Goal: Information Seeking & Learning: Find specific page/section

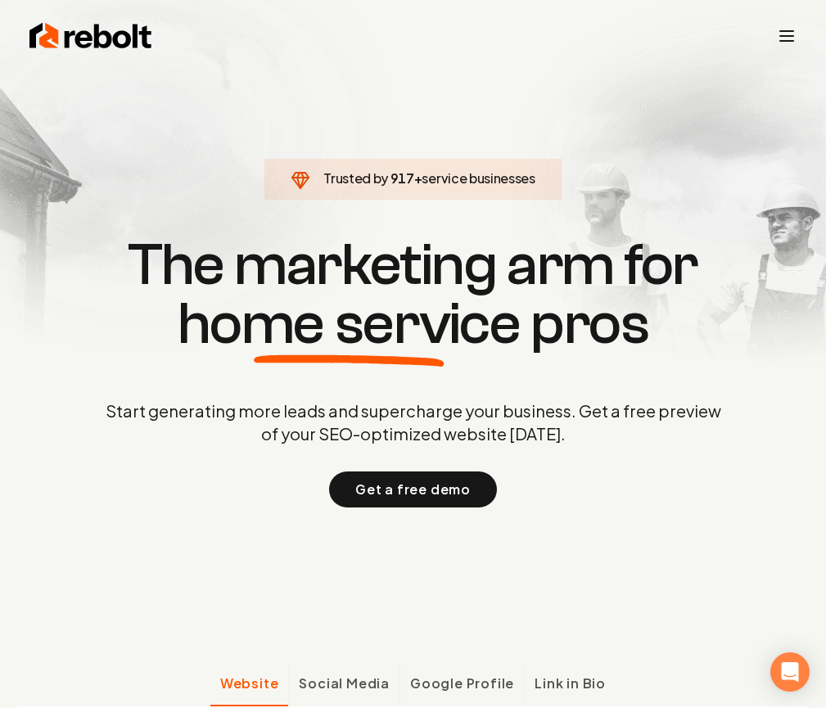
click at [0, 0] on span "Jobs" at bounding box center [0, 0] width 0 height 0
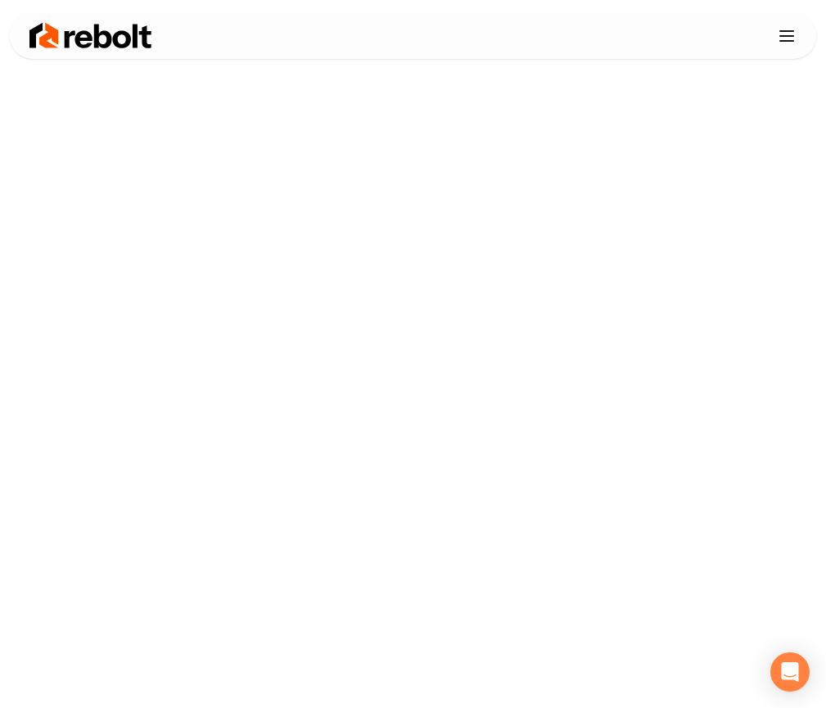
scroll to position [372, 0]
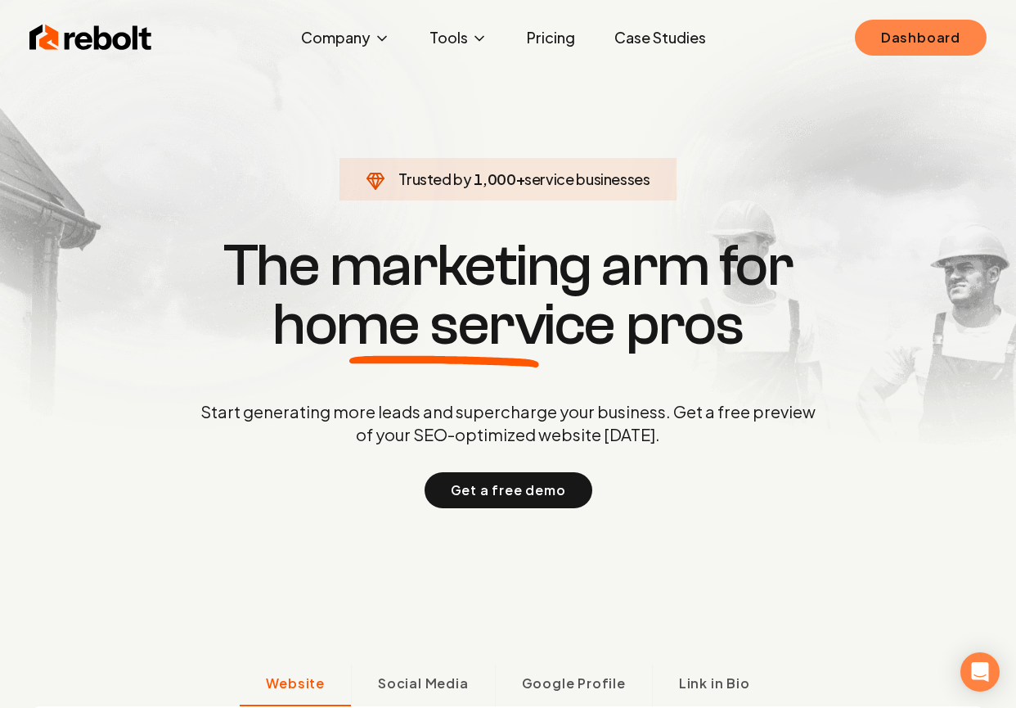
click at [974, 26] on link "Dashboard" at bounding box center [921, 38] width 132 height 36
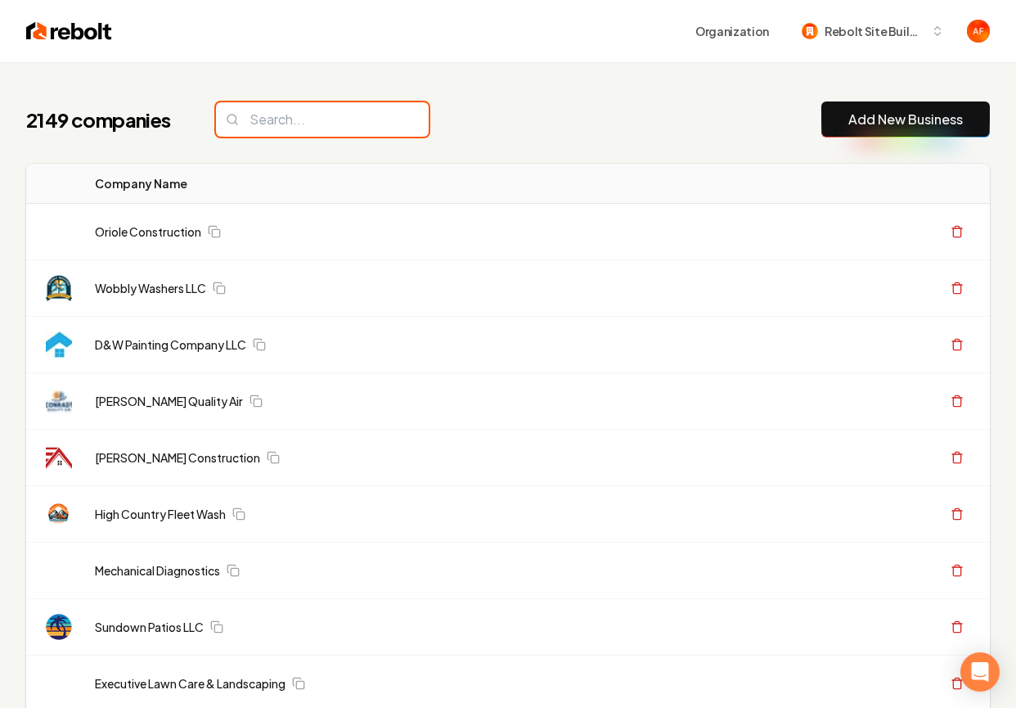
click at [293, 127] on input "search" at bounding box center [322, 119] width 213 height 34
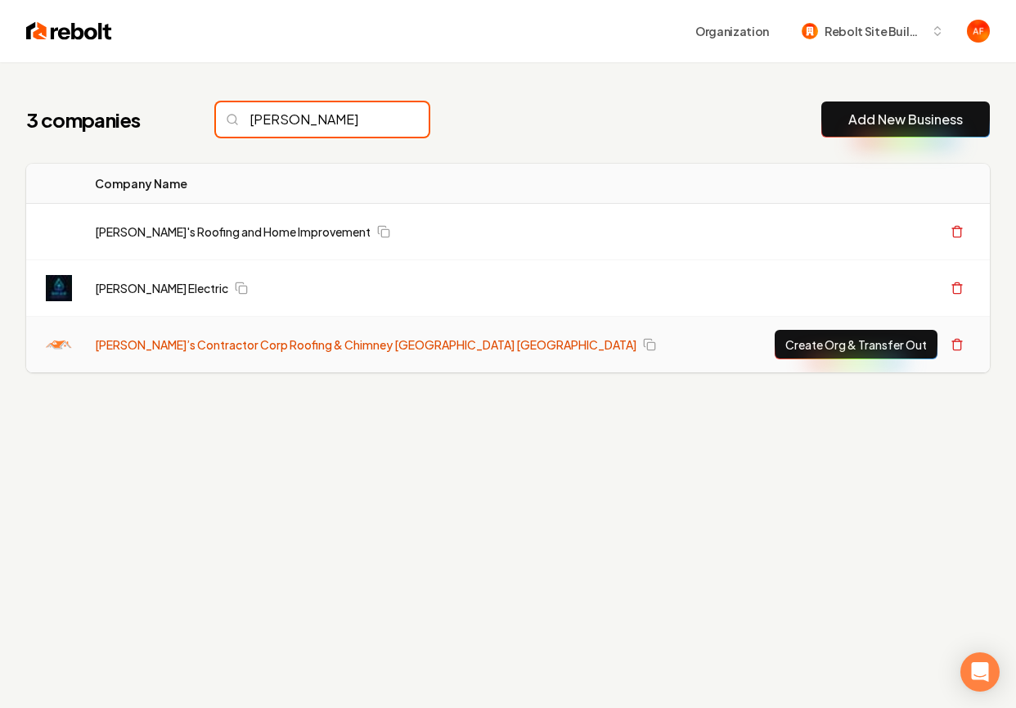
type input "brian"
click at [216, 343] on link "Brian’s Contractor Corp Roofing & Chimney Westchester NY" at bounding box center [366, 344] width 542 height 16
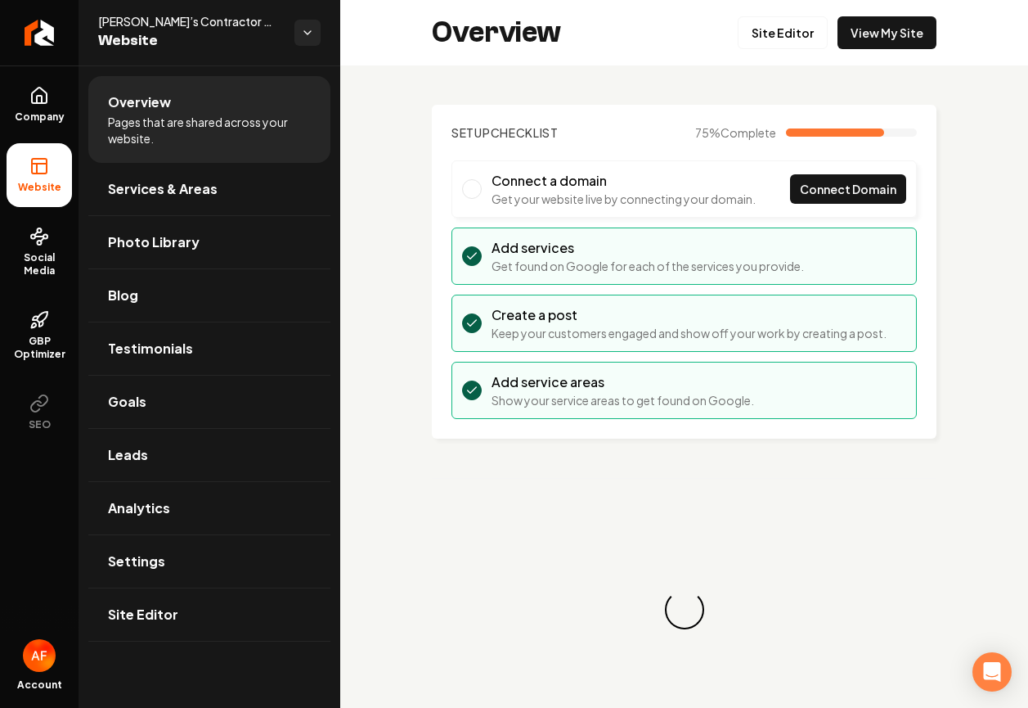
click at [862, 47] on link "View My Site" at bounding box center [887, 32] width 99 height 33
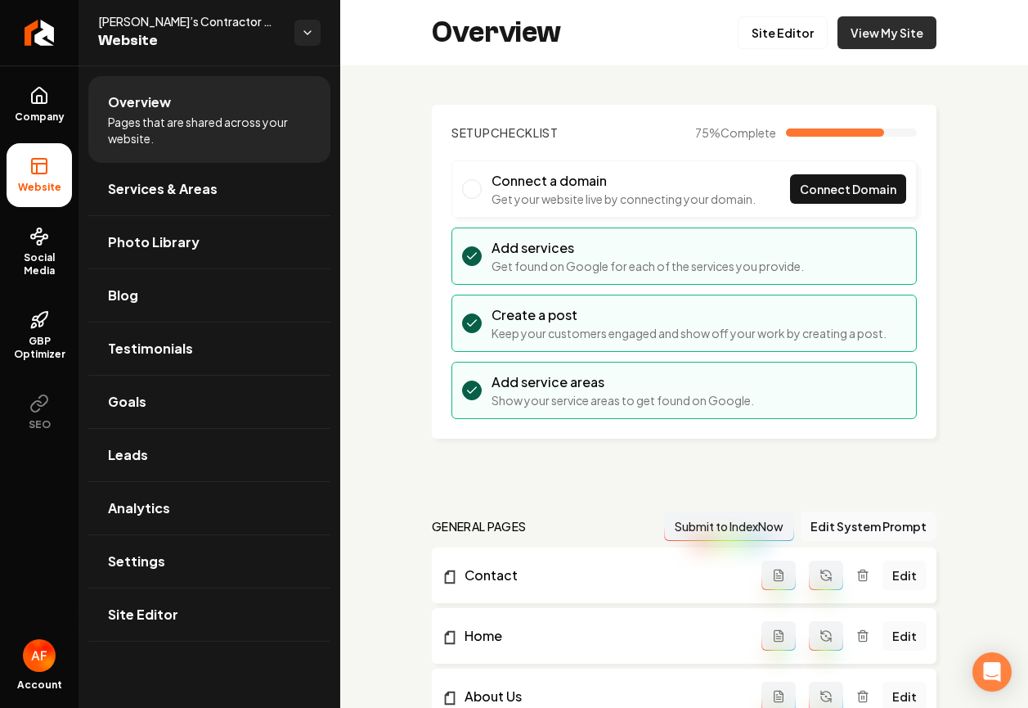
click at [866, 46] on link "View My Site" at bounding box center [887, 32] width 99 height 33
click at [772, 35] on link "Site Editor" at bounding box center [783, 32] width 90 height 33
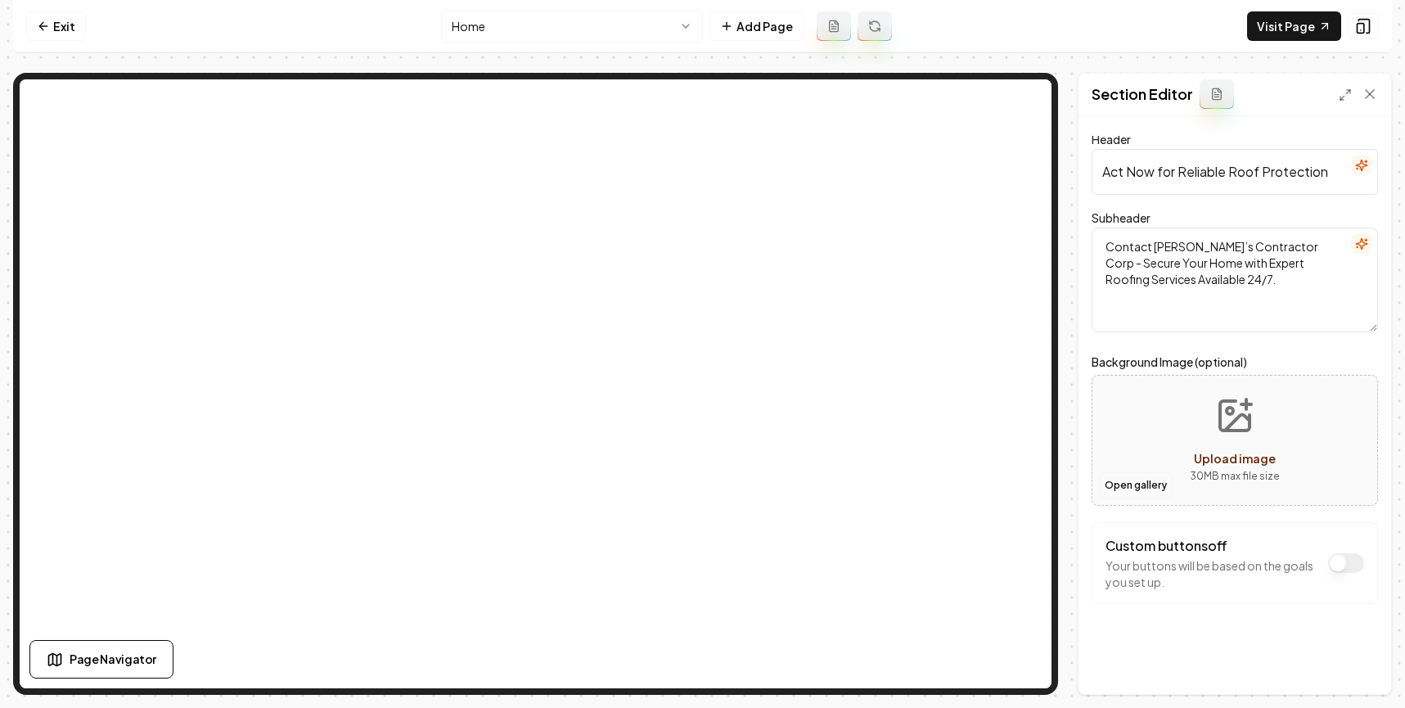
click at [1015, 477] on button "Open gallery" at bounding box center [1136, 485] width 74 height 26
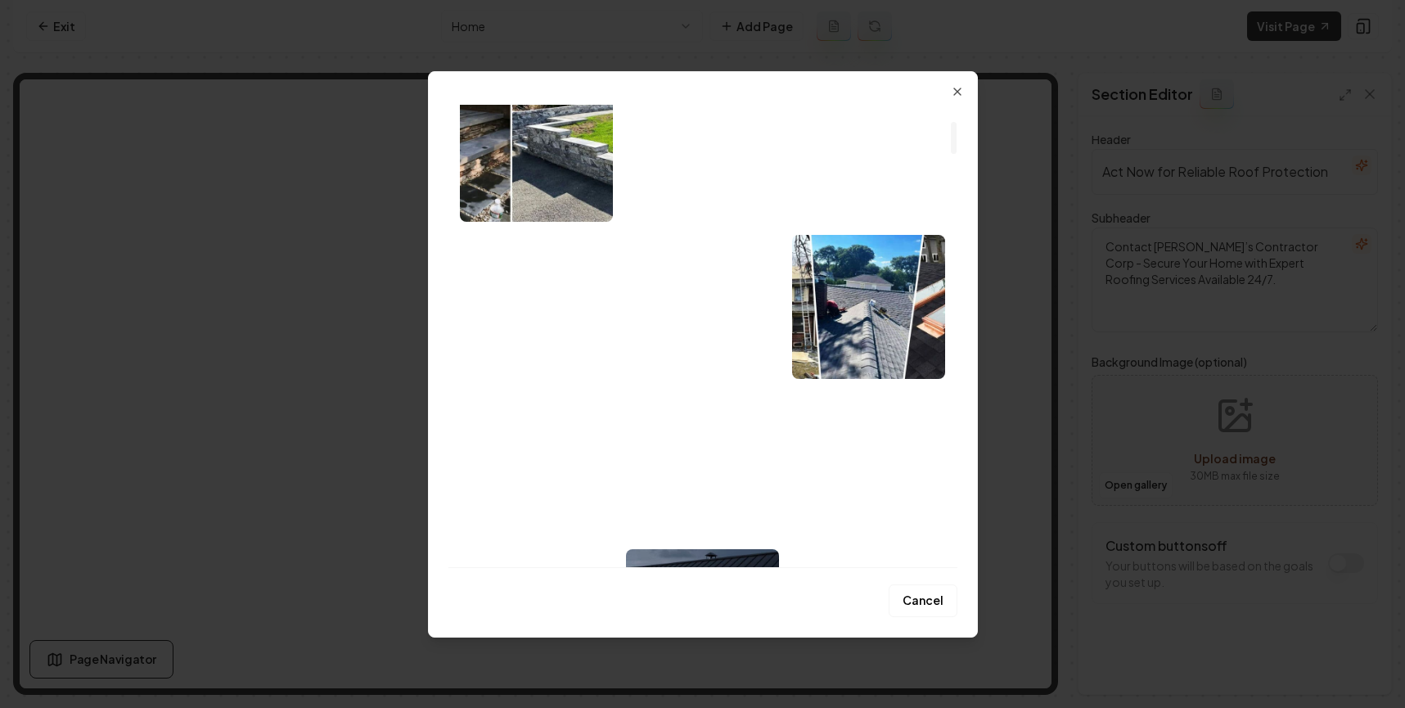
scroll to position [15, 0]
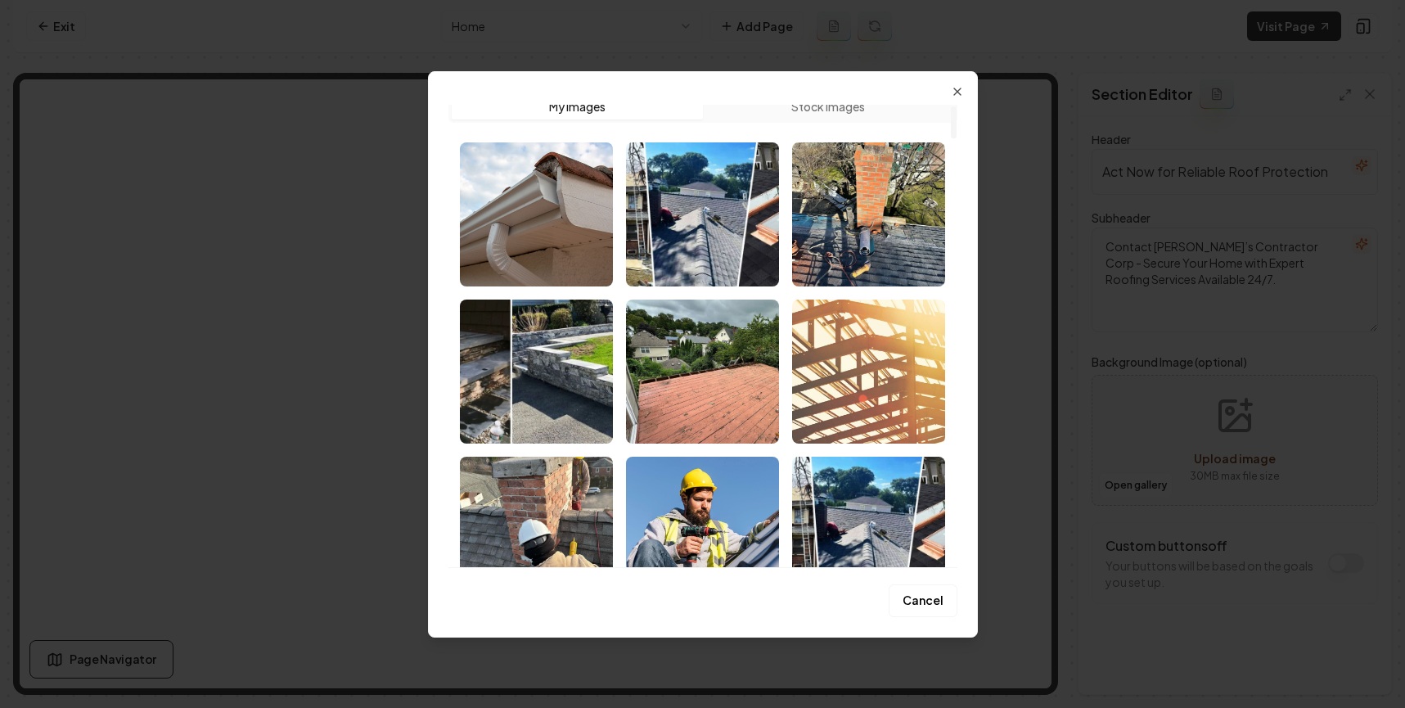
click at [854, 351] on img "Select image image_68ae33585c7cd75eb81fc244.jpg" at bounding box center [868, 371] width 153 height 144
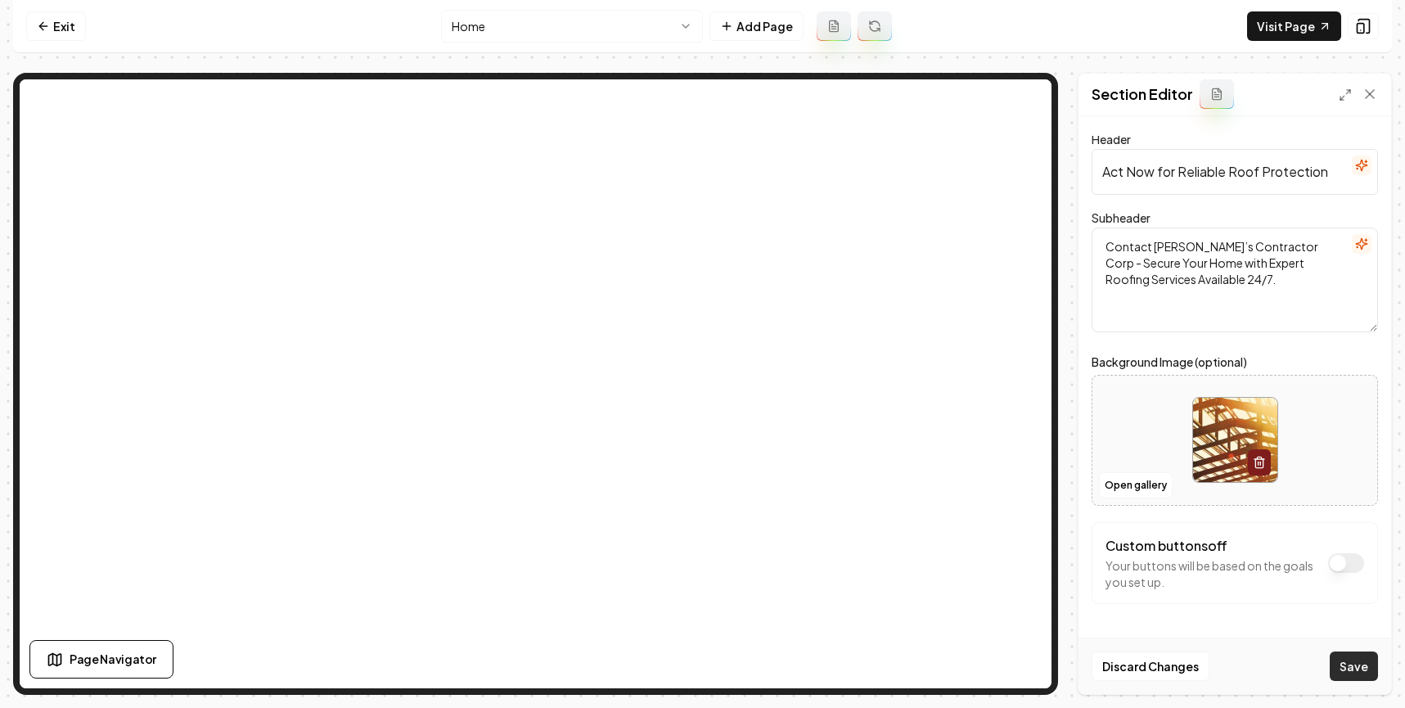
click at [1015, 663] on button "Save" at bounding box center [1354, 665] width 48 height 29
click at [1015, 489] on button "Open gallery" at bounding box center [1136, 485] width 74 height 26
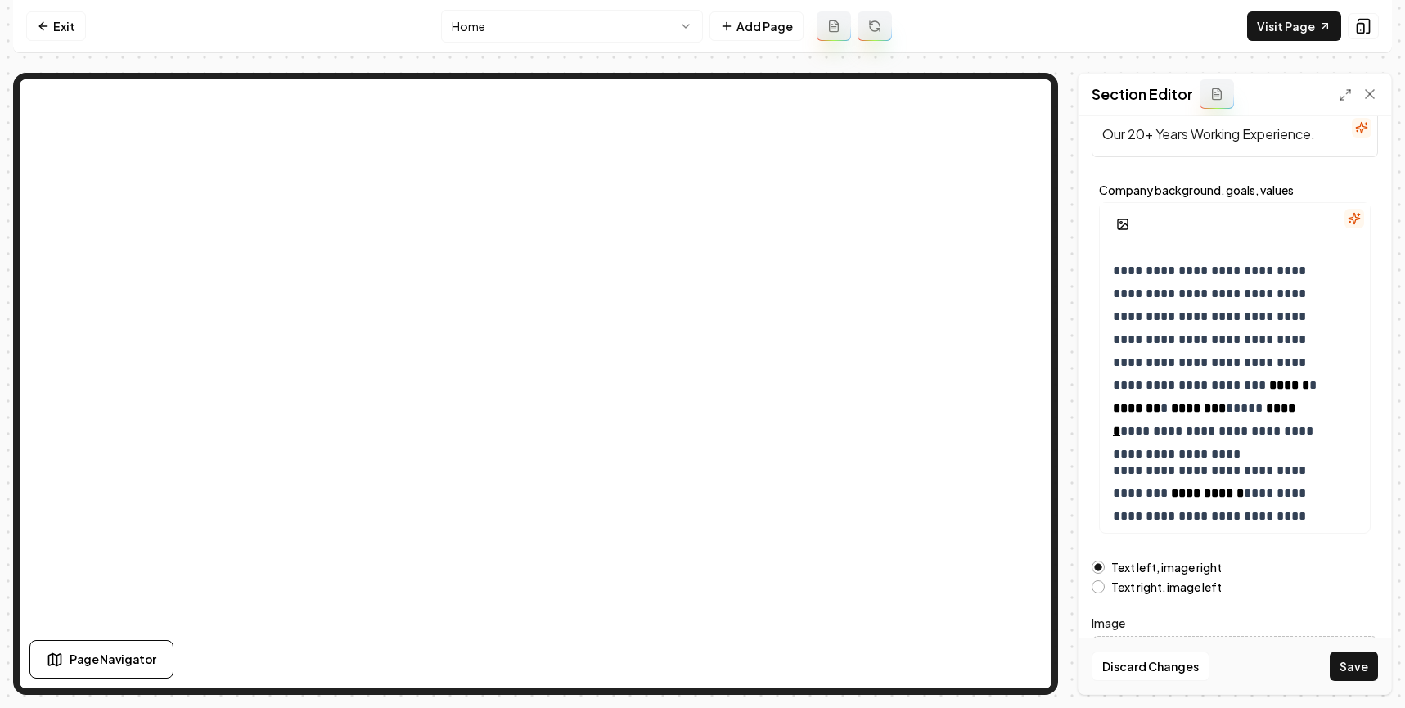
scroll to position [176, 0]
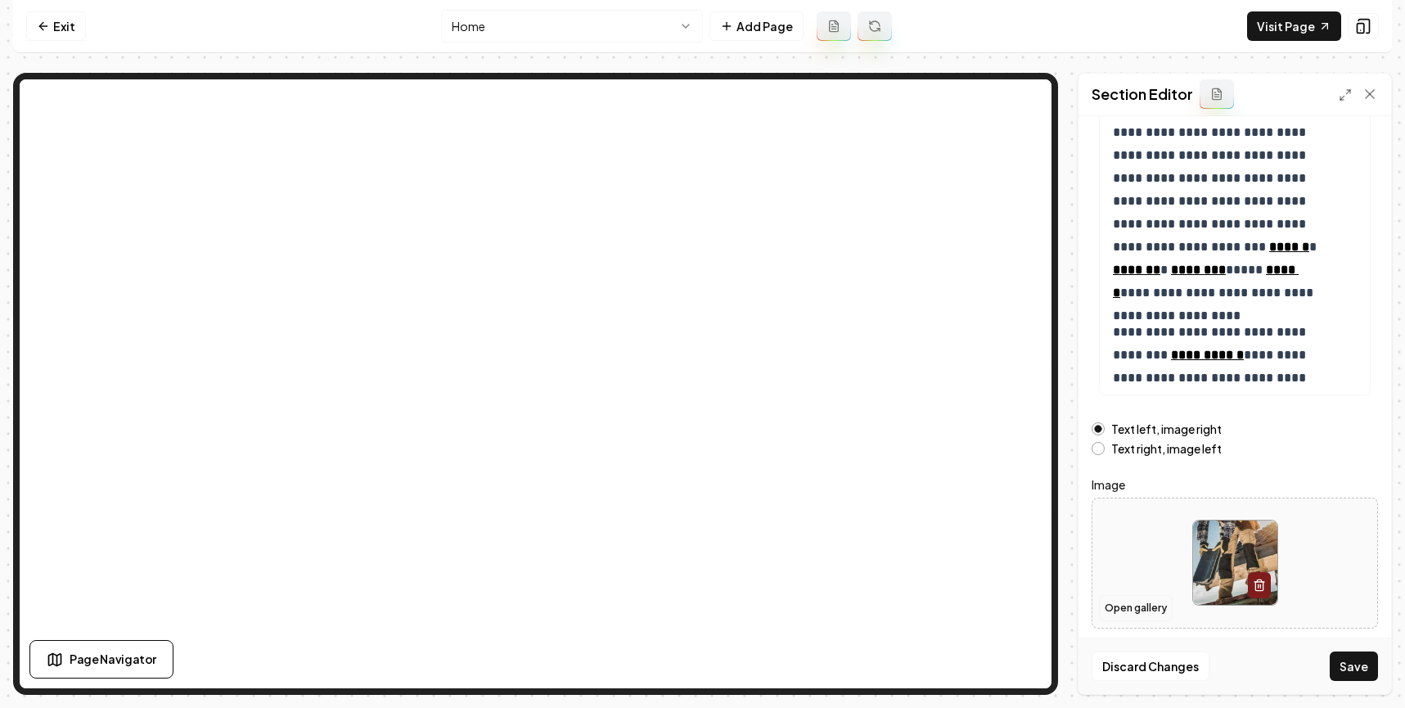
click at [1015, 614] on button "Open gallery" at bounding box center [1136, 608] width 74 height 26
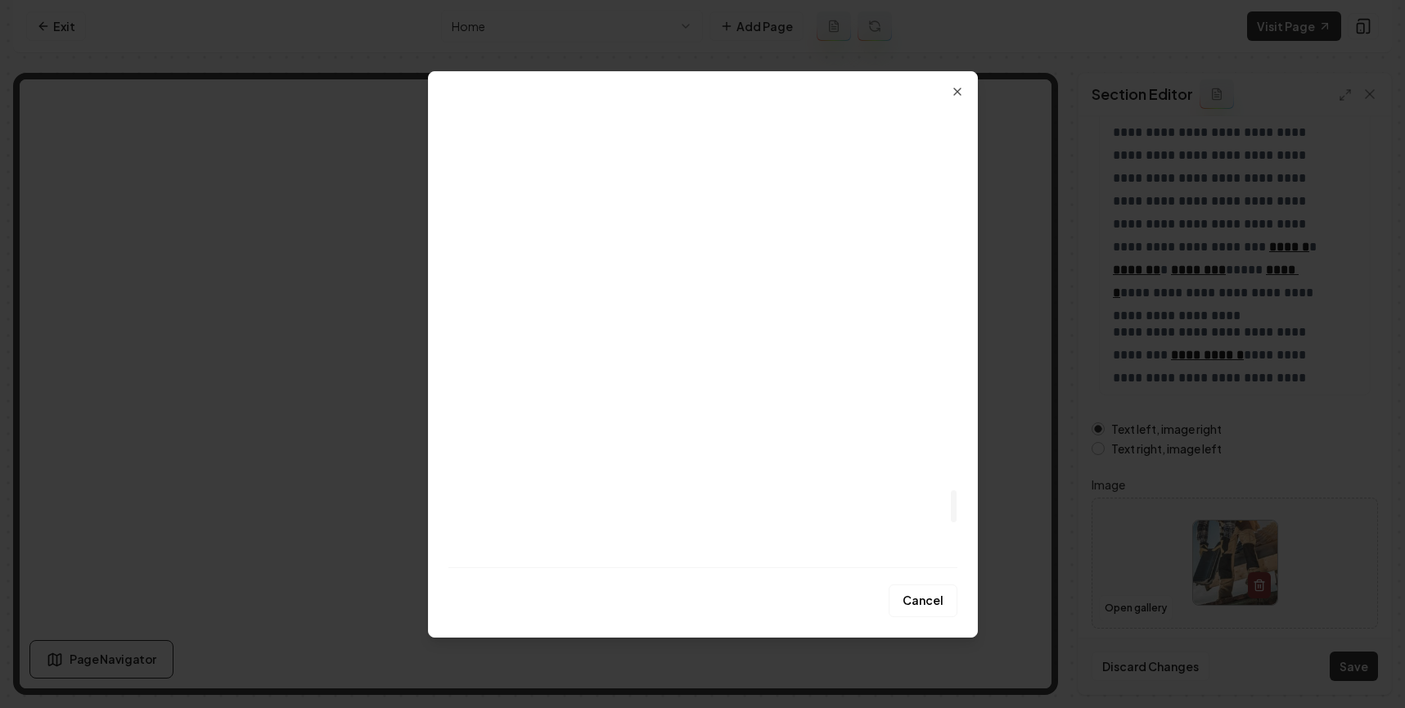
scroll to position [6181, 0]
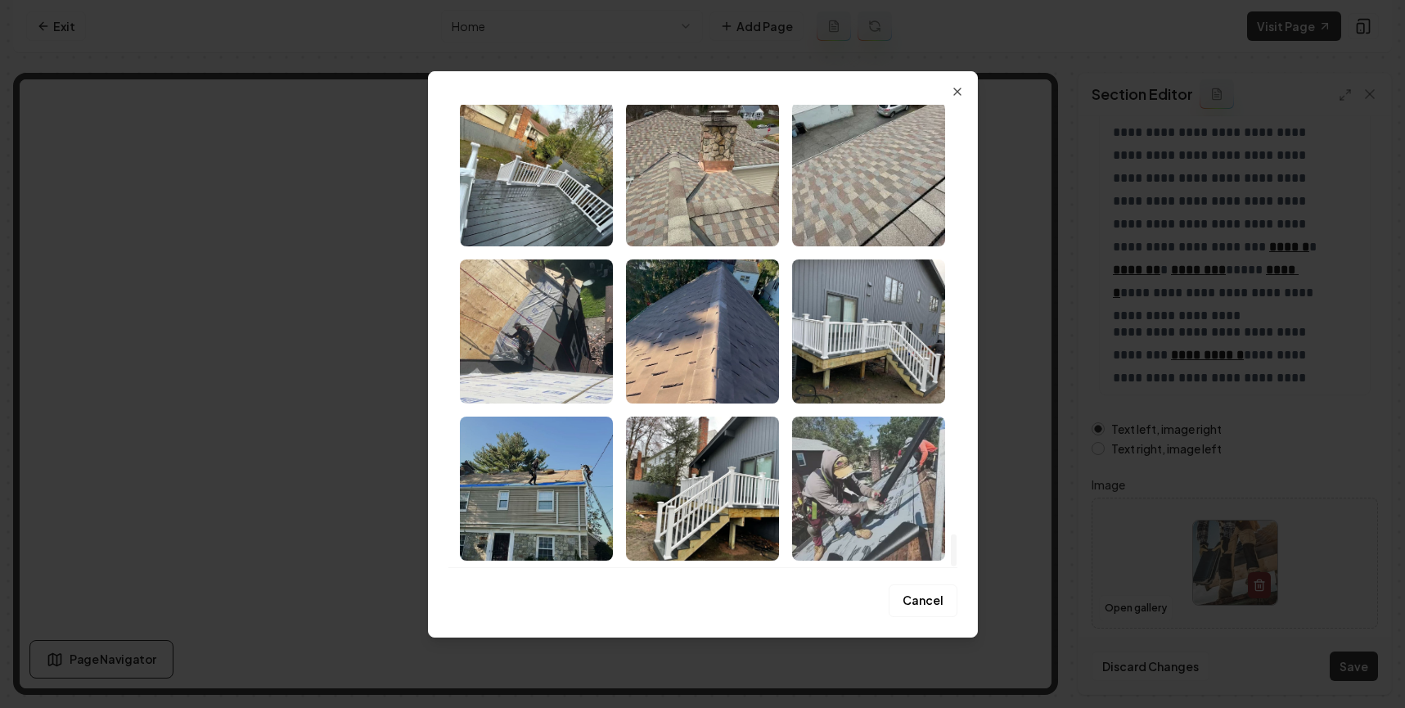
click at [860, 461] on img "Select image image_68ae32365c7cd75eb818ff43.jpeg" at bounding box center [868, 488] width 153 height 144
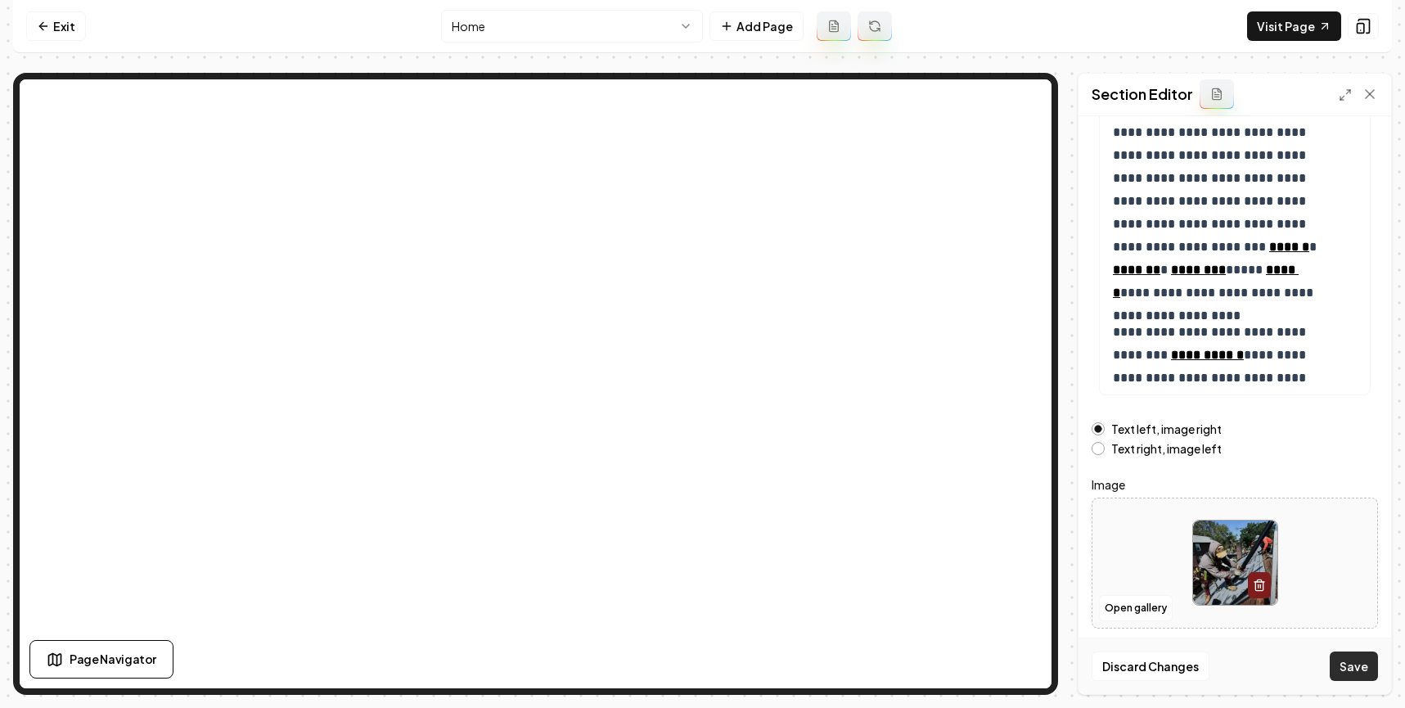
click at [1015, 676] on button "Save" at bounding box center [1354, 665] width 48 height 29
click at [1015, 604] on button "Open gallery" at bounding box center [1136, 608] width 74 height 26
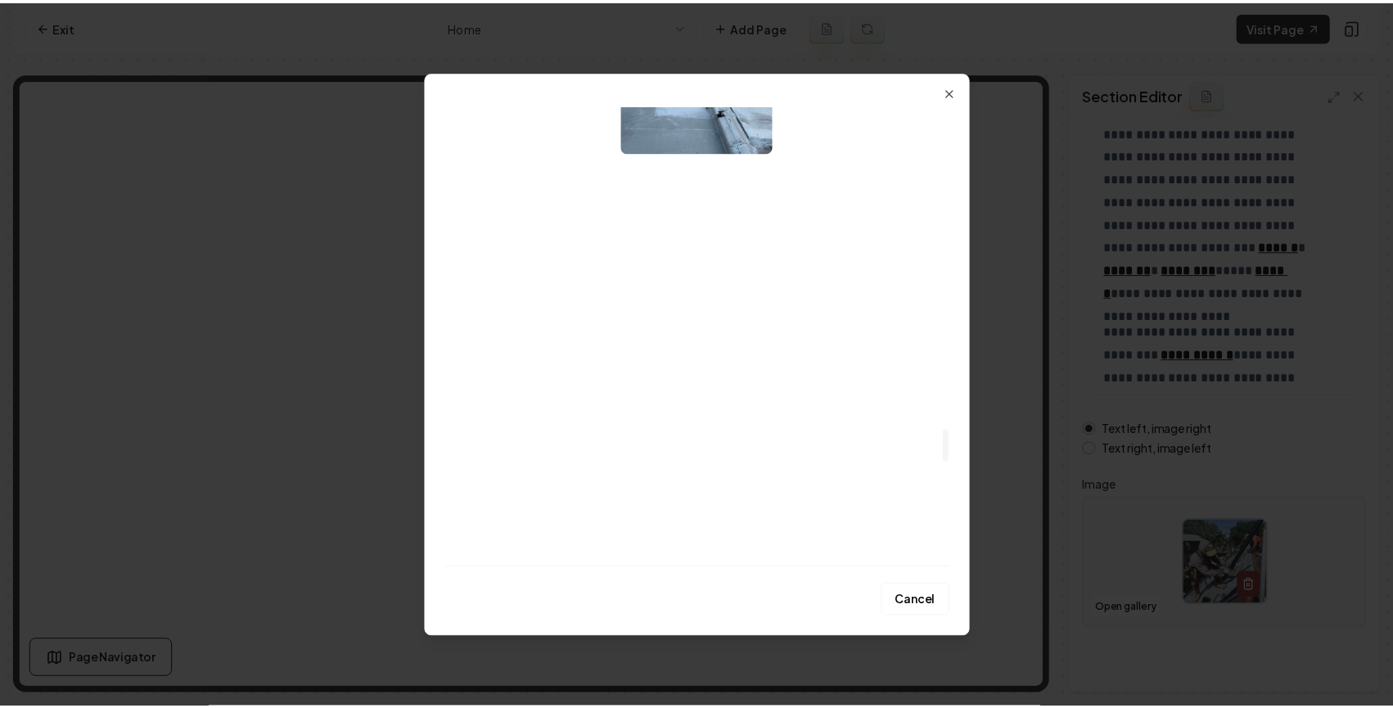
scroll to position [4347, 0]
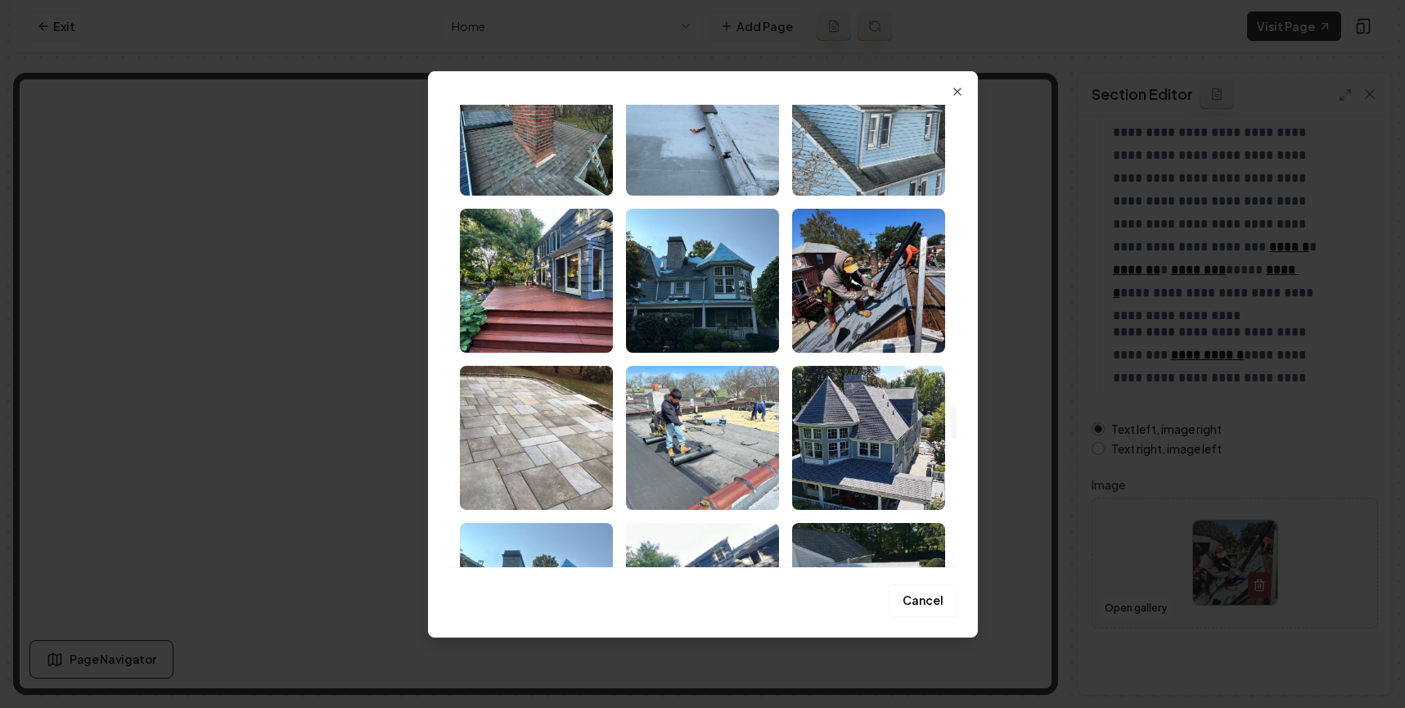
click at [693, 461] on img "Select image image_68ae32375c7cd75eb81913b1.jpeg" at bounding box center [702, 438] width 153 height 144
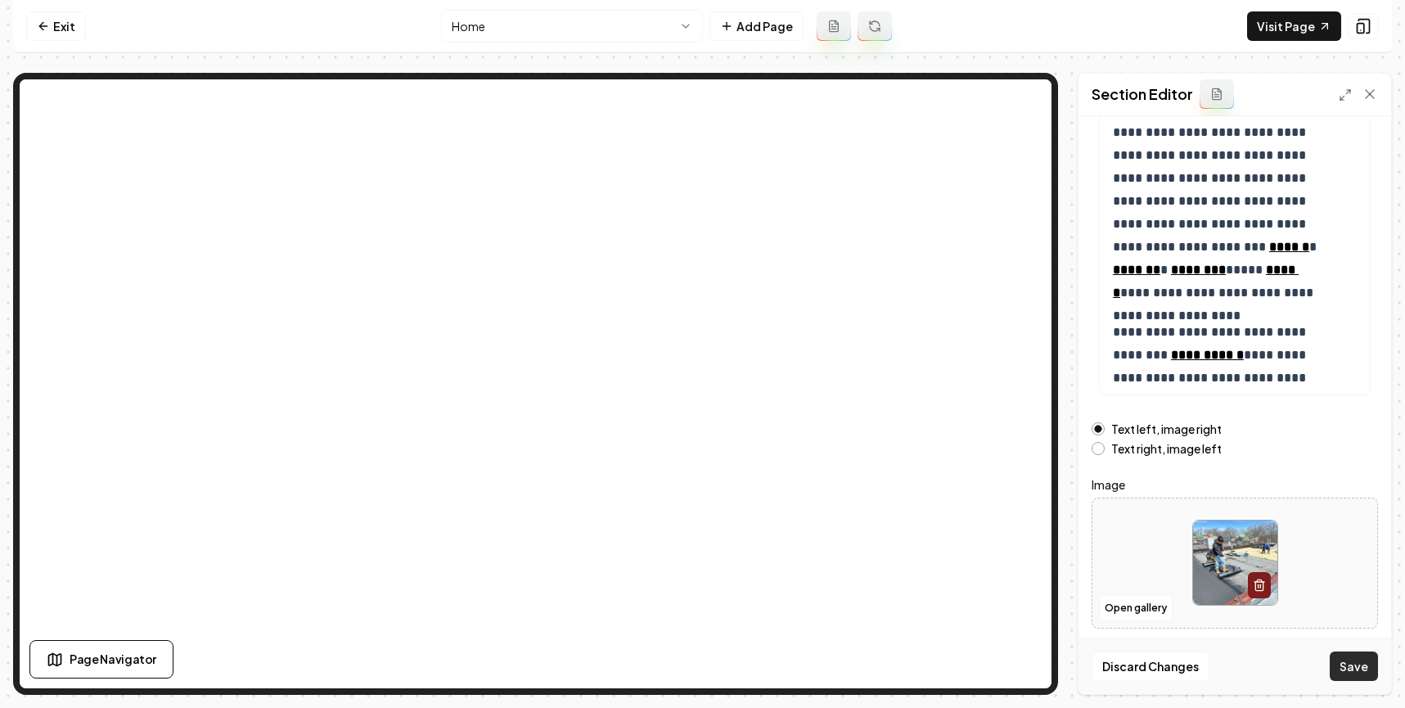
click at [1015, 670] on button "Save" at bounding box center [1354, 665] width 48 height 29
click at [1015, 22] on link "Visit Page" at bounding box center [1294, 25] width 94 height 29
click at [36, 37] on link "Exit" at bounding box center [56, 25] width 60 height 29
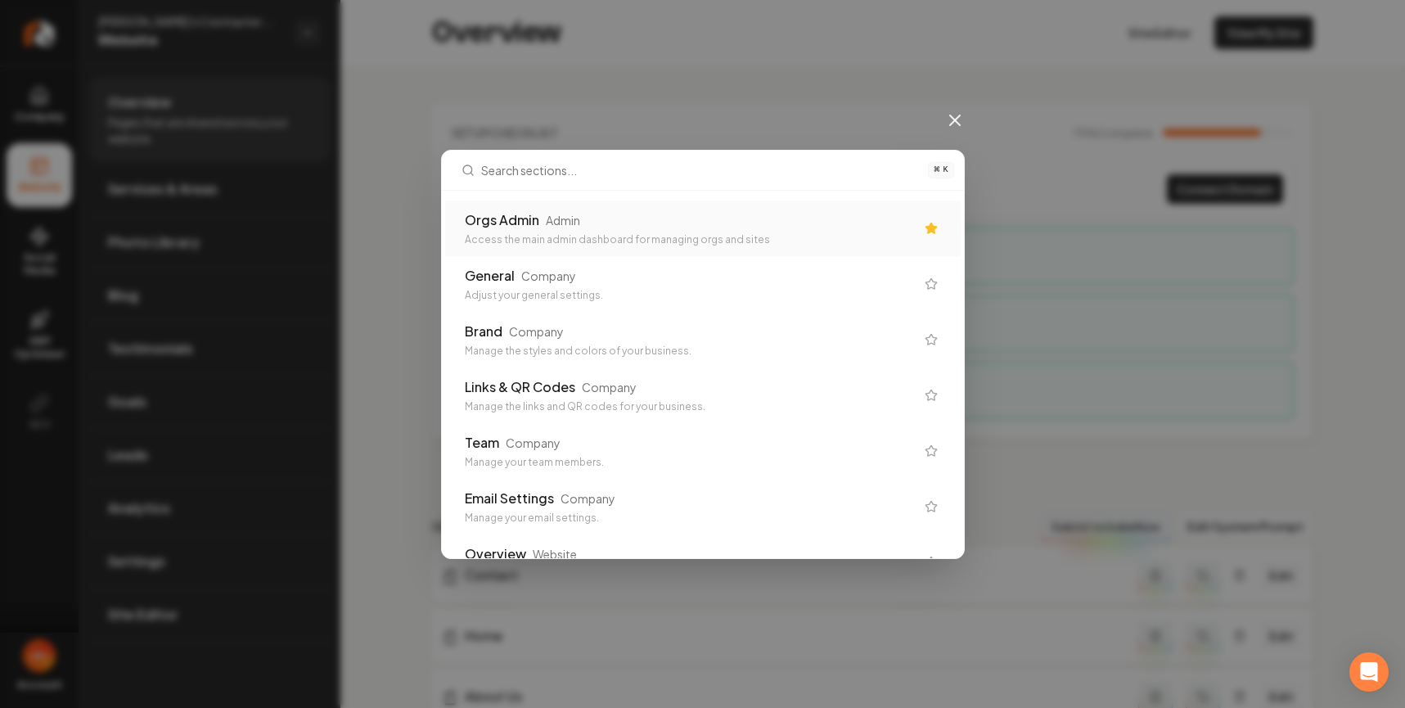
click at [553, 225] on div "Admin" at bounding box center [563, 220] width 34 height 16
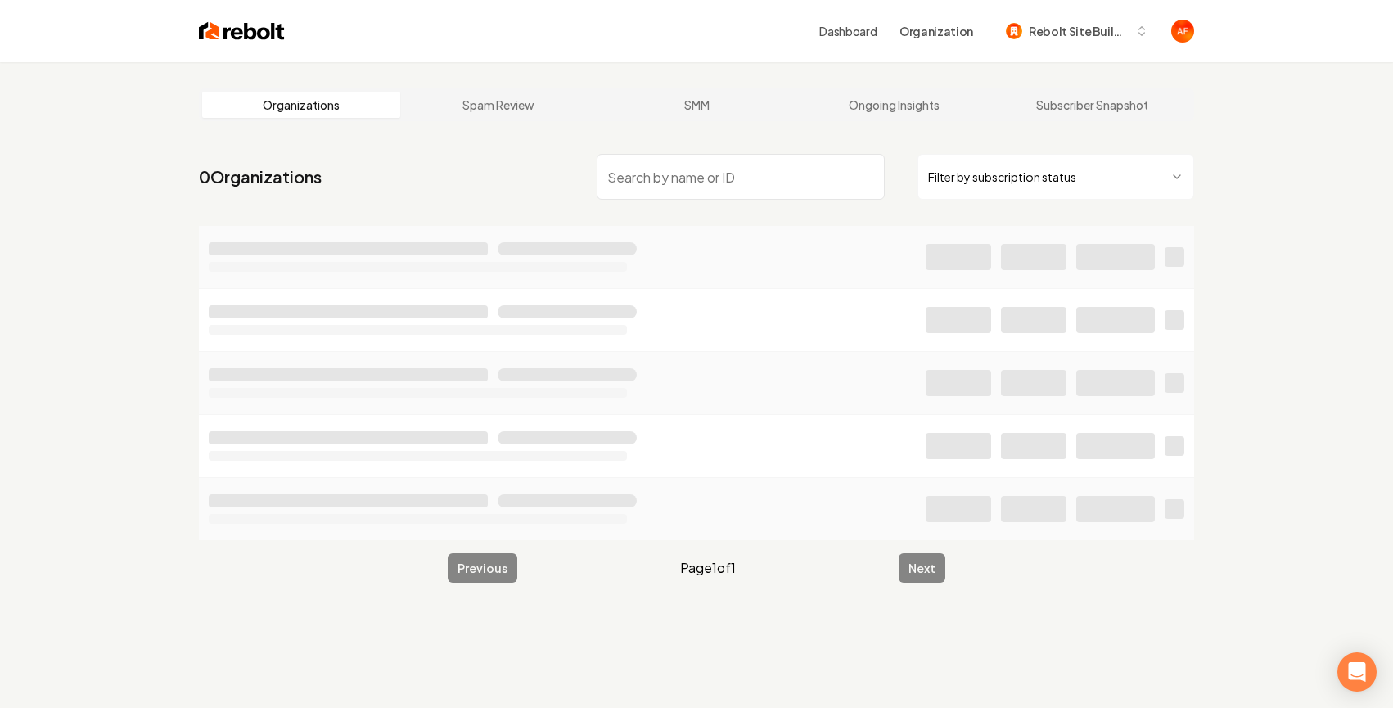
click at [655, 176] on input "search" at bounding box center [740, 177] width 288 height 46
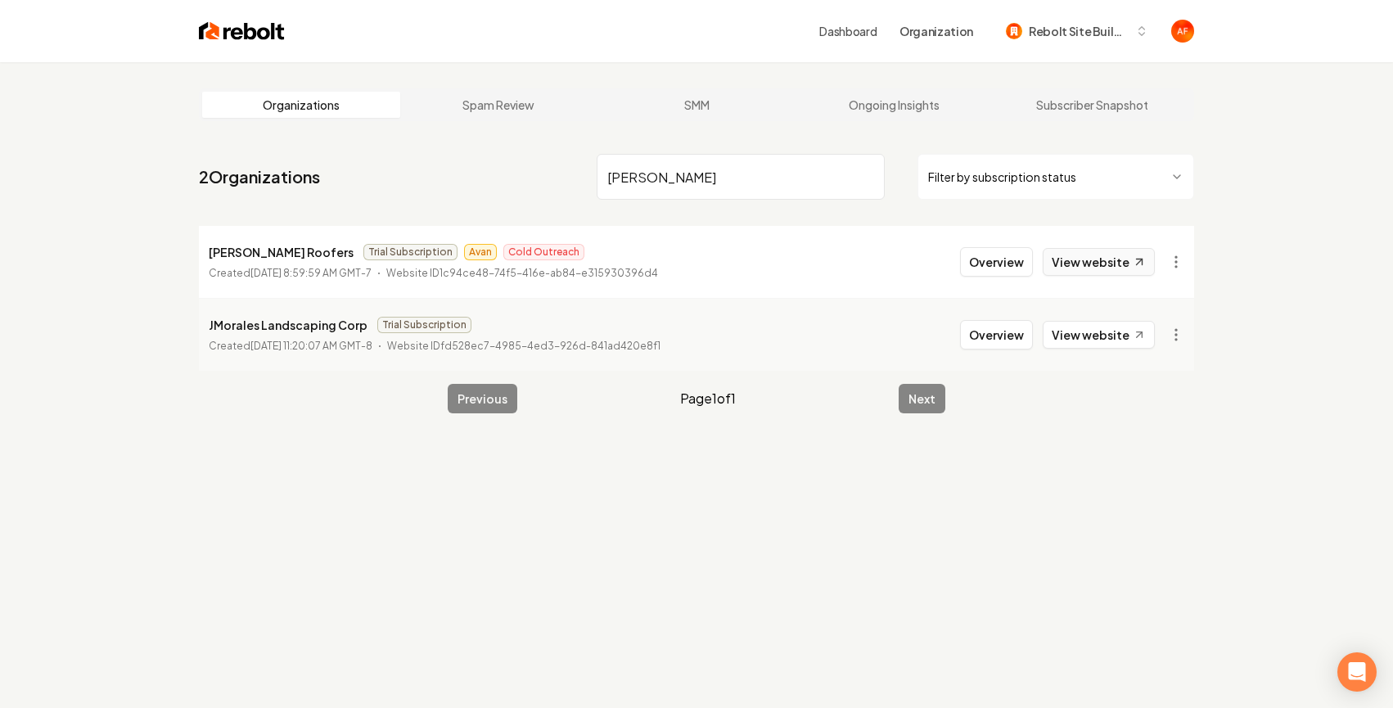
type input "morales"
click at [1015, 259] on link "View website" at bounding box center [1098, 262] width 112 height 28
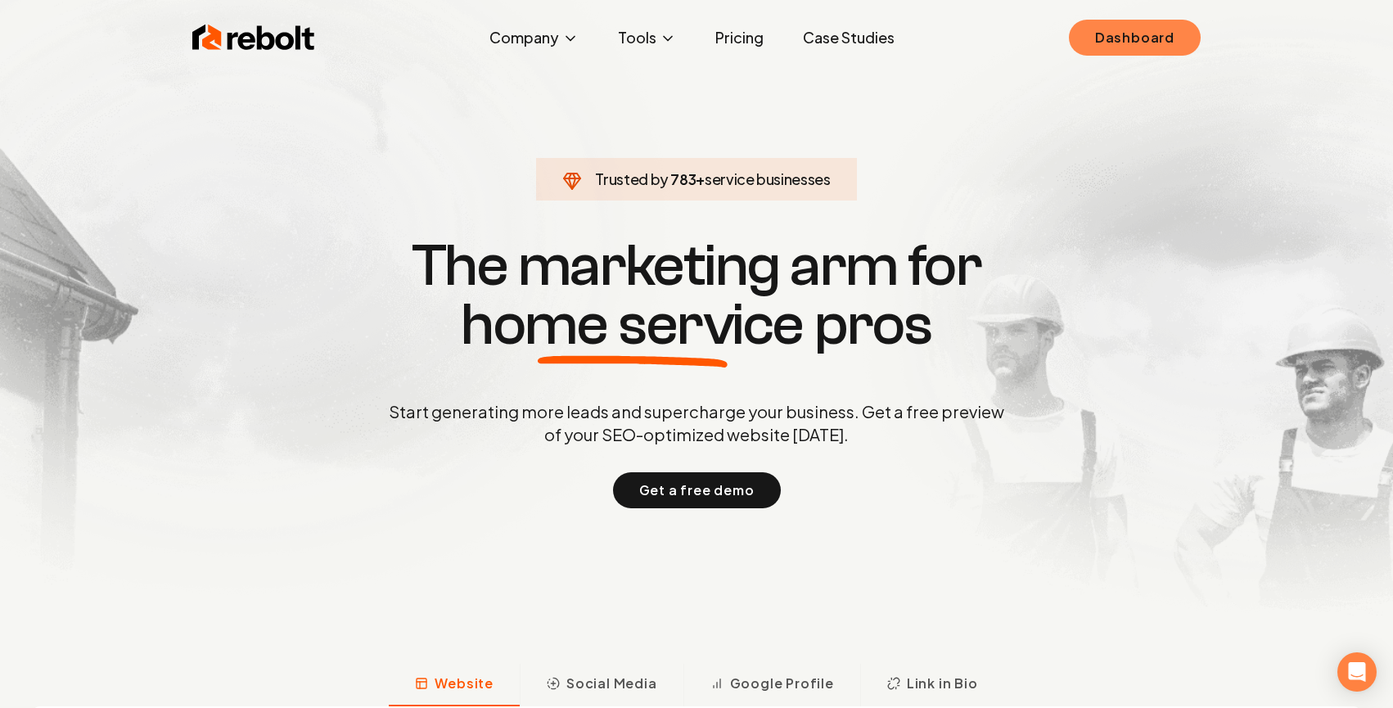
click at [1134, 55] on link "Dashboard" at bounding box center [1135, 38] width 132 height 36
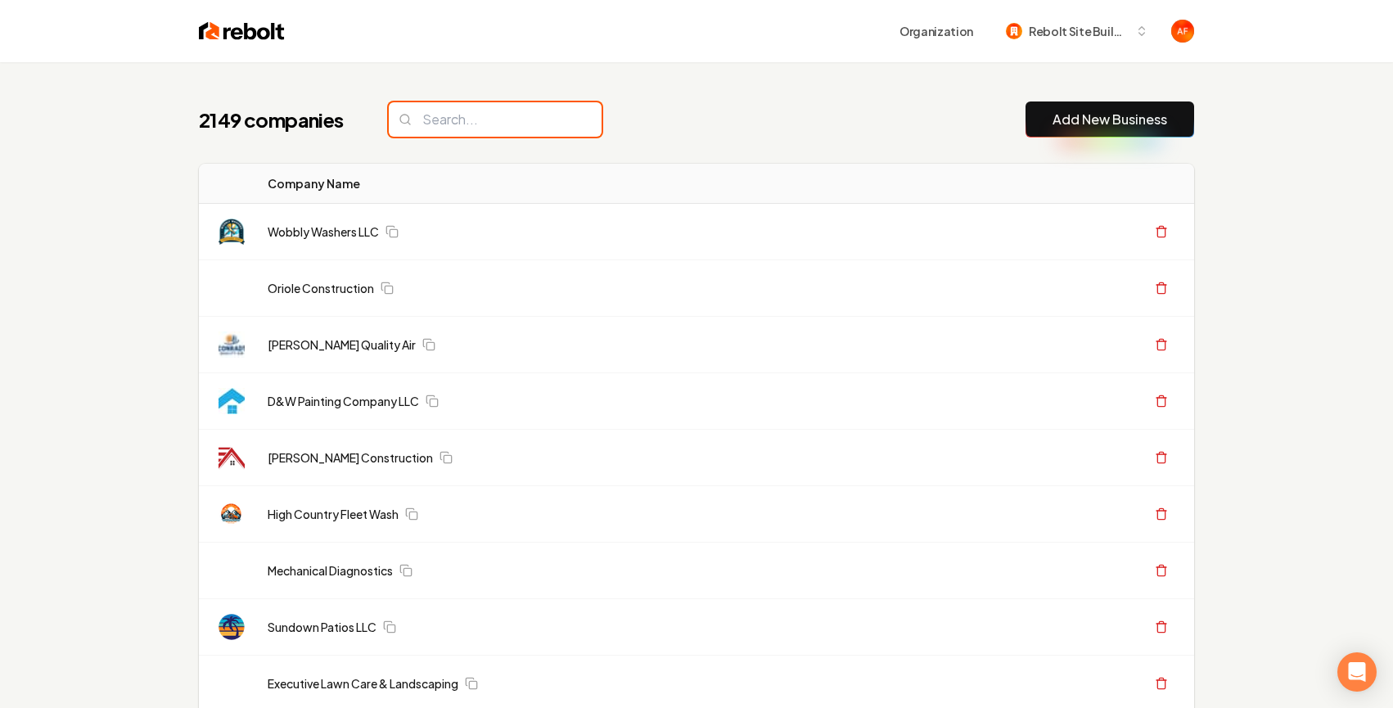
click at [478, 128] on input "search" at bounding box center [495, 119] width 213 height 34
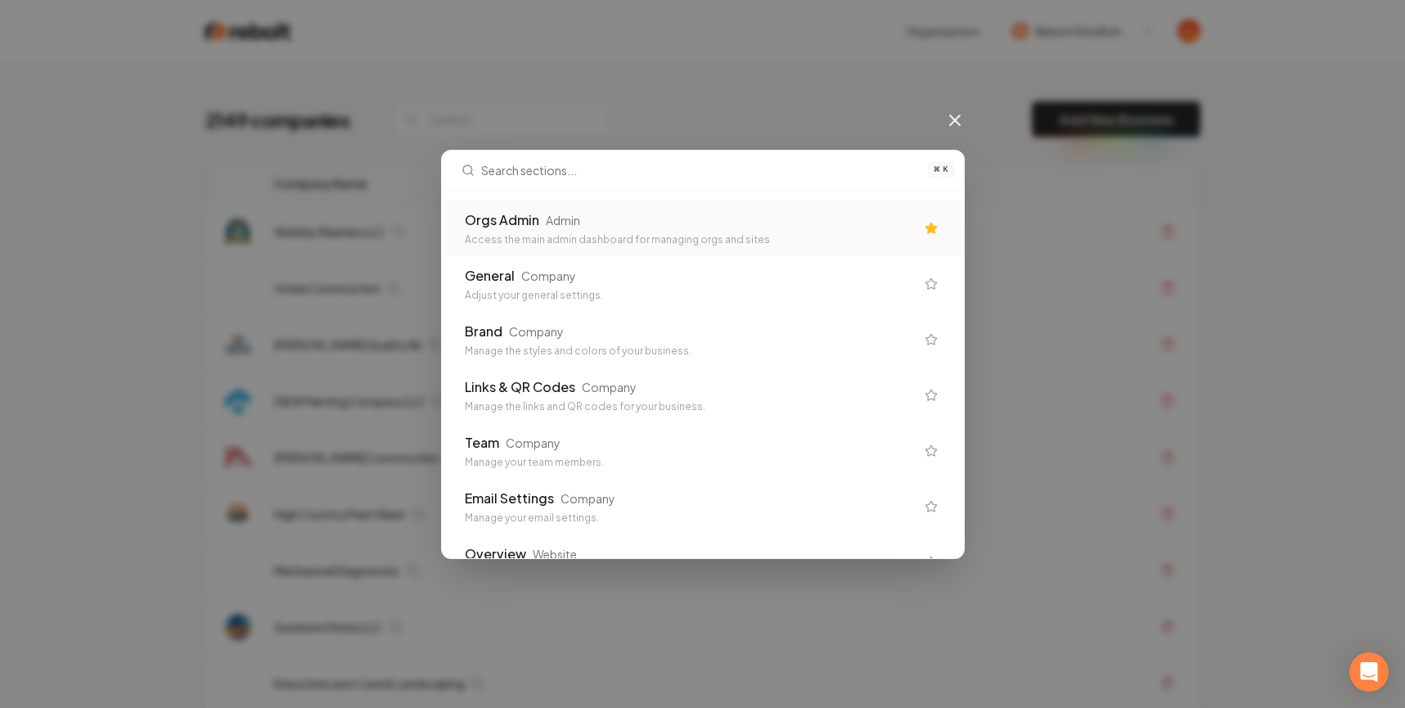
click at [562, 233] on div "Access the main admin dashboard for managing orgs and sites" at bounding box center [690, 239] width 450 height 13
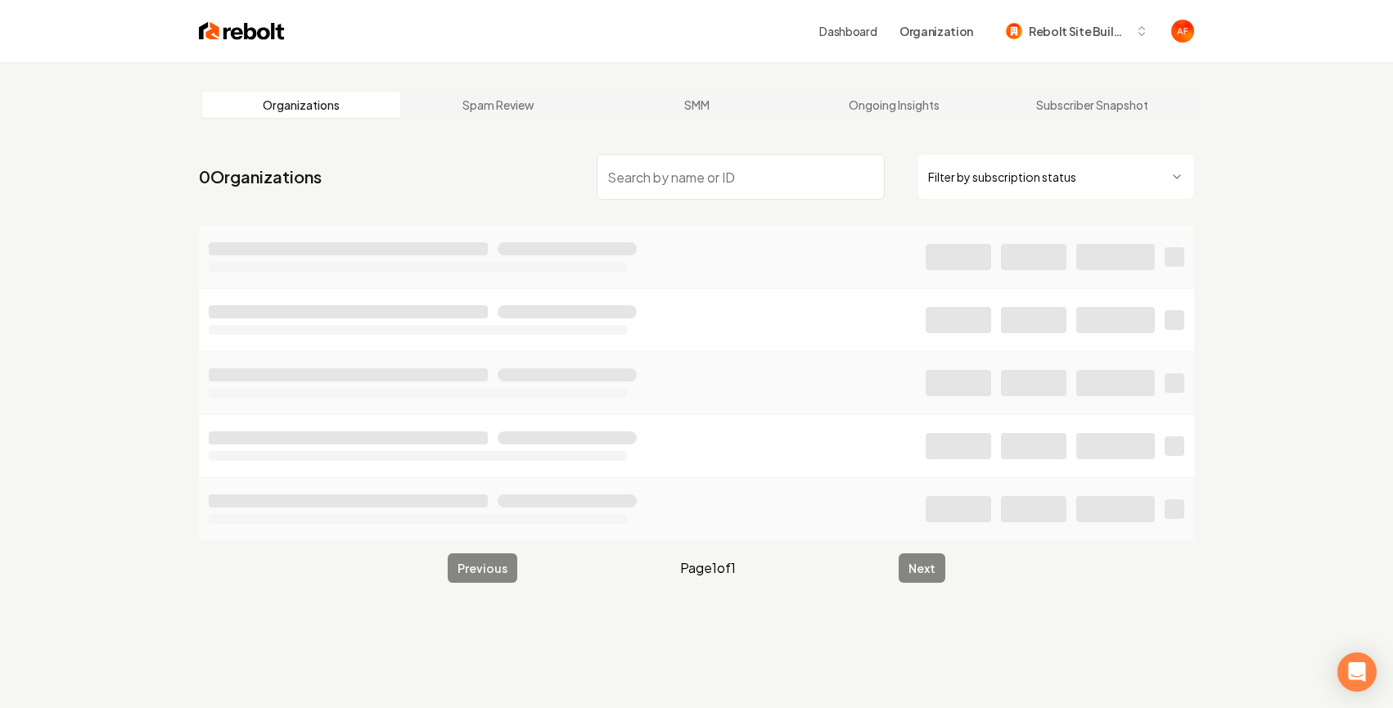
click at [732, 184] on input "search" at bounding box center [740, 177] width 288 height 46
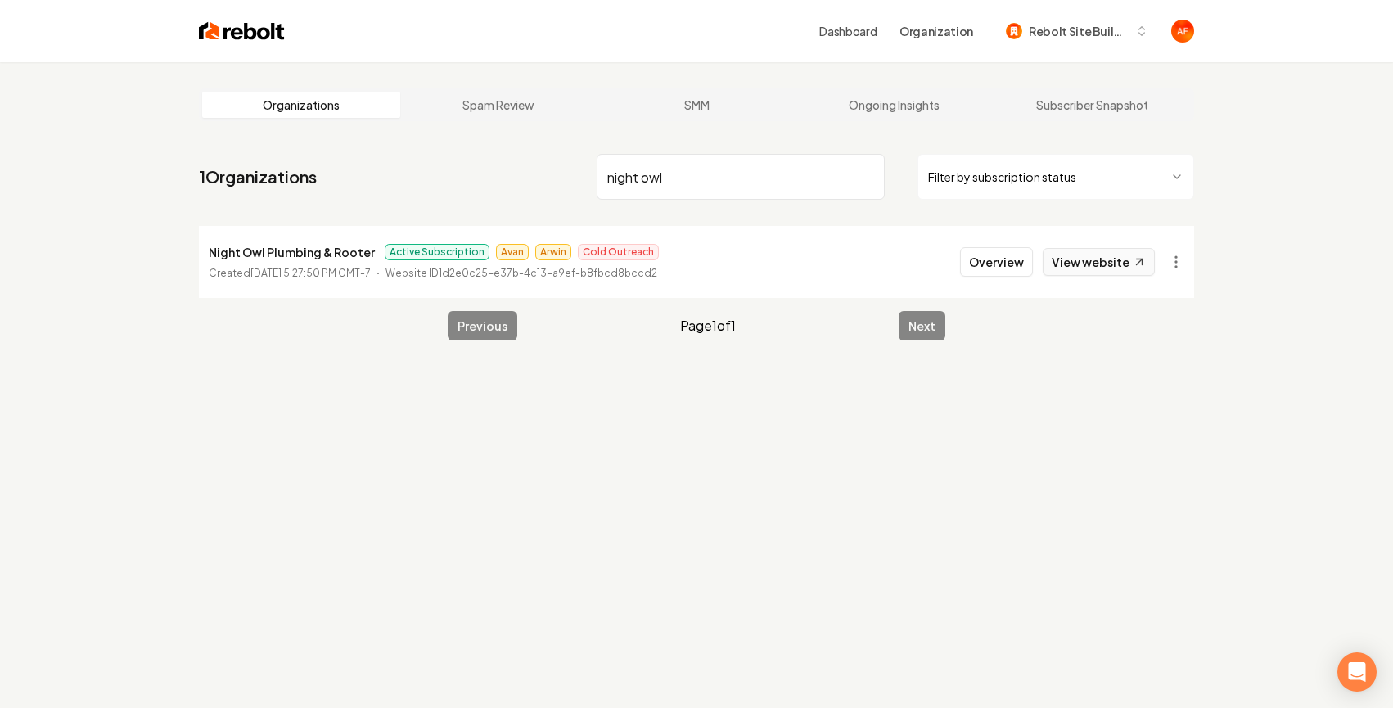
type input "night owl"
click at [1090, 254] on link "View website" at bounding box center [1098, 262] width 112 height 28
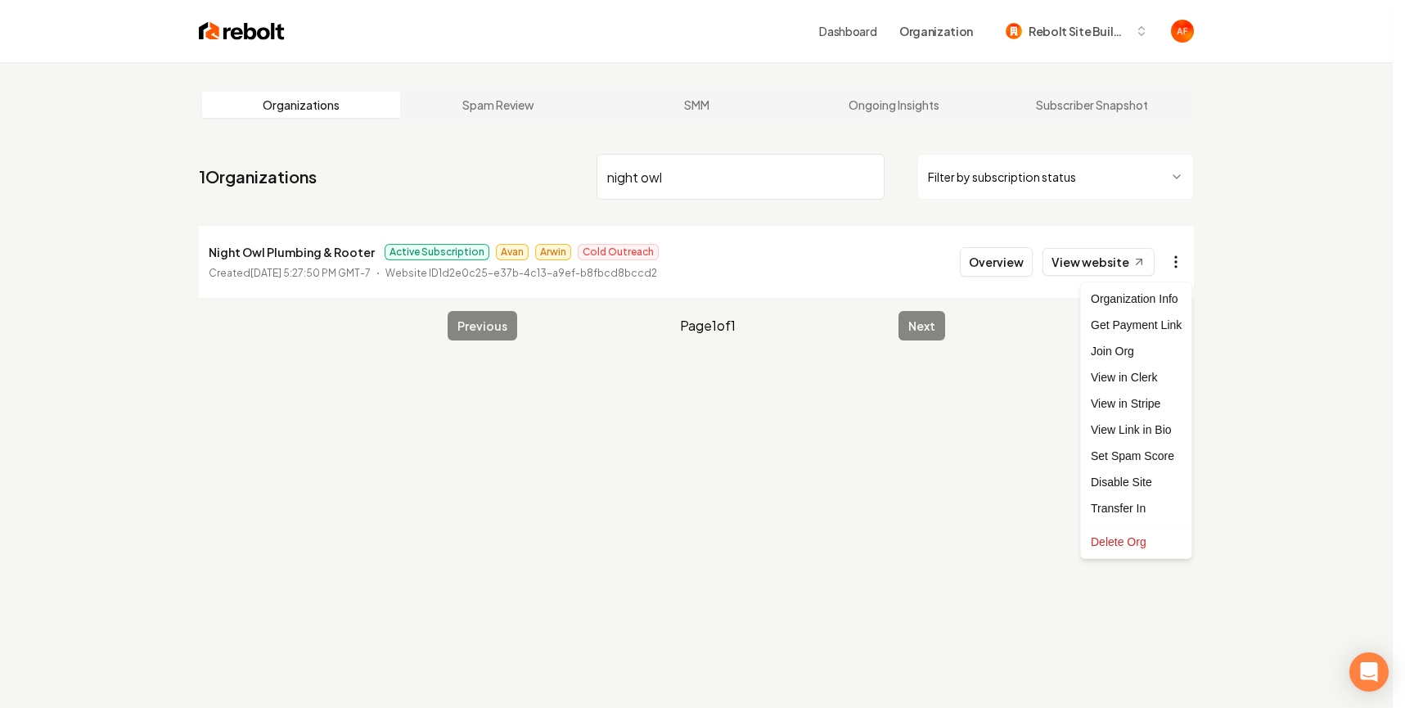
click at [1177, 257] on html "Dashboard Organization Rebolt Site Builder Organizations Spam Review SMM Ongoin…" at bounding box center [702, 354] width 1405 height 708
click at [1132, 295] on div "Organization Info" at bounding box center [1136, 299] width 104 height 26
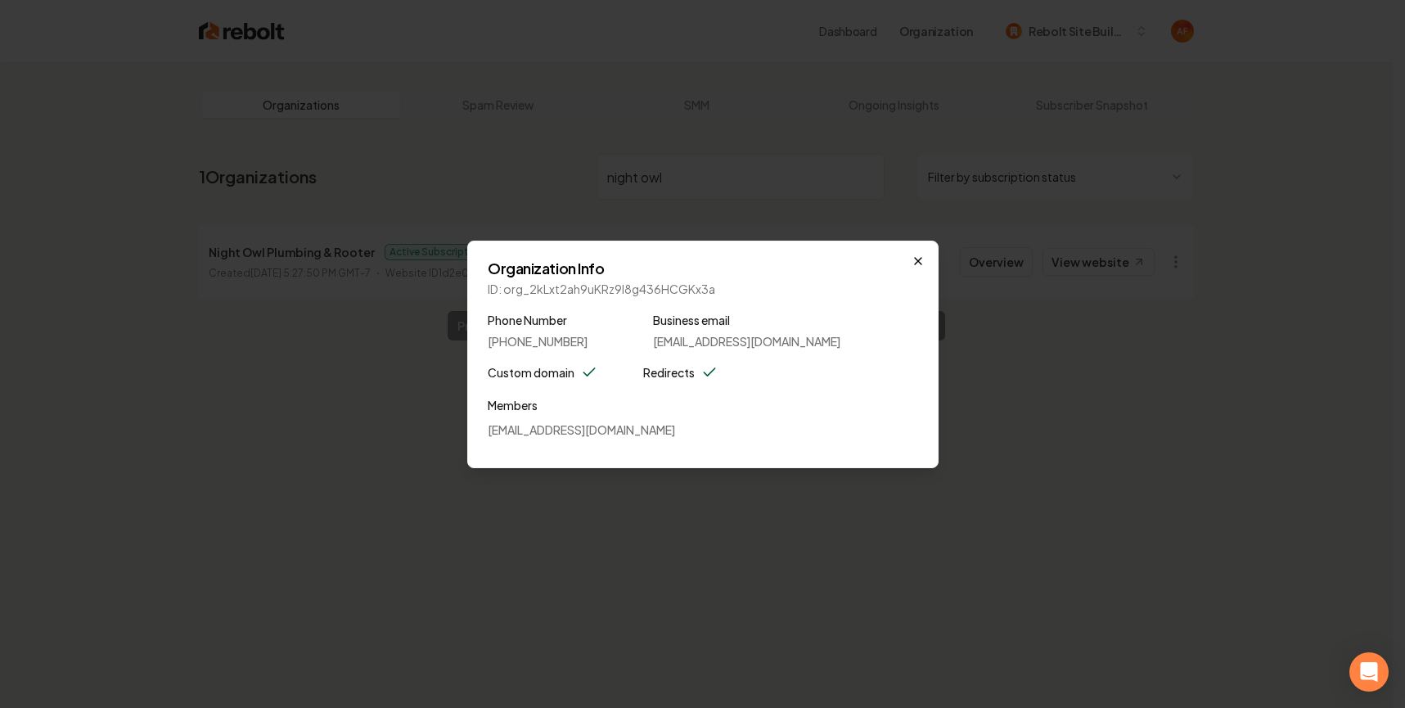
click at [912, 262] on icon "button" at bounding box center [917, 260] width 13 height 13
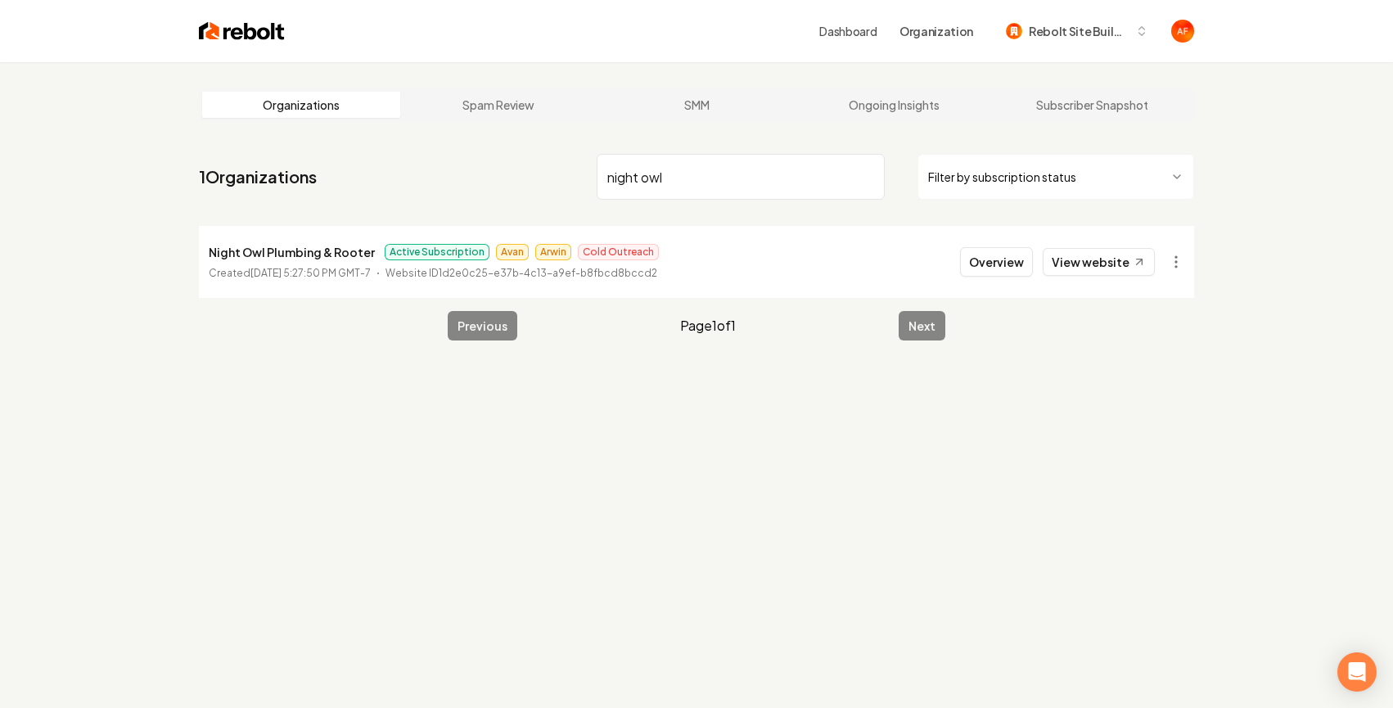
drag, startPoint x: 790, startPoint y: 259, endPoint x: 539, endPoint y: 235, distance: 251.5
click at [767, 262] on li "Night Owl Plumbing & Rooter Active Subscription Avan Arwin Cold Outreach Create…" at bounding box center [696, 262] width 995 height 72
click at [406, 249] on span "Active Subscription" at bounding box center [437, 252] width 105 height 16
click at [997, 266] on button "Overview" at bounding box center [996, 261] width 73 height 29
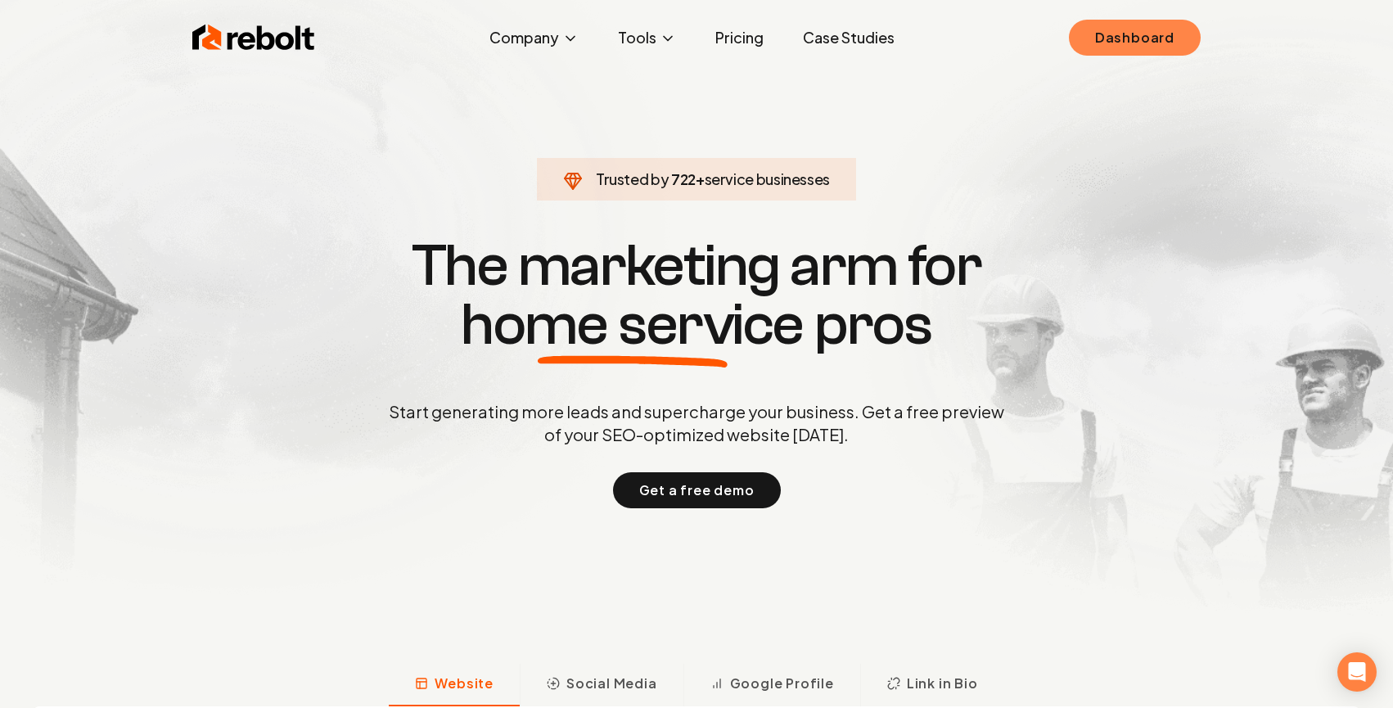
click at [1128, 44] on link "Dashboard" at bounding box center [1135, 38] width 132 height 36
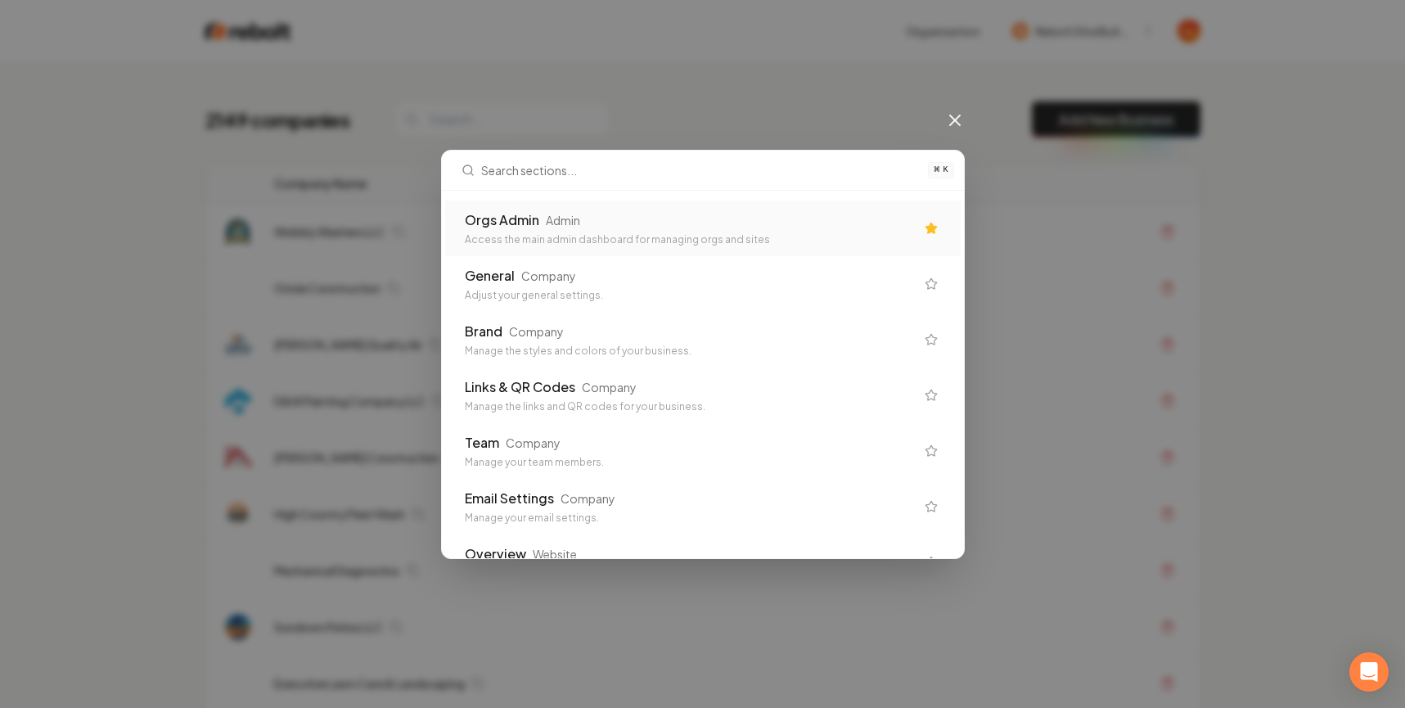
click at [664, 222] on div "Orgs Admin Admin" at bounding box center [690, 220] width 450 height 20
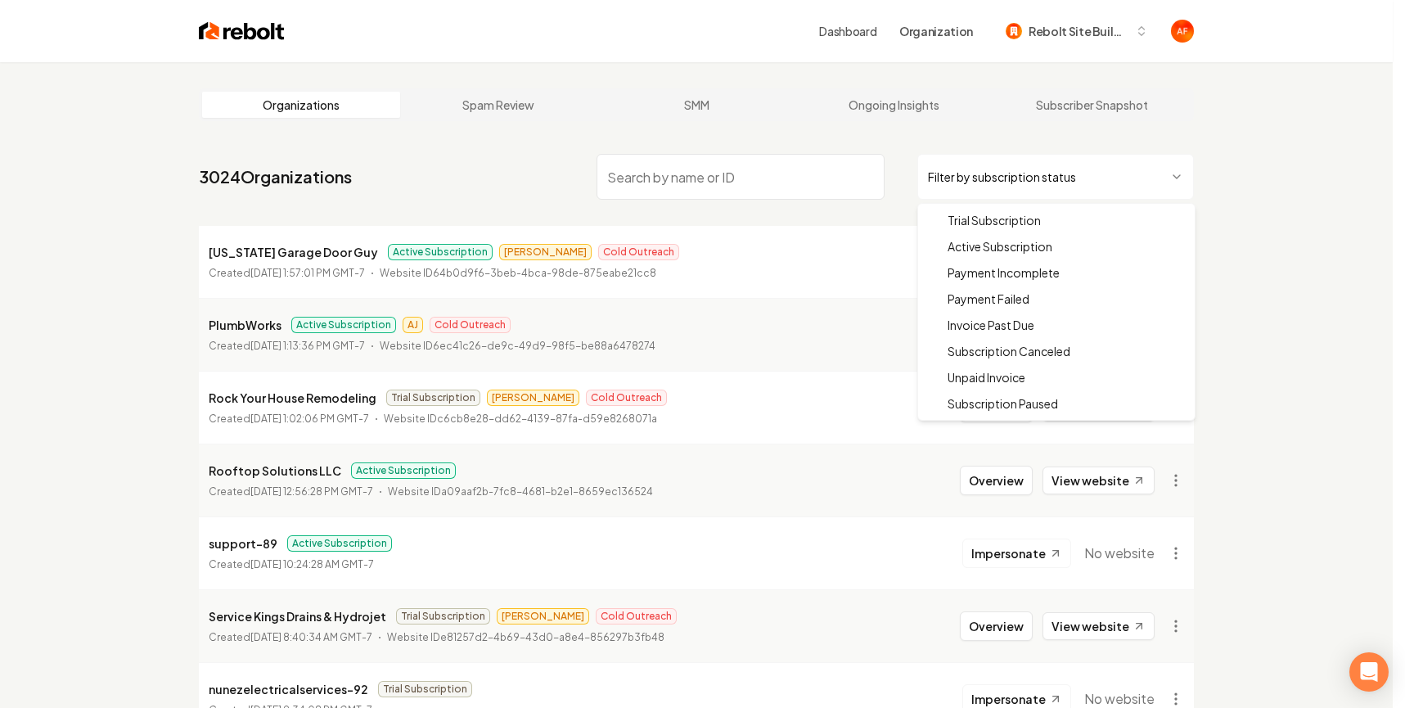
click at [995, 184] on html "Dashboard Organization Rebolt Site Builder Organizations Spam Review SMM Ongoin…" at bounding box center [702, 354] width 1405 height 708
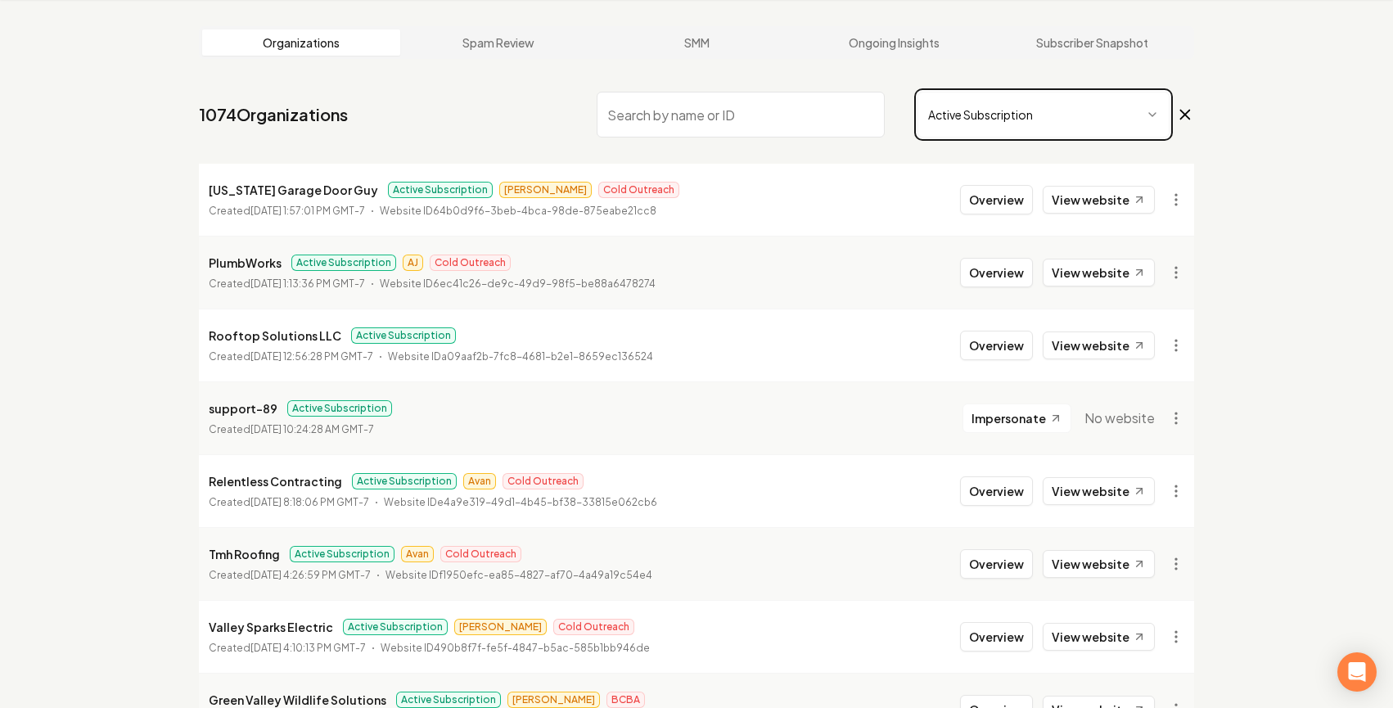
scroll to position [1771, 0]
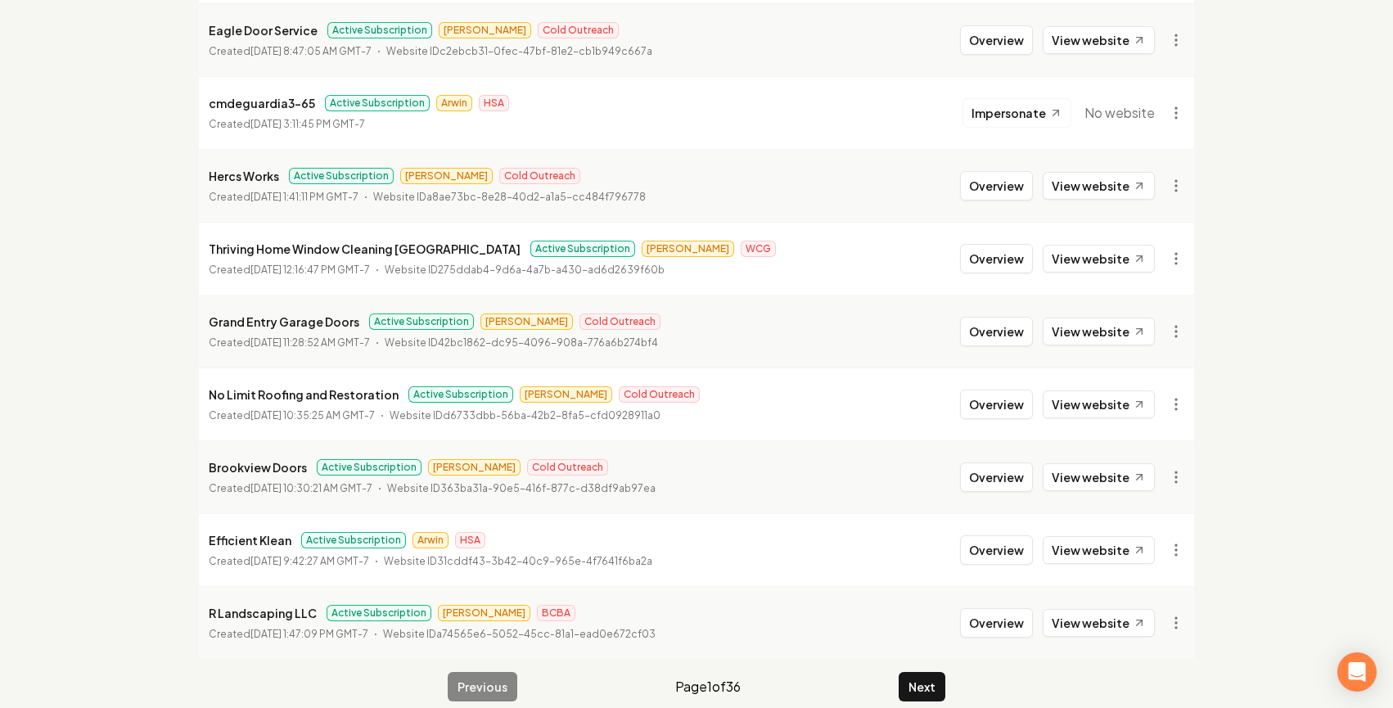
click at [929, 672] on button "Next" at bounding box center [921, 686] width 47 height 29
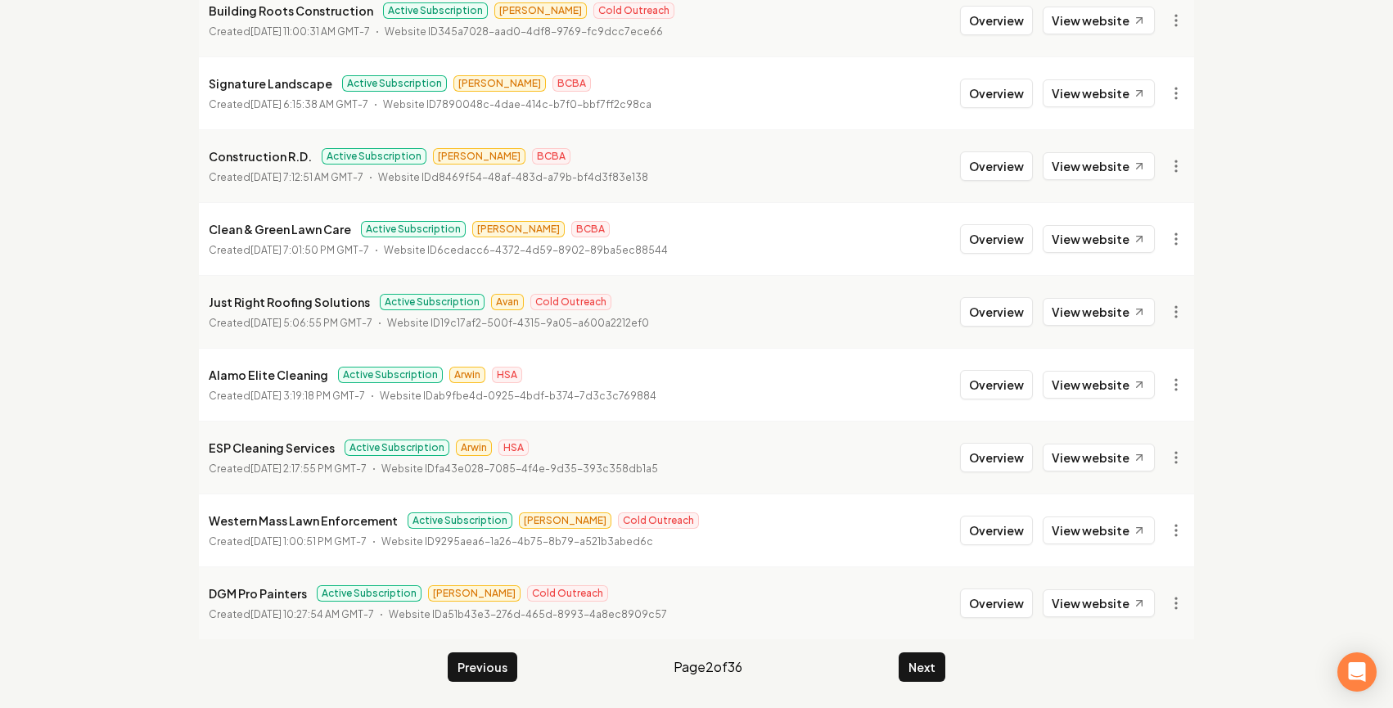
click at [929, 657] on button "Next" at bounding box center [921, 666] width 47 height 29
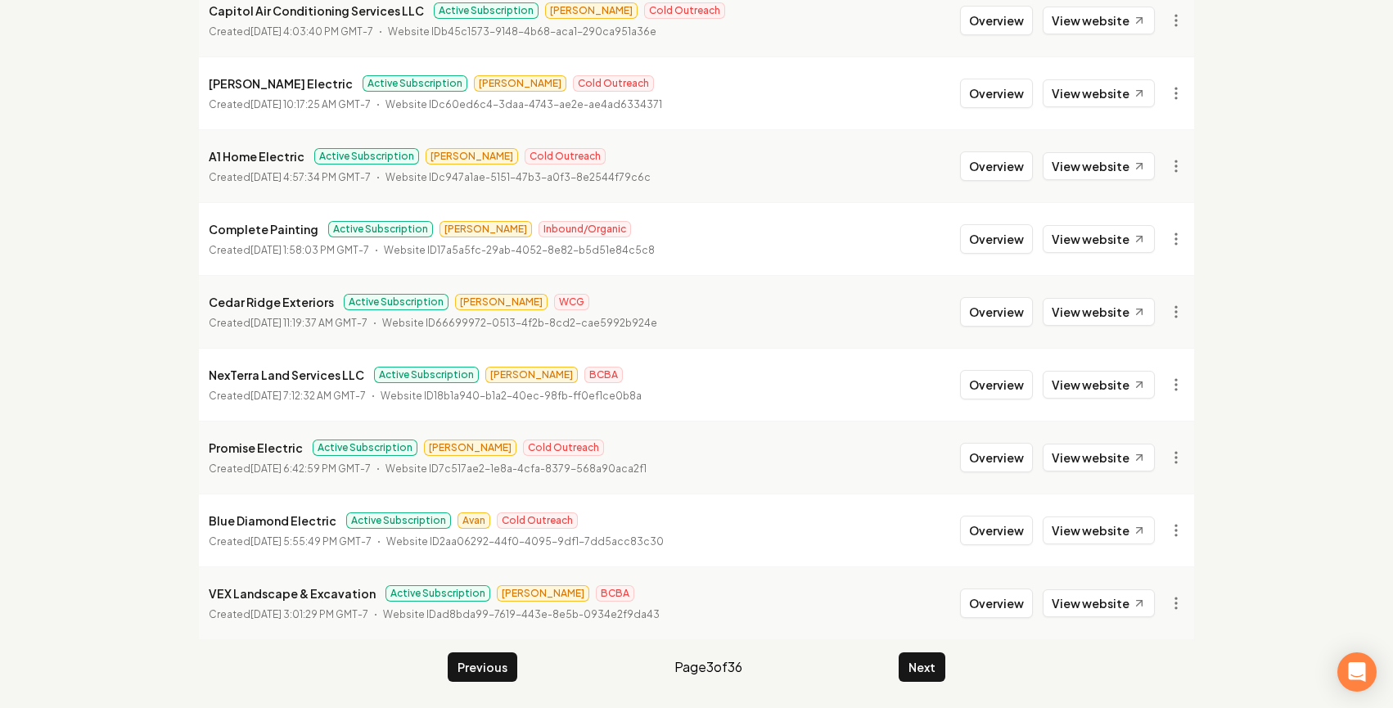
click at [929, 657] on button "Next" at bounding box center [921, 666] width 47 height 29
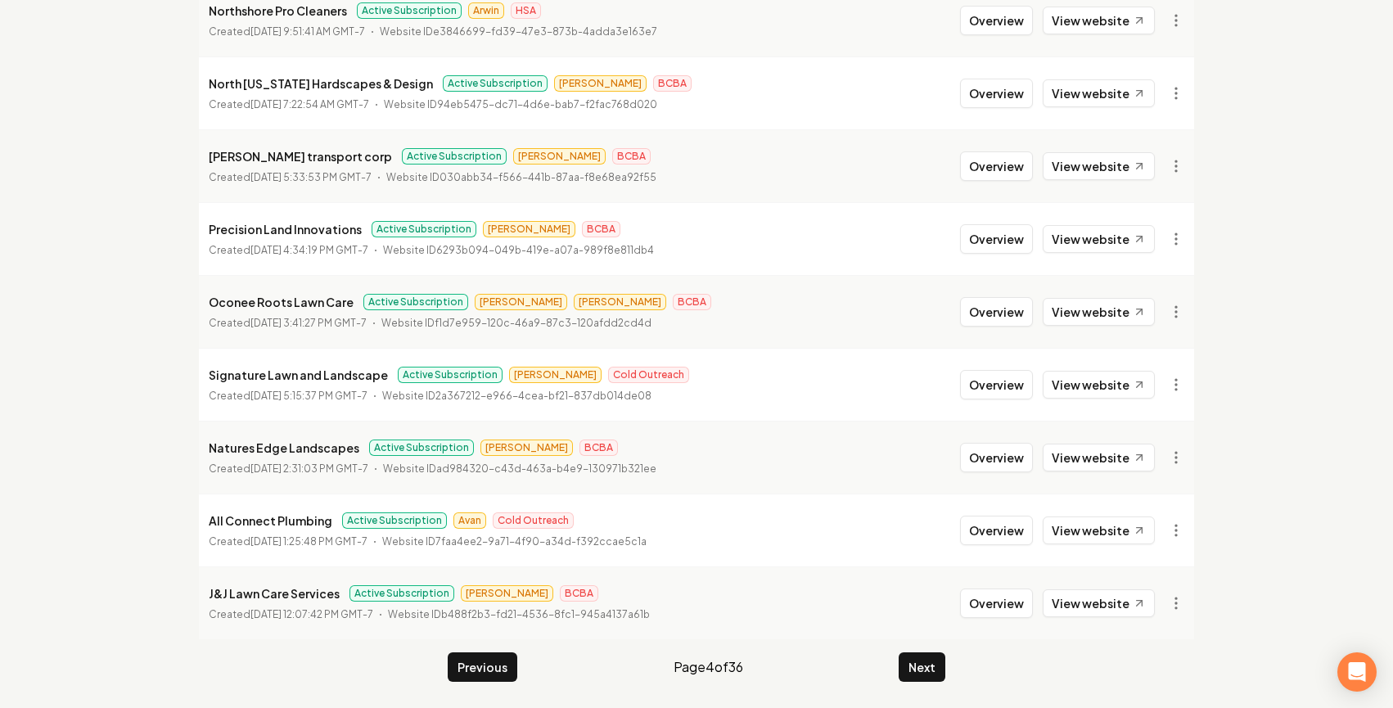
click at [929, 657] on button "Next" at bounding box center [921, 666] width 47 height 29
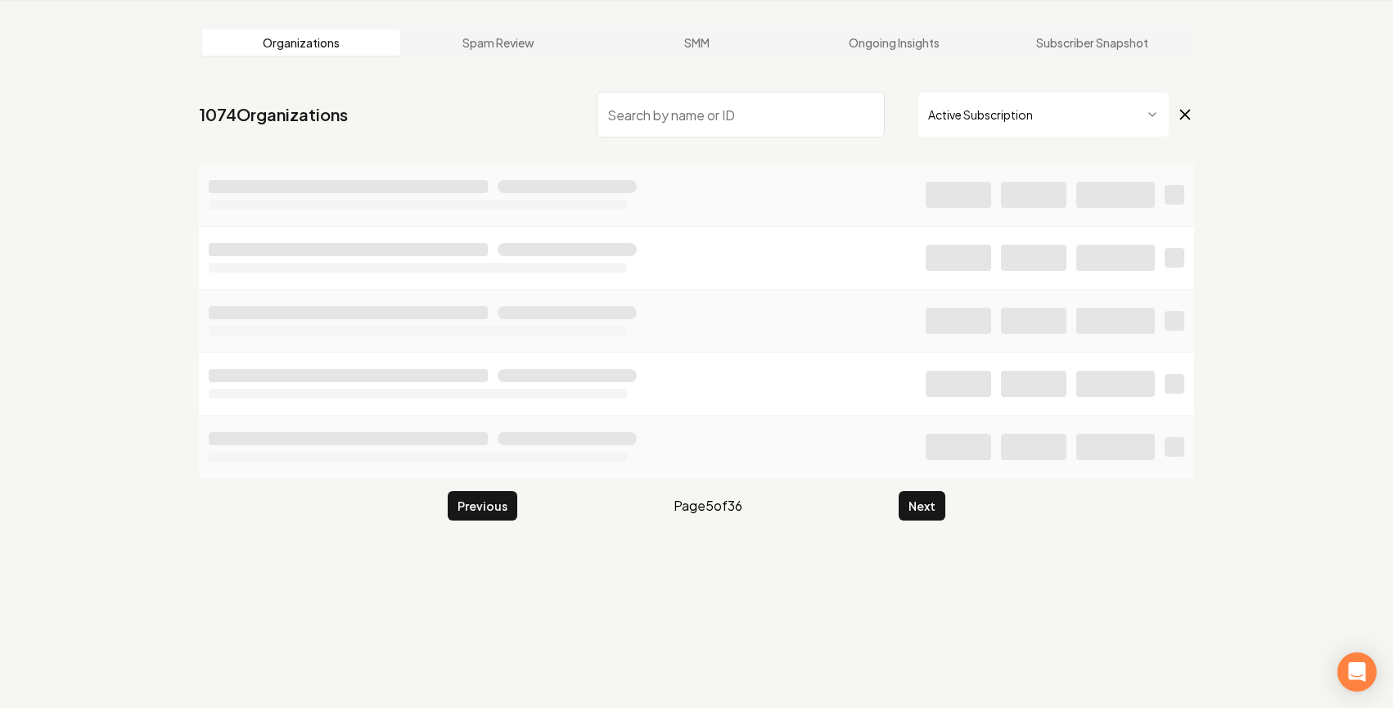
scroll to position [62, 0]
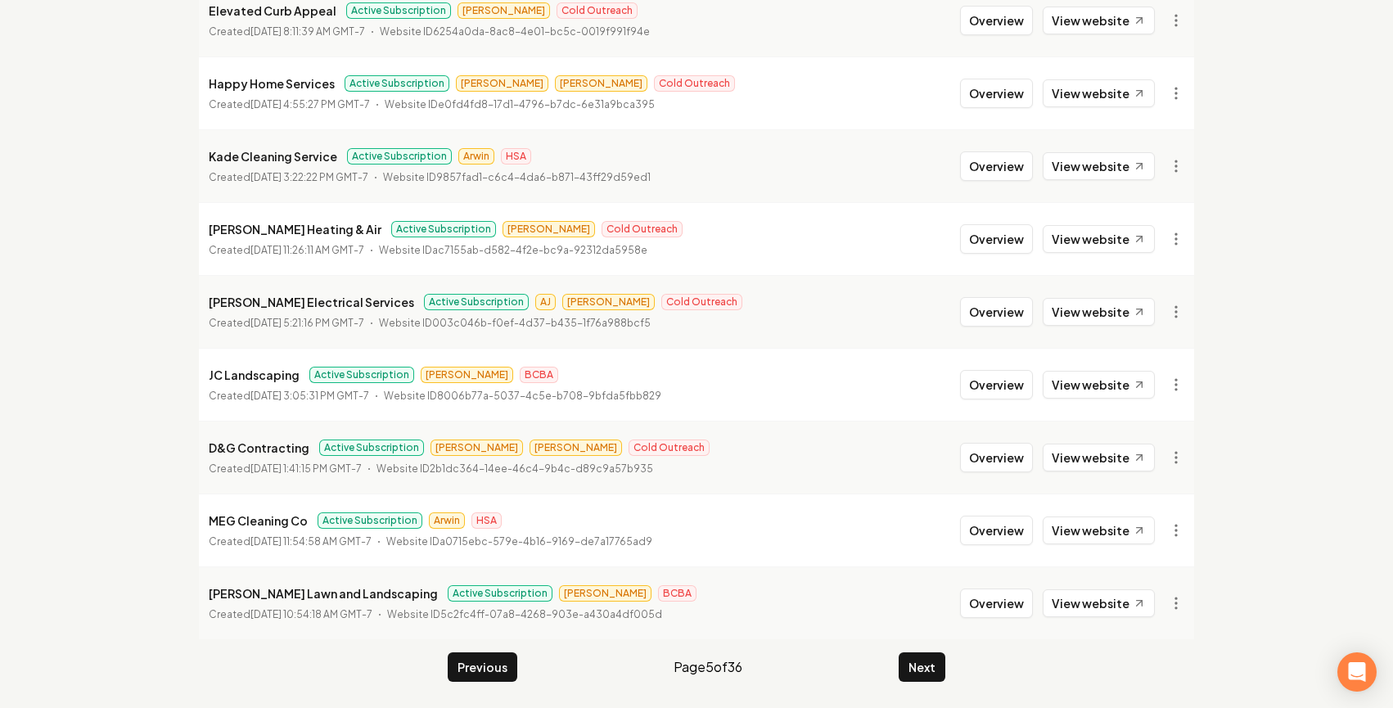
click at [929, 657] on button "Next" at bounding box center [921, 666] width 47 height 29
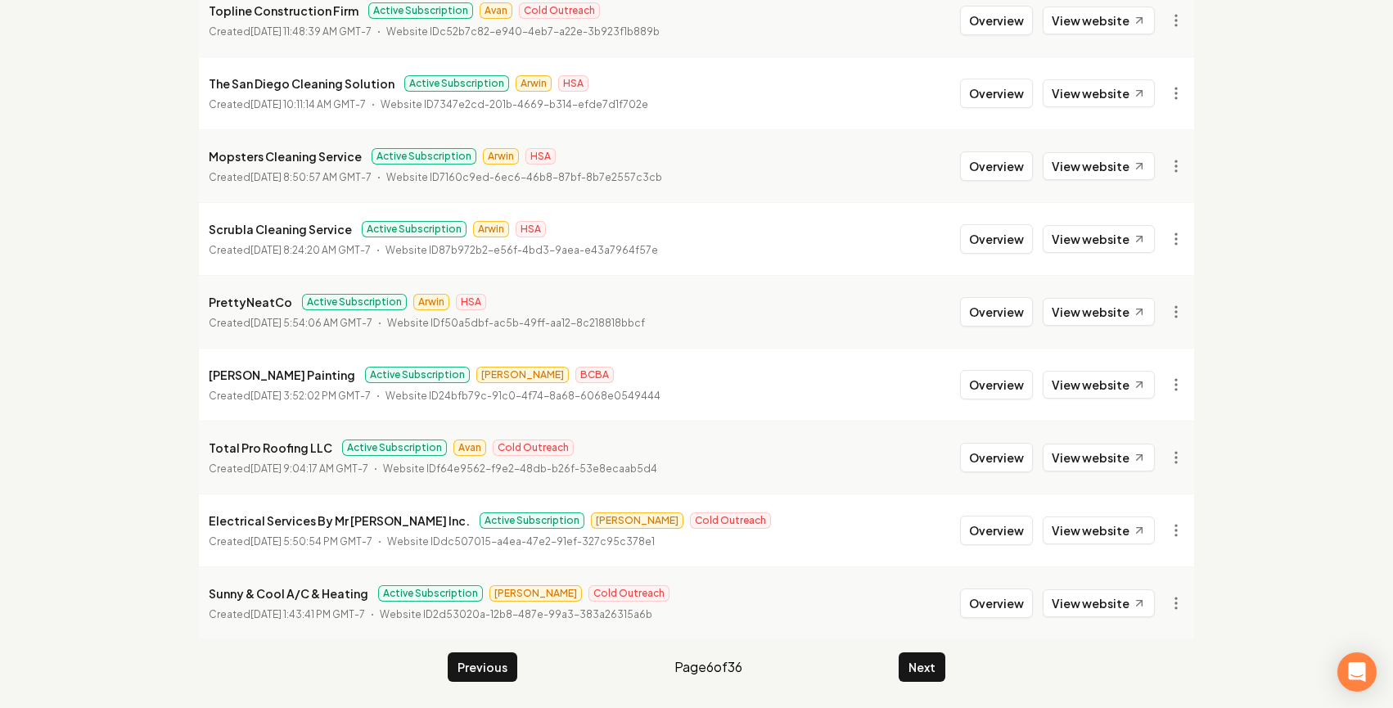
click at [929, 657] on button "Next" at bounding box center [921, 666] width 47 height 29
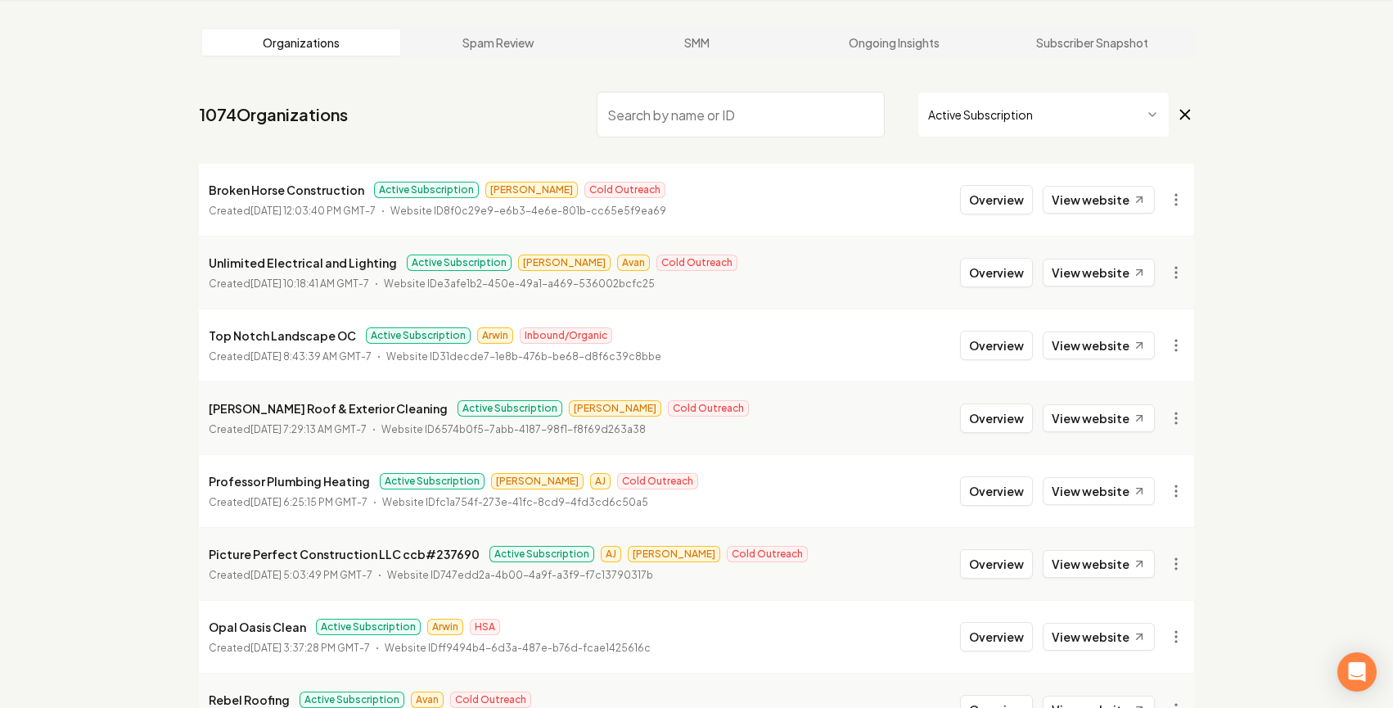
scroll to position [1771, 0]
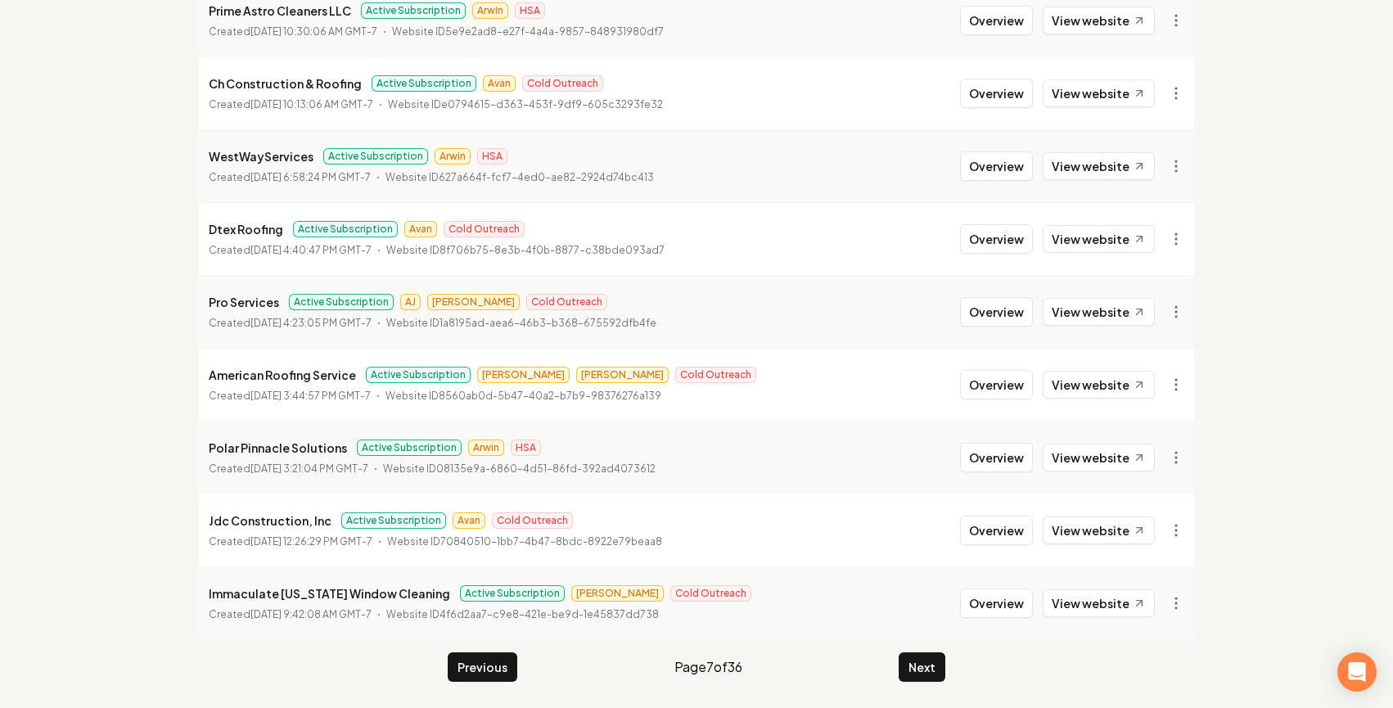
click at [929, 657] on button "Next" at bounding box center [921, 666] width 47 height 29
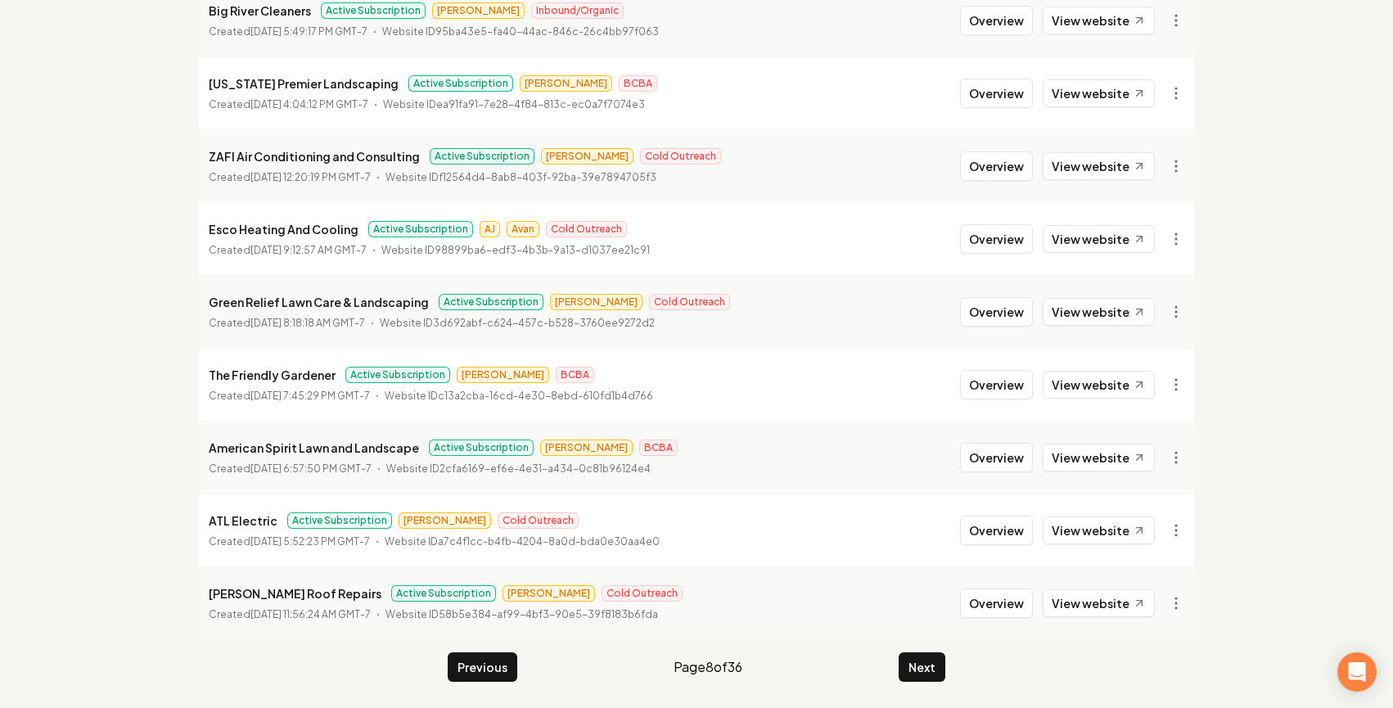
click at [929, 657] on button "Next" at bounding box center [921, 666] width 47 height 29
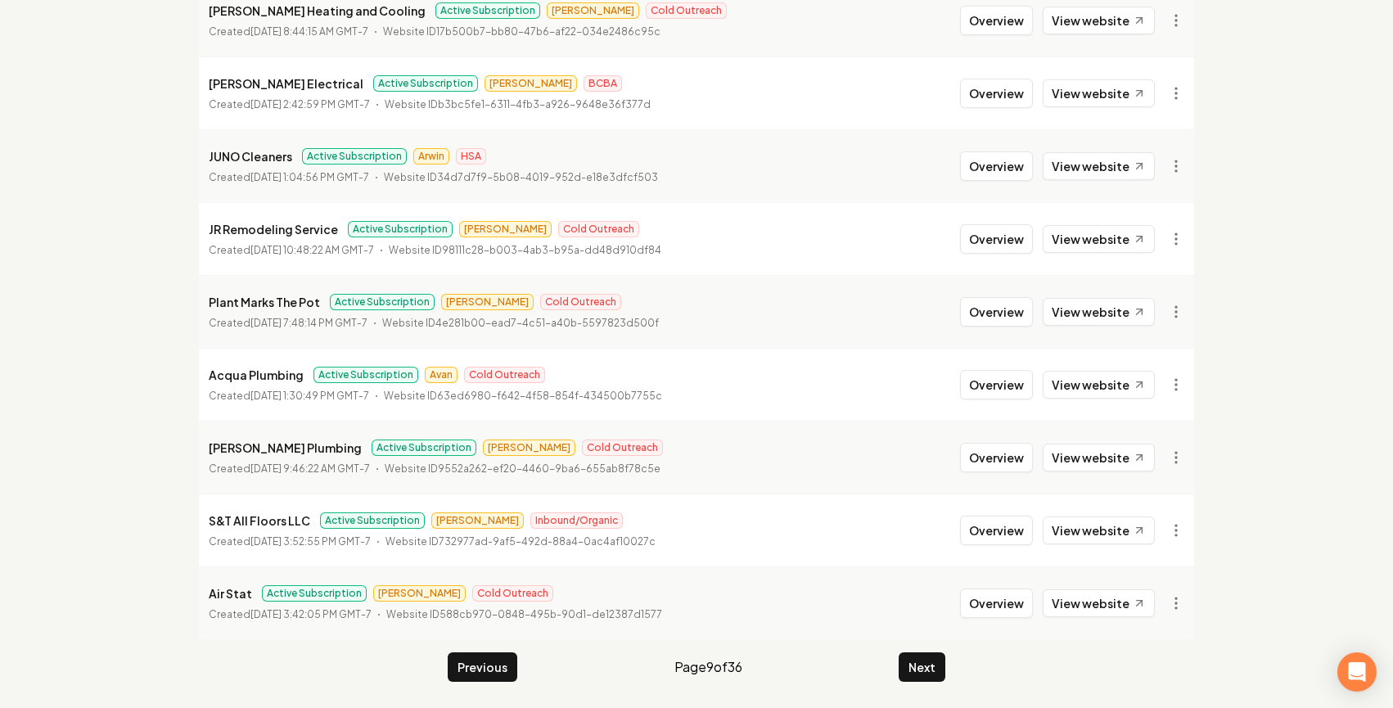
click at [929, 657] on button "Next" at bounding box center [921, 666] width 47 height 29
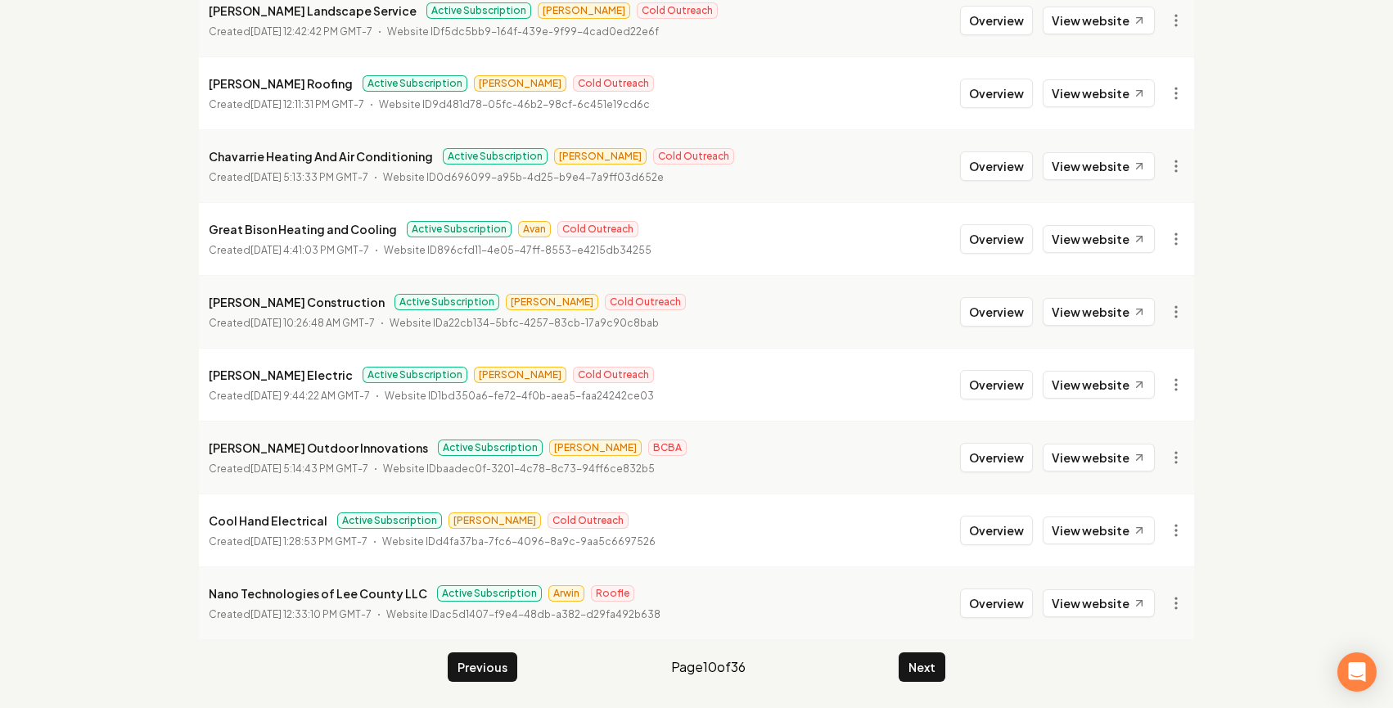
click at [929, 657] on button "Next" at bounding box center [921, 666] width 47 height 29
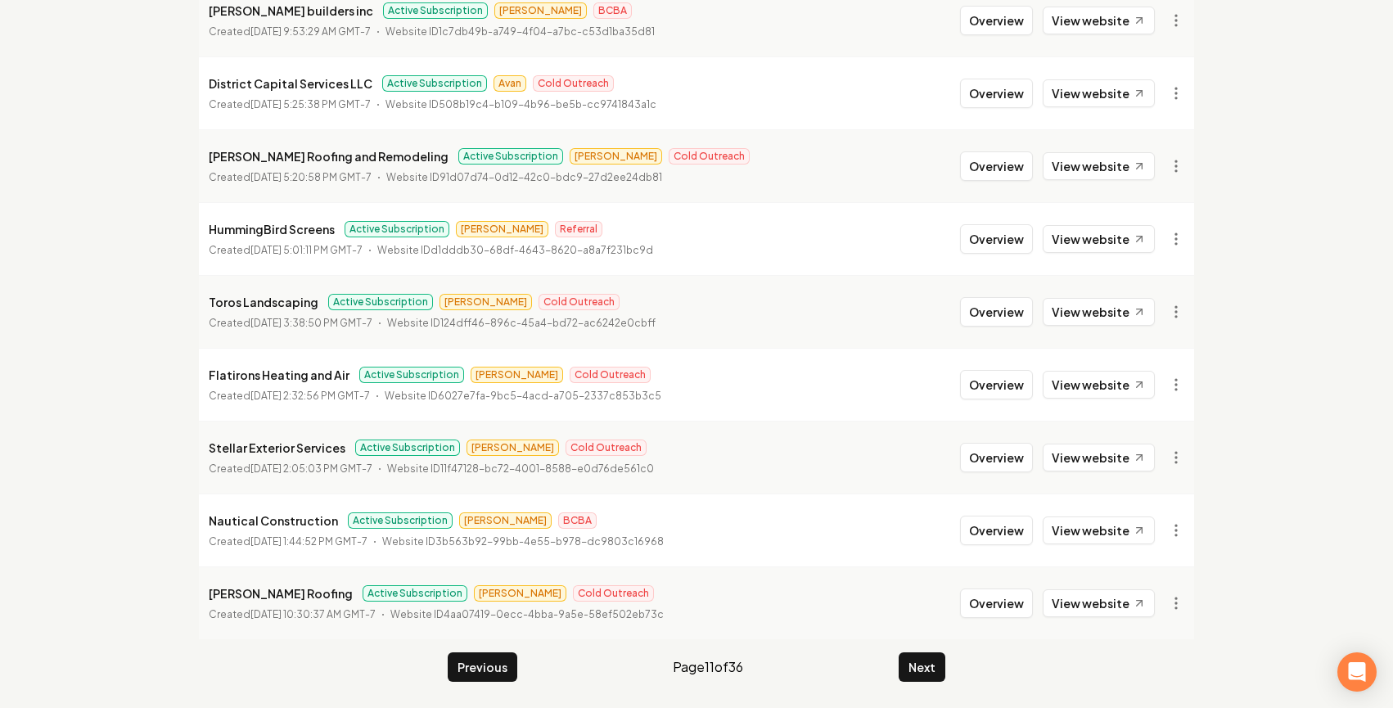
click at [929, 657] on button "Next" at bounding box center [921, 666] width 47 height 29
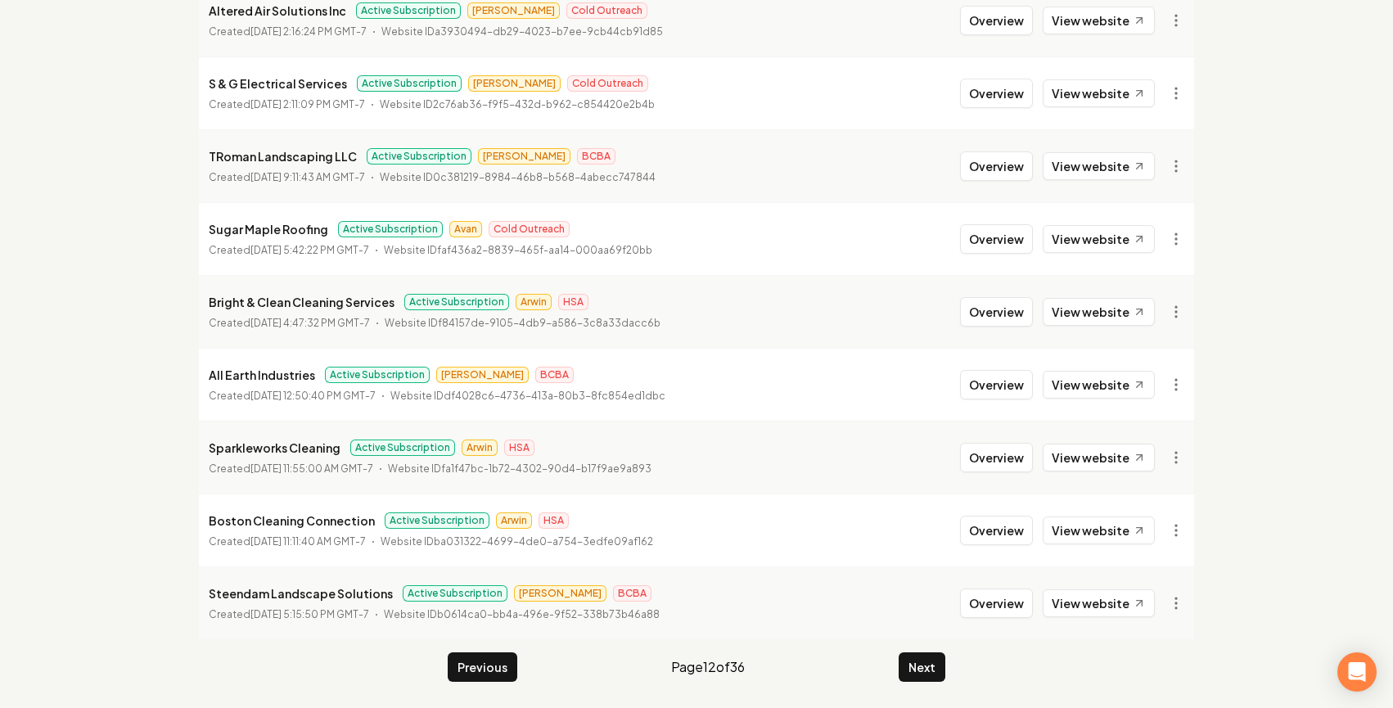
click at [929, 657] on button "Next" at bounding box center [921, 666] width 47 height 29
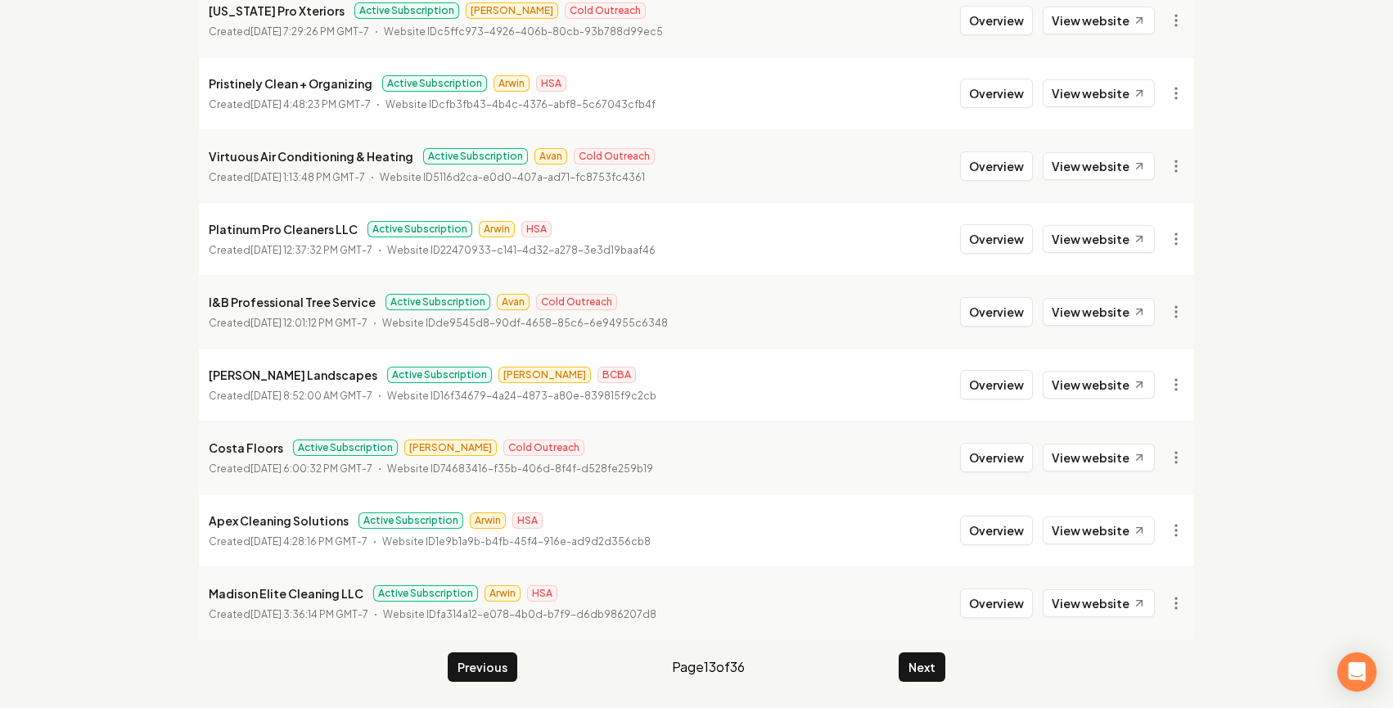
click at [929, 656] on button "Next" at bounding box center [921, 666] width 47 height 29
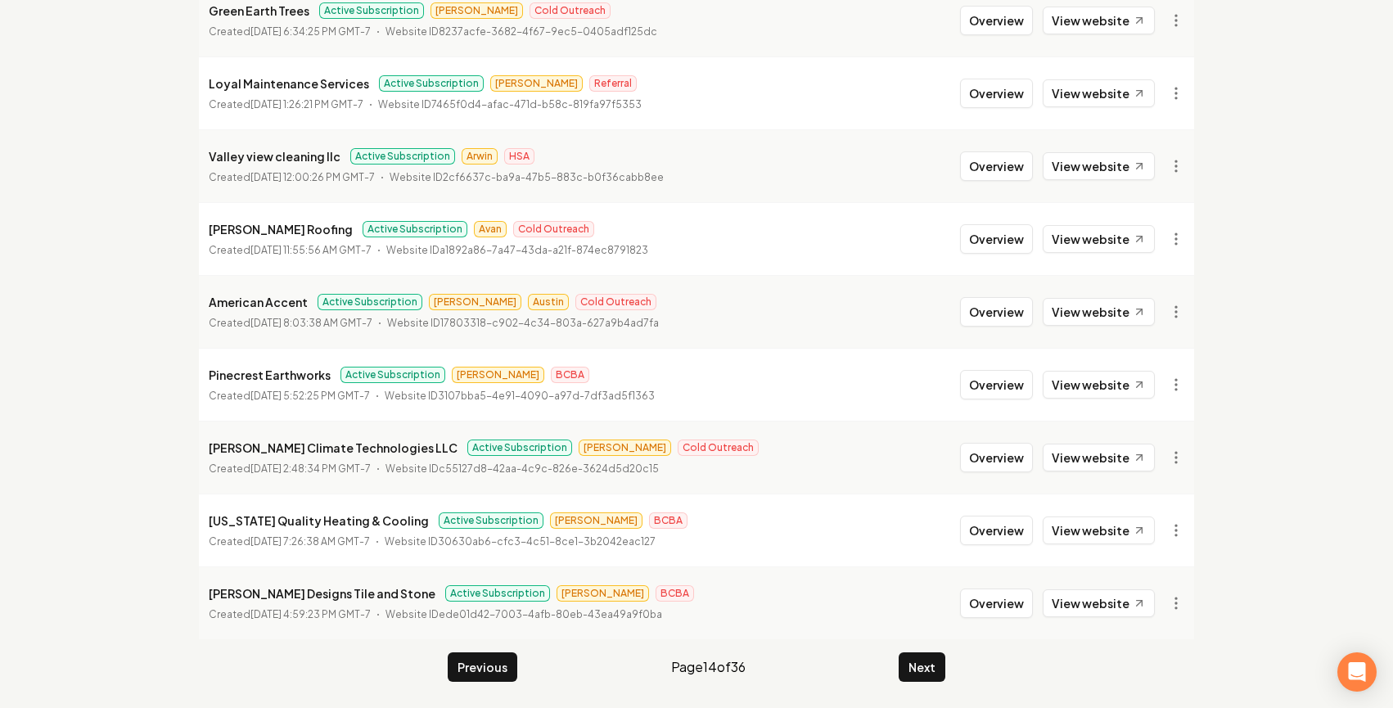
click at [929, 656] on button "Next" at bounding box center [921, 666] width 47 height 29
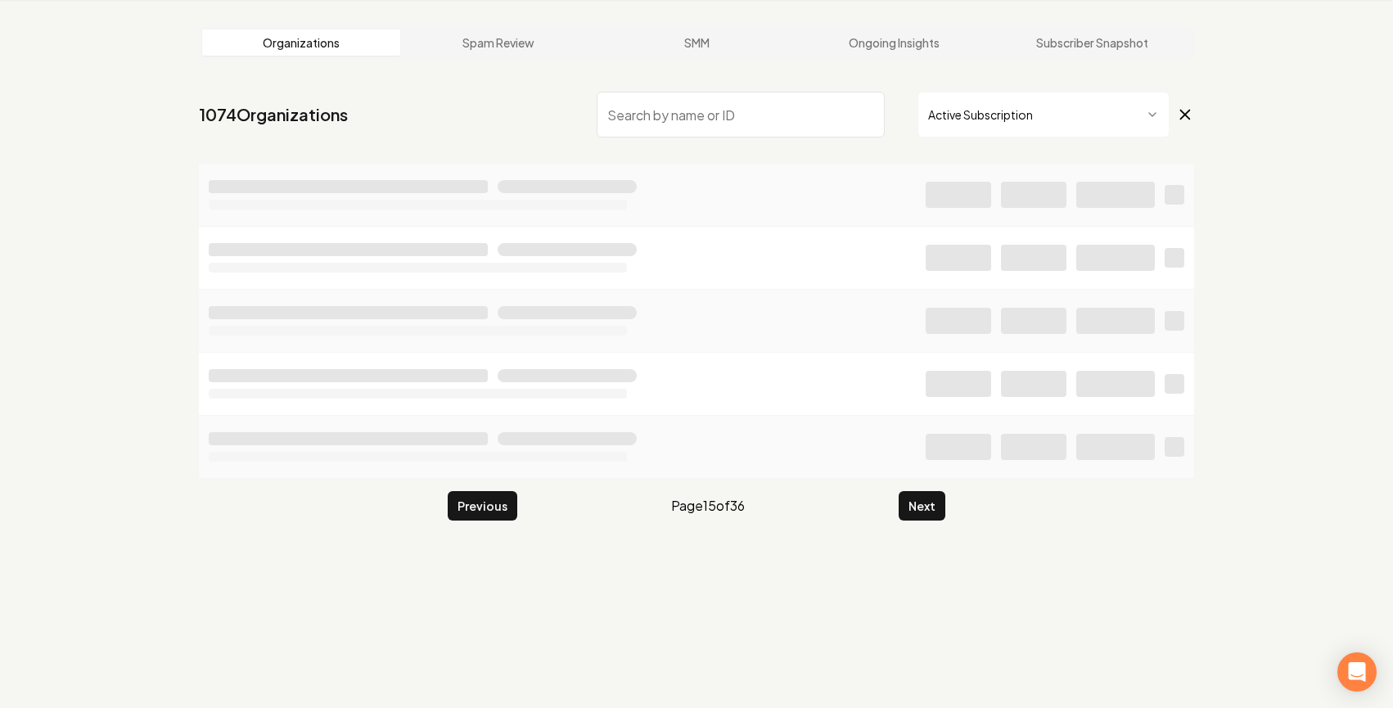
scroll to position [1771, 0]
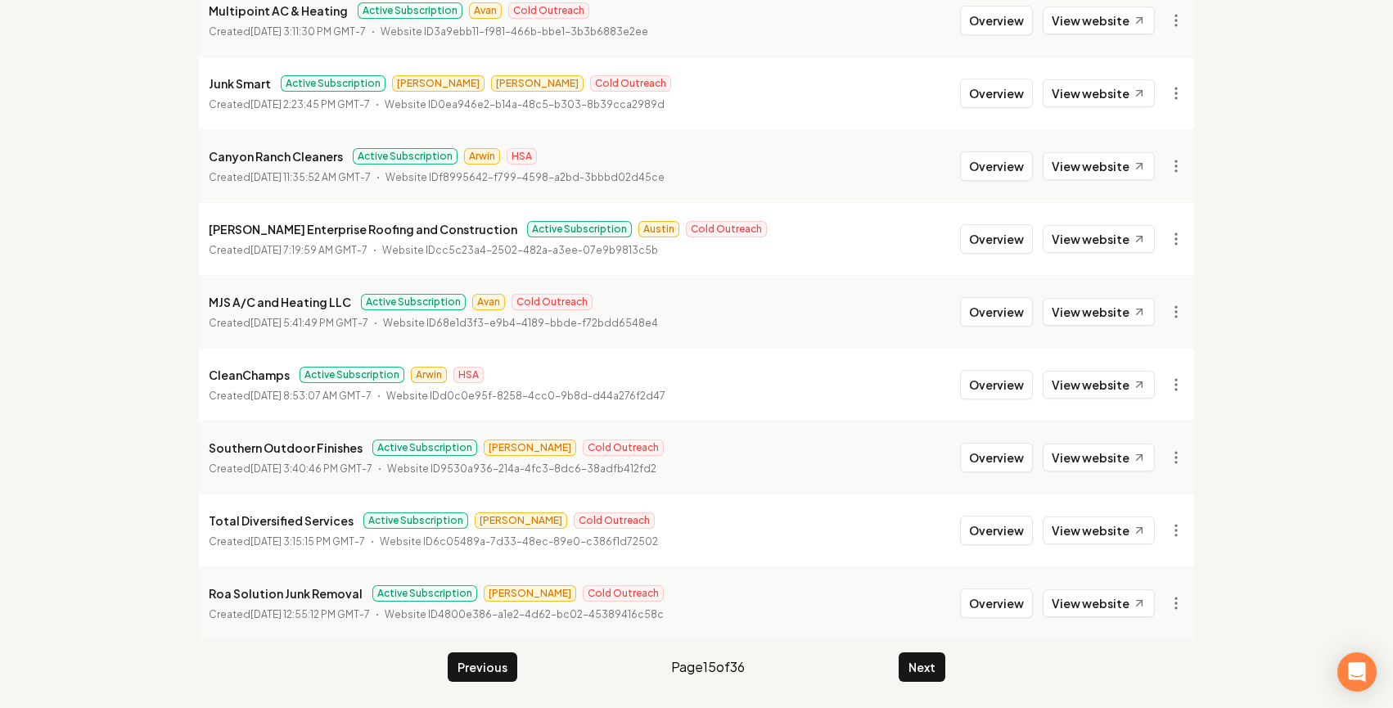
click at [929, 656] on button "Next" at bounding box center [921, 666] width 47 height 29
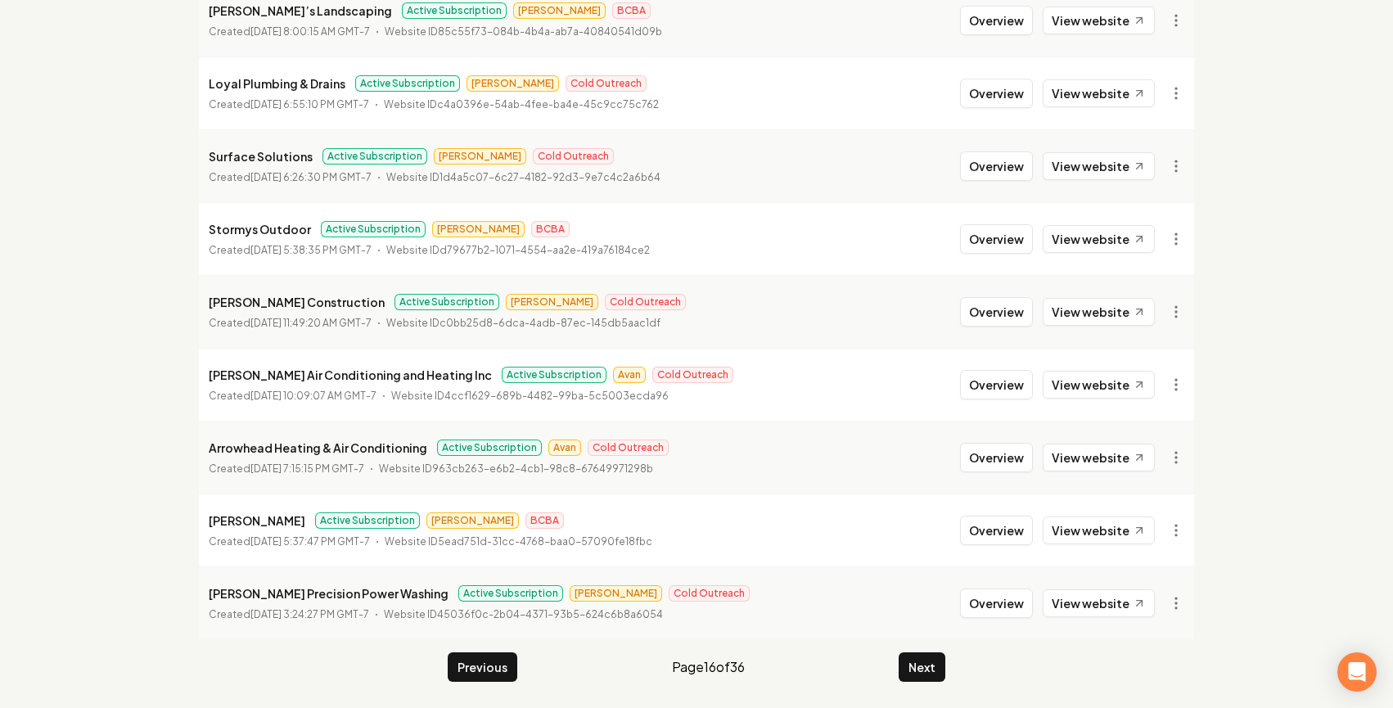
click at [929, 656] on button "Next" at bounding box center [921, 666] width 47 height 29
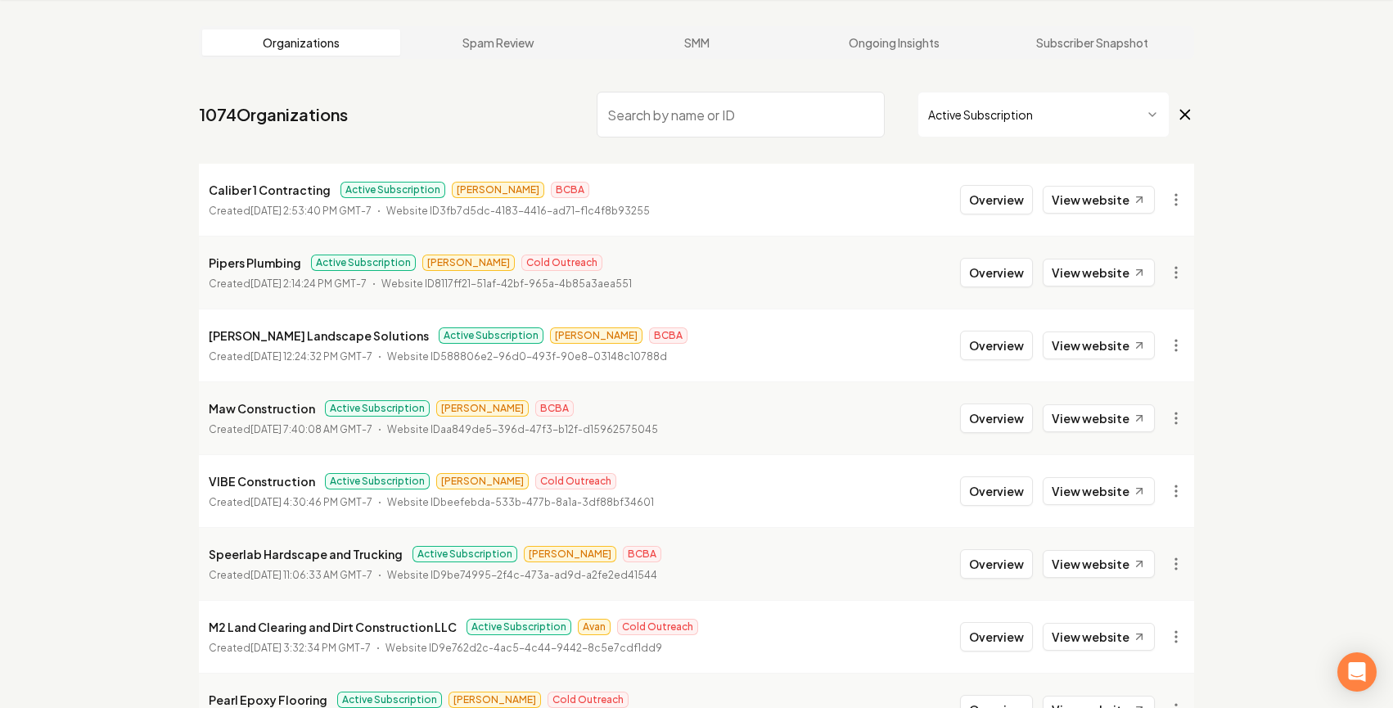
scroll to position [1771, 0]
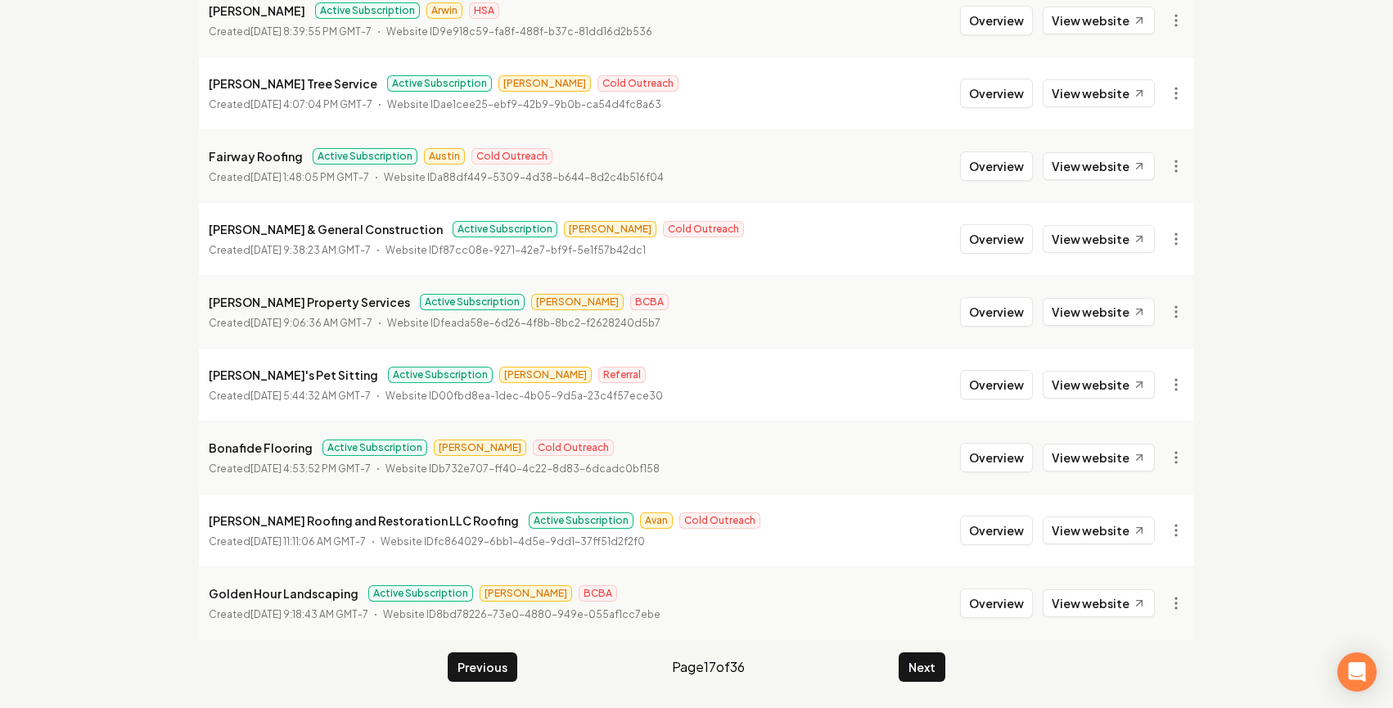
click at [930, 656] on button "Next" at bounding box center [921, 666] width 47 height 29
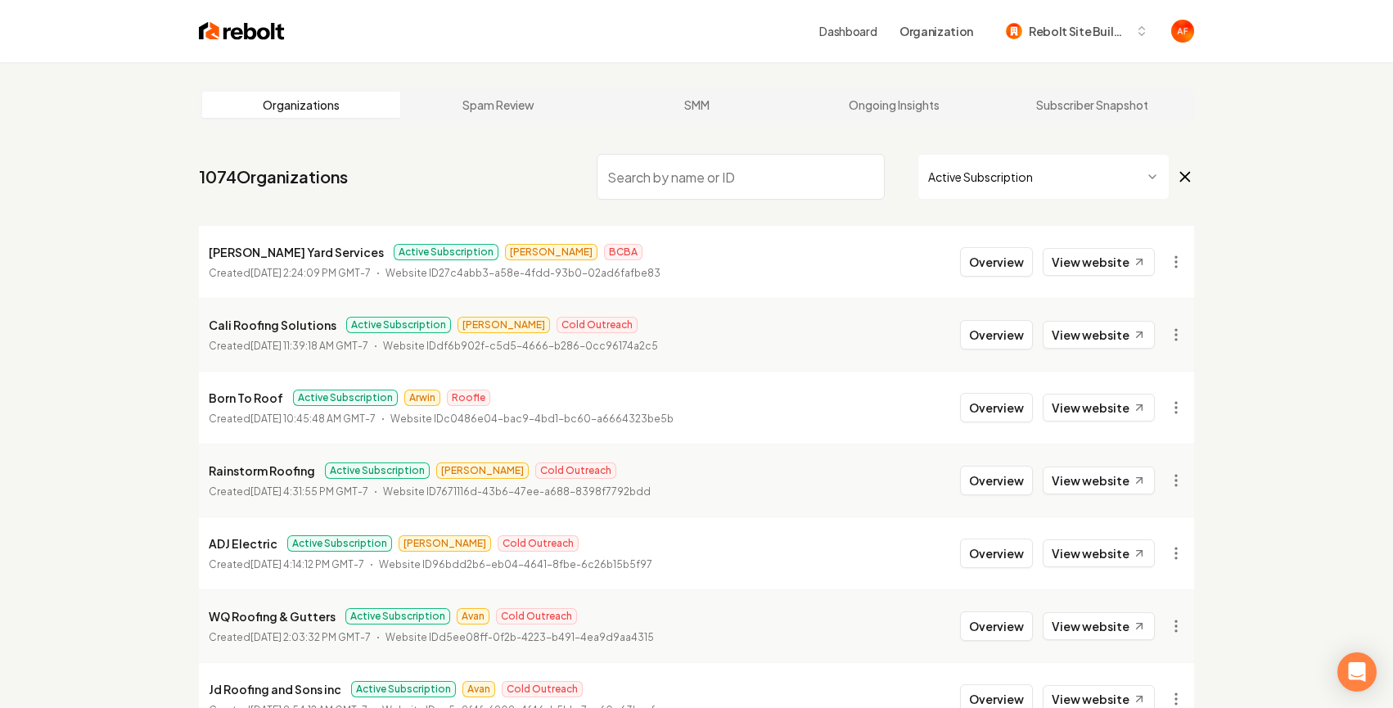
scroll to position [374, 0]
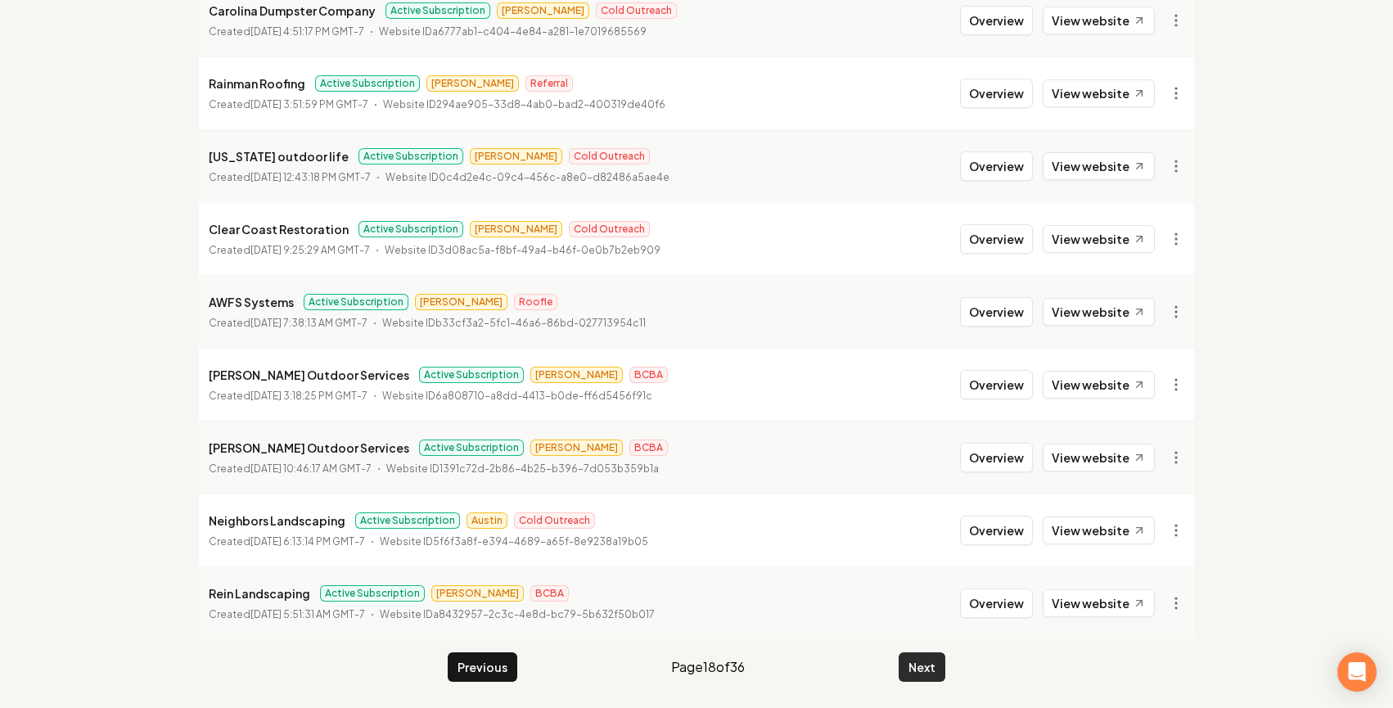
click at [934, 668] on button "Next" at bounding box center [921, 666] width 47 height 29
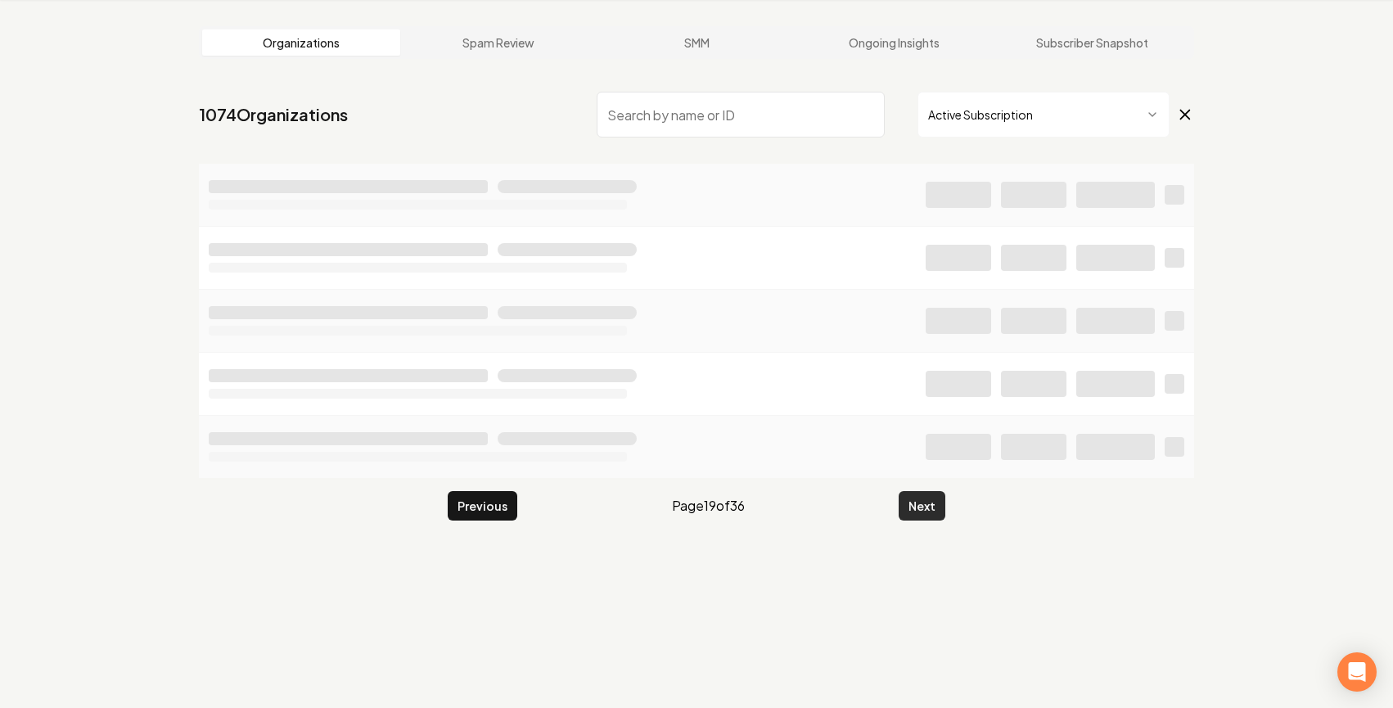
scroll to position [62, 0]
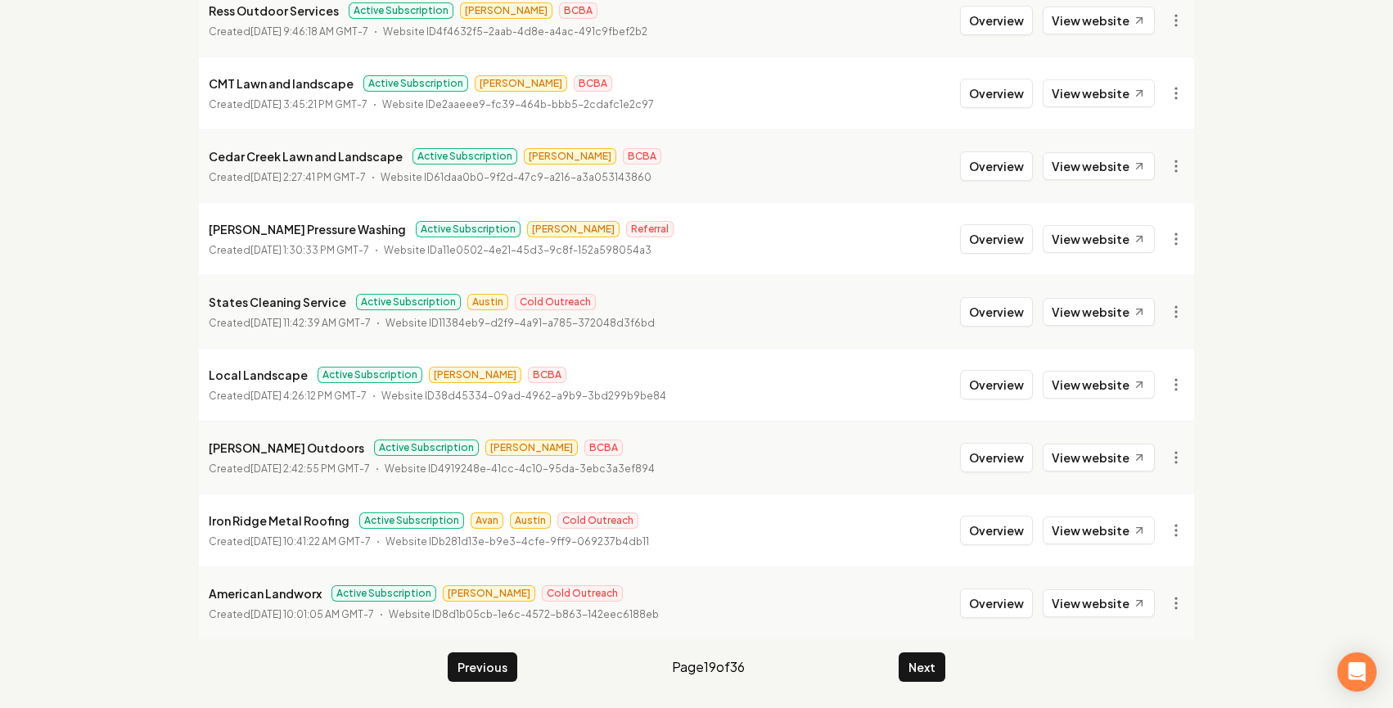
click at [934, 664] on button "Next" at bounding box center [921, 666] width 47 height 29
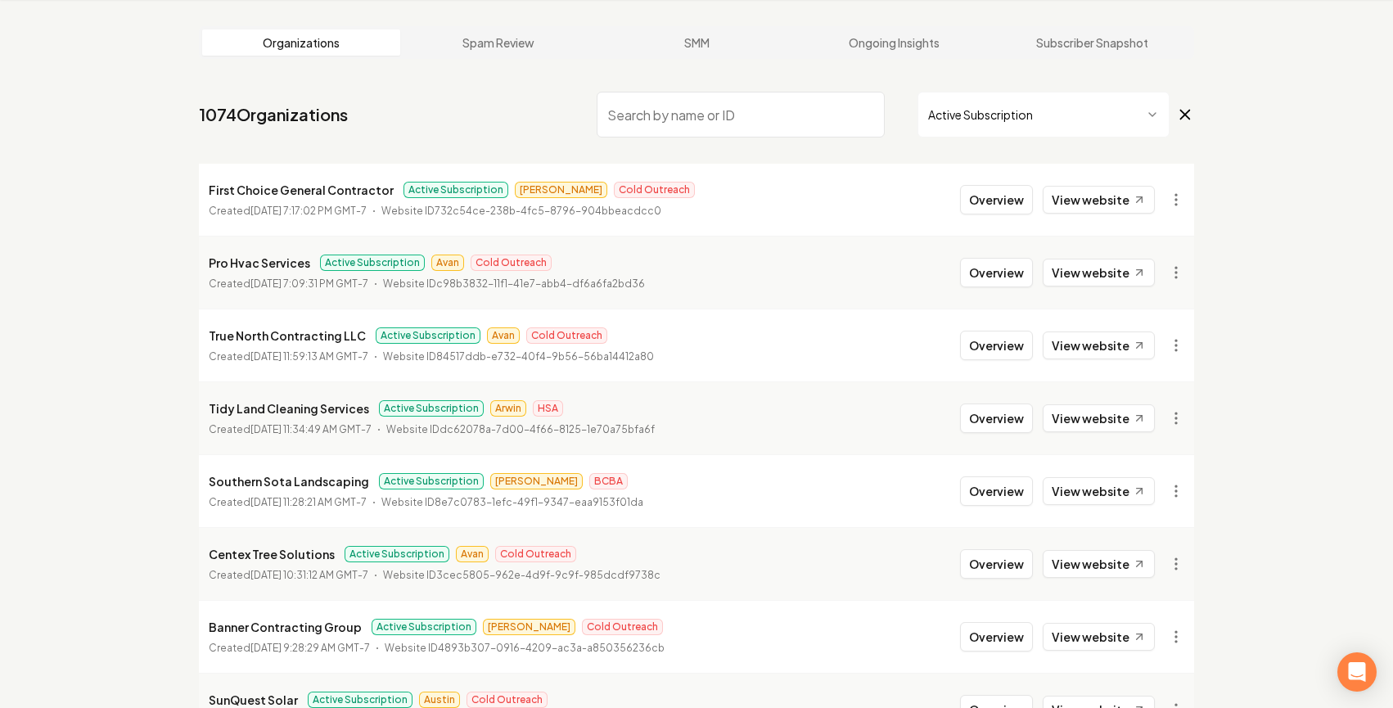
scroll to position [1771, 0]
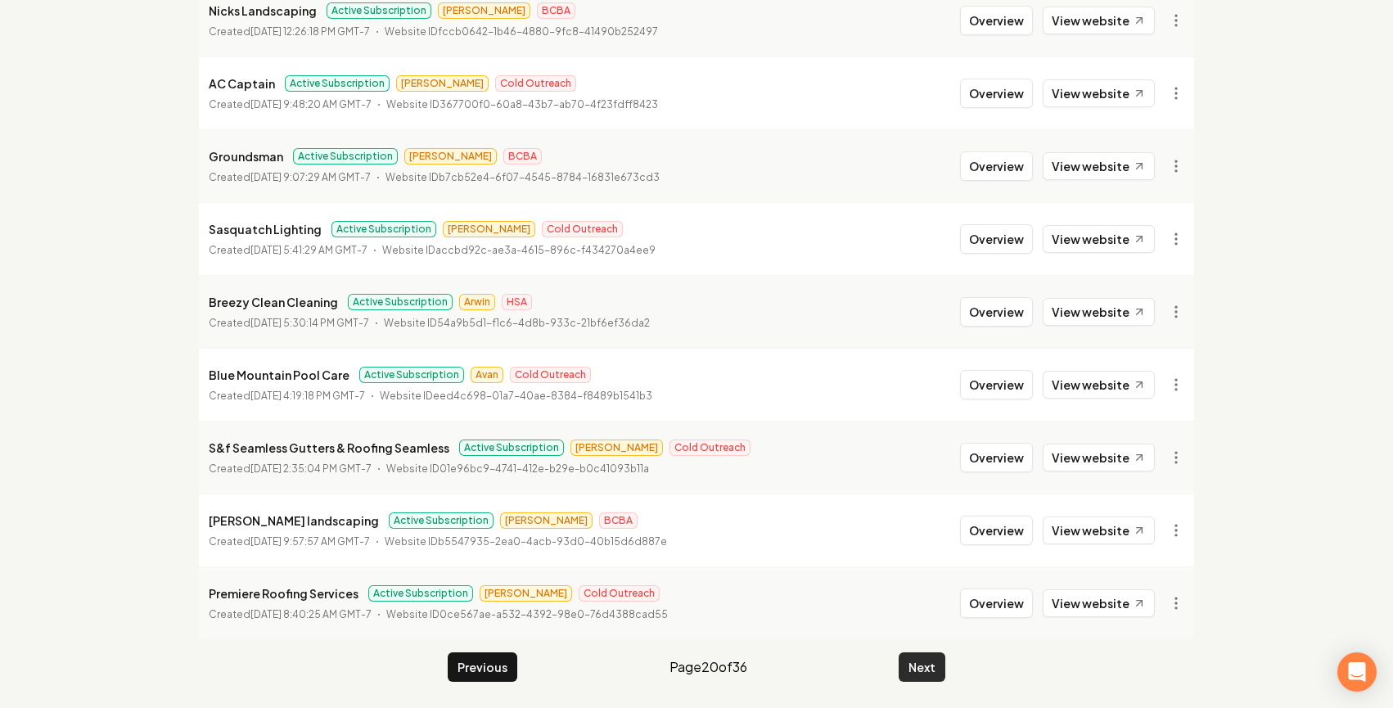
click at [935, 670] on button "Next" at bounding box center [921, 666] width 47 height 29
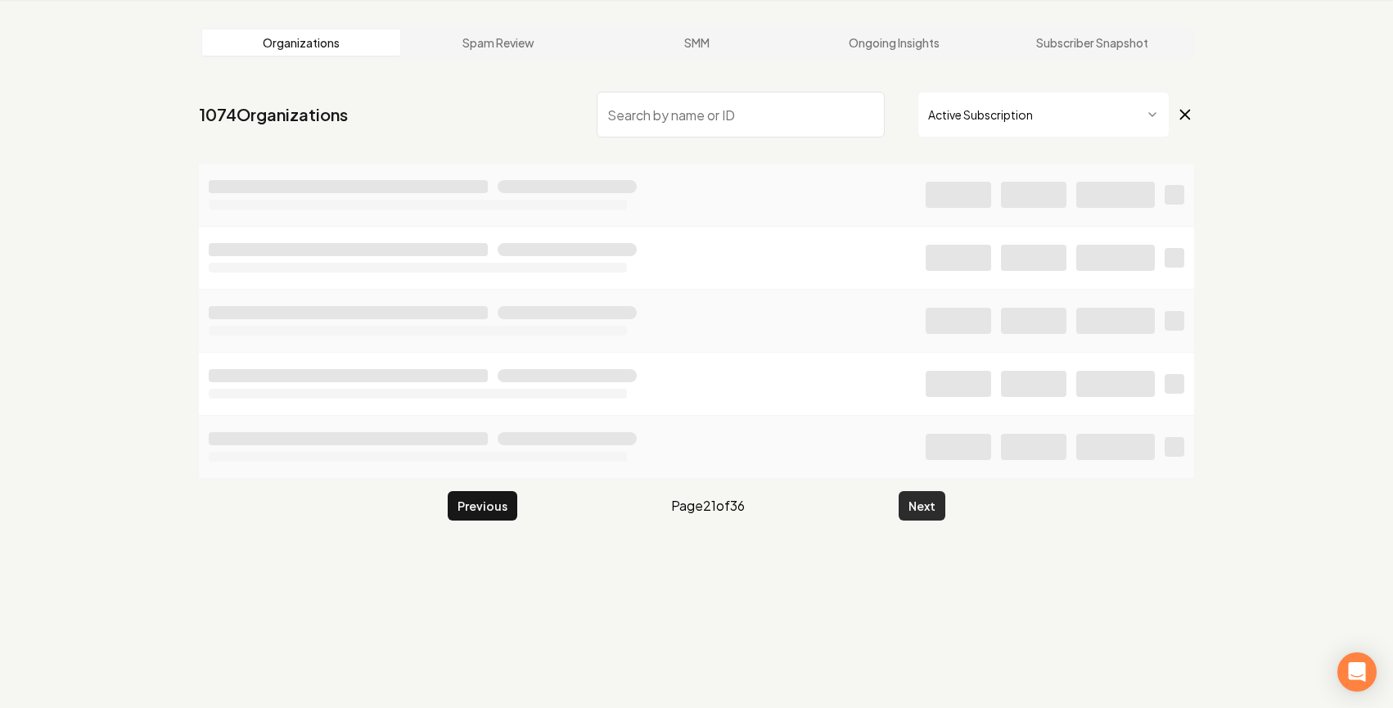
scroll to position [1771, 0]
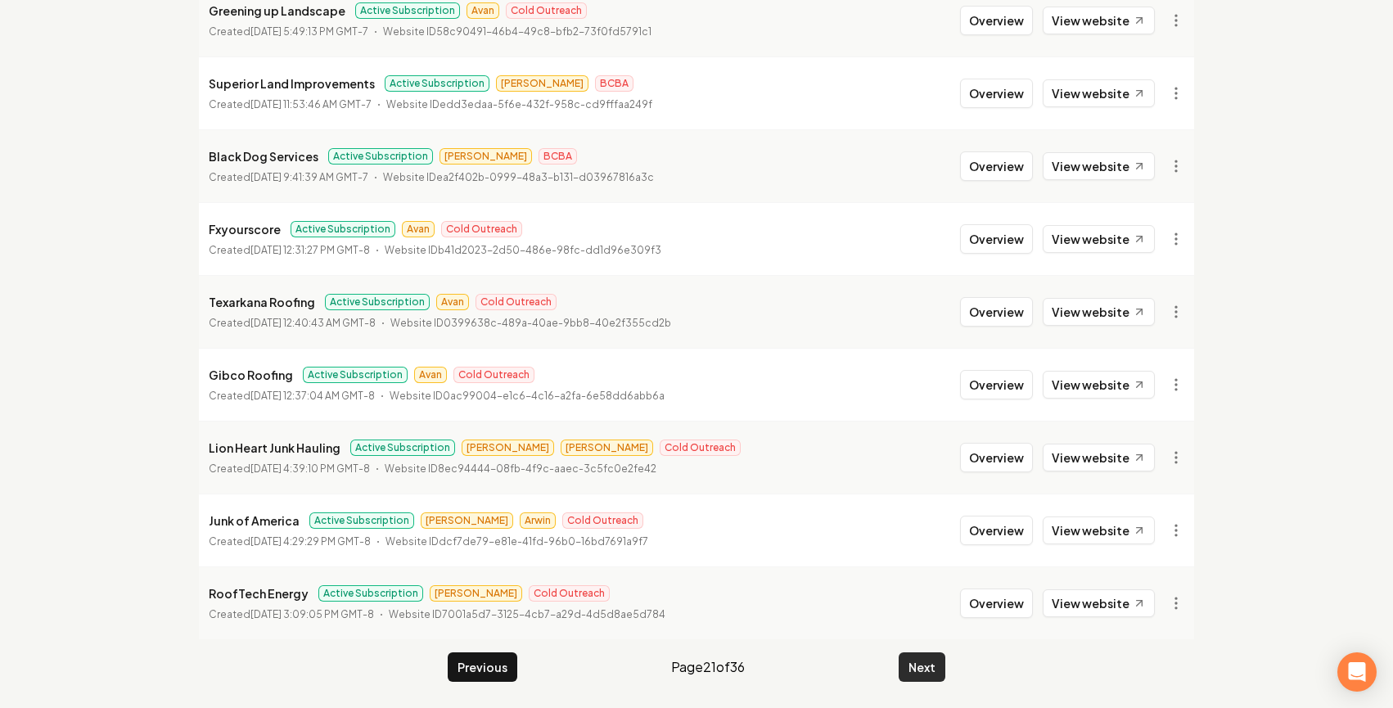
click at [933, 672] on button "Next" at bounding box center [921, 666] width 47 height 29
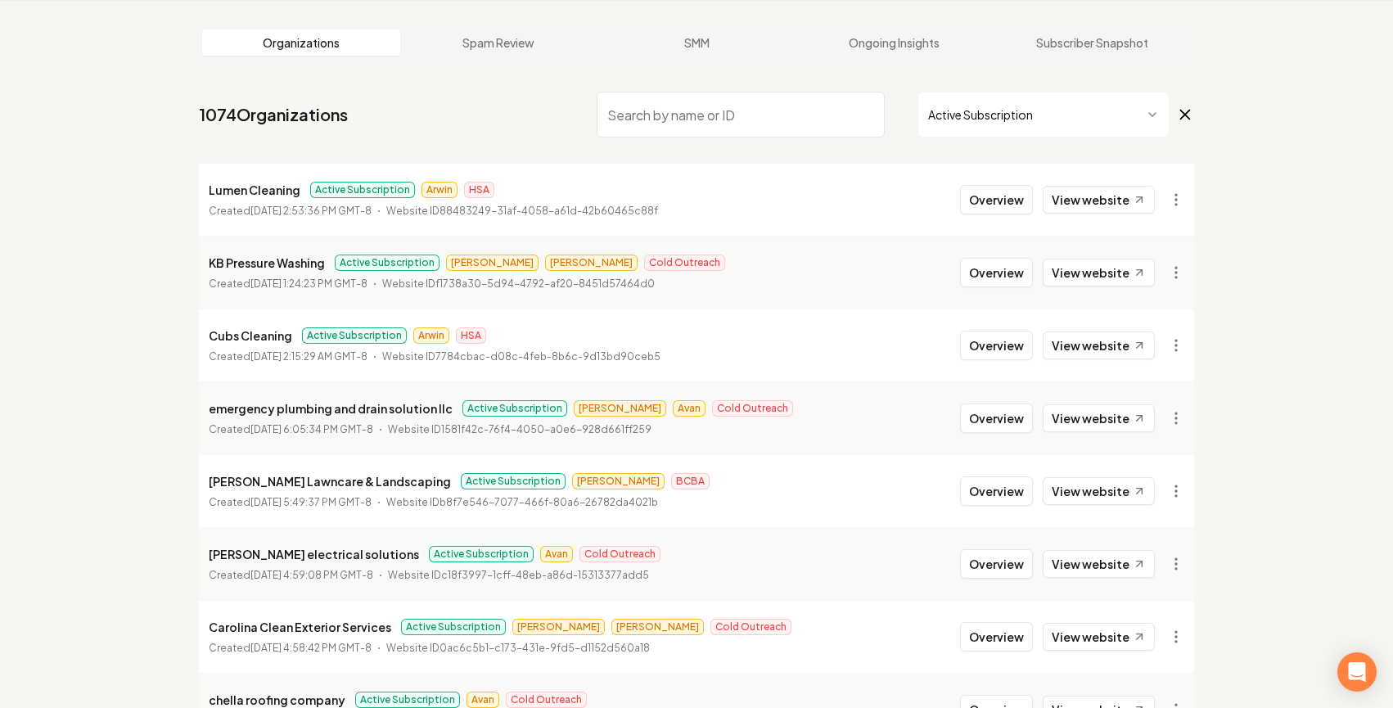
scroll to position [1771, 0]
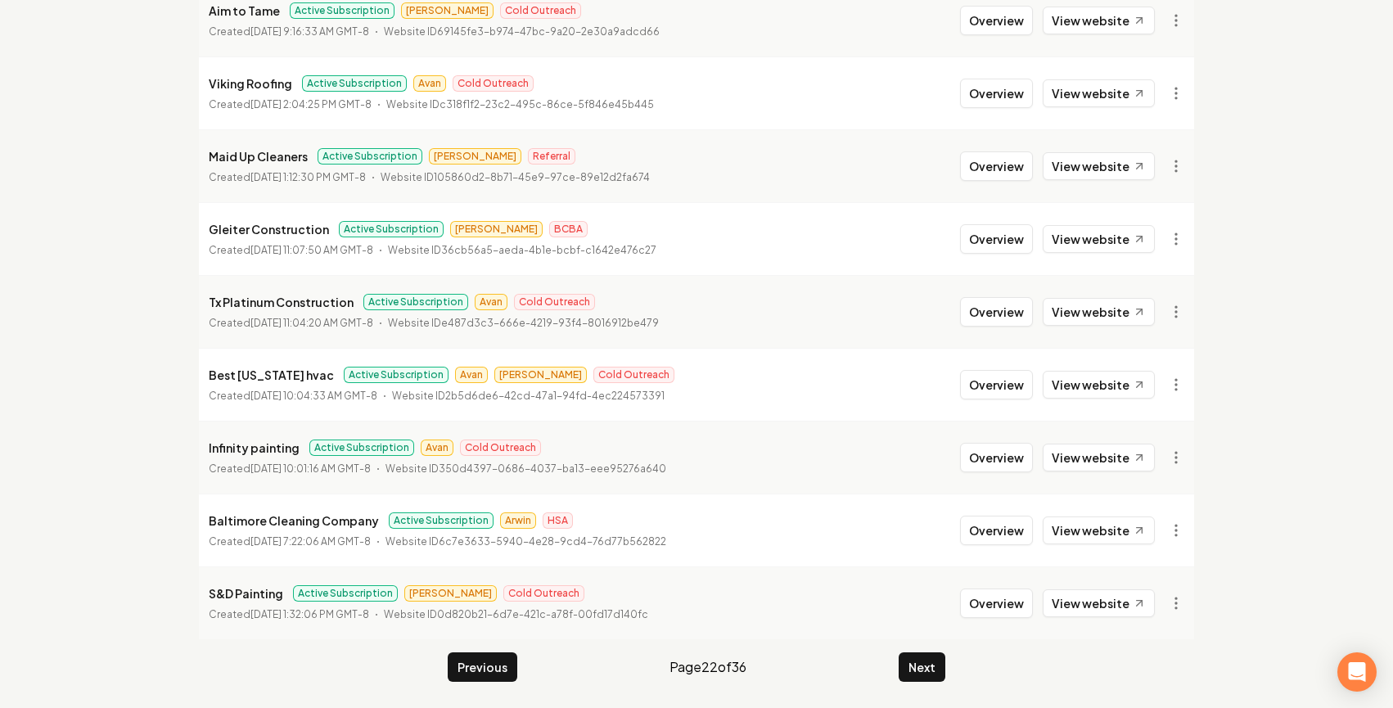
drag, startPoint x: 990, startPoint y: 457, endPoint x: 960, endPoint y: 471, distance: 33.7
click at [990, 457] on button "Overview" at bounding box center [996, 457] width 73 height 29
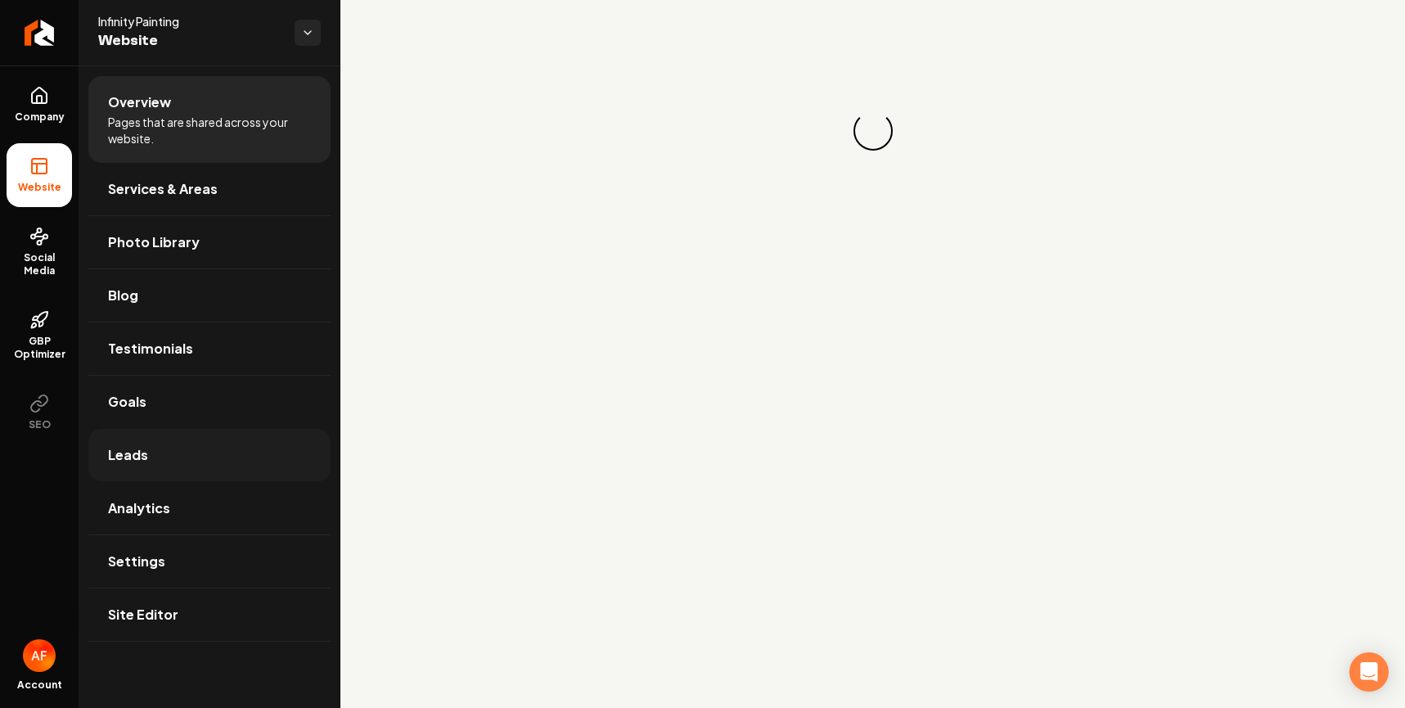
click at [209, 429] on link "Leads" at bounding box center [209, 455] width 242 height 52
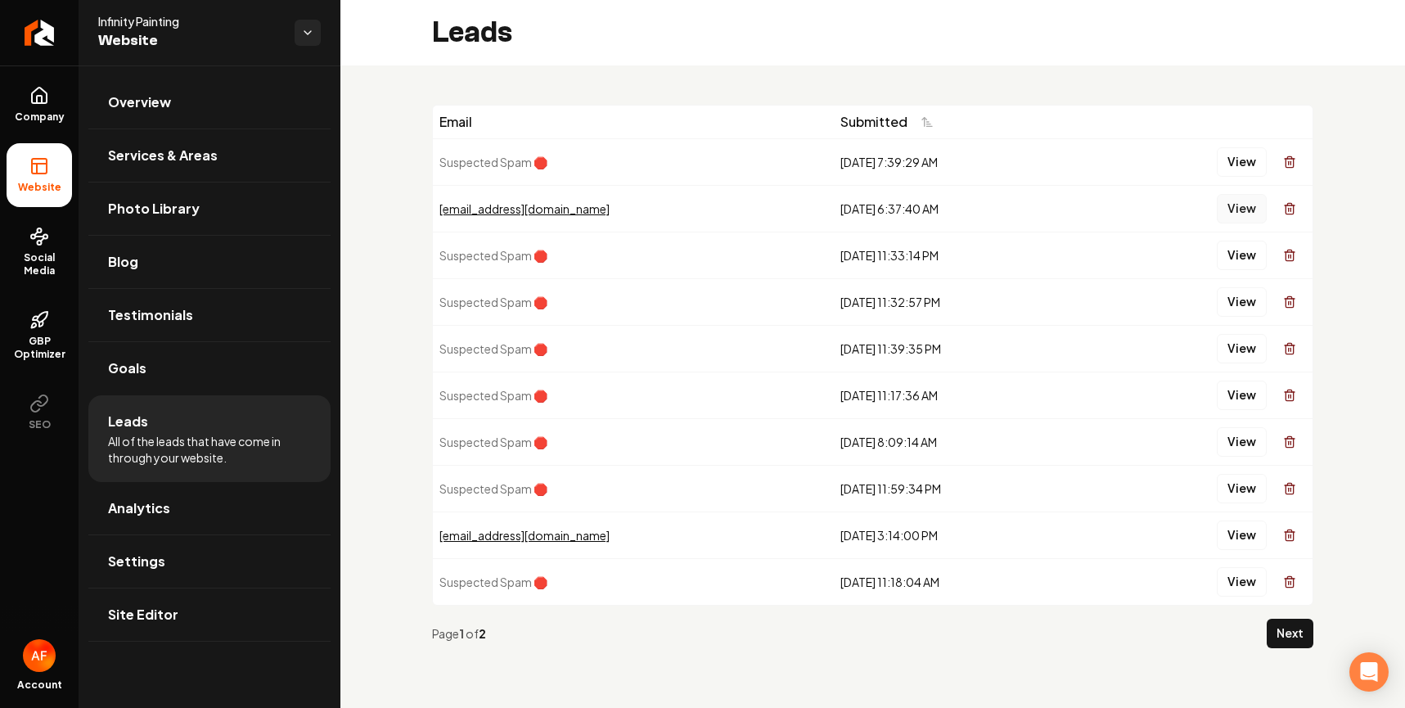
click at [1233, 201] on button "View" at bounding box center [1242, 208] width 50 height 29
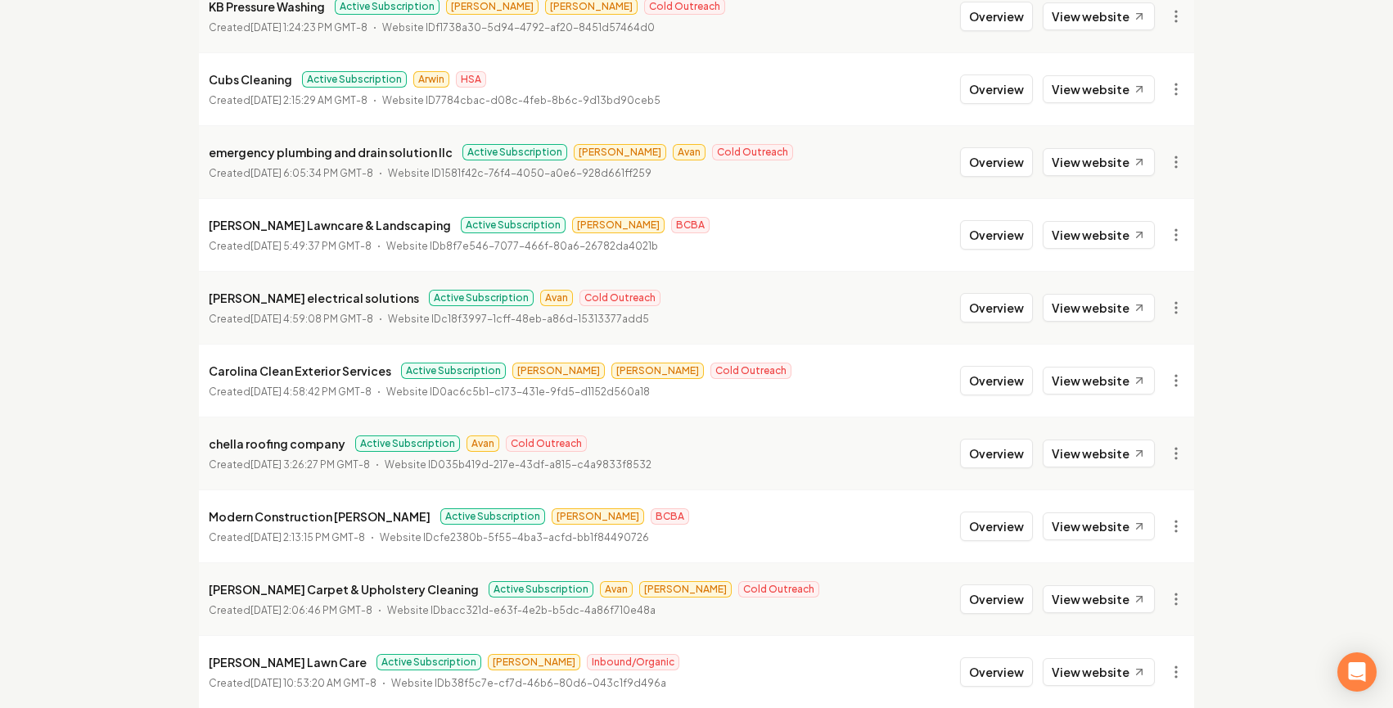
scroll to position [347, 0]
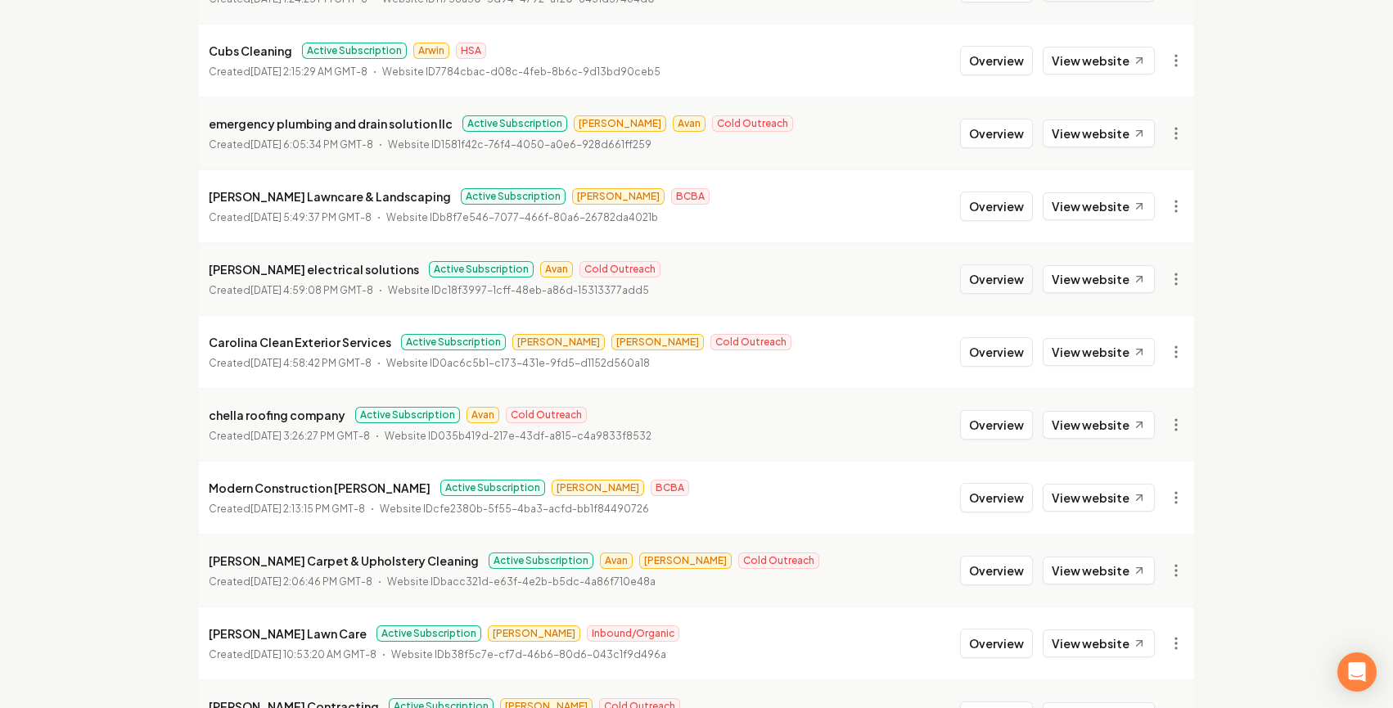
click at [988, 284] on button "Overview" at bounding box center [996, 278] width 73 height 29
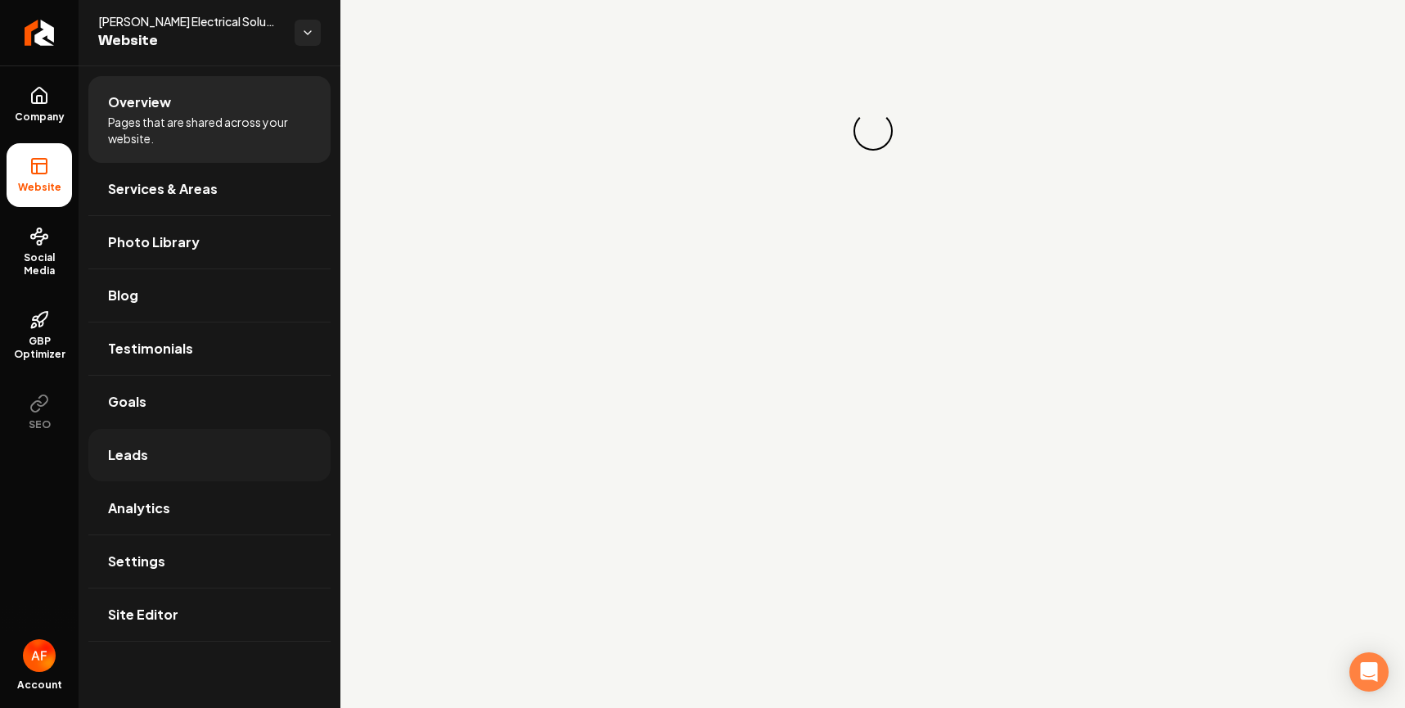
click at [216, 454] on link "Leads" at bounding box center [209, 455] width 242 height 52
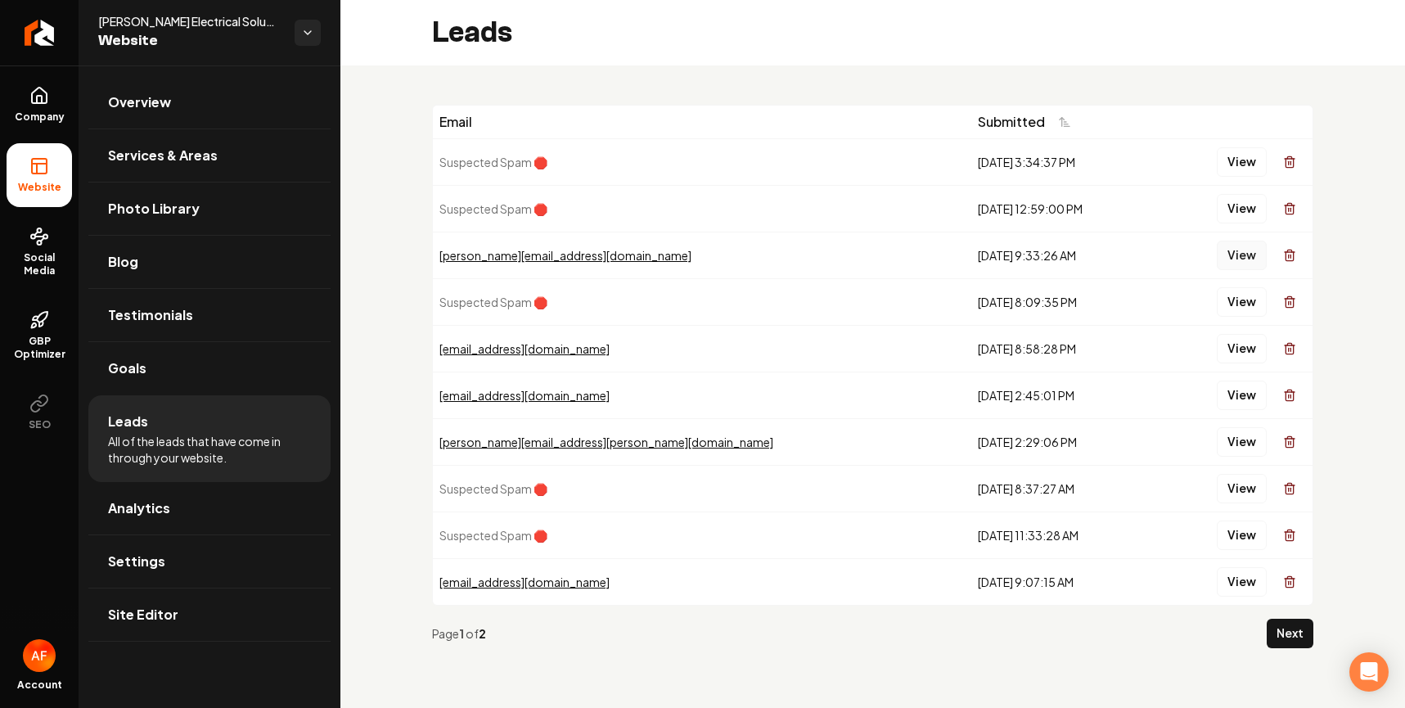
click at [1238, 267] on button "View" at bounding box center [1242, 255] width 50 height 29
click at [1252, 361] on button "View" at bounding box center [1242, 348] width 50 height 29
drag, startPoint x: 1226, startPoint y: 368, endPoint x: 119, endPoint y: 209, distance: 1117.6
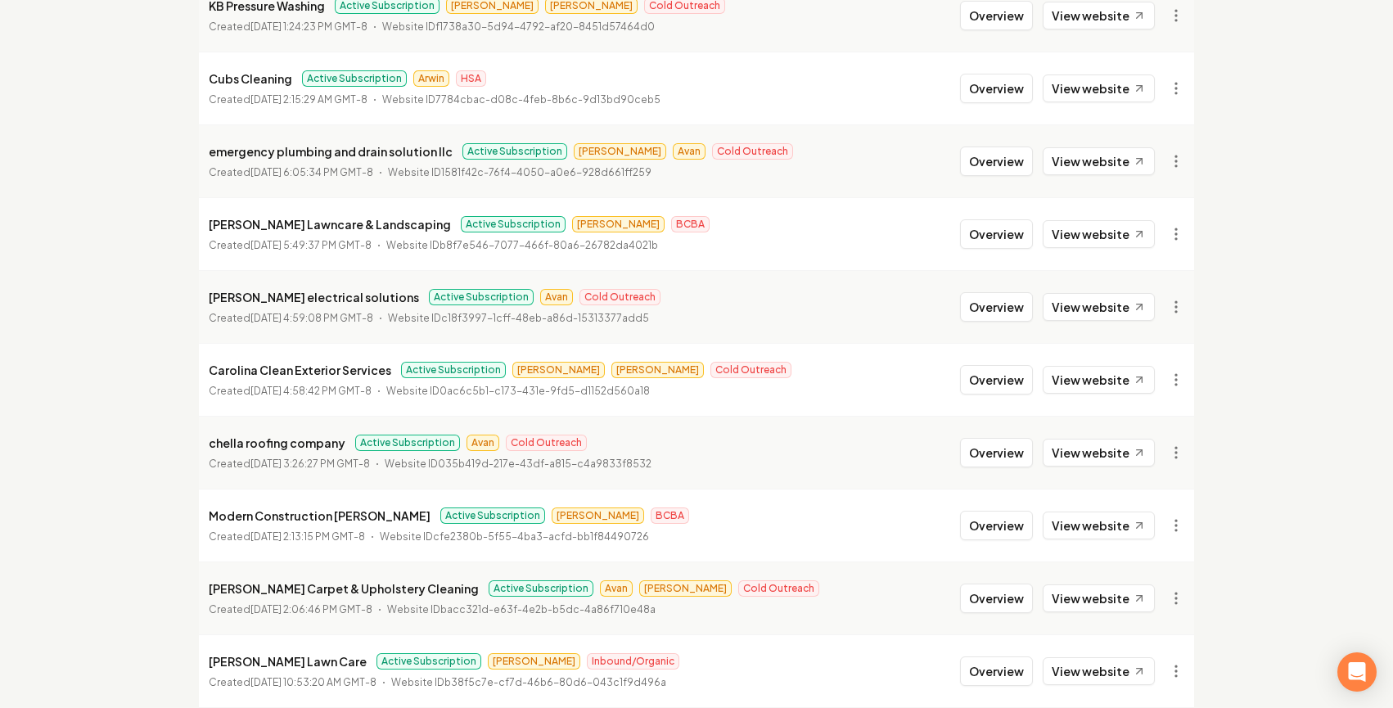
scroll to position [388, 0]
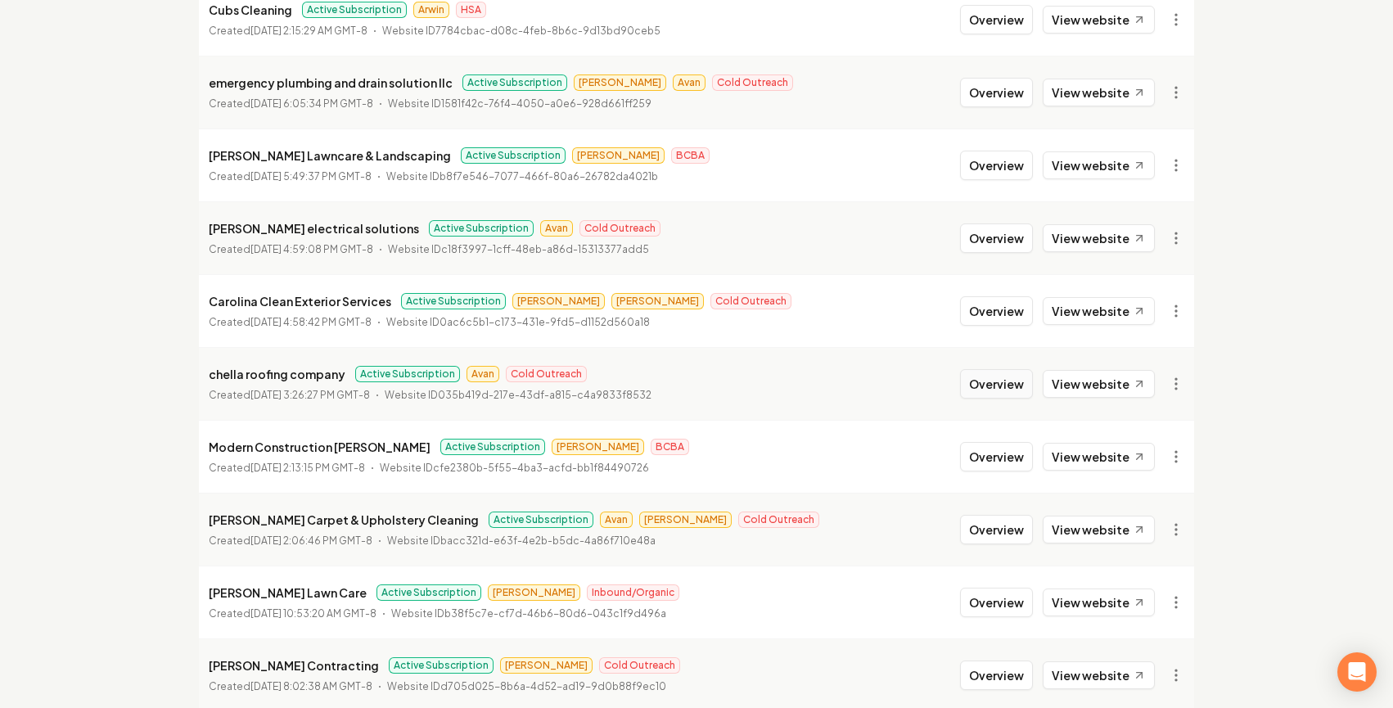
click at [1011, 392] on button "Overview" at bounding box center [996, 383] width 73 height 29
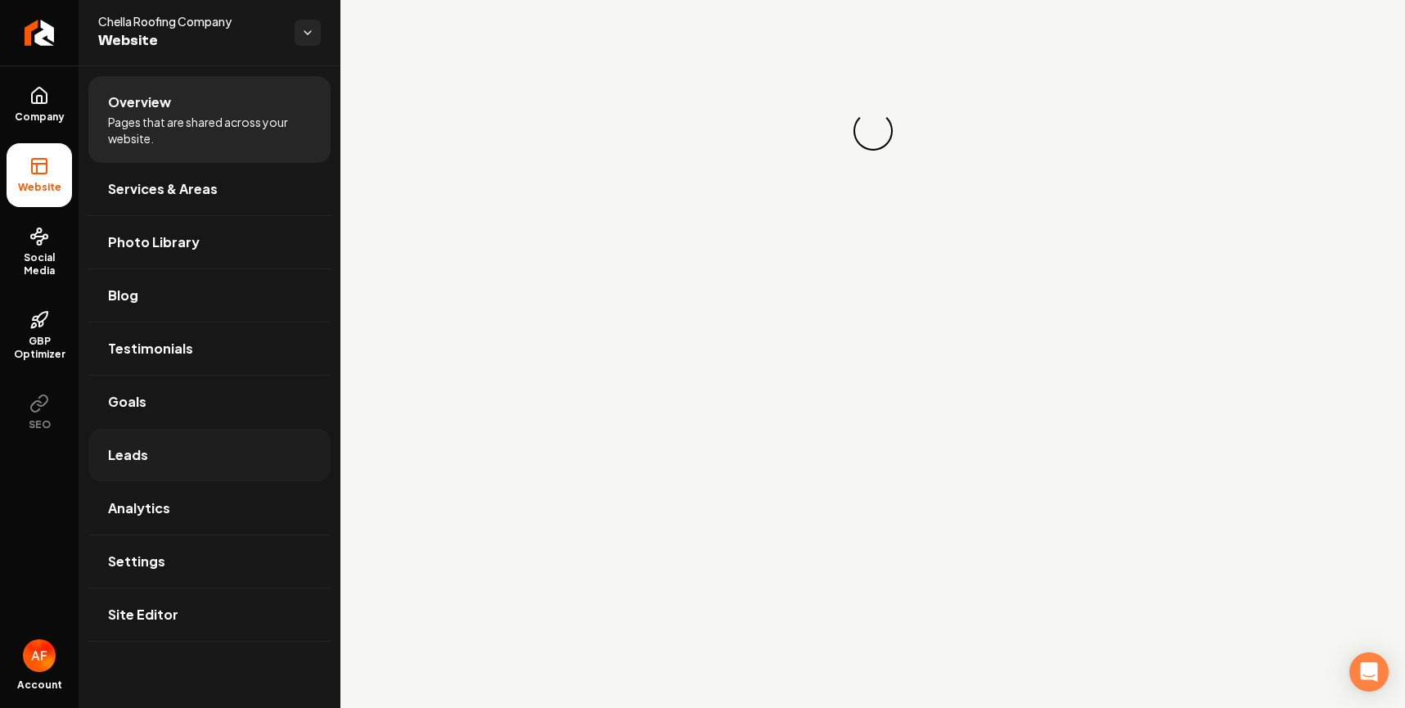
click at [231, 459] on link "Leads" at bounding box center [209, 455] width 242 height 52
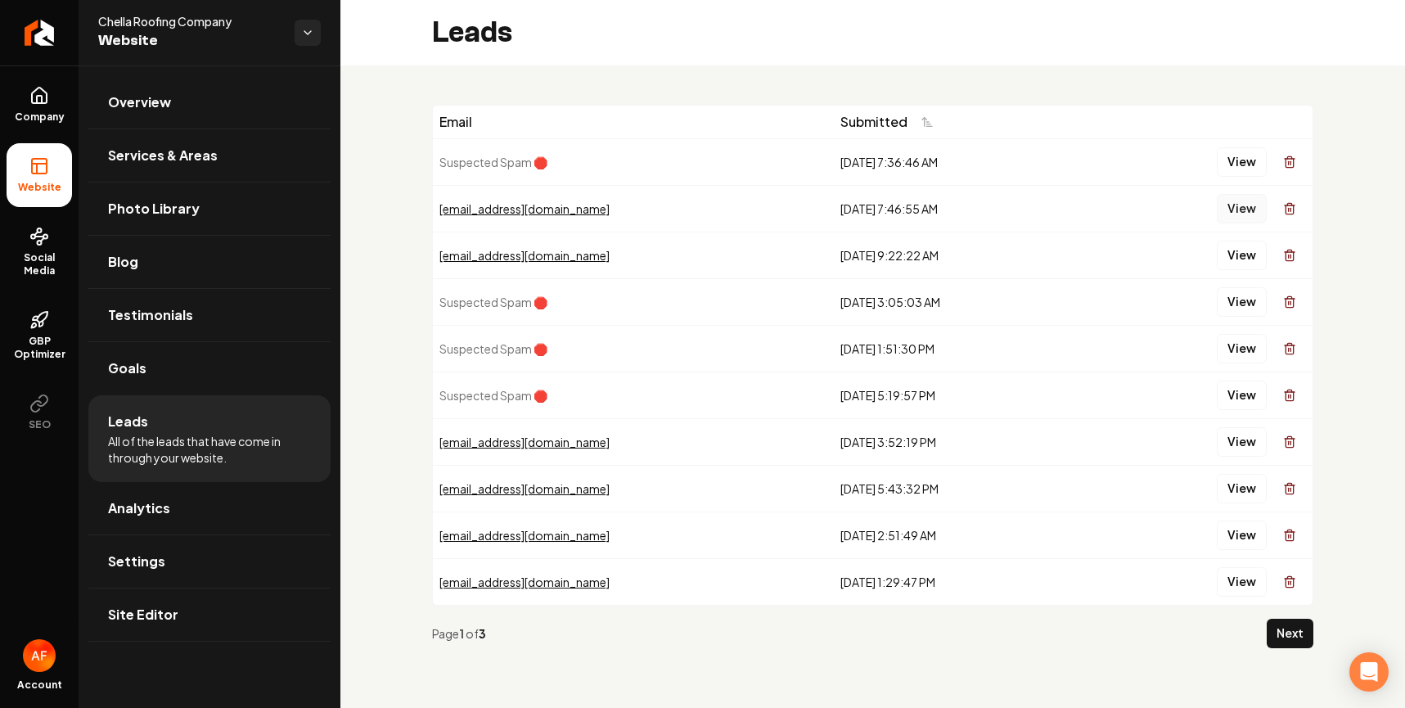
click at [1234, 209] on button "View" at bounding box center [1242, 208] width 50 height 29
drag, startPoint x: 188, startPoint y: 497, endPoint x: 82, endPoint y: 235, distance: 283.4
click at [188, 497] on link "Analytics" at bounding box center [209, 508] width 242 height 52
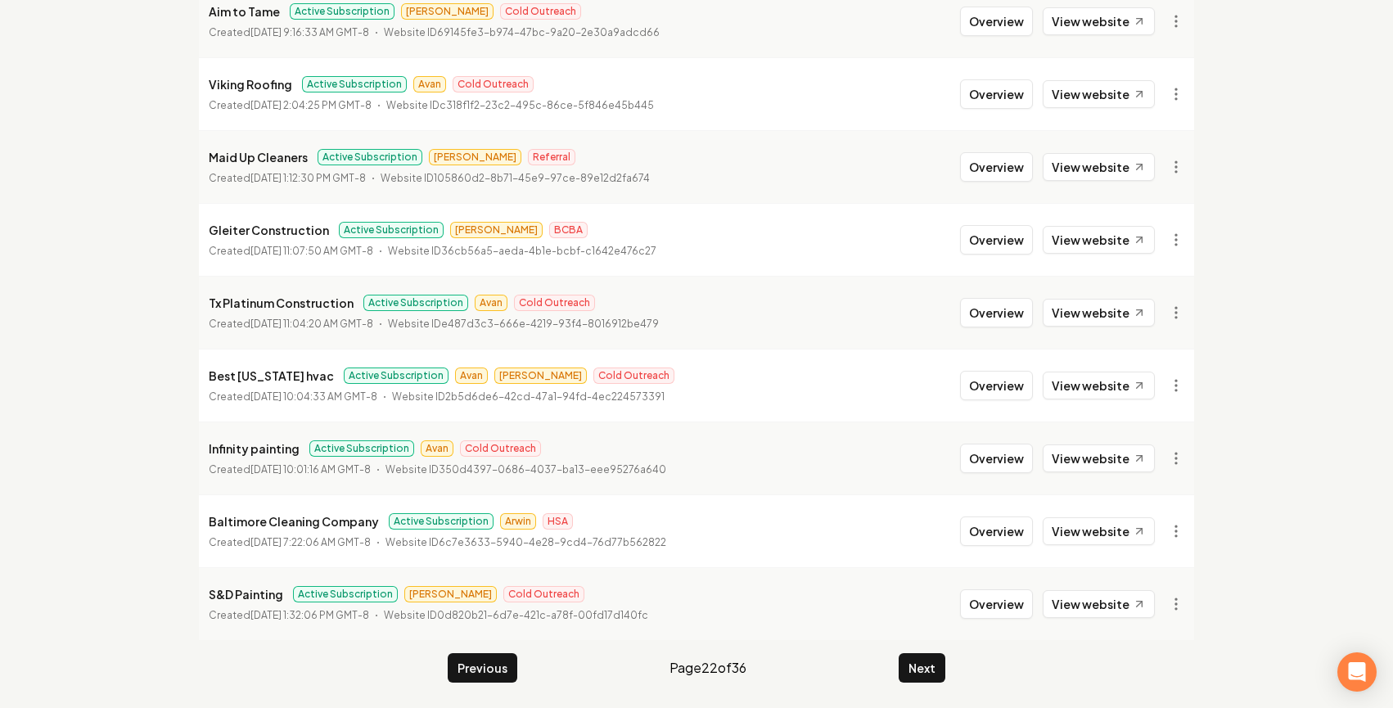
scroll to position [1771, 0]
click at [933, 668] on button "Next" at bounding box center [921, 666] width 47 height 29
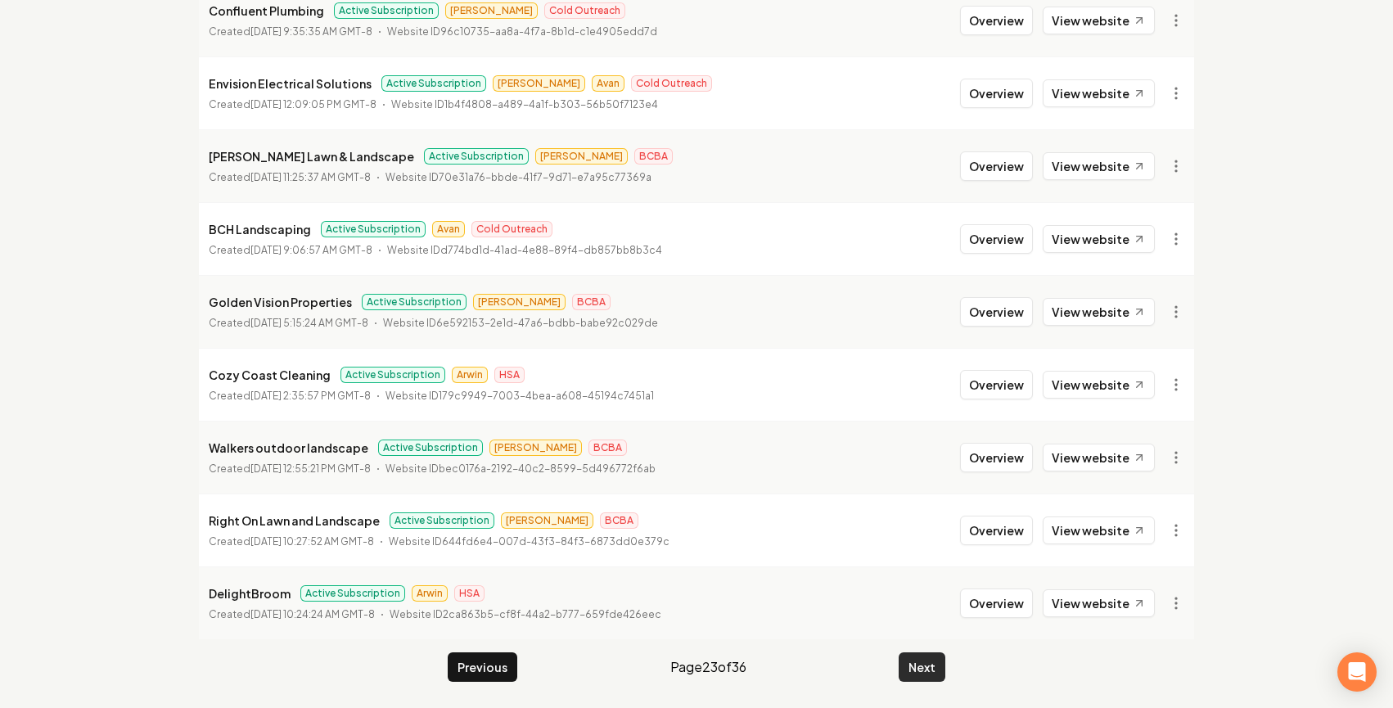
click at [930, 680] on button "Next" at bounding box center [921, 666] width 47 height 29
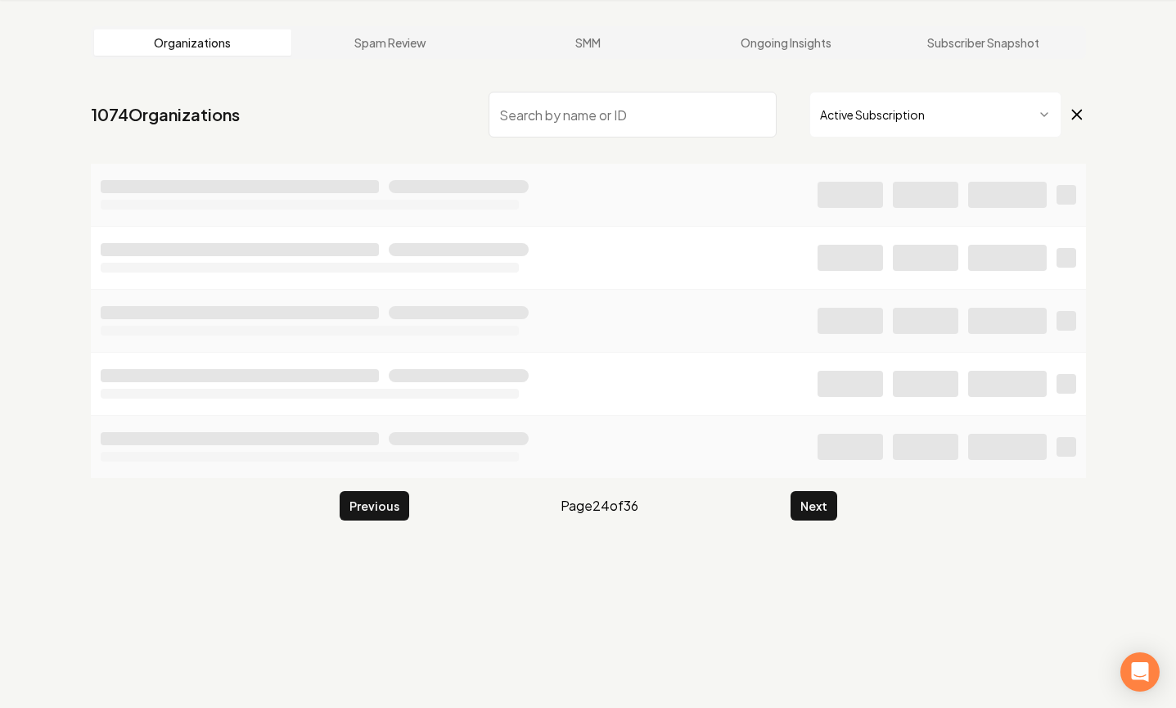
scroll to position [1771, 0]
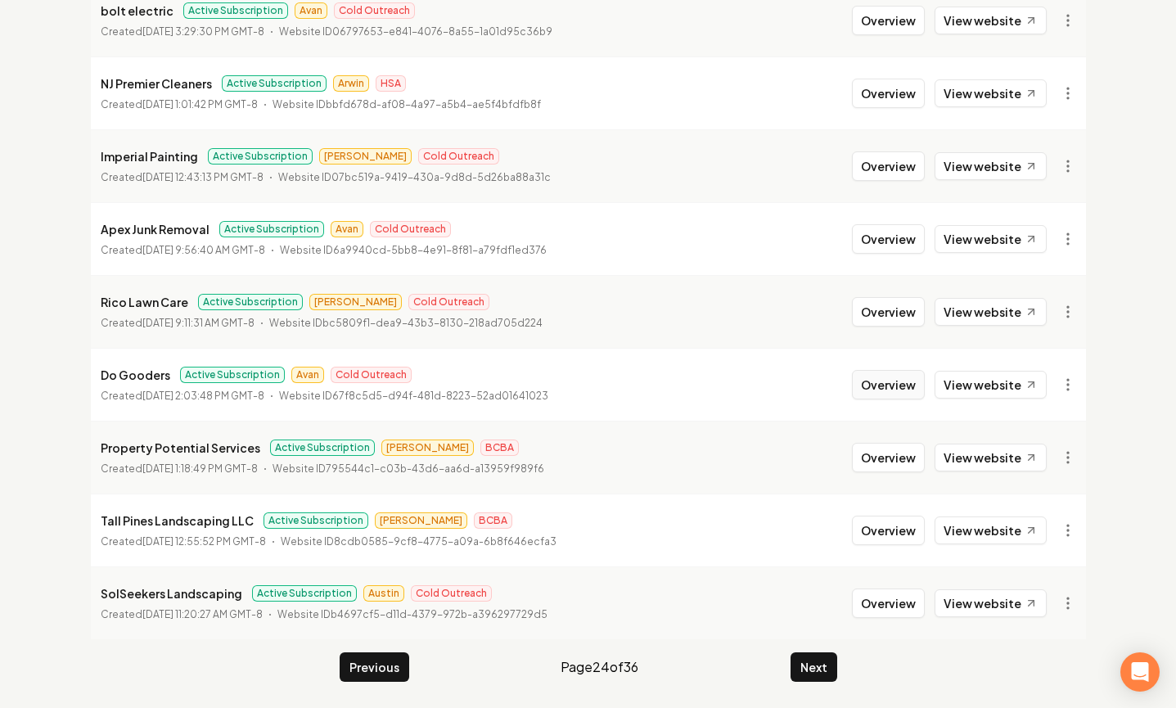
click at [916, 386] on button "Overview" at bounding box center [888, 384] width 73 height 29
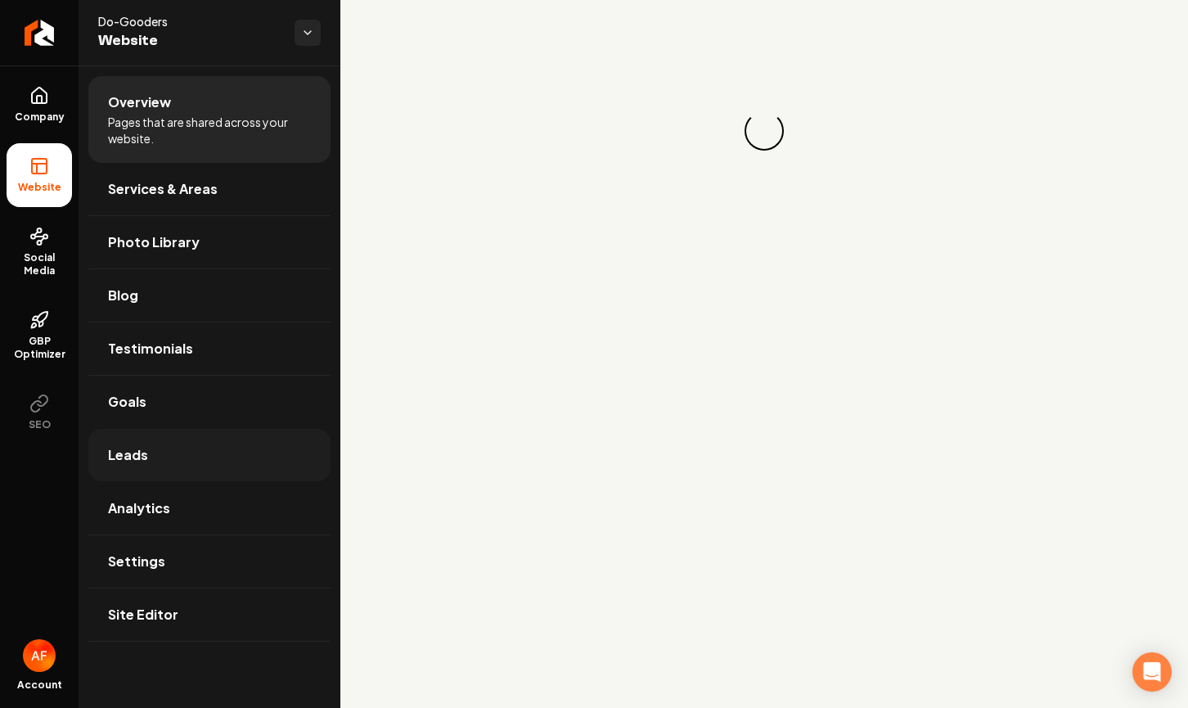
click at [190, 479] on link "Leads" at bounding box center [209, 455] width 242 height 52
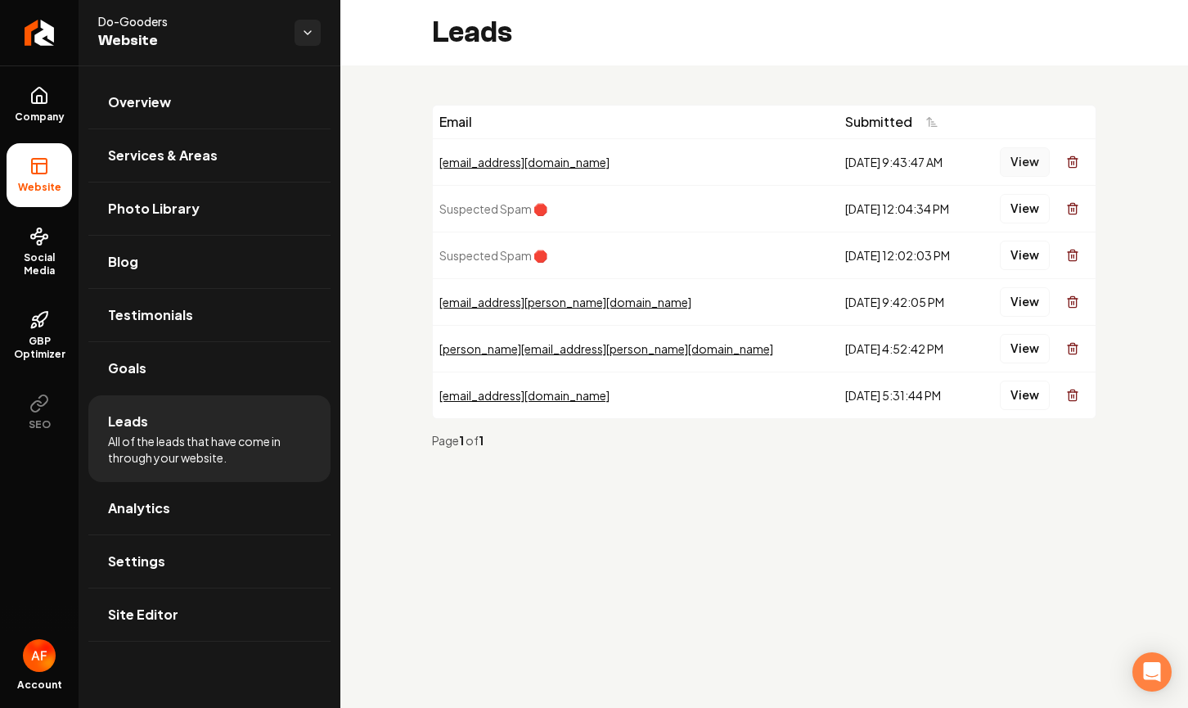
click at [1035, 172] on button "View" at bounding box center [1025, 161] width 50 height 29
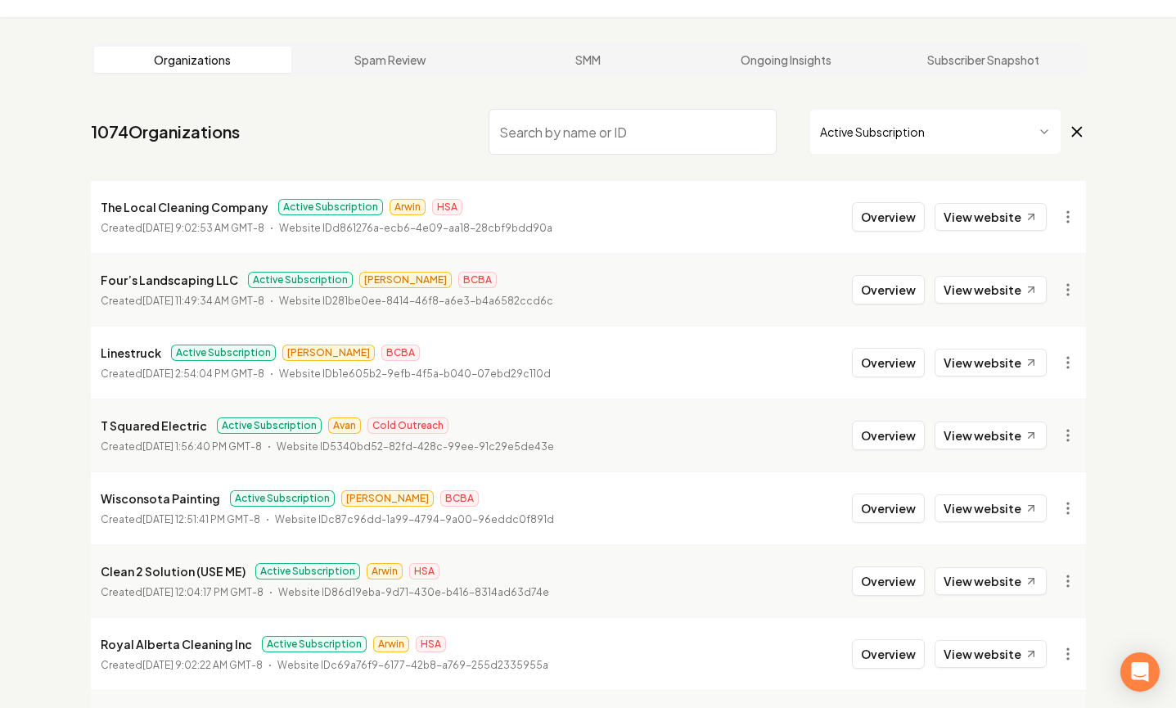
scroll to position [48, 0]
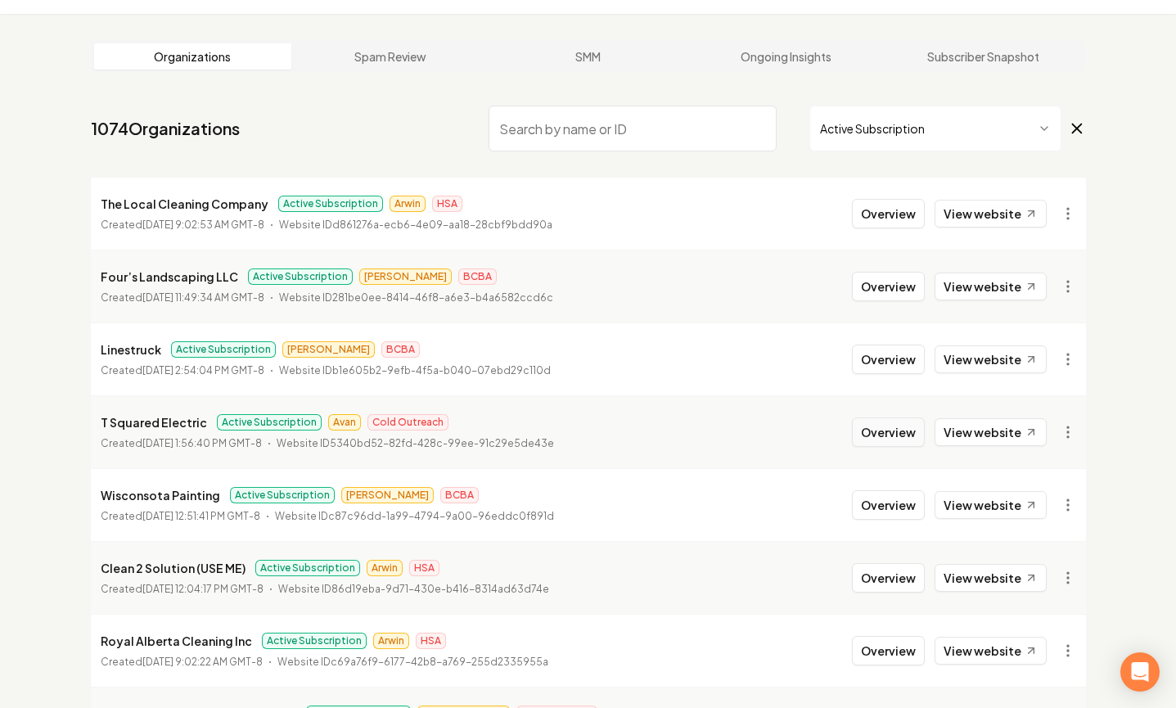
click at [888, 436] on button "Overview" at bounding box center [888, 431] width 73 height 29
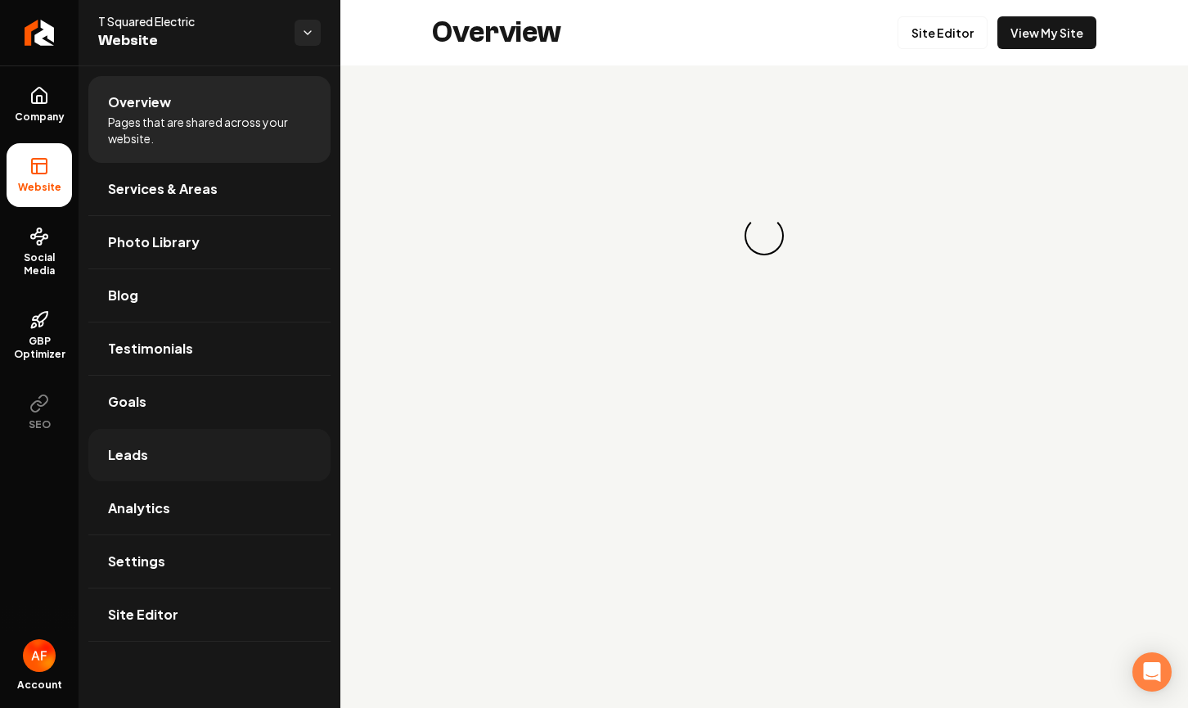
click at [198, 470] on link "Leads" at bounding box center [209, 455] width 242 height 52
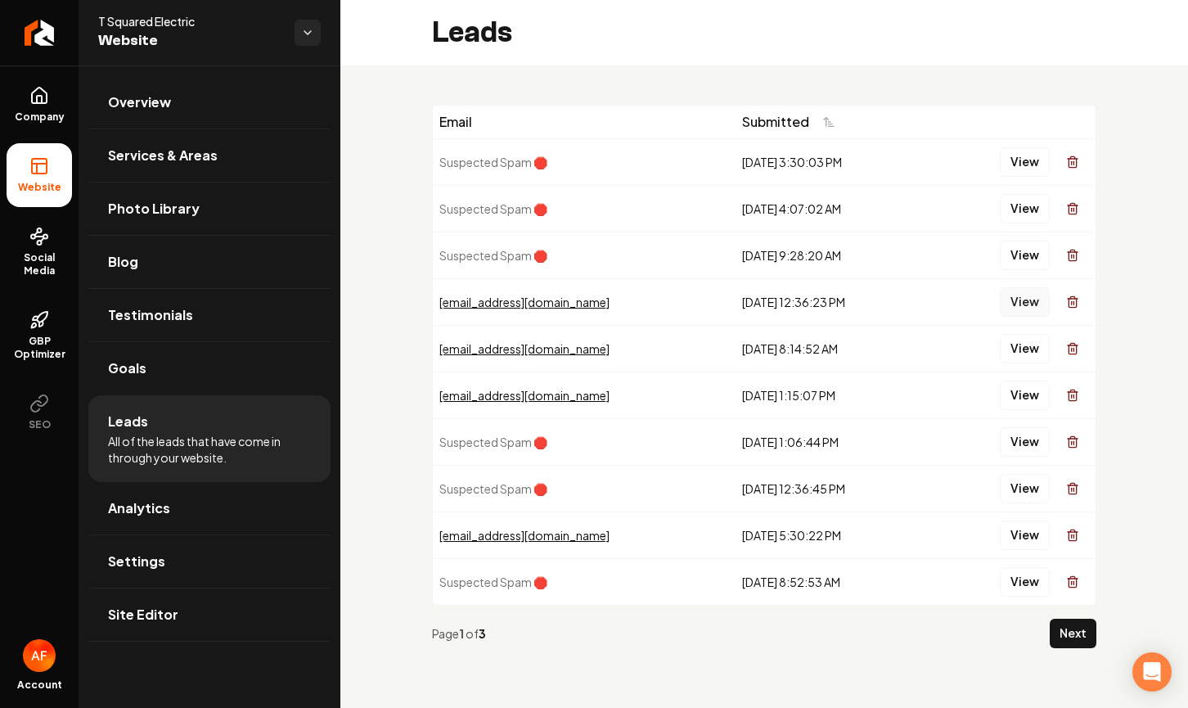
click at [1002, 309] on button "View" at bounding box center [1025, 301] width 50 height 29
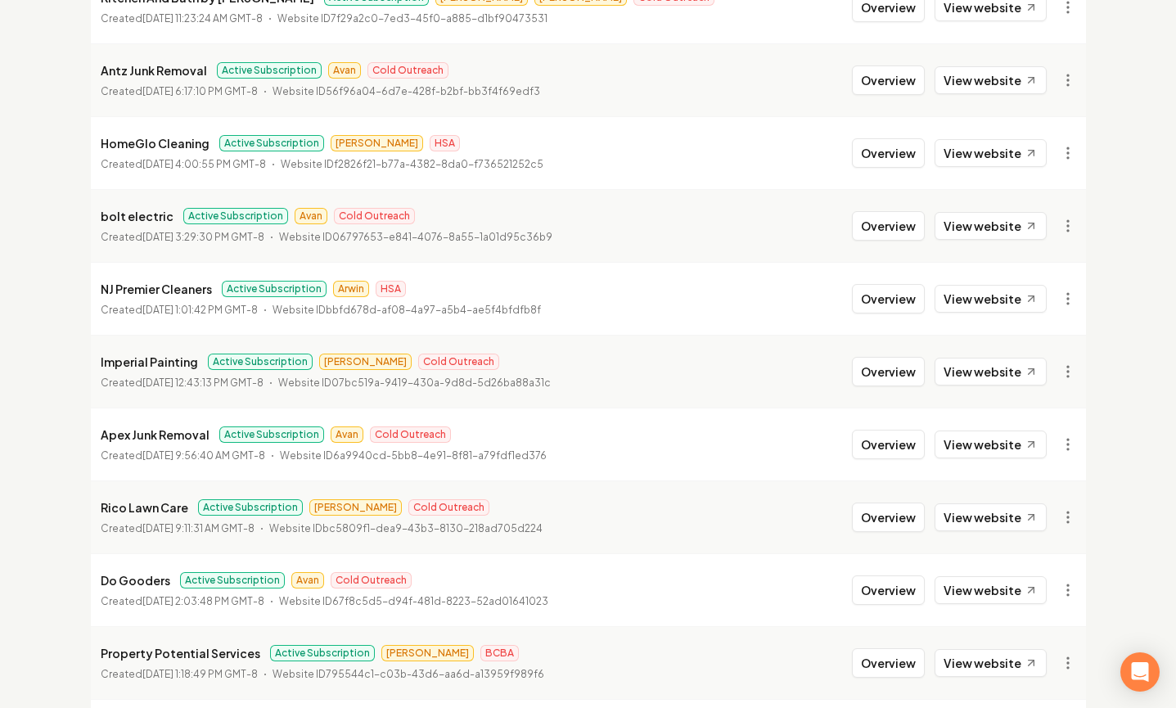
scroll to position [1771, 0]
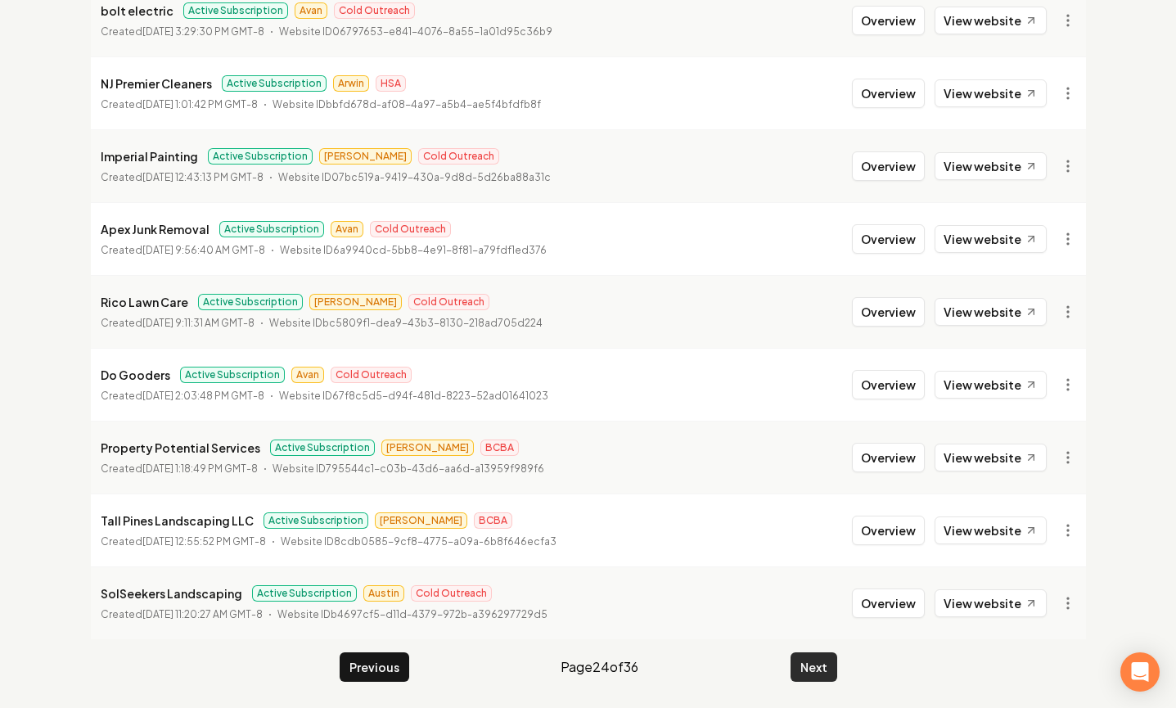
click at [833, 673] on button "Next" at bounding box center [813, 666] width 47 height 29
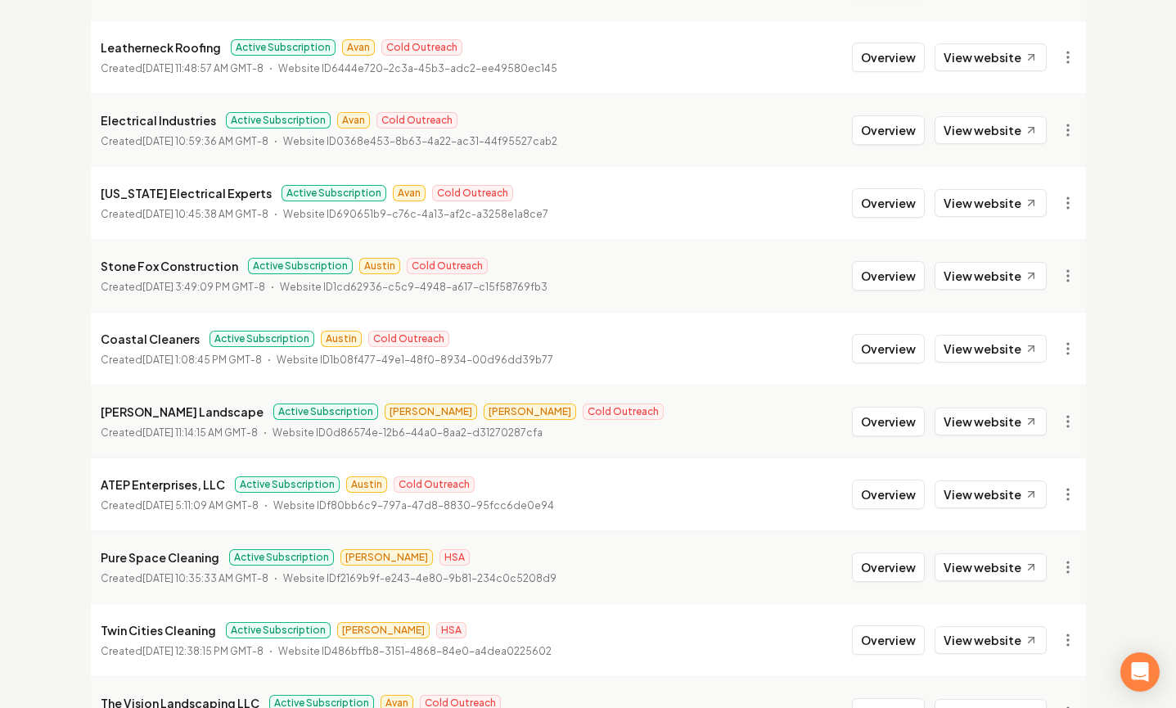
scroll to position [1156, 0]
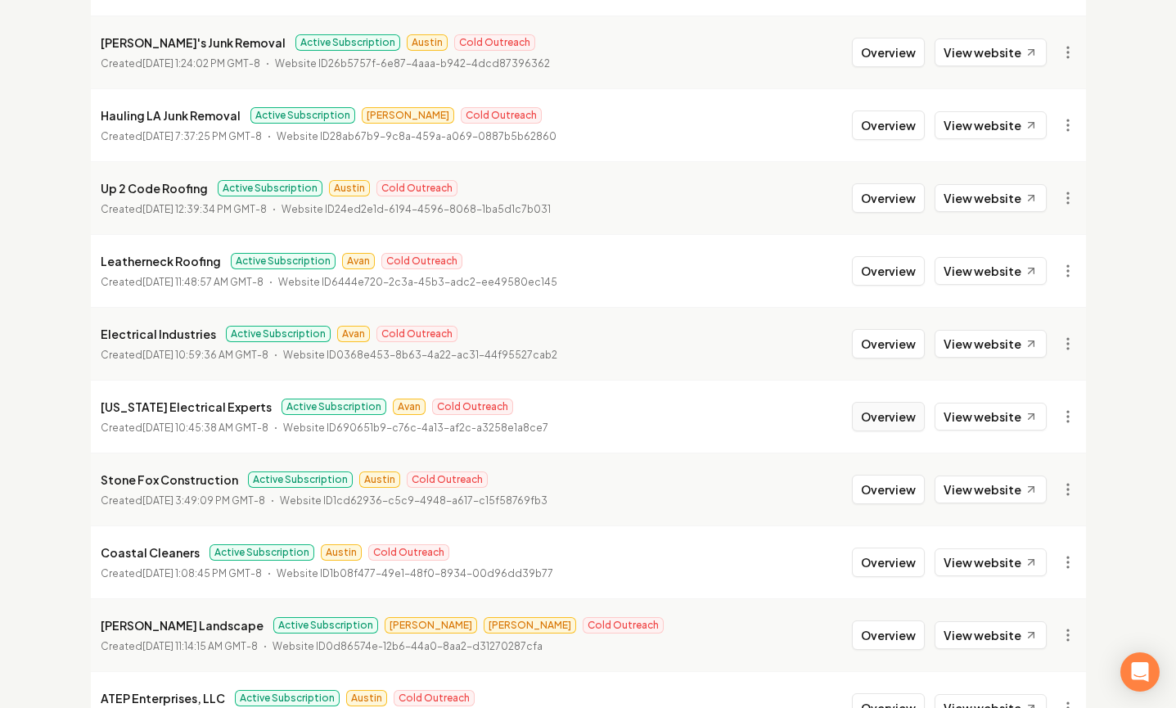
click at [909, 420] on button "Overview" at bounding box center [888, 416] width 73 height 29
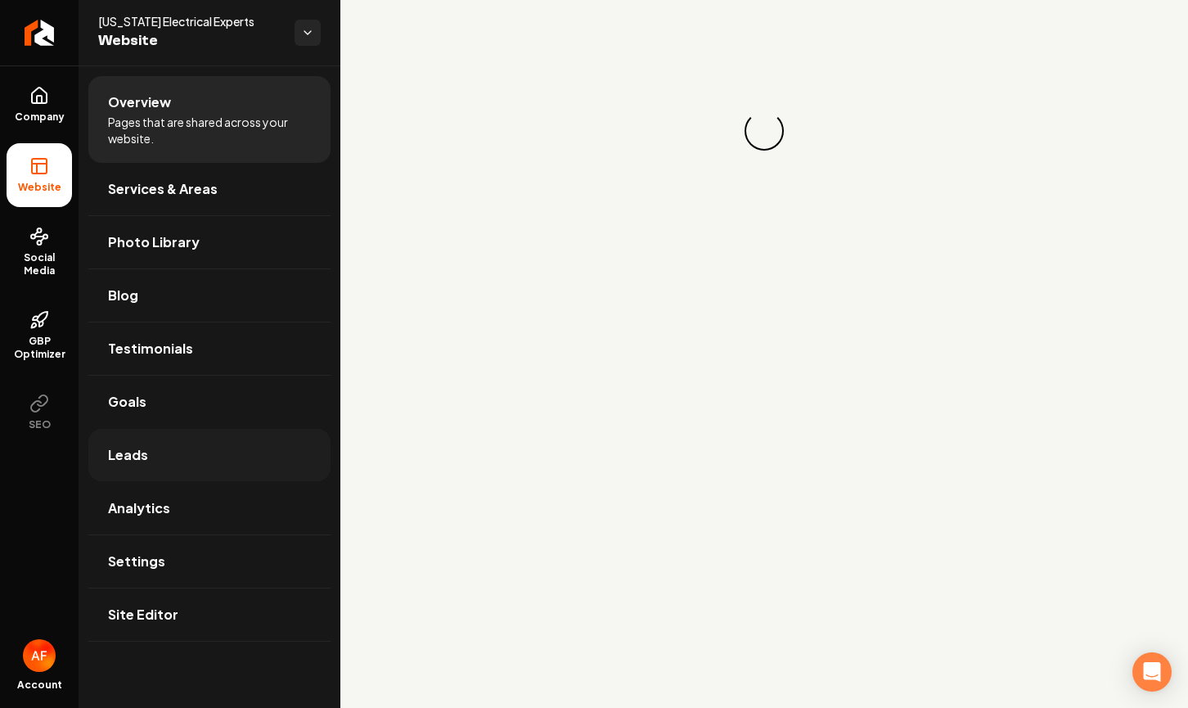
click at [232, 457] on link "Leads" at bounding box center [209, 455] width 242 height 52
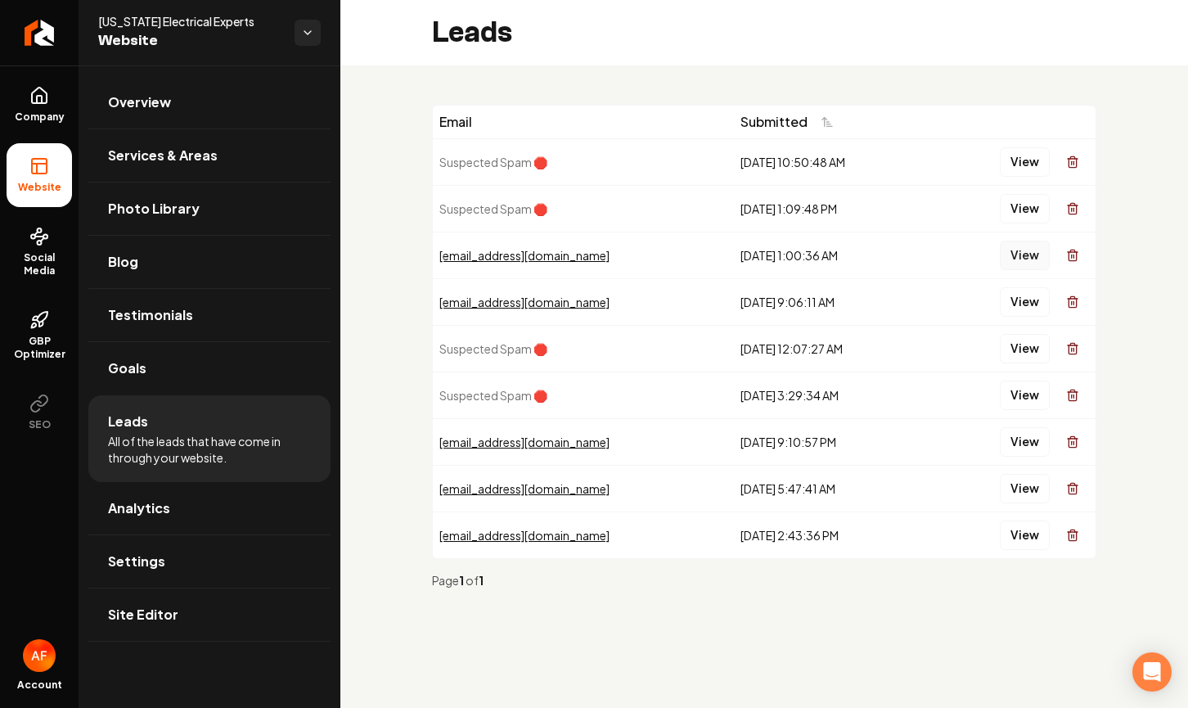
click at [1008, 250] on button "View" at bounding box center [1025, 255] width 50 height 29
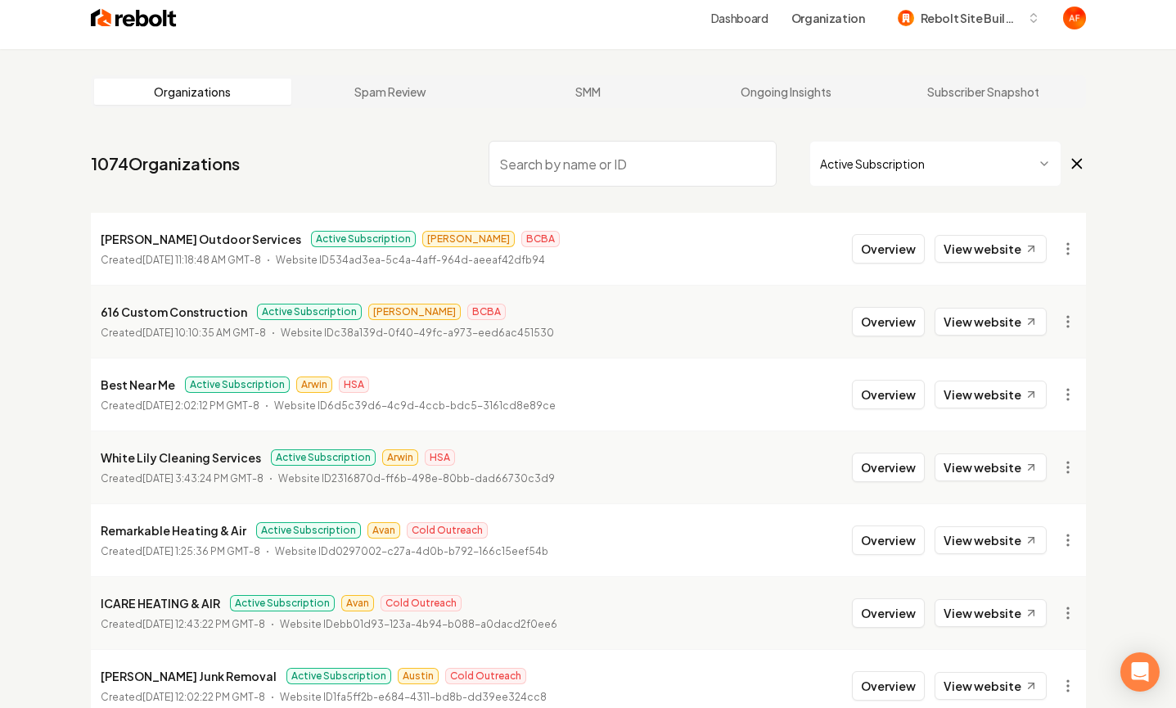
scroll to position [254, 0]
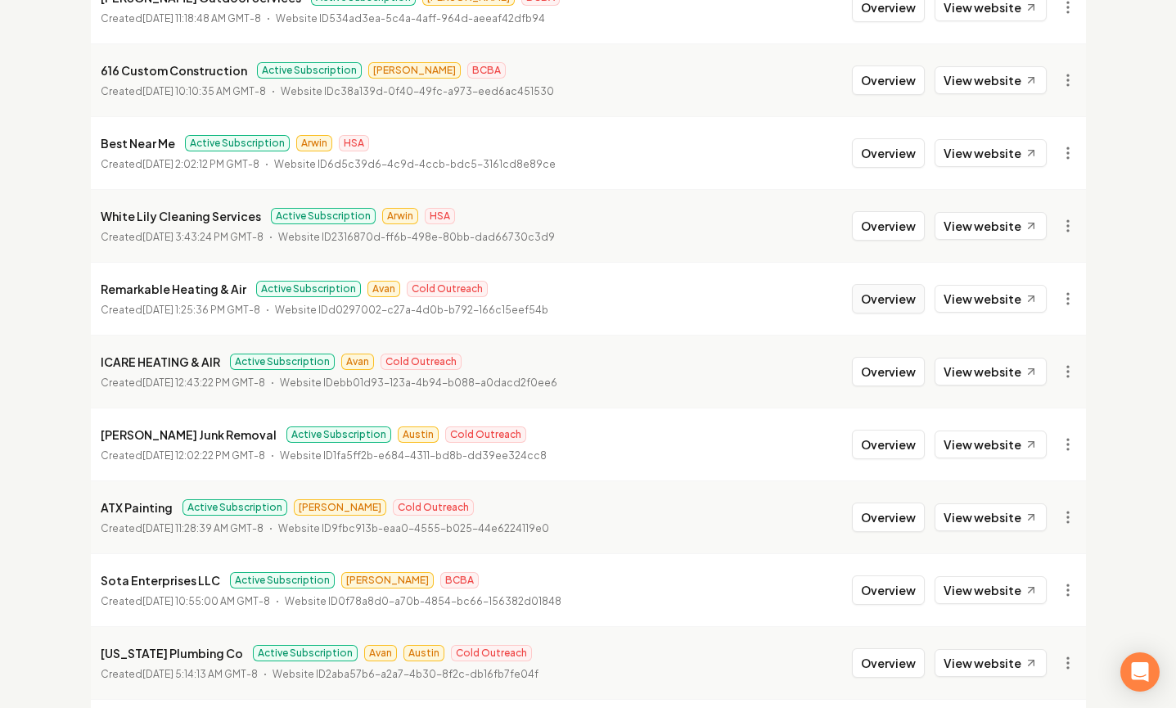
click at [903, 294] on button "Overview" at bounding box center [888, 298] width 73 height 29
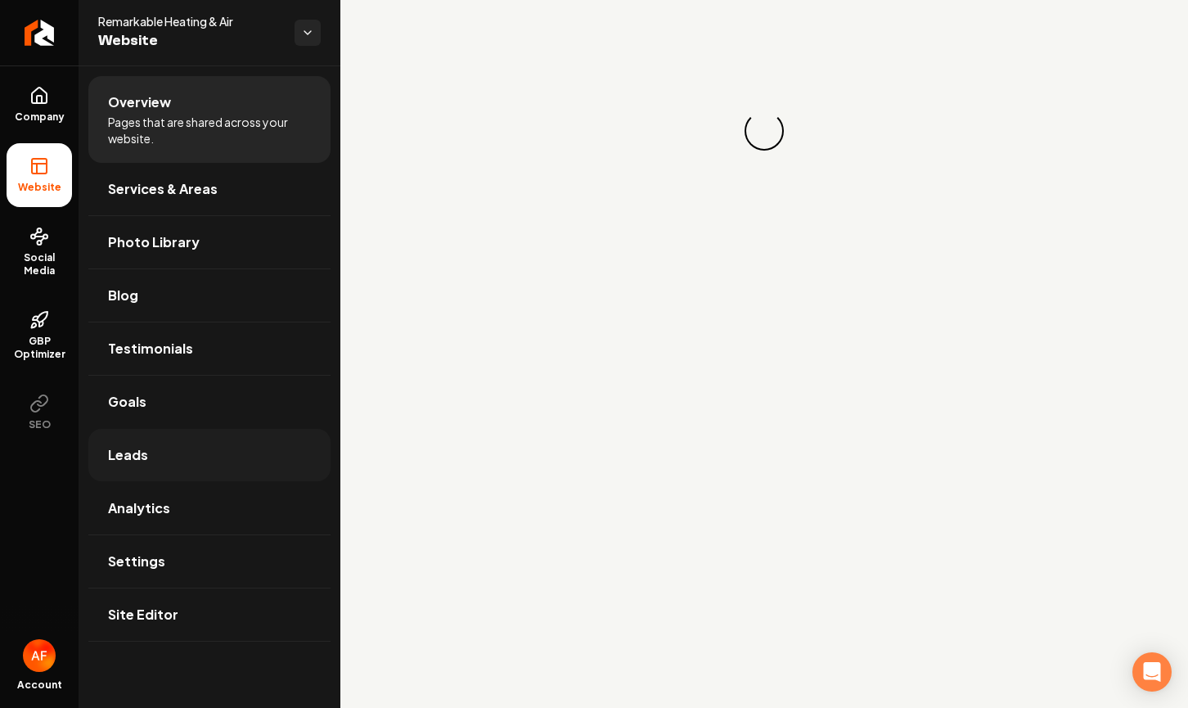
click at [129, 446] on span "Leads" at bounding box center [128, 455] width 40 height 20
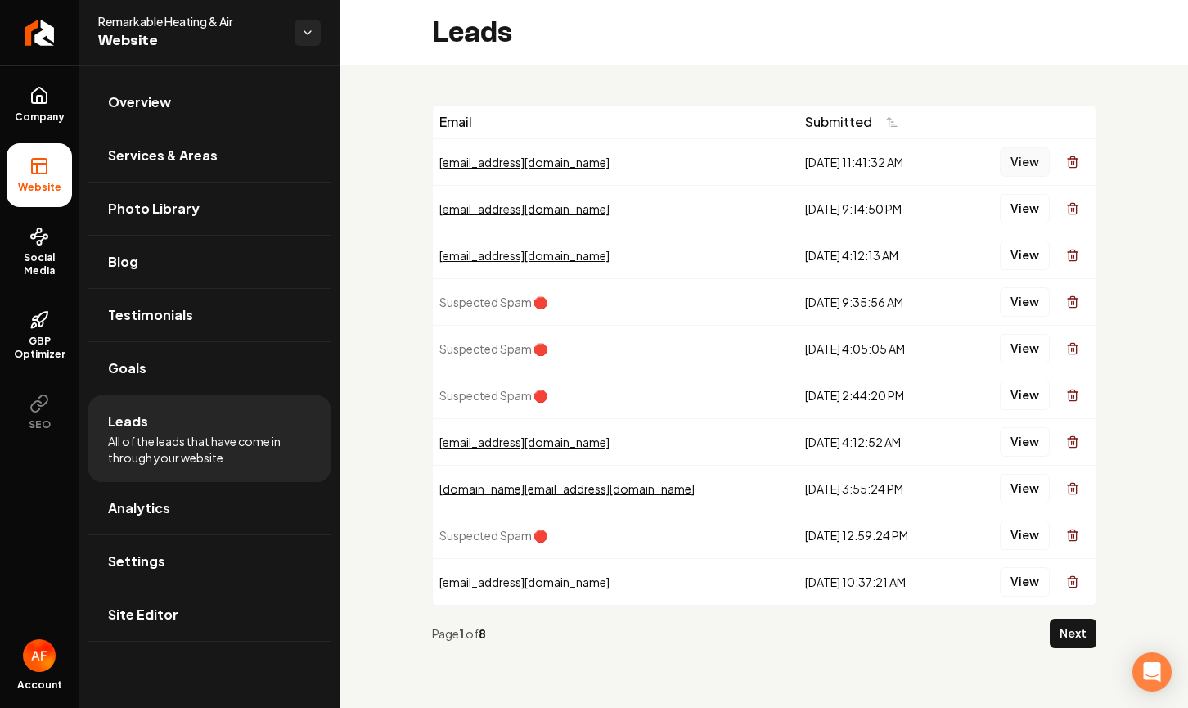
click at [1029, 157] on button "View" at bounding box center [1025, 161] width 50 height 29
click at [1024, 203] on button "View" at bounding box center [1025, 208] width 50 height 29
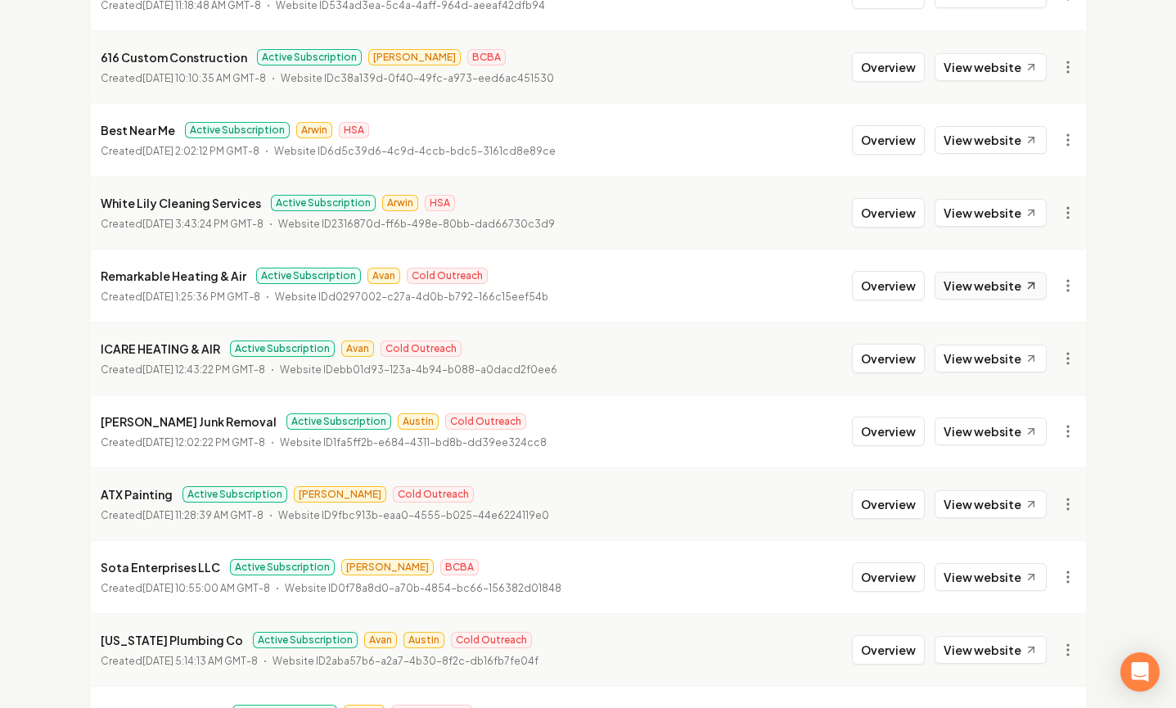
scroll to position [279, 0]
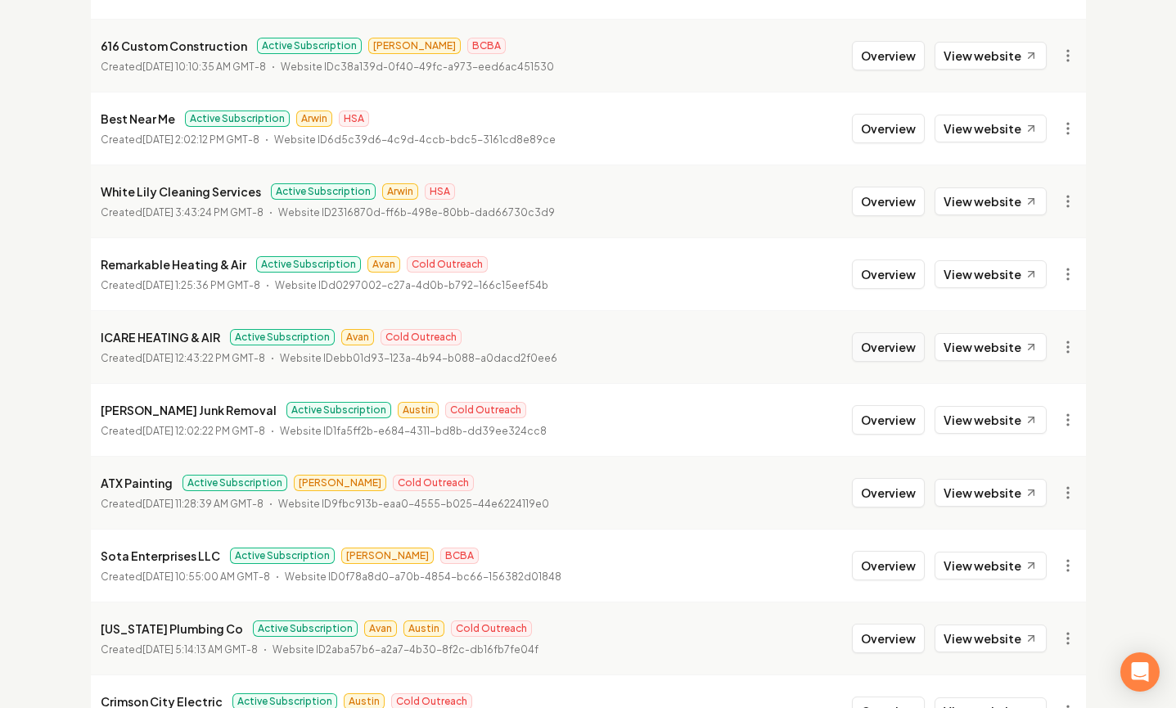
click at [901, 353] on button "Overview" at bounding box center [888, 346] width 73 height 29
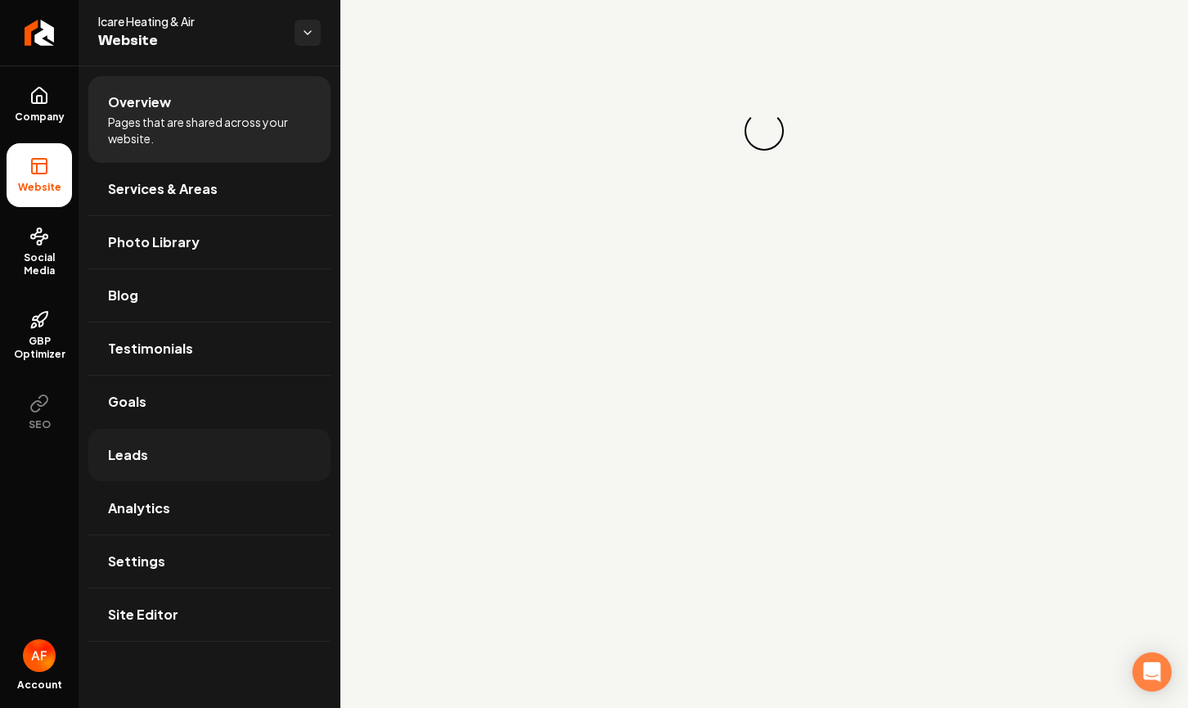
click at [170, 473] on link "Leads" at bounding box center [209, 455] width 242 height 52
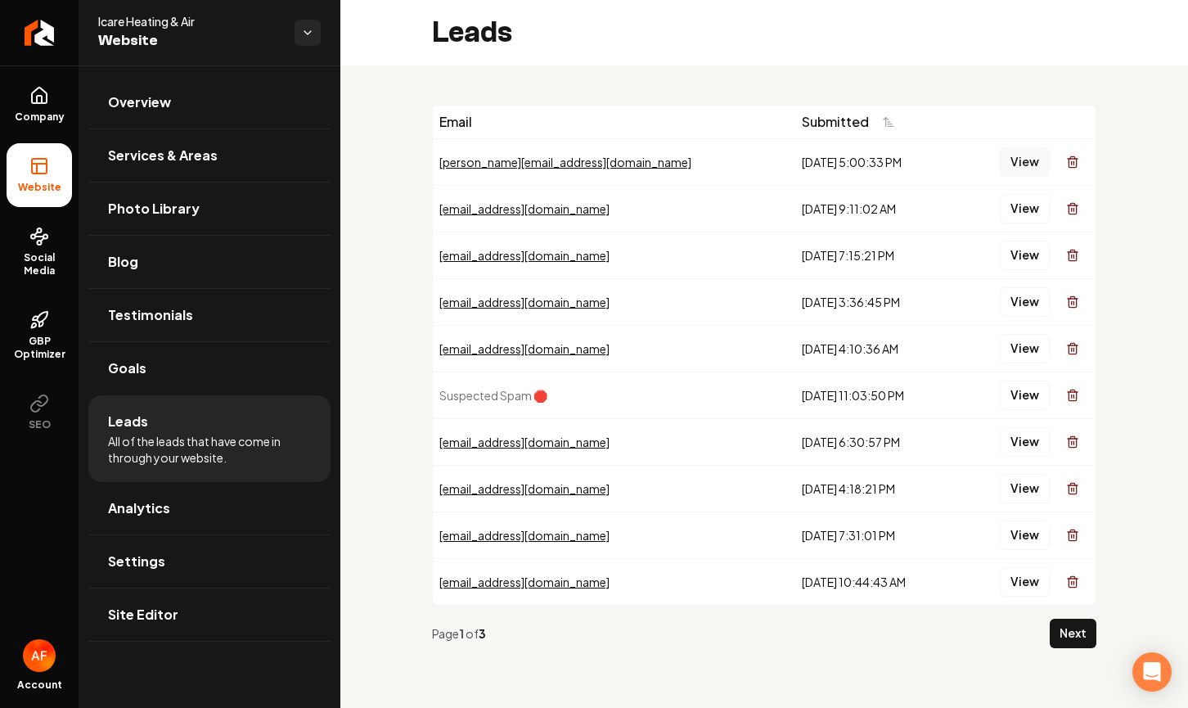
click at [1018, 165] on button "View" at bounding box center [1025, 161] width 50 height 29
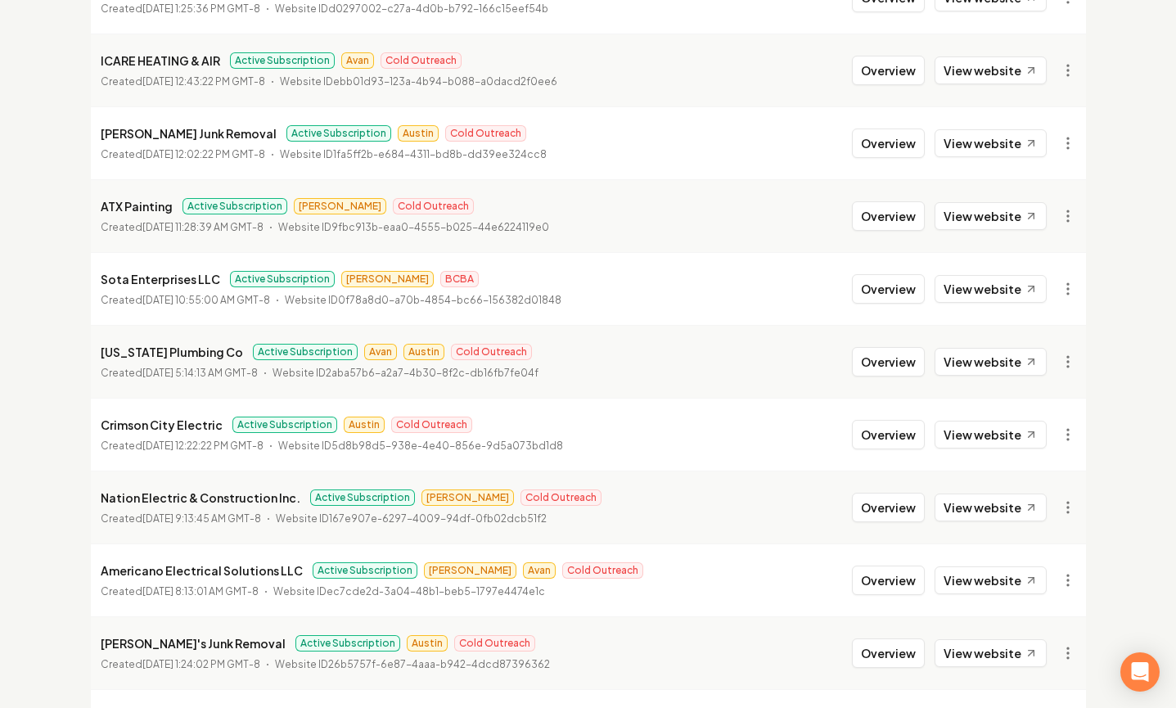
scroll to position [1065, 0]
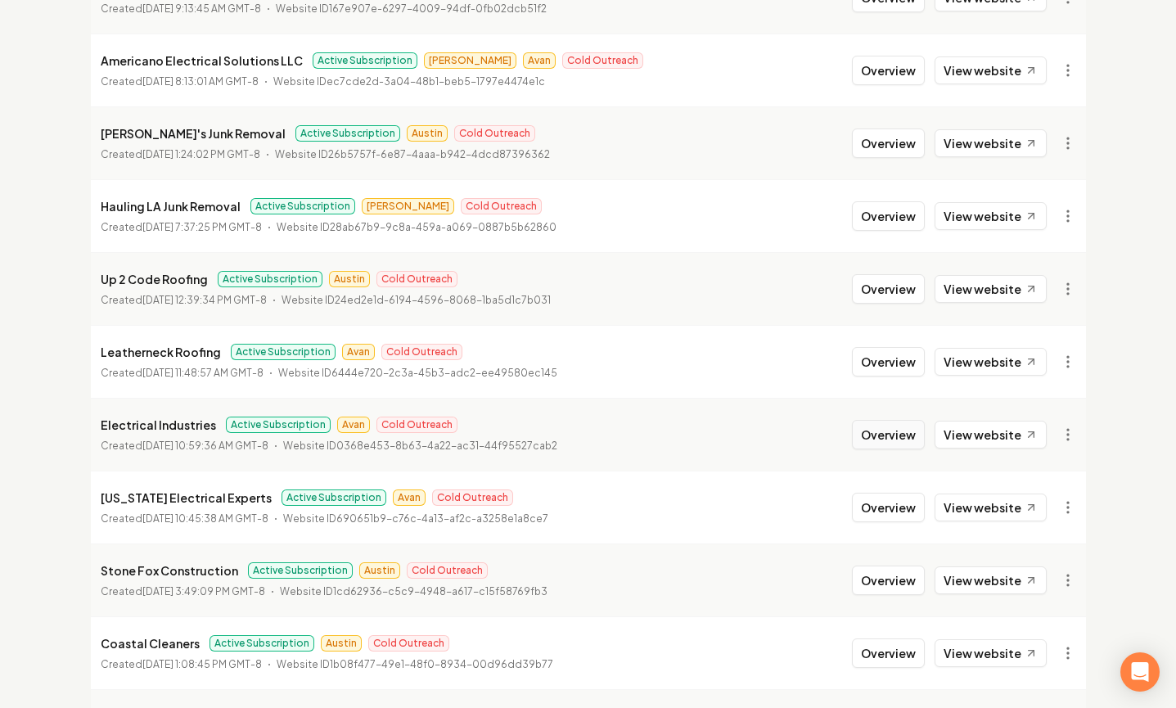
click at [921, 425] on button "Overview" at bounding box center [888, 434] width 73 height 29
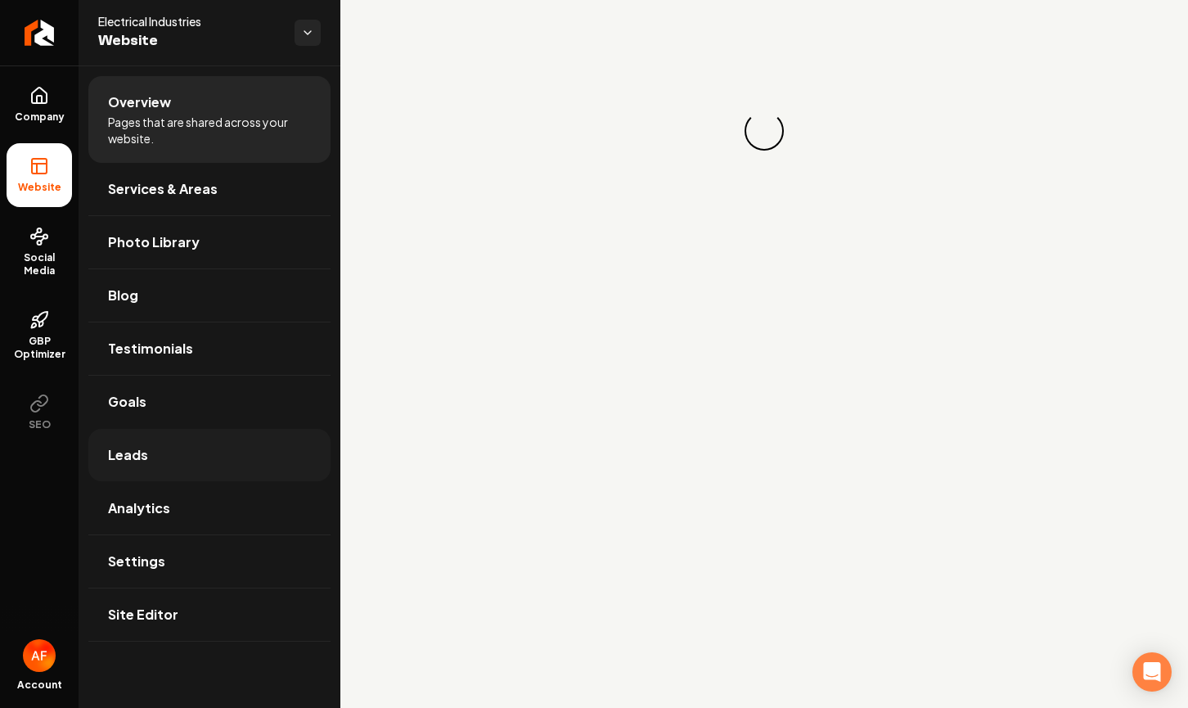
click at [173, 452] on link "Leads" at bounding box center [209, 455] width 242 height 52
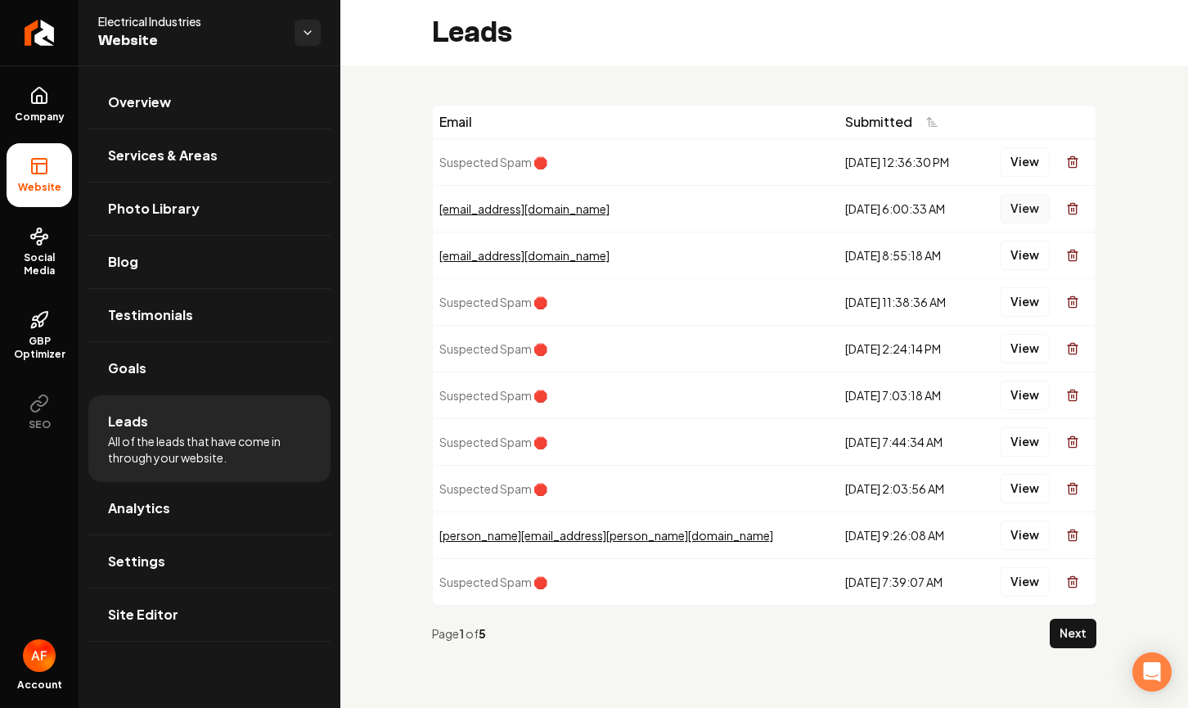
click at [1033, 202] on button "View" at bounding box center [1025, 208] width 50 height 29
click at [1026, 258] on button "View" at bounding box center [1025, 255] width 50 height 29
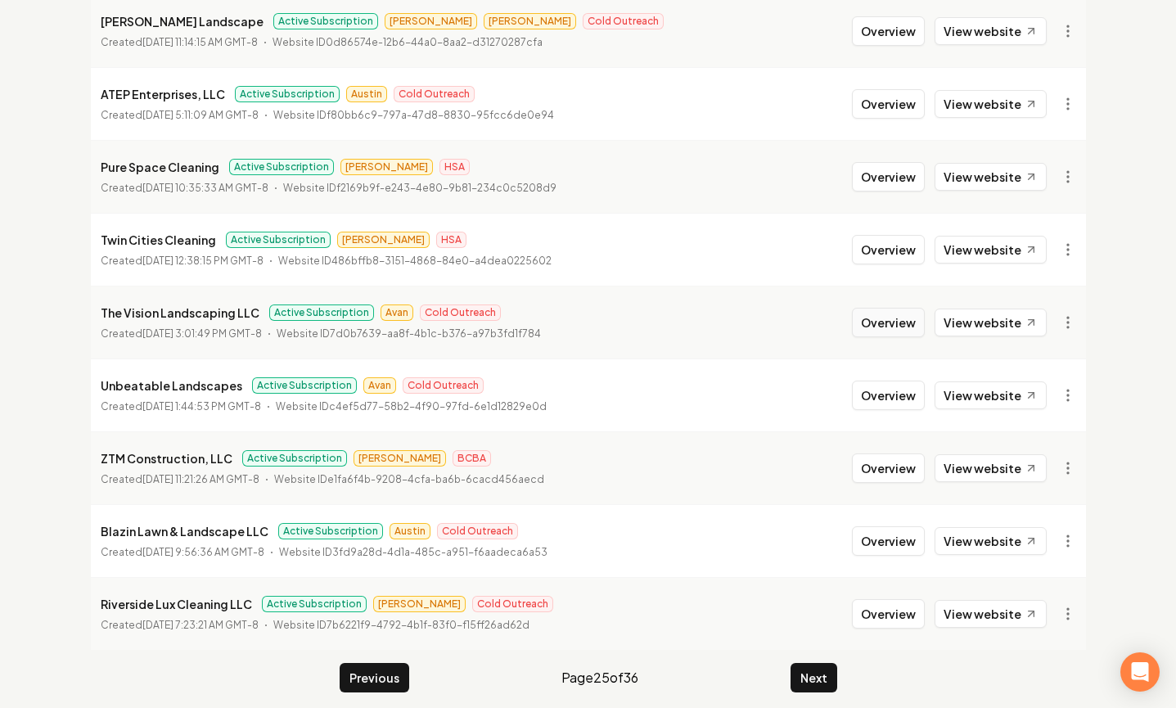
scroll to position [1771, 0]
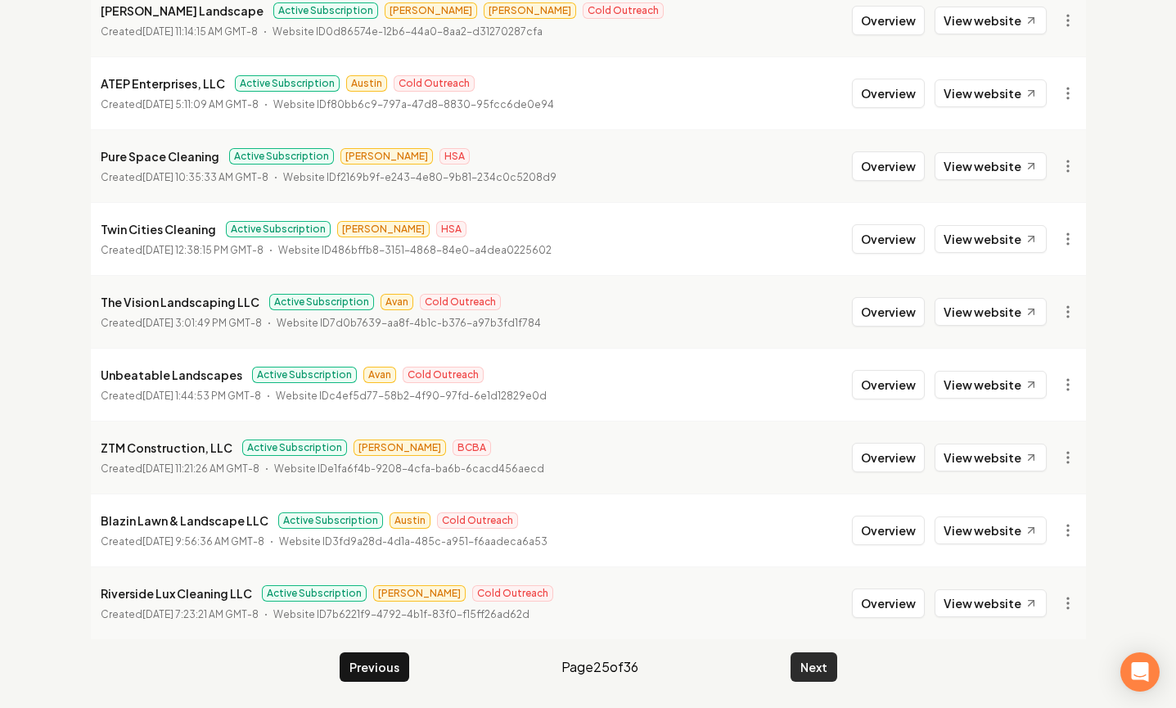
click at [815, 674] on button "Next" at bounding box center [813, 666] width 47 height 29
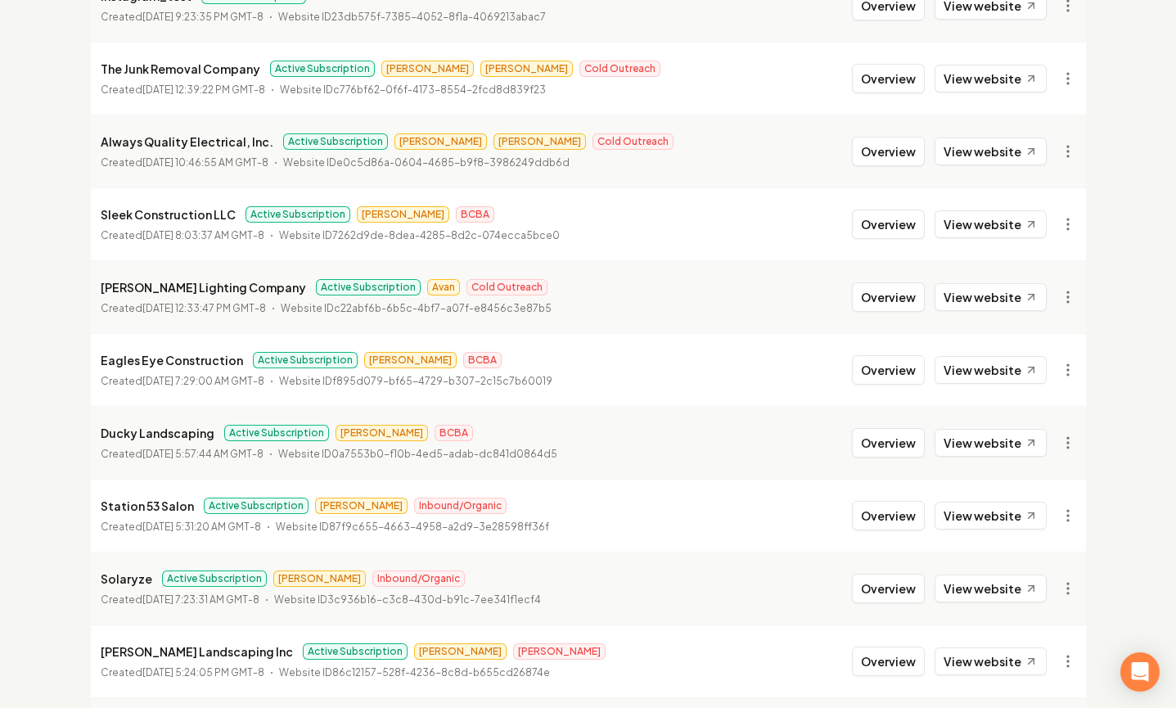
scroll to position [1427, 0]
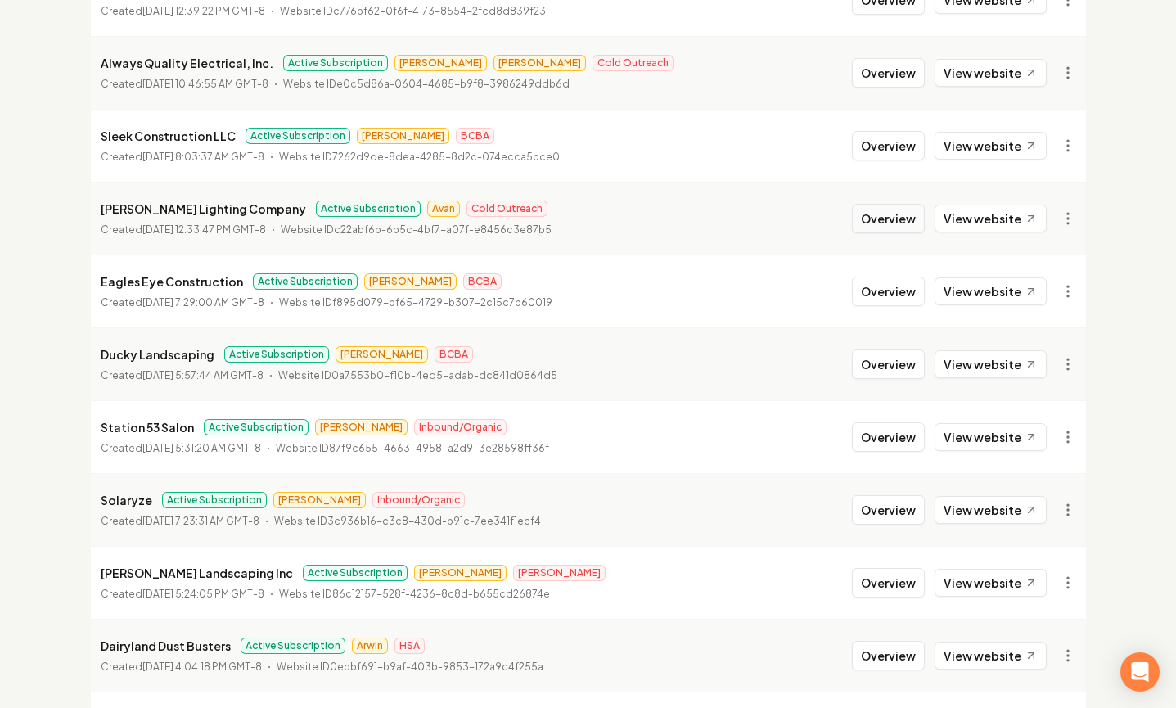
click at [876, 214] on button "Overview" at bounding box center [888, 218] width 73 height 29
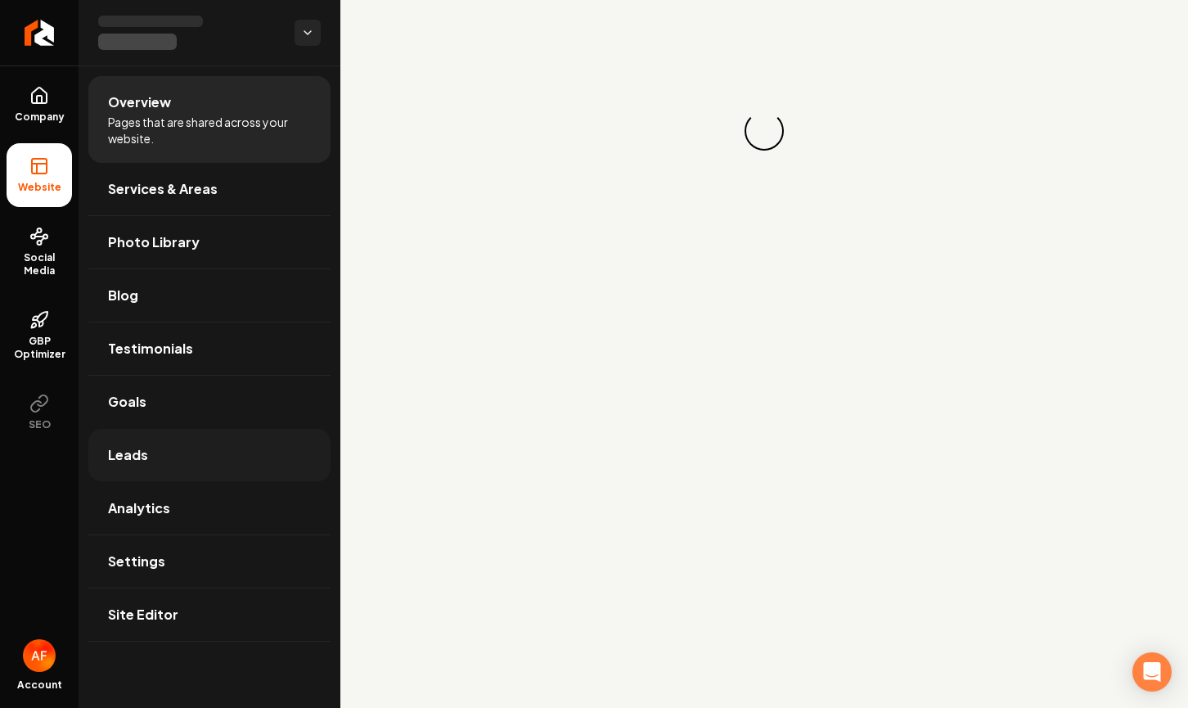
click at [220, 466] on link "Leads" at bounding box center [209, 455] width 242 height 52
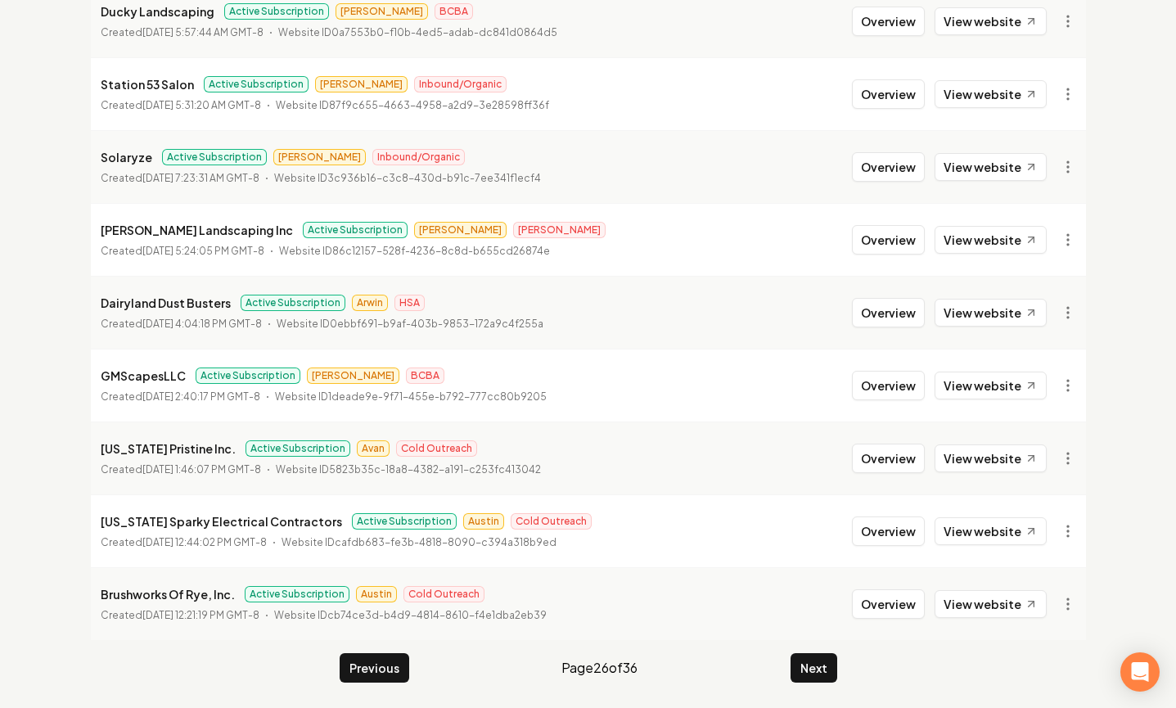
scroll to position [1771, 0]
click at [829, 679] on button "Next" at bounding box center [813, 666] width 47 height 29
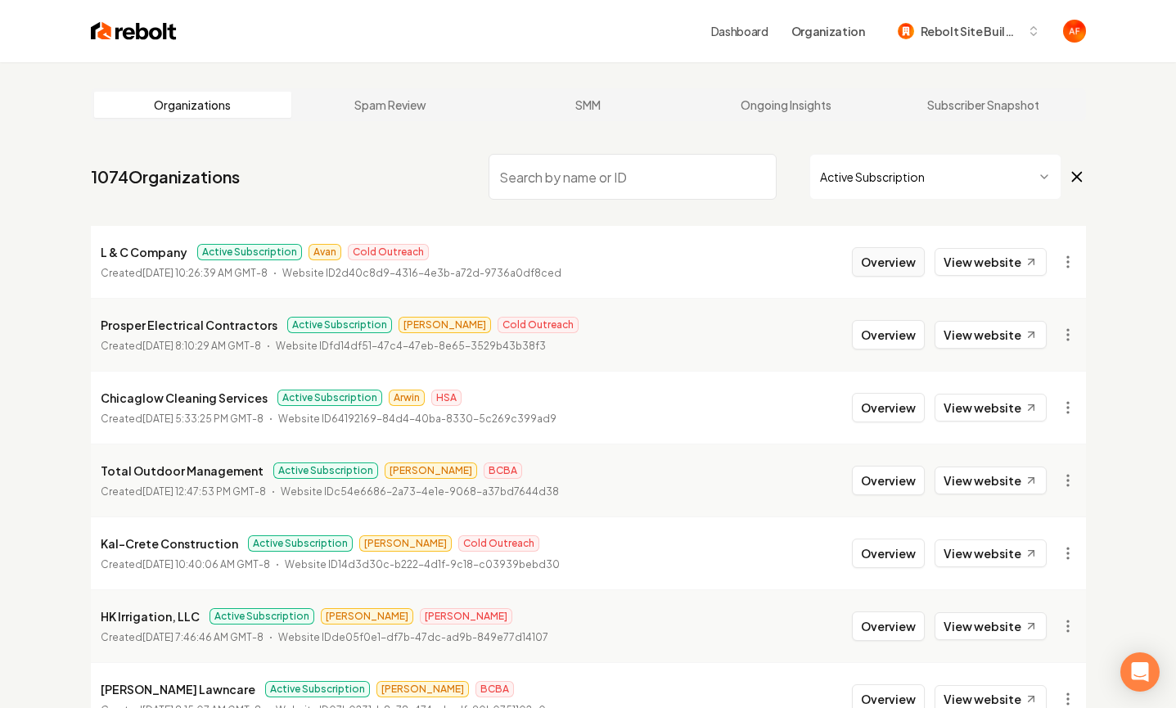
click at [905, 263] on button "Overview" at bounding box center [888, 261] width 73 height 29
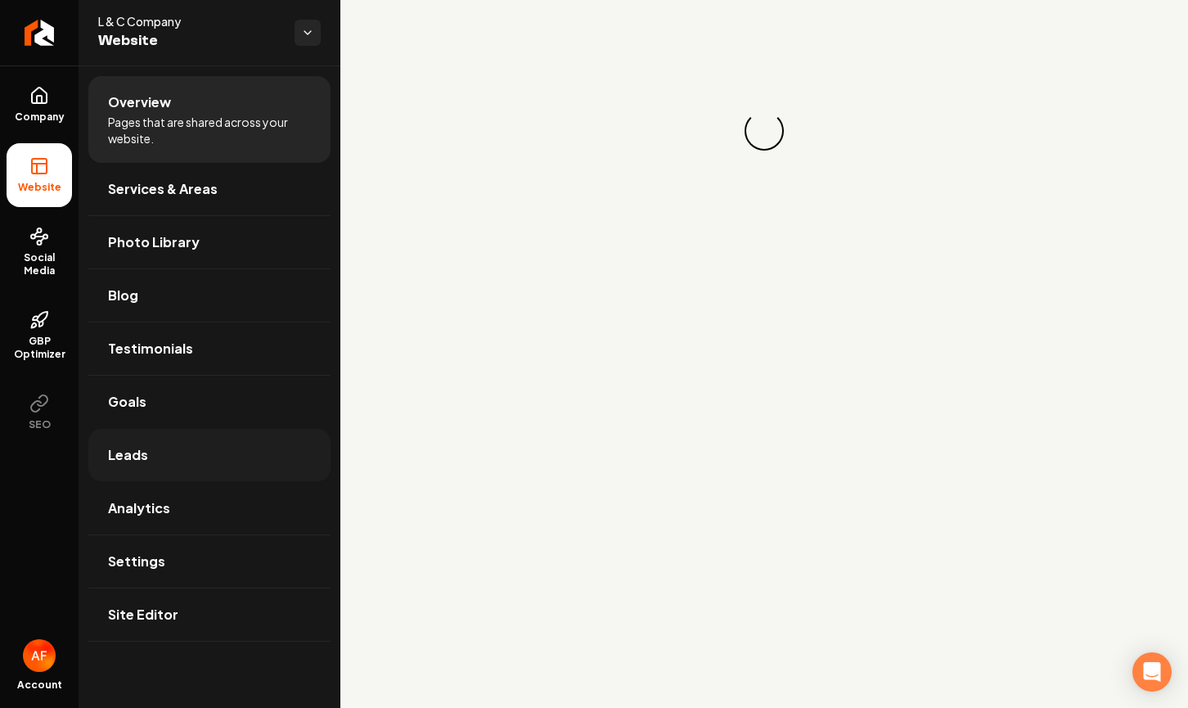
click at [223, 452] on link "Leads" at bounding box center [209, 455] width 242 height 52
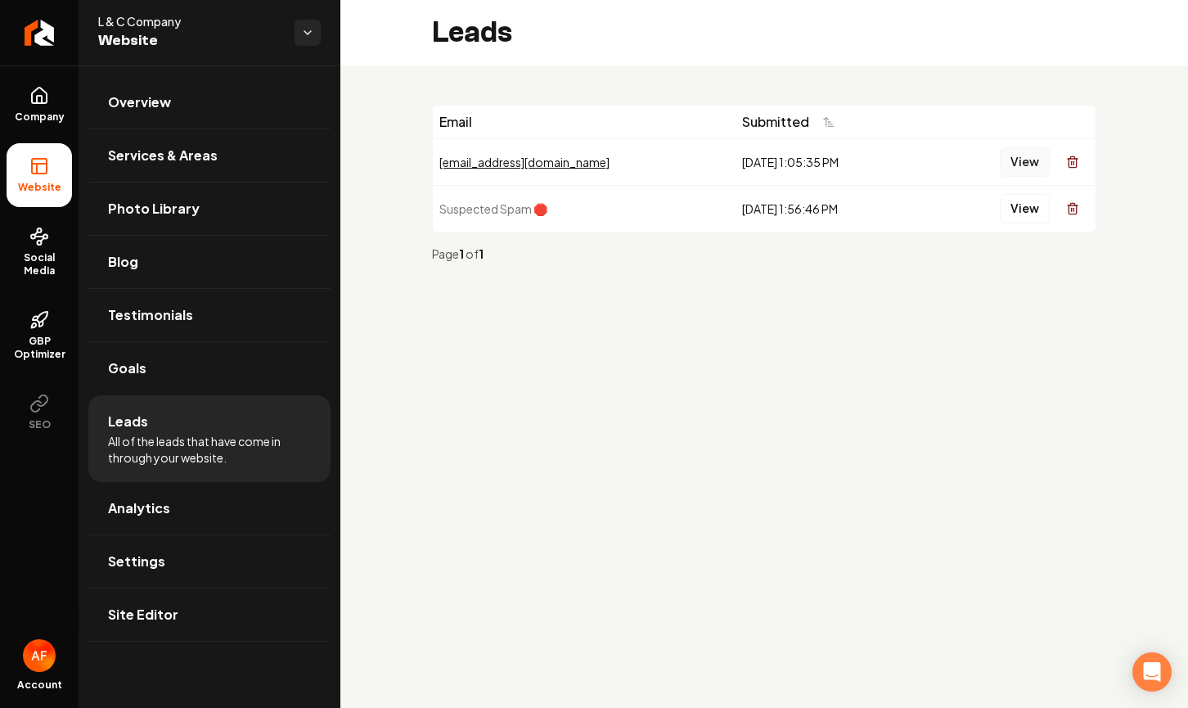
click at [1010, 155] on button "View" at bounding box center [1025, 161] width 50 height 29
click at [1046, 154] on button "View" at bounding box center [1025, 161] width 50 height 29
click at [1020, 153] on button "View" at bounding box center [1025, 161] width 50 height 29
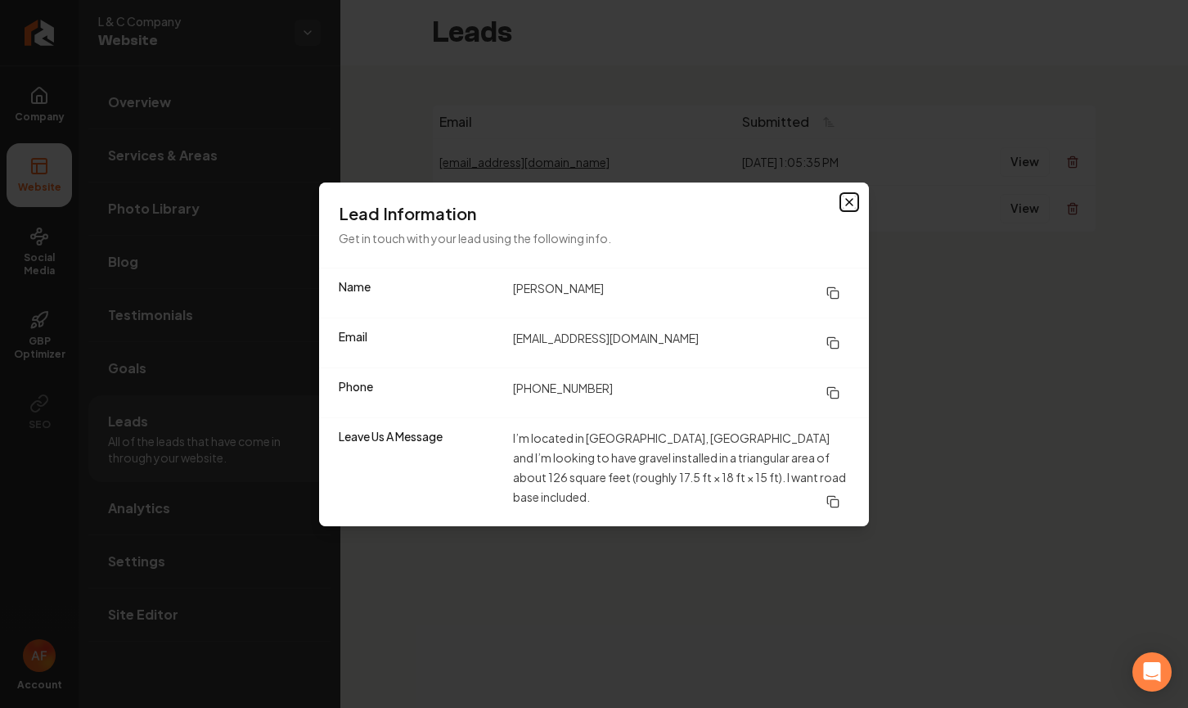
click at [852, 206] on icon "button" at bounding box center [849, 202] width 13 height 13
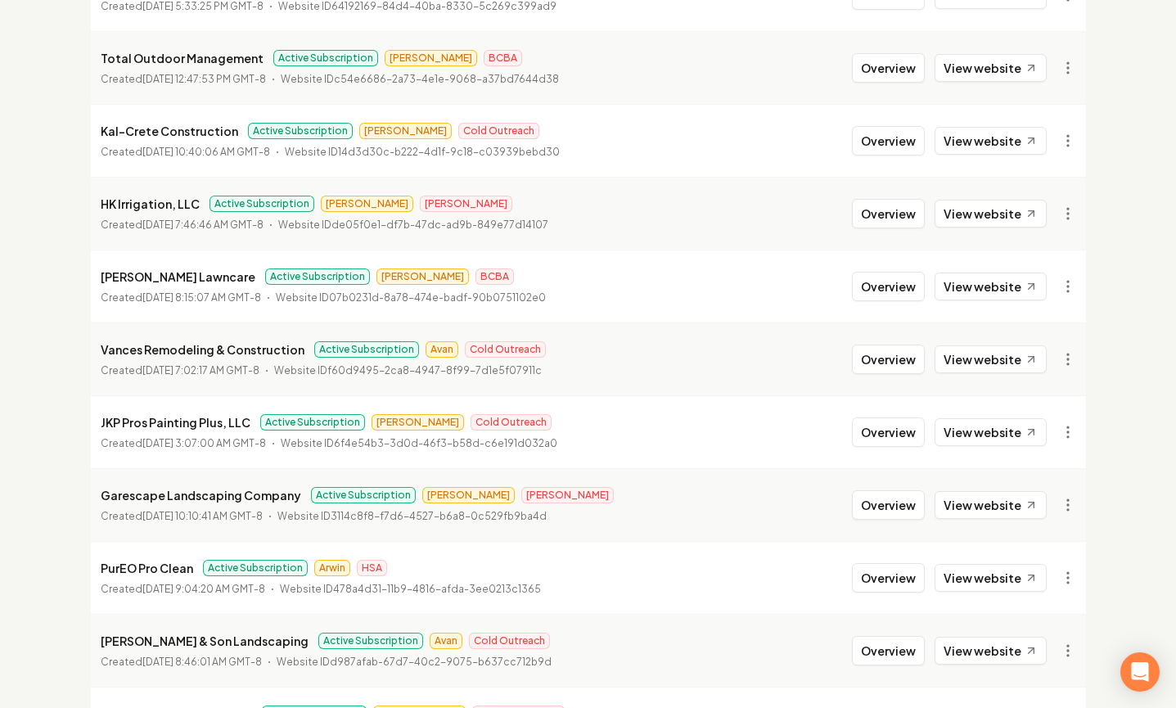
scroll to position [426, 0]
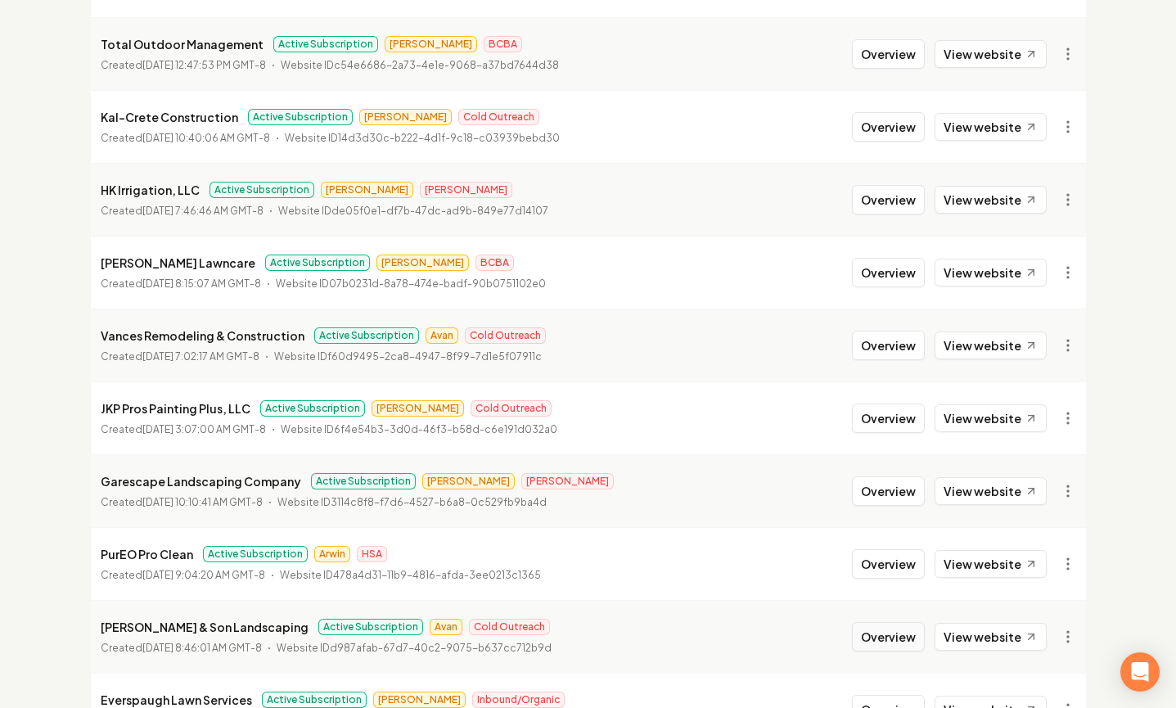
drag, startPoint x: 875, startPoint y: 637, endPoint x: 859, endPoint y: 638, distance: 15.6
click at [875, 637] on button "Overview" at bounding box center [888, 636] width 73 height 29
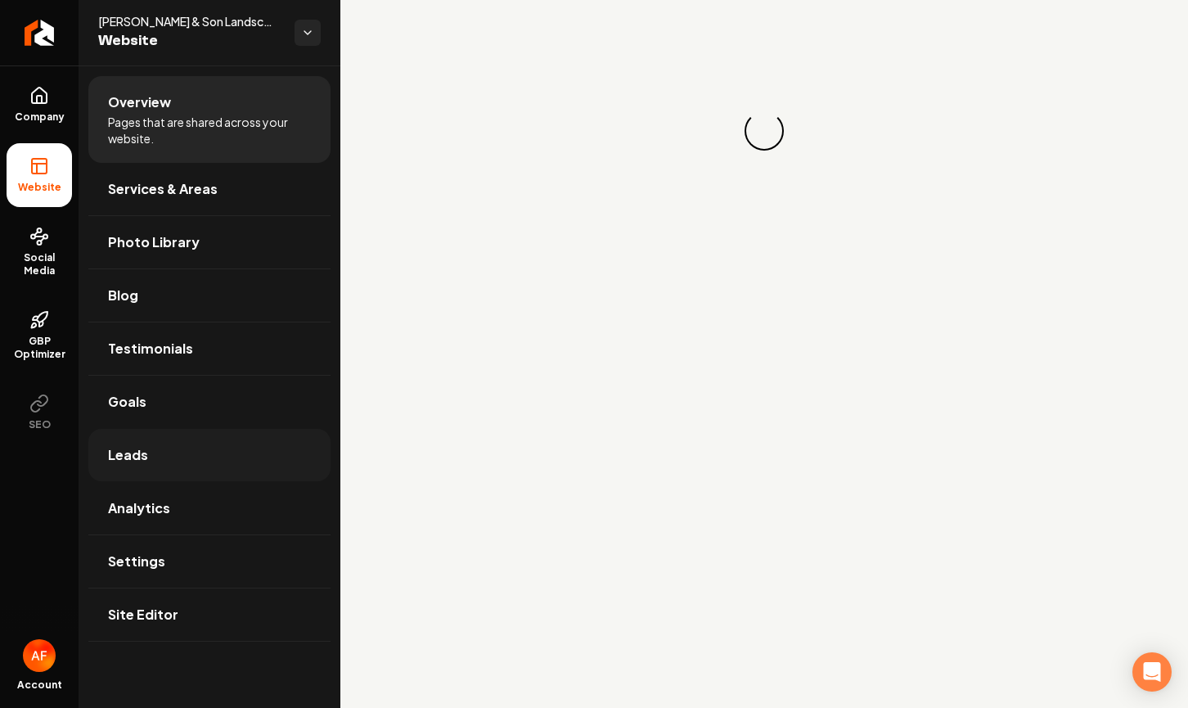
click at [199, 455] on link "Leads" at bounding box center [209, 455] width 242 height 52
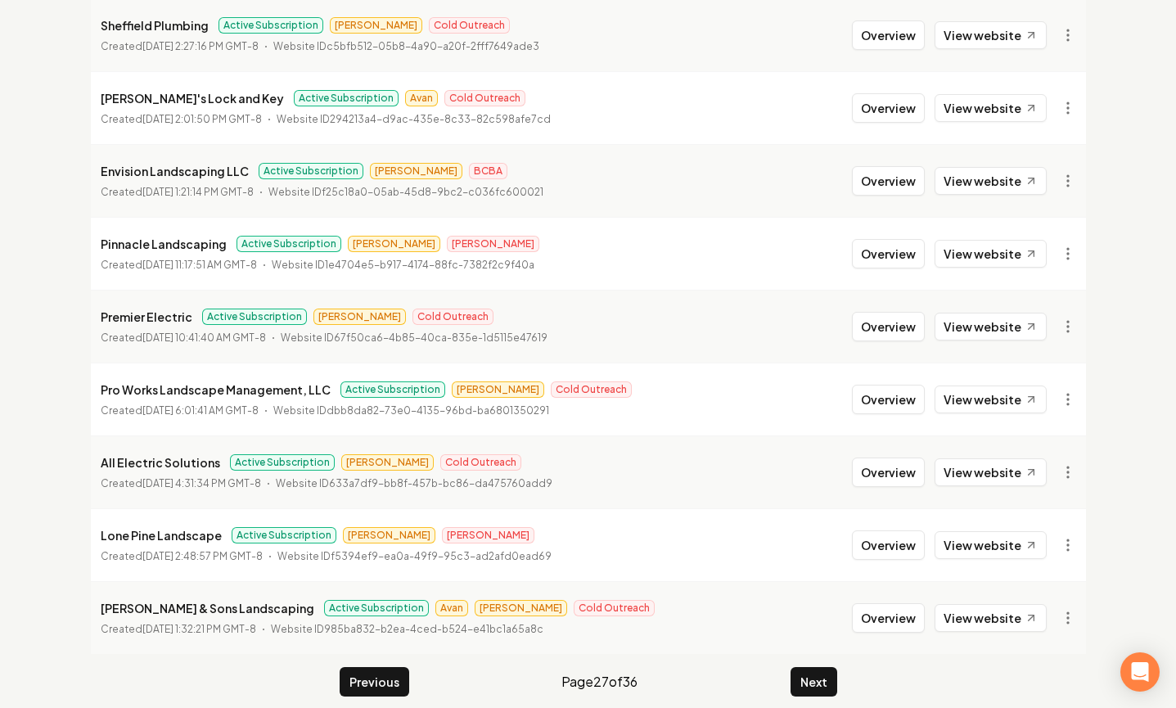
scroll to position [1771, 0]
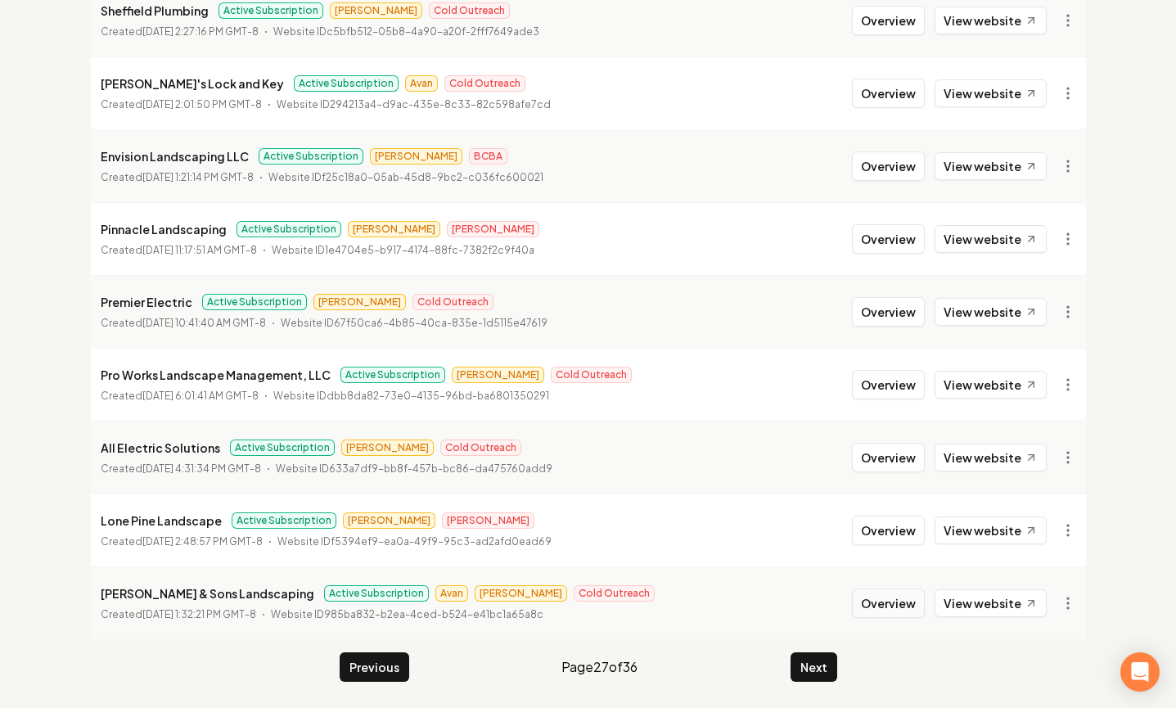
click at [902, 611] on button "Overview" at bounding box center [888, 602] width 73 height 29
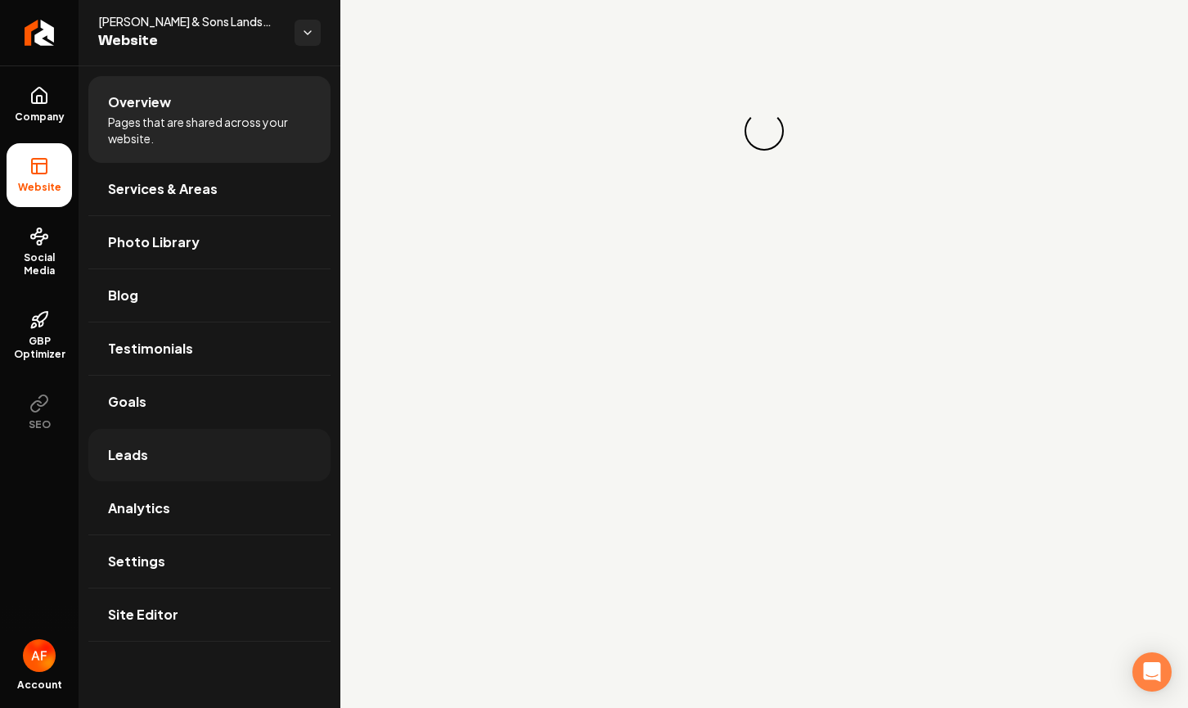
click at [168, 470] on link "Leads" at bounding box center [209, 455] width 242 height 52
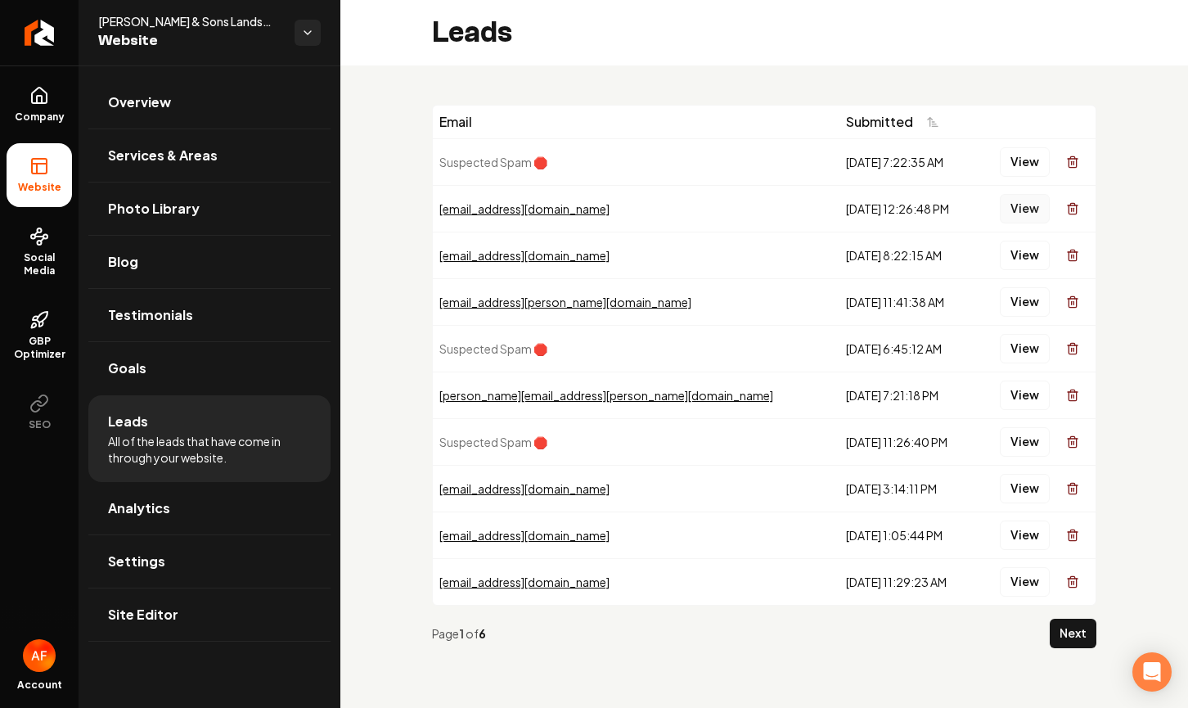
click at [1032, 205] on button "View" at bounding box center [1025, 208] width 50 height 29
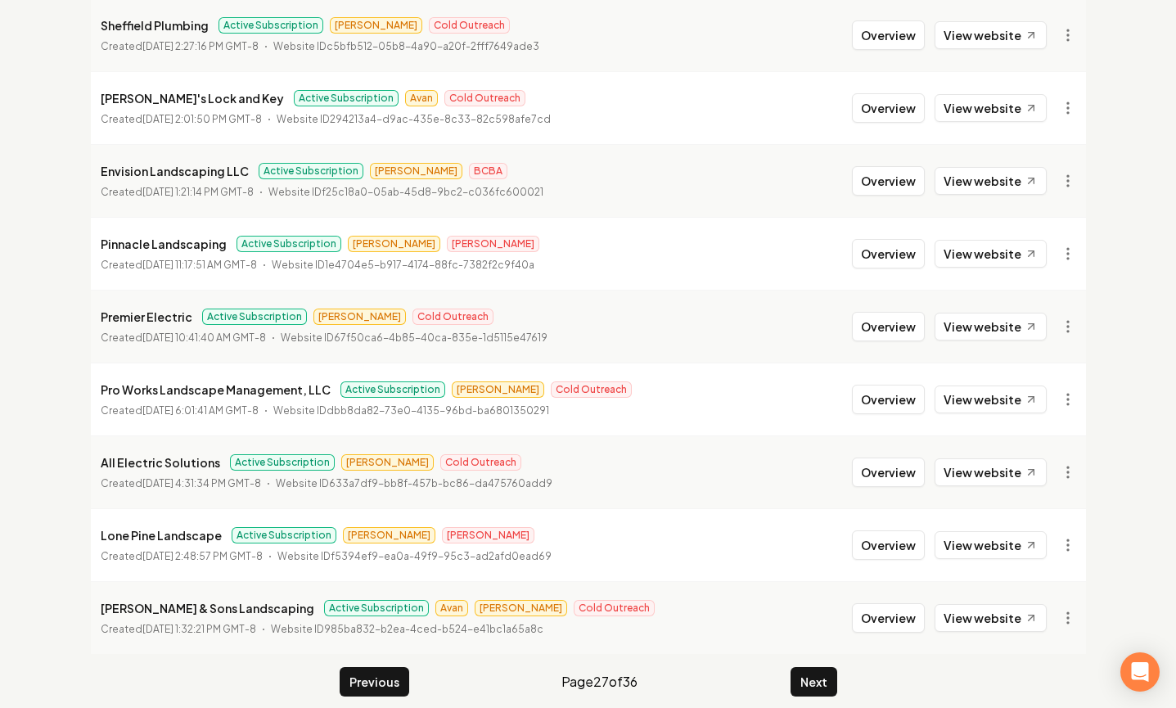
scroll to position [1771, 0]
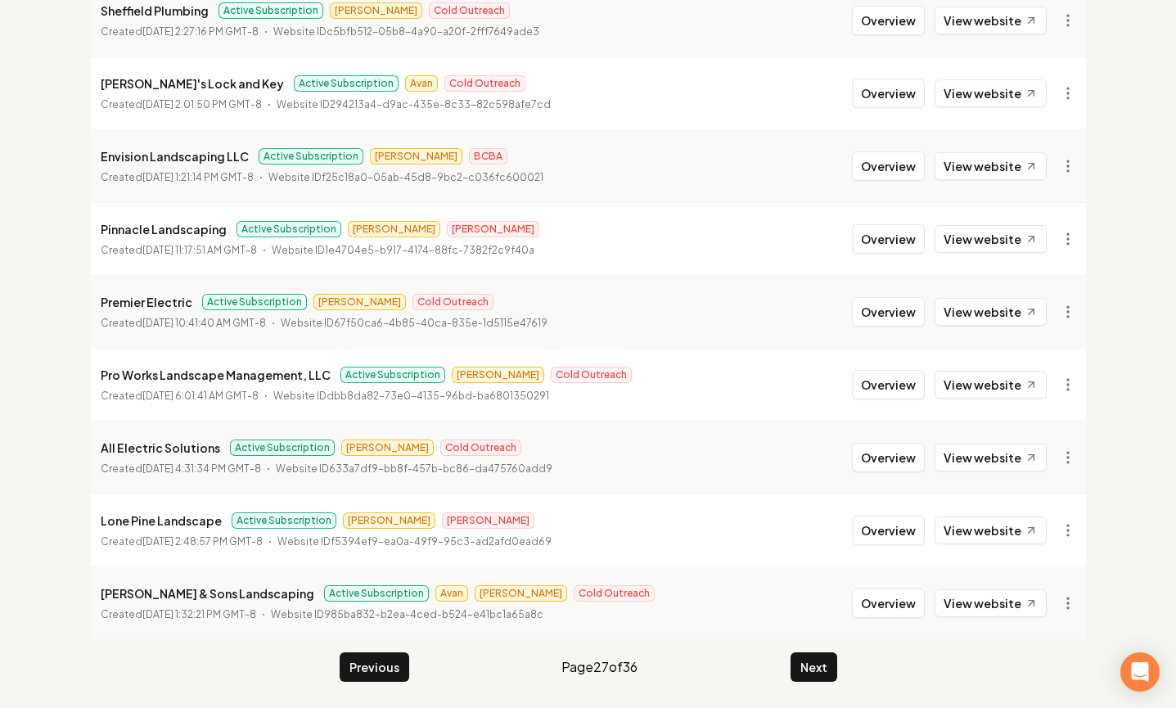
click at [816, 679] on button "Next" at bounding box center [813, 666] width 47 height 29
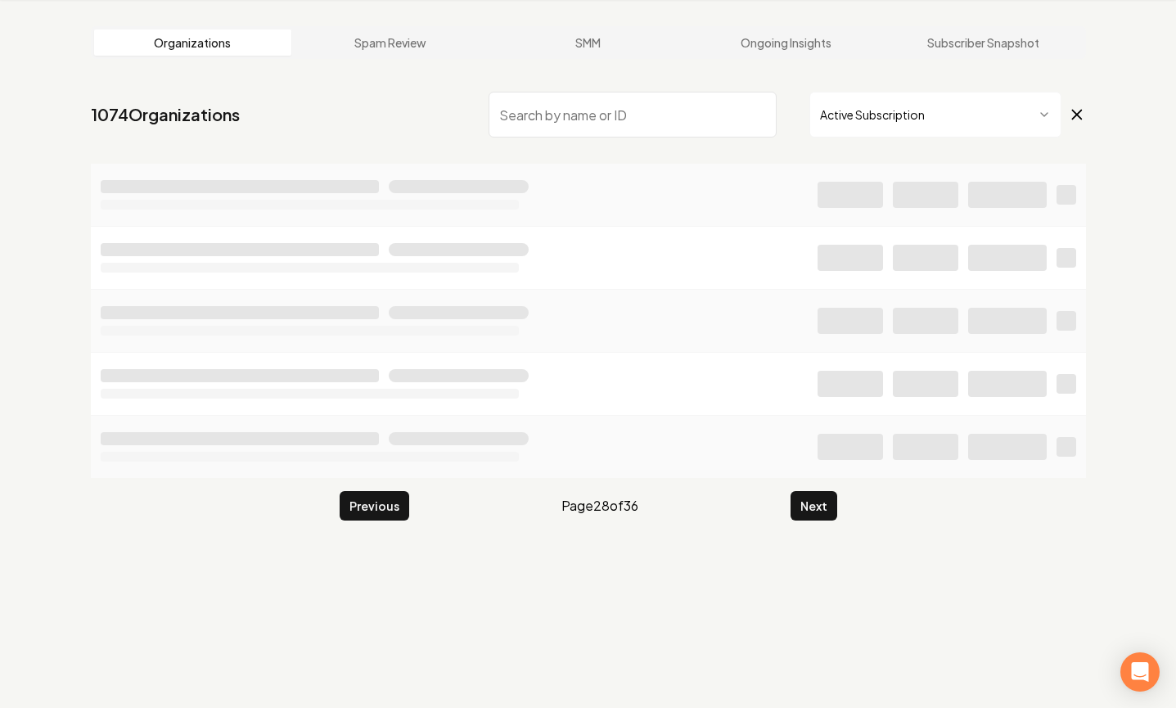
scroll to position [1771, 0]
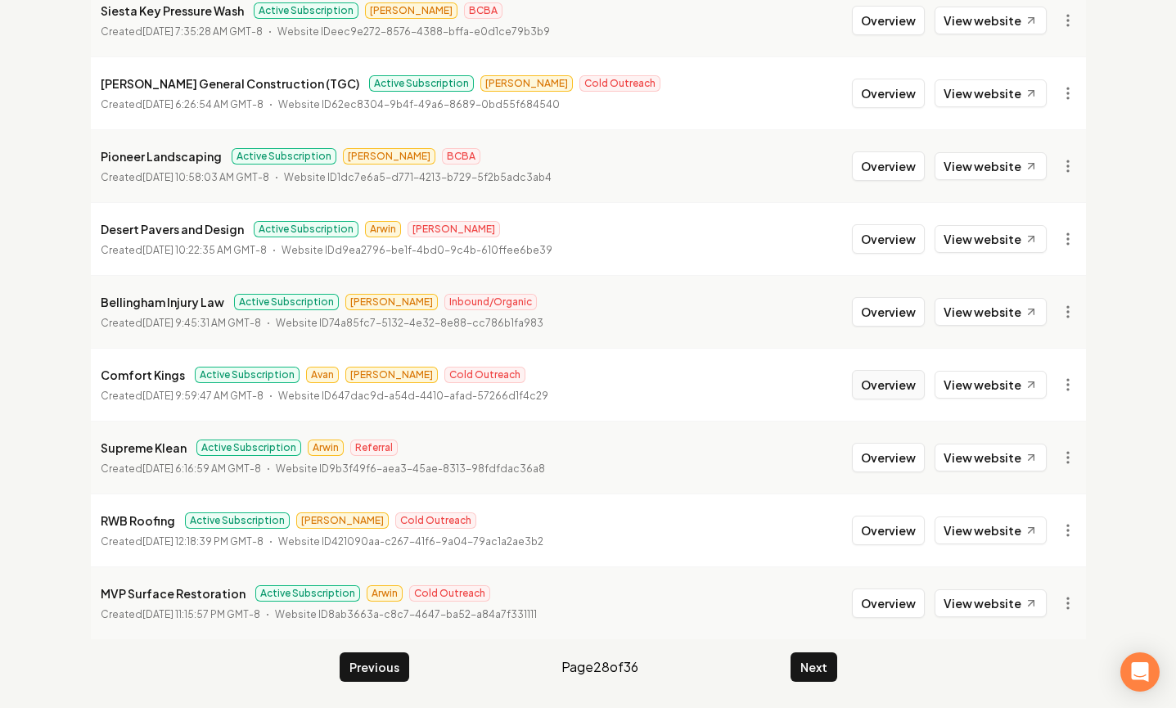
click at [877, 389] on button "Overview" at bounding box center [888, 384] width 73 height 29
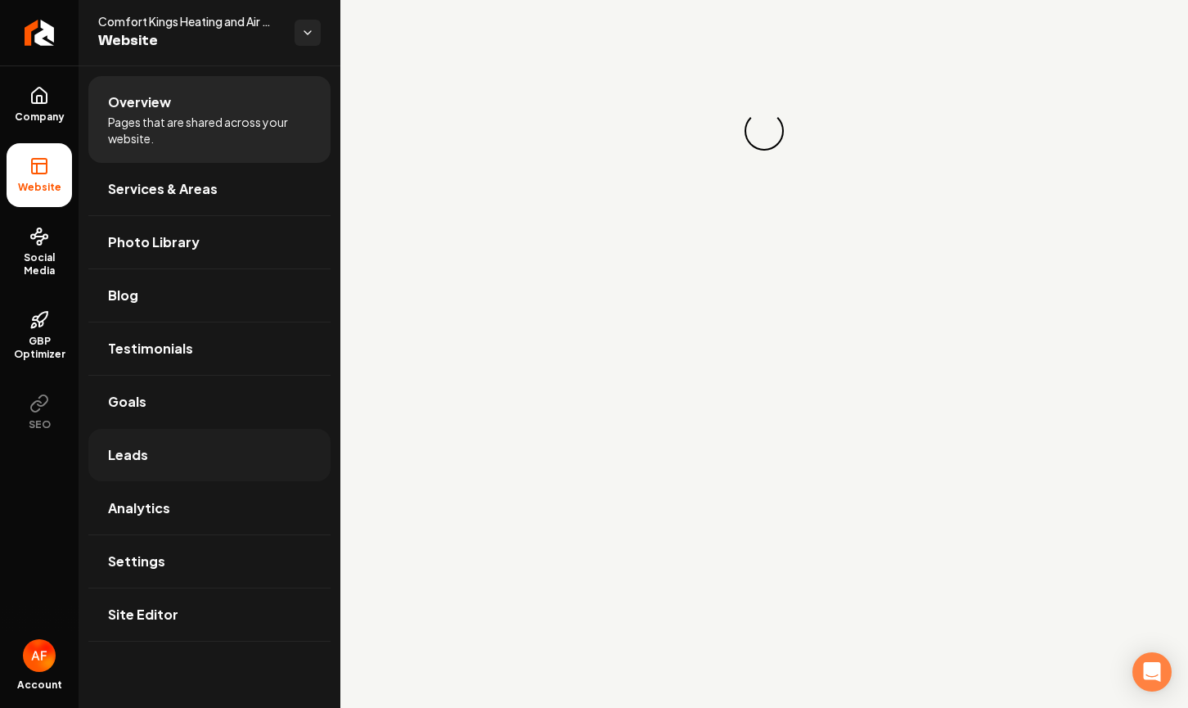
click at [165, 440] on link "Leads" at bounding box center [209, 455] width 242 height 52
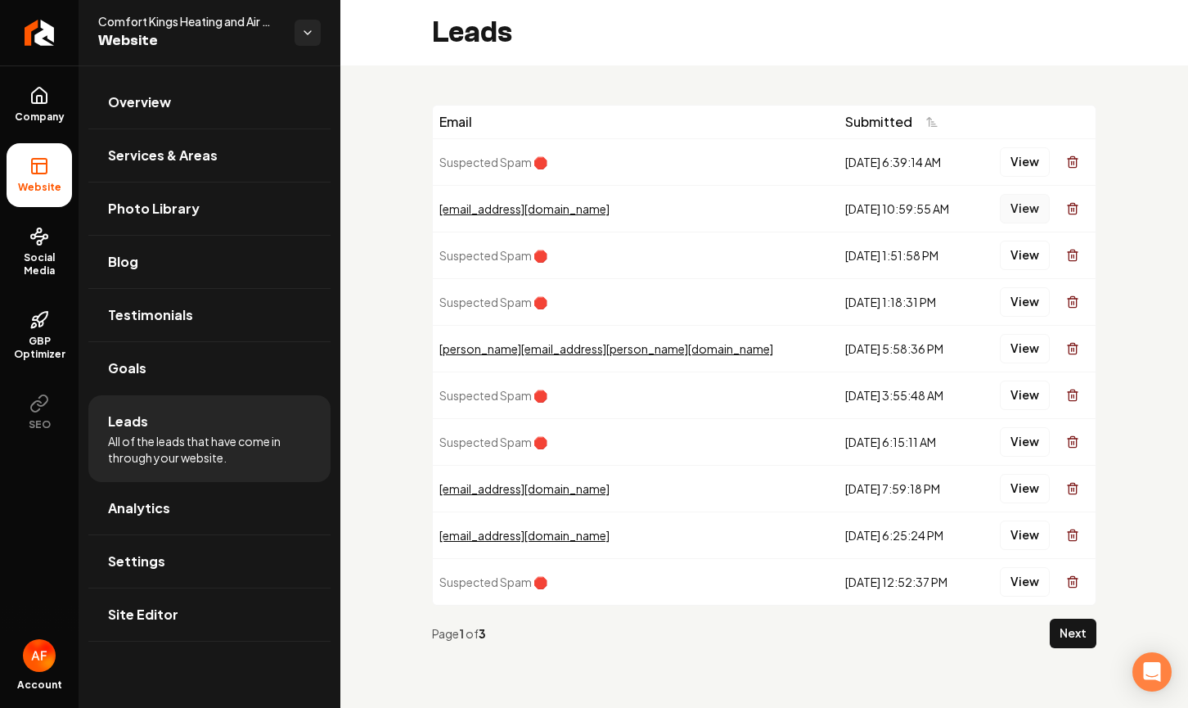
click at [1025, 207] on button "View" at bounding box center [1025, 208] width 50 height 29
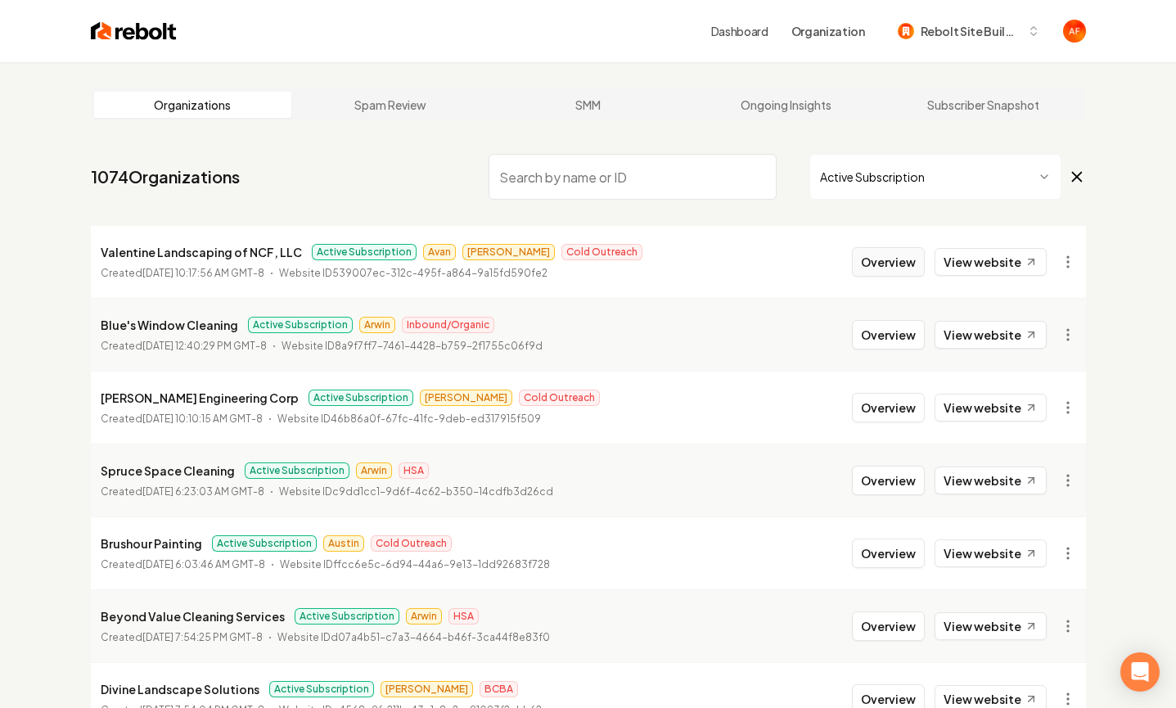
click at [906, 272] on button "Overview" at bounding box center [888, 261] width 73 height 29
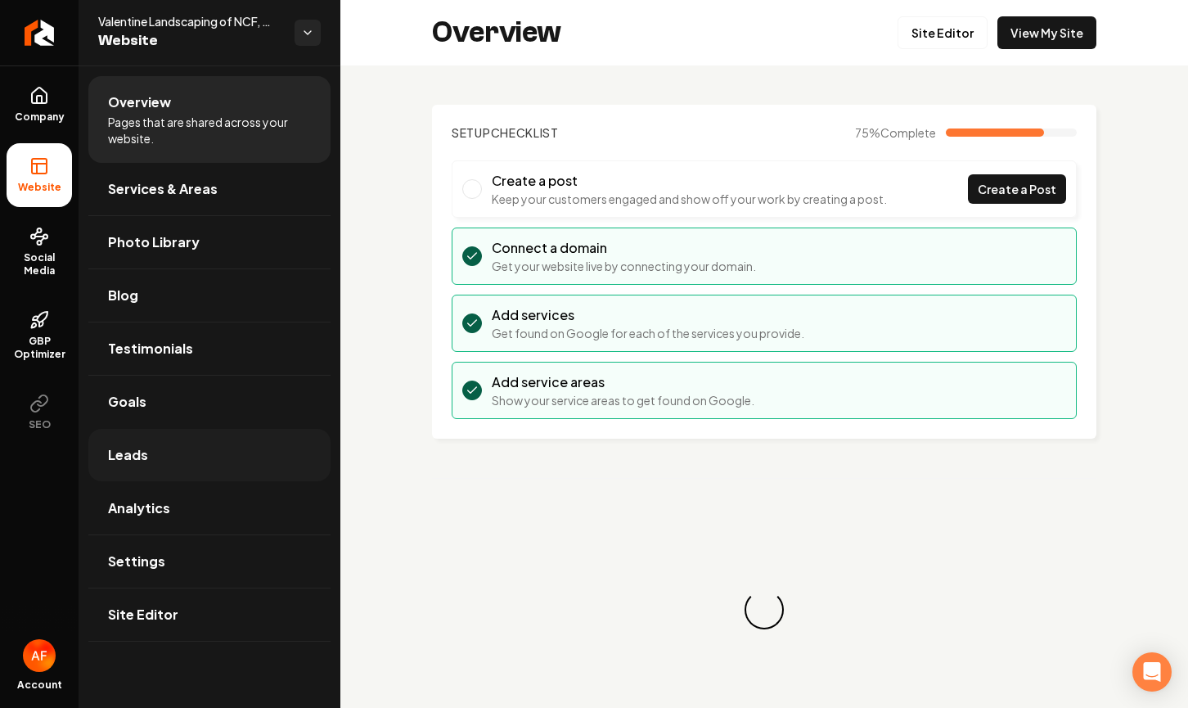
click at [177, 439] on link "Leads" at bounding box center [209, 455] width 242 height 52
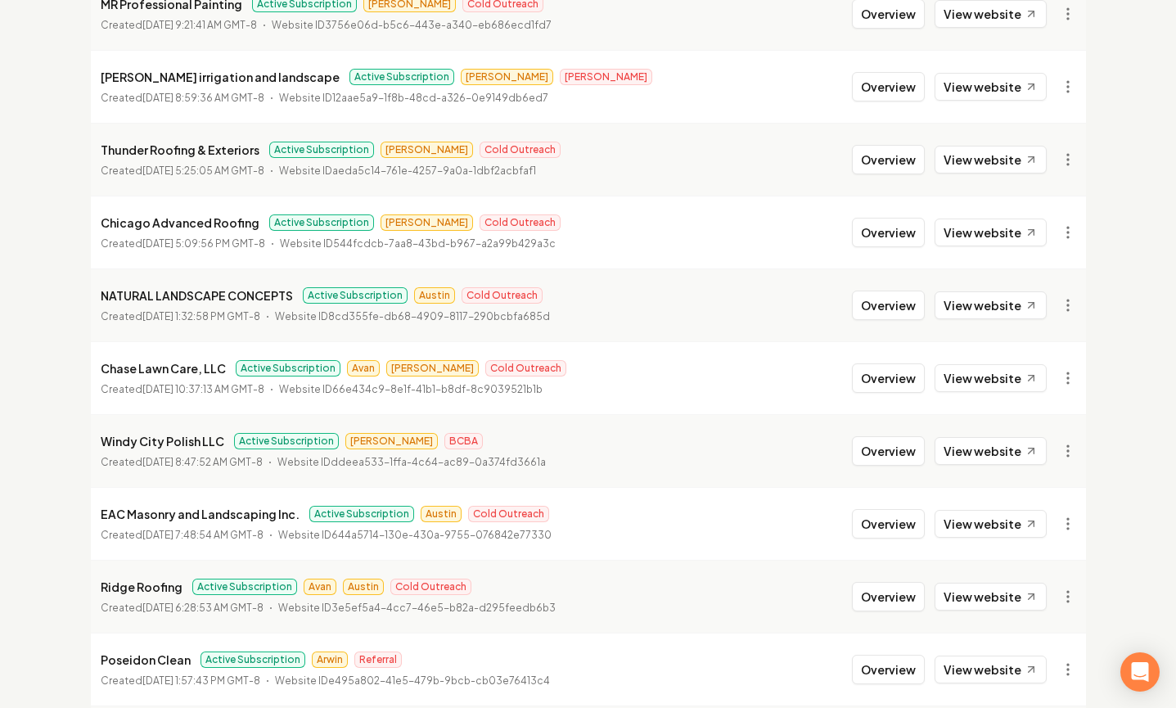
scroll to position [775, 0]
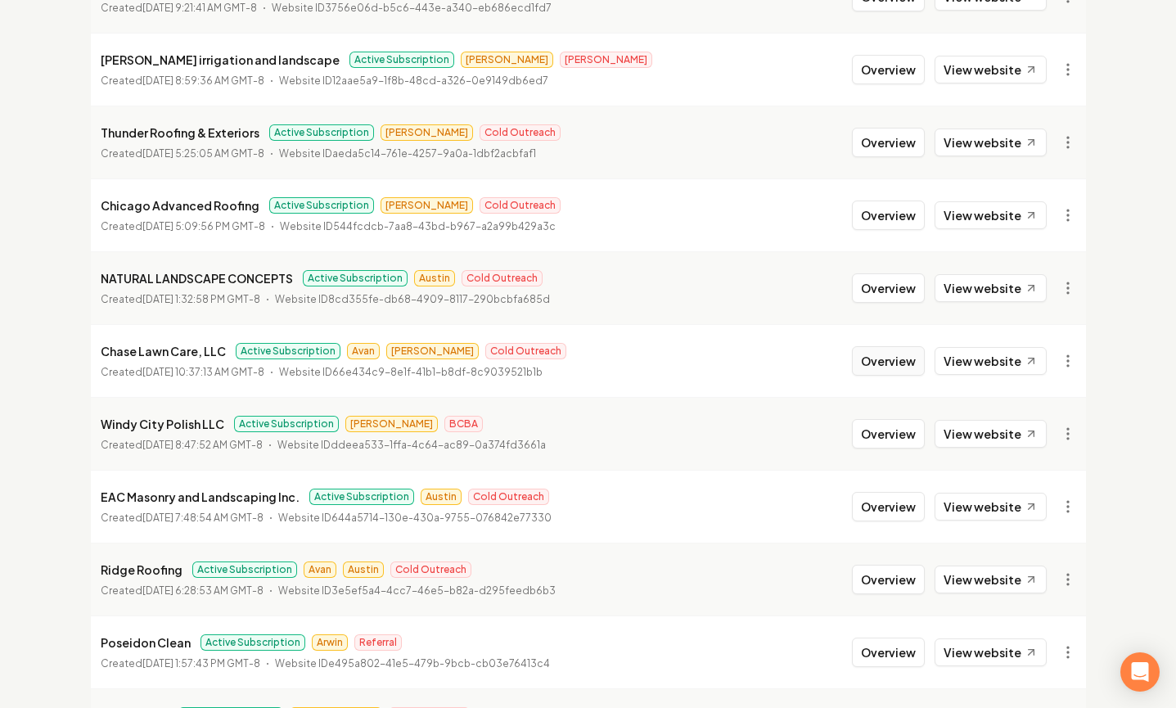
click at [889, 357] on button "Overview" at bounding box center [888, 360] width 73 height 29
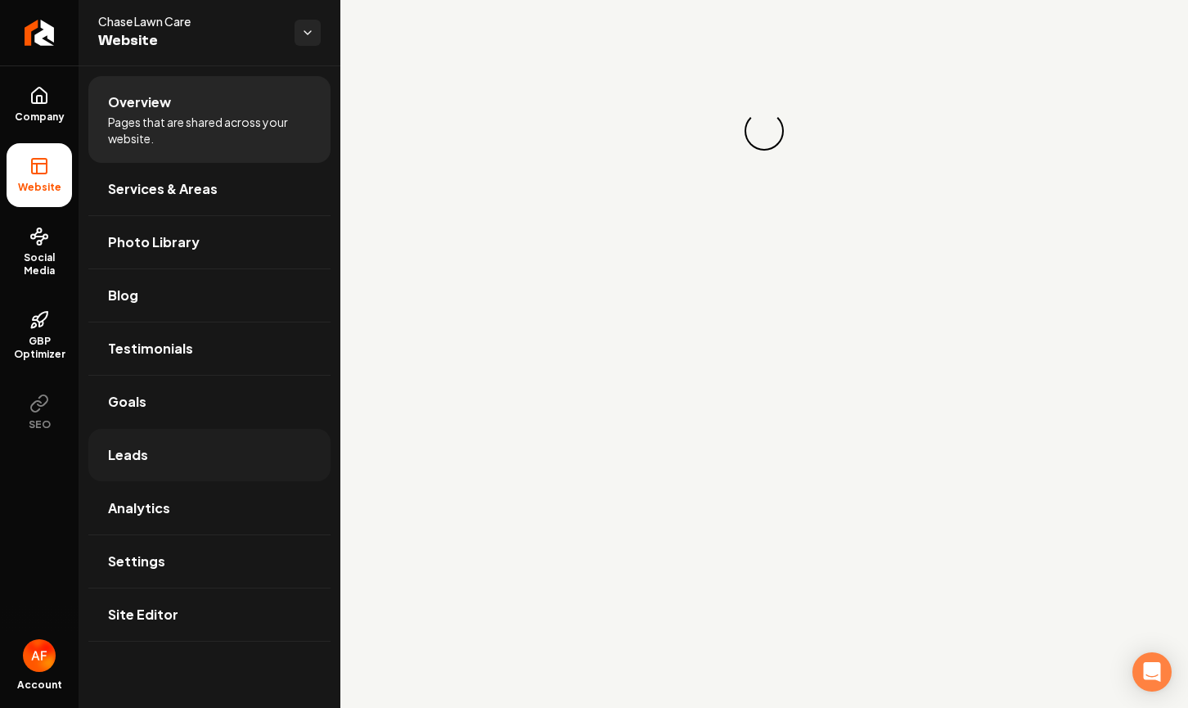
click at [207, 446] on link "Leads" at bounding box center [209, 455] width 242 height 52
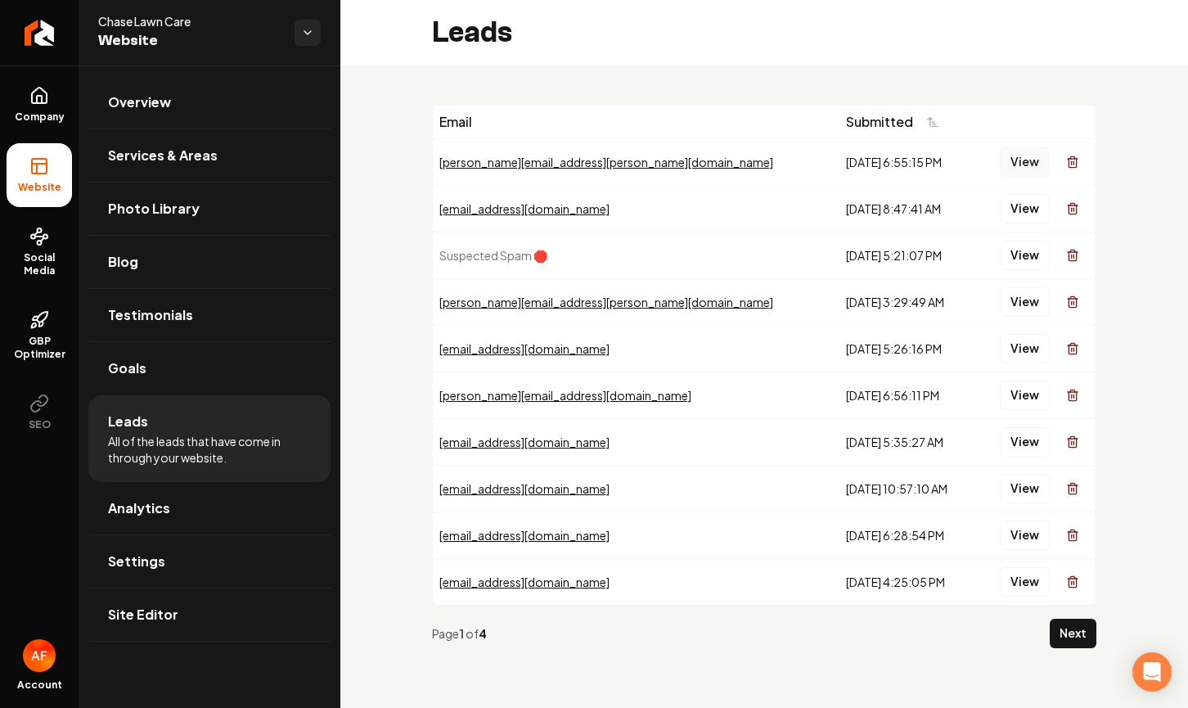
click at [1019, 148] on button "View" at bounding box center [1025, 161] width 50 height 29
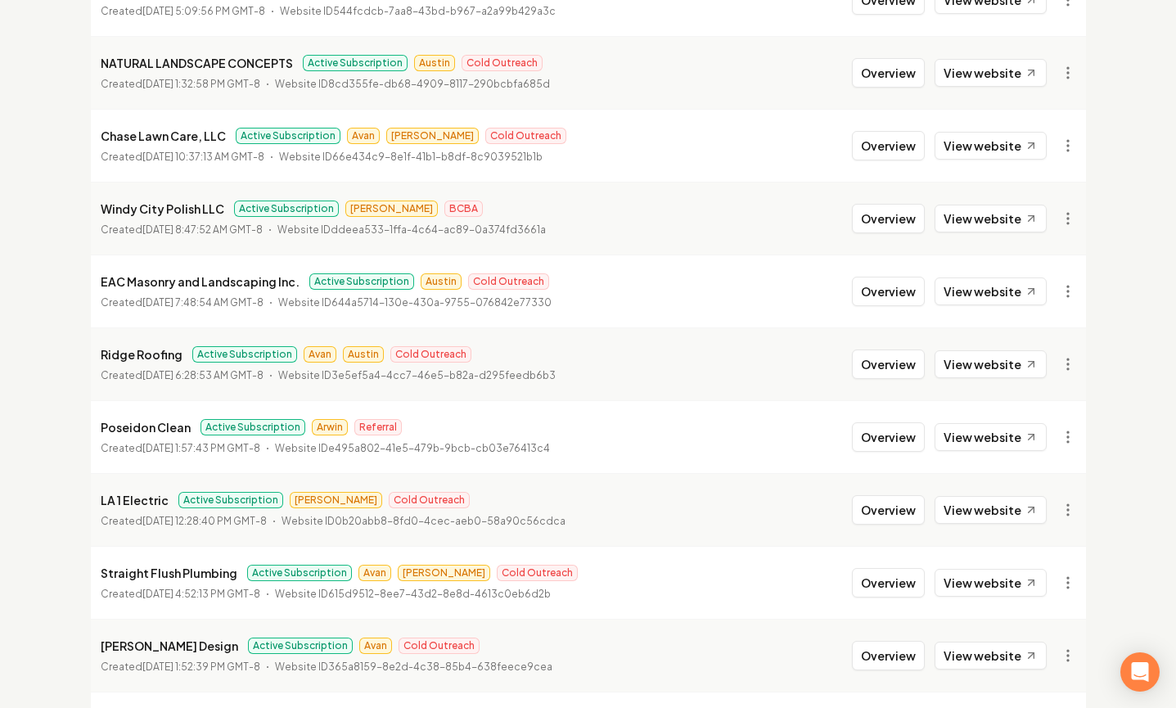
scroll to position [1029, 0]
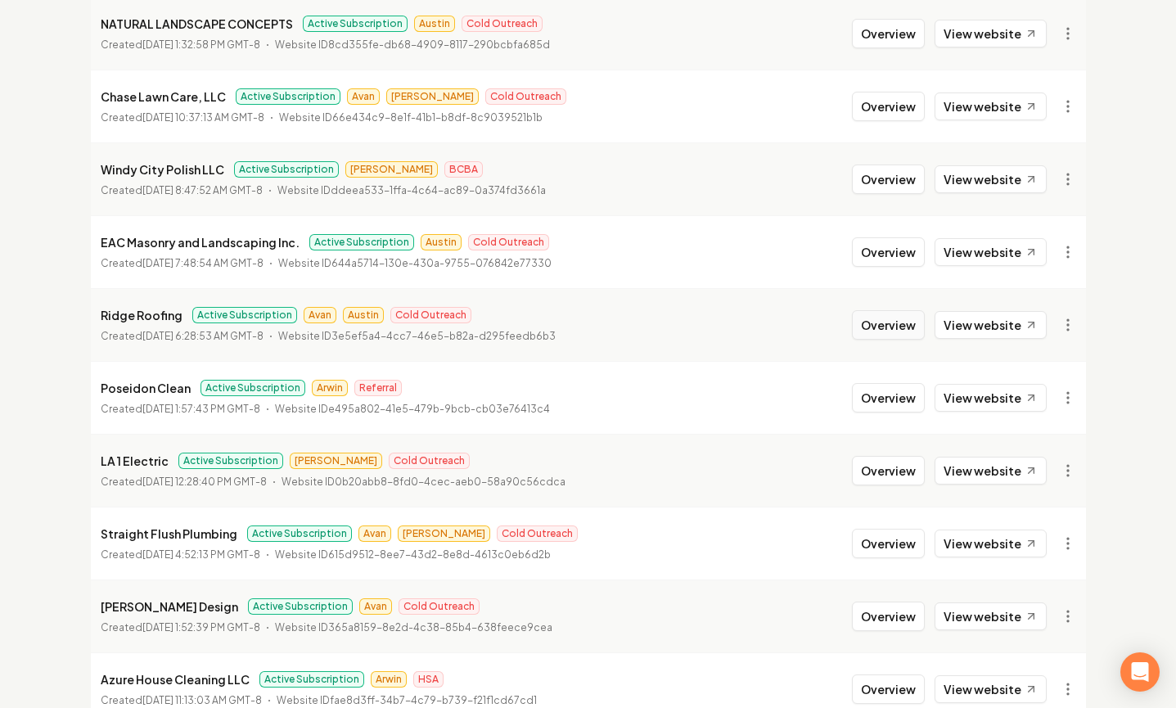
drag, startPoint x: 903, startPoint y: 324, endPoint x: 885, endPoint y: 322, distance: 18.1
click at [902, 324] on button "Overview" at bounding box center [888, 324] width 73 height 29
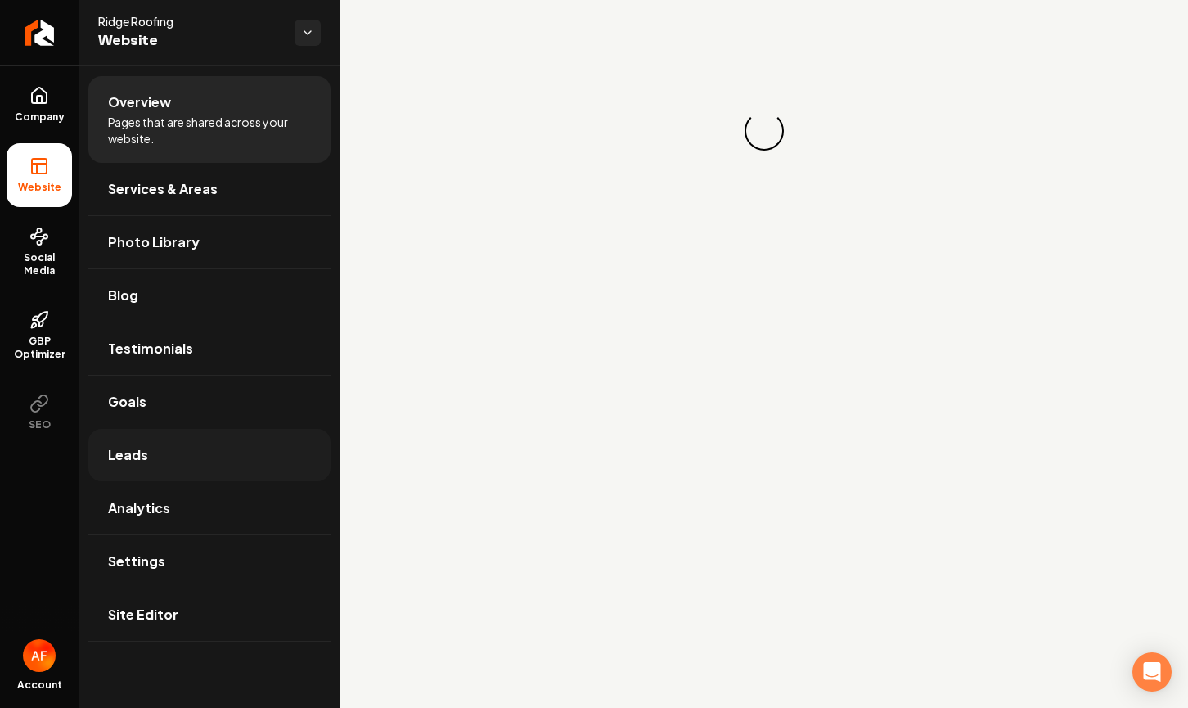
click at [145, 446] on span "Leads" at bounding box center [128, 455] width 40 height 20
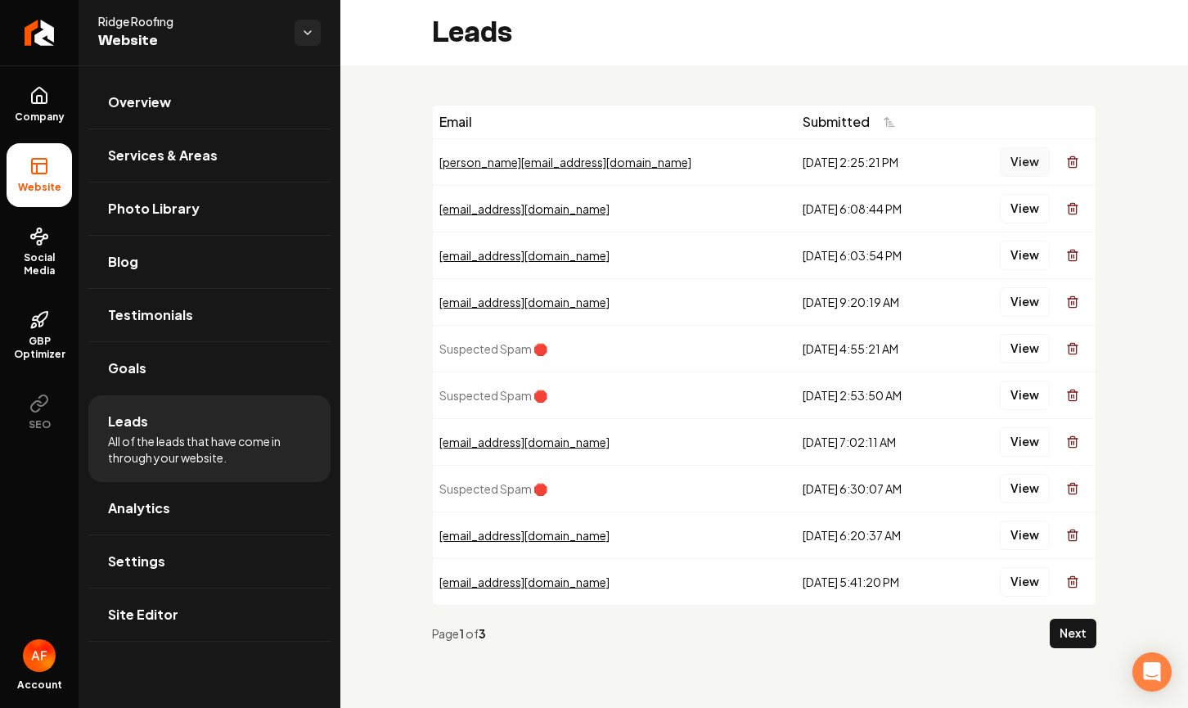
click at [1010, 147] on button "View" at bounding box center [1025, 161] width 50 height 29
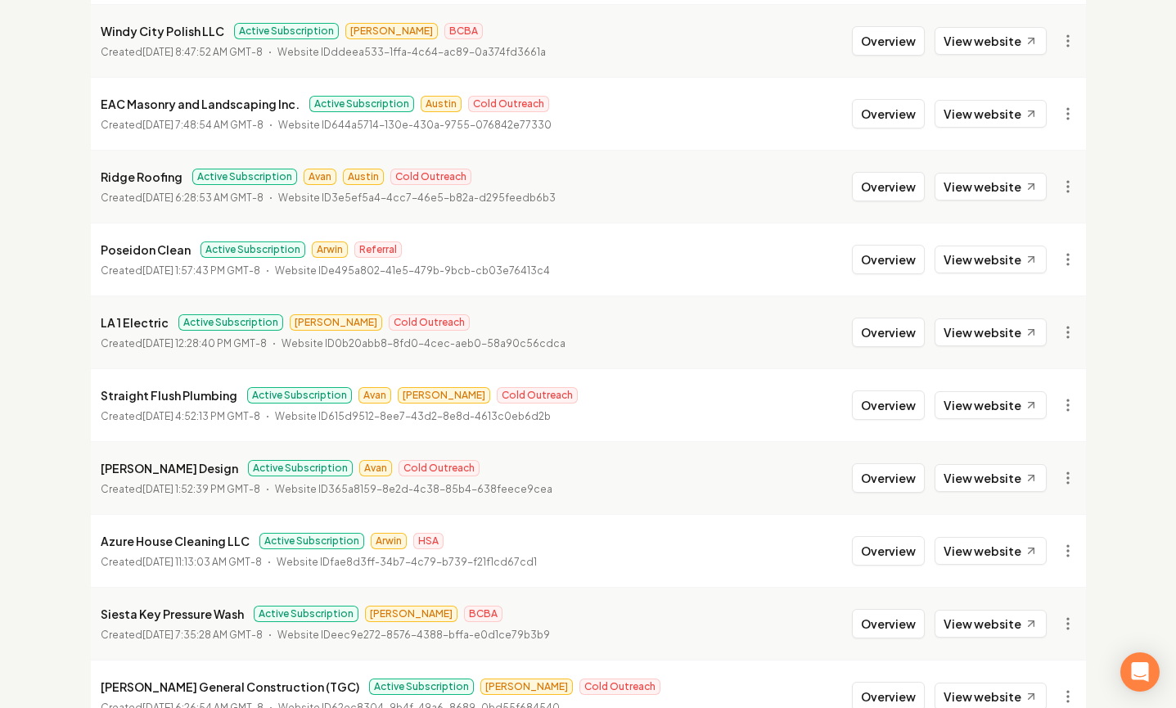
scroll to position [1193, 0]
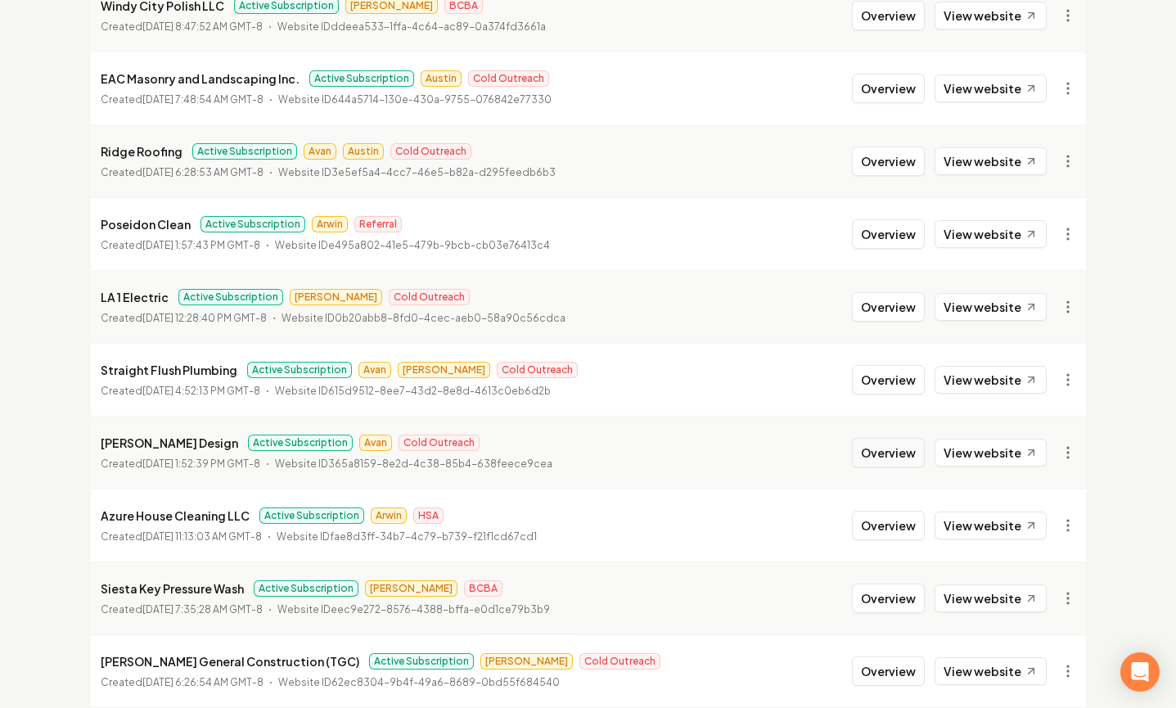
click at [900, 451] on button "Overview" at bounding box center [888, 452] width 73 height 29
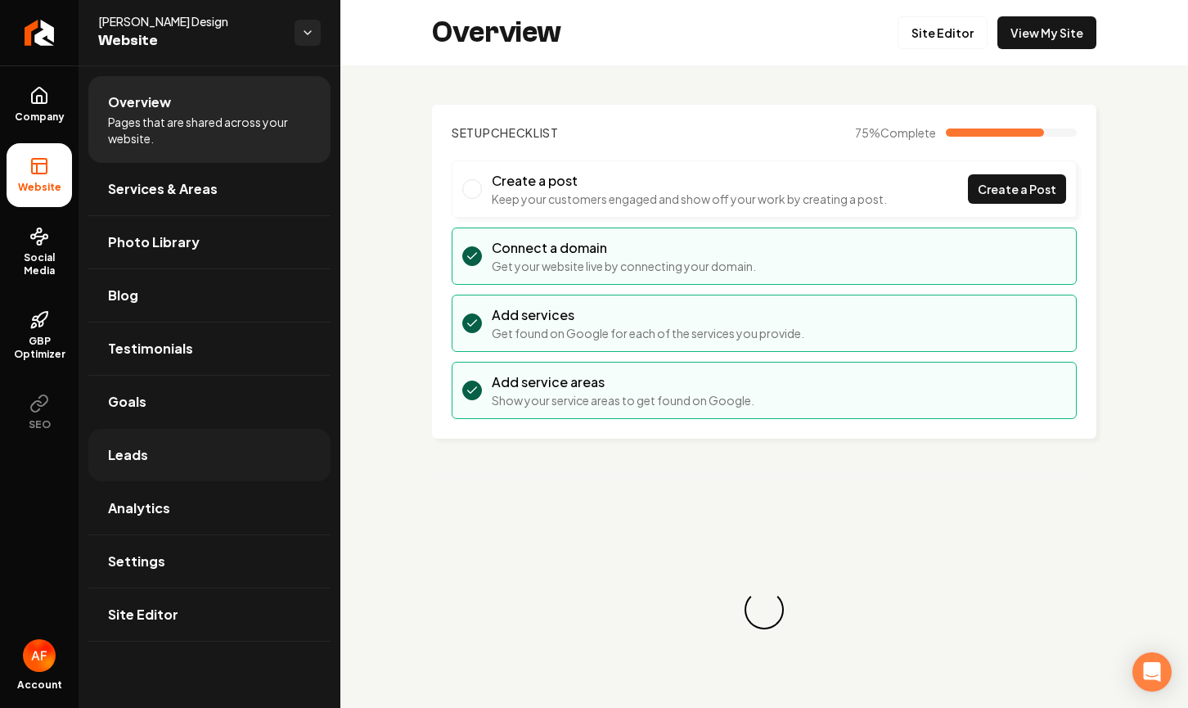
click at [187, 441] on link "Leads" at bounding box center [209, 455] width 242 height 52
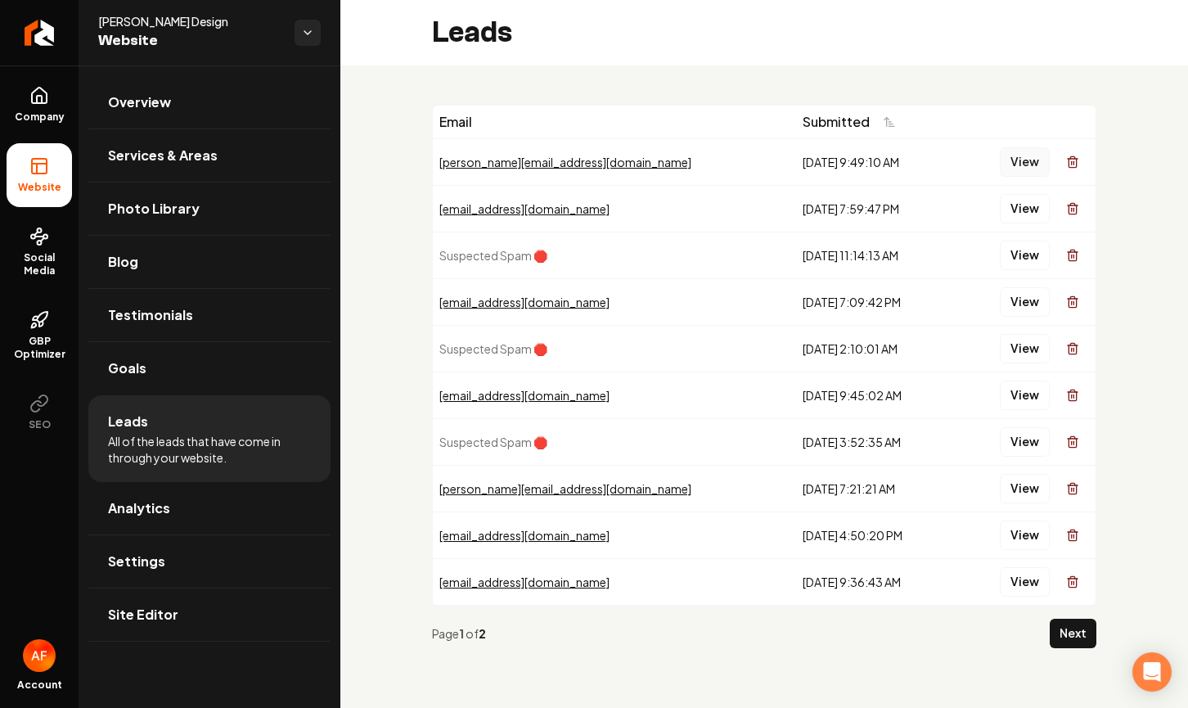
click at [1028, 152] on button "View" at bounding box center [1025, 161] width 50 height 29
click at [1017, 209] on button "View" at bounding box center [1025, 208] width 50 height 29
click at [1021, 298] on button "View" at bounding box center [1025, 301] width 50 height 29
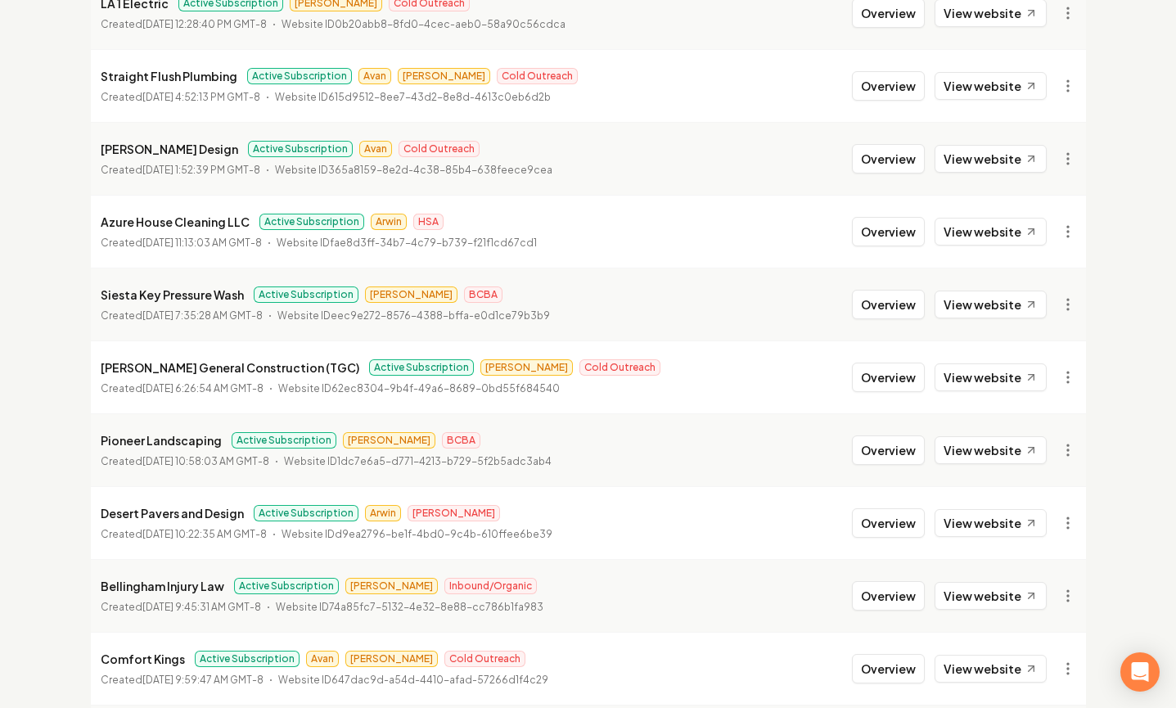
scroll to position [1486, 0]
click at [865, 95] on button "Overview" at bounding box center [888, 86] width 73 height 29
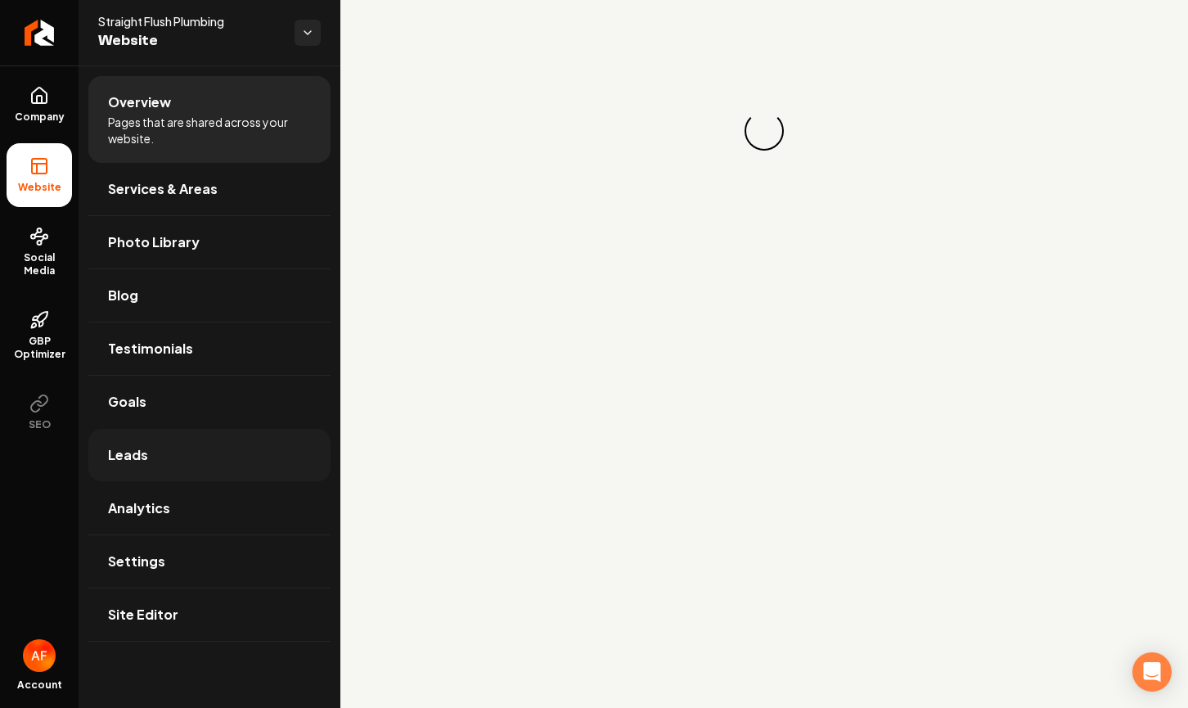
click at [190, 445] on link "Leads" at bounding box center [209, 455] width 242 height 52
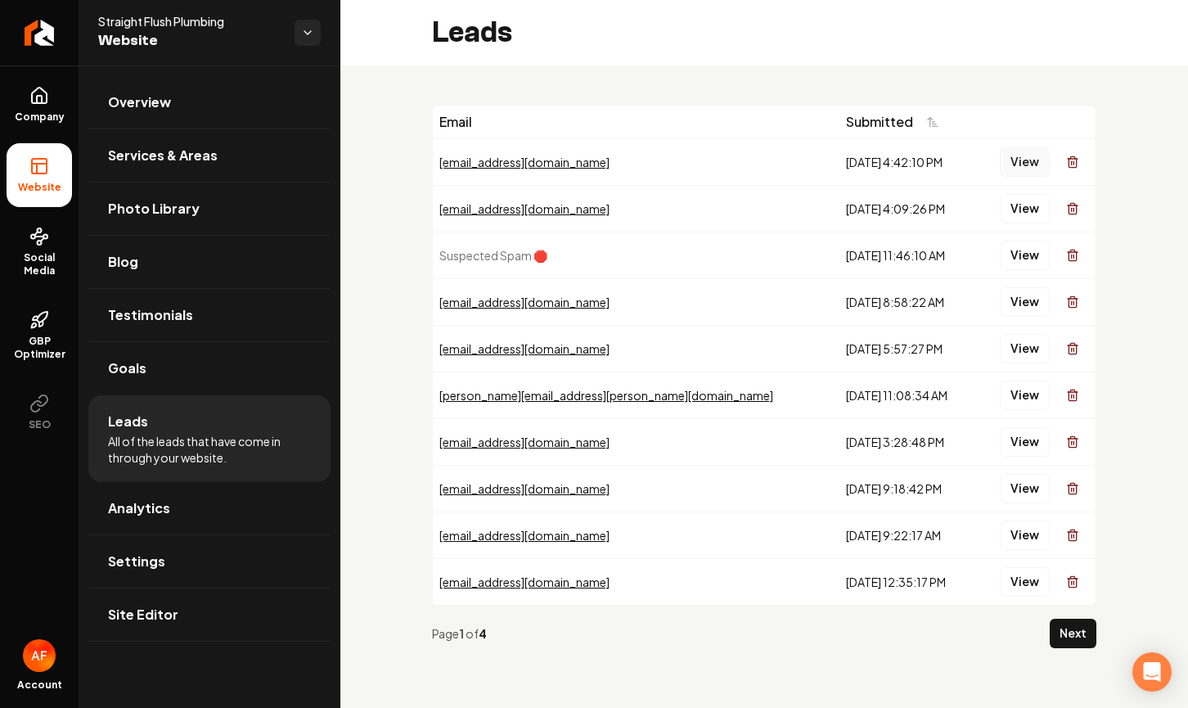
click at [1011, 155] on button "View" at bounding box center [1025, 161] width 50 height 29
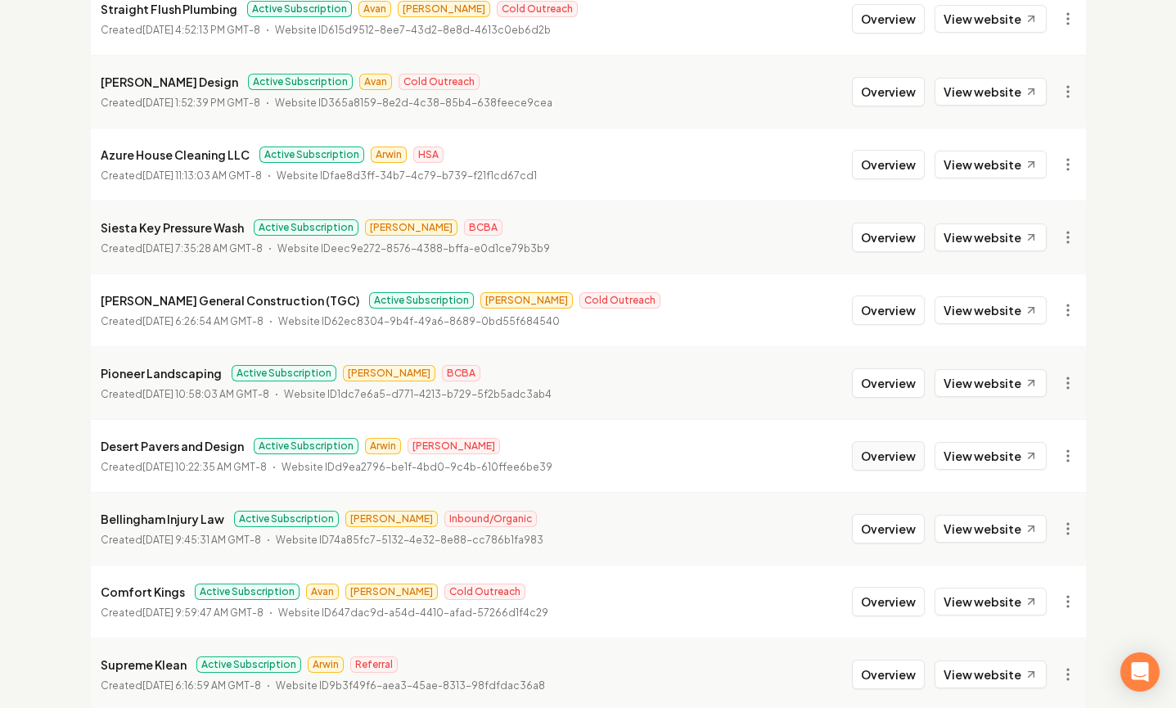
scroll to position [1771, 0]
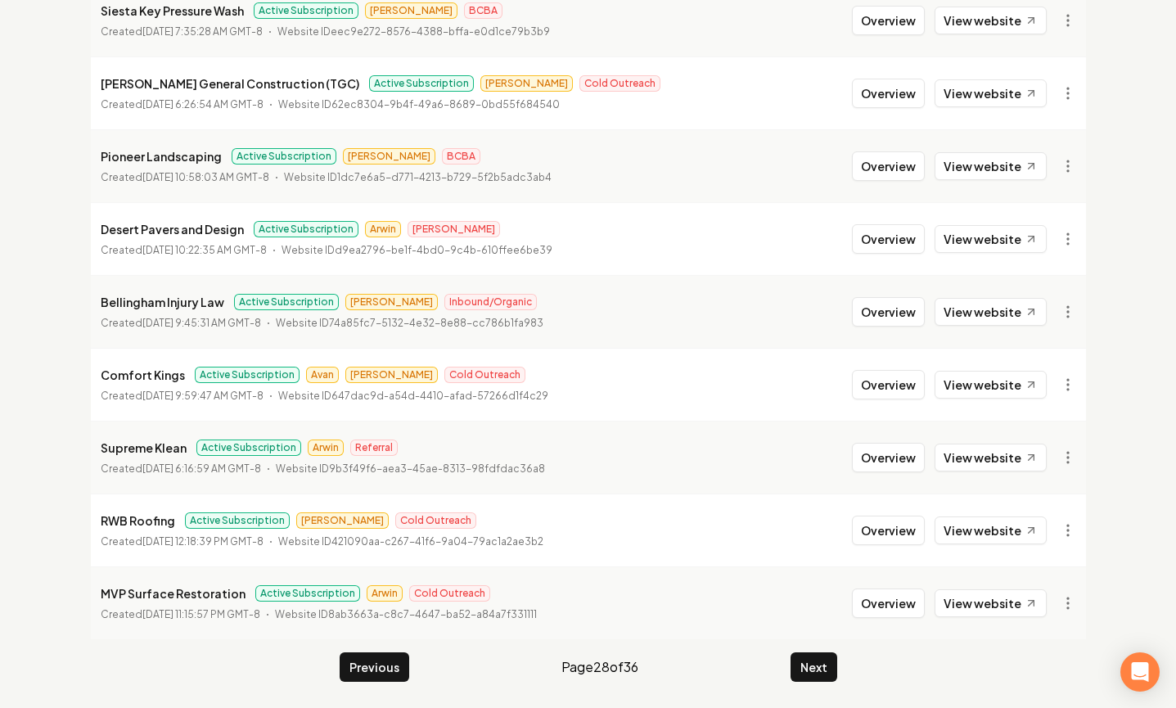
click at [793, 663] on button "Next" at bounding box center [813, 666] width 47 height 29
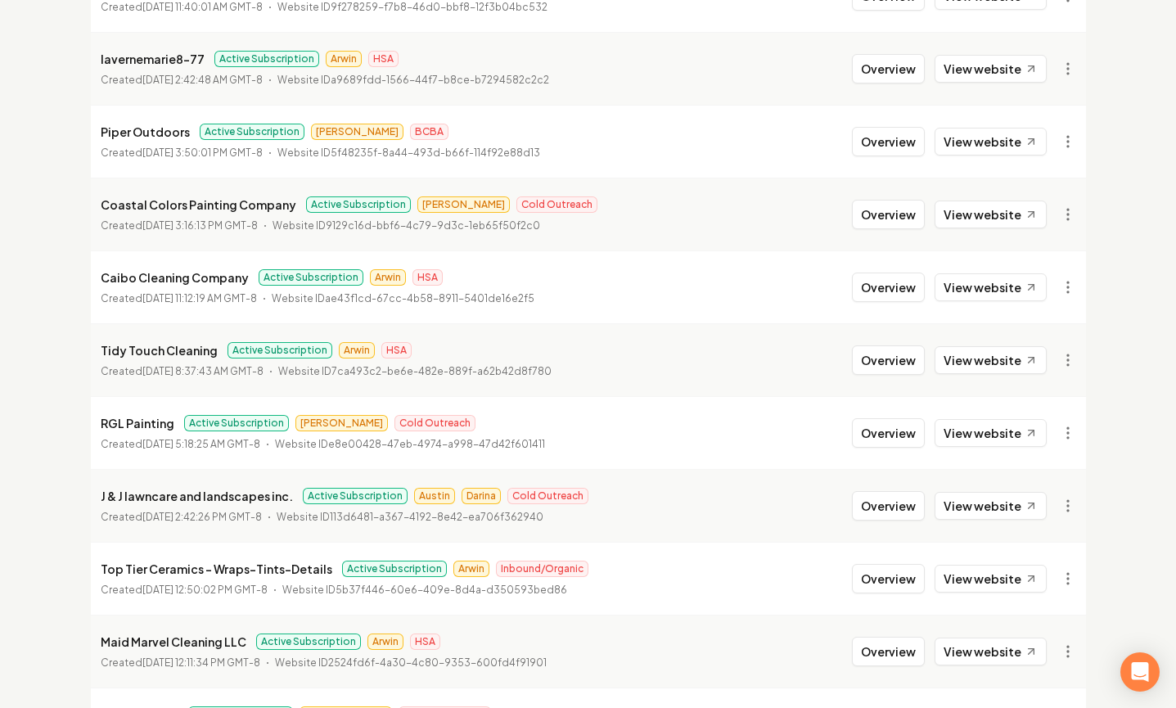
scroll to position [1771, 0]
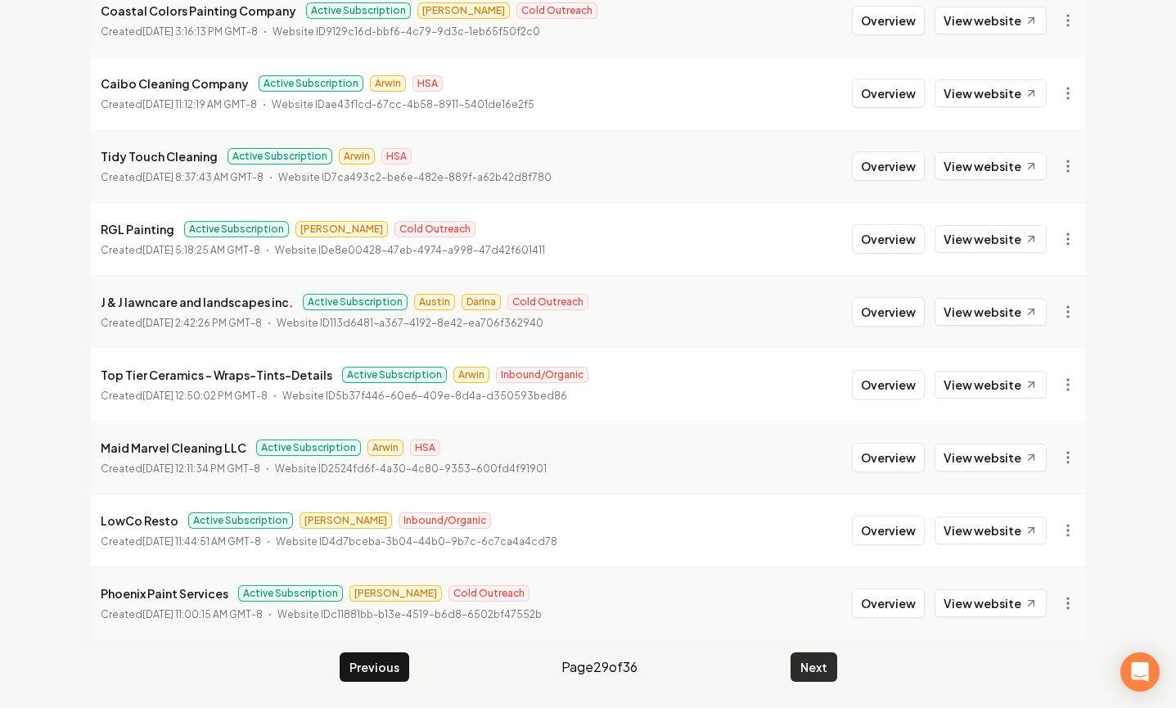
click at [824, 669] on button "Next" at bounding box center [813, 666] width 47 height 29
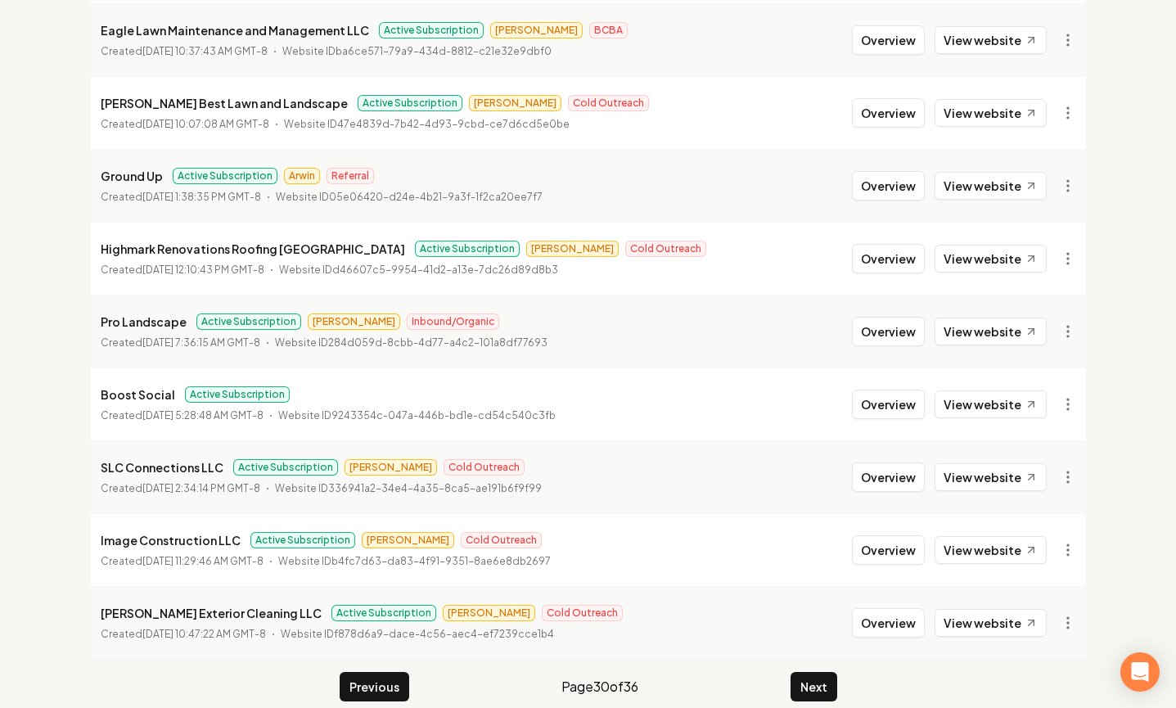
click at [825, 672] on button "Next" at bounding box center [813, 686] width 47 height 29
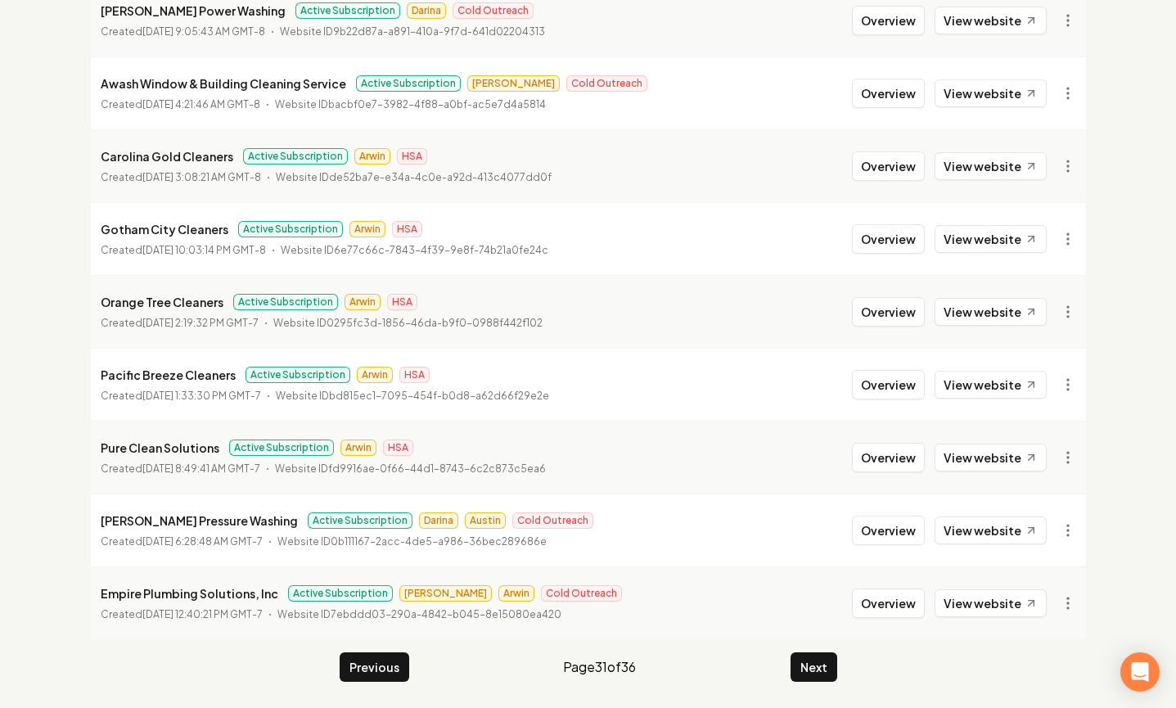
click at [825, 668] on button "Next" at bounding box center [813, 666] width 47 height 29
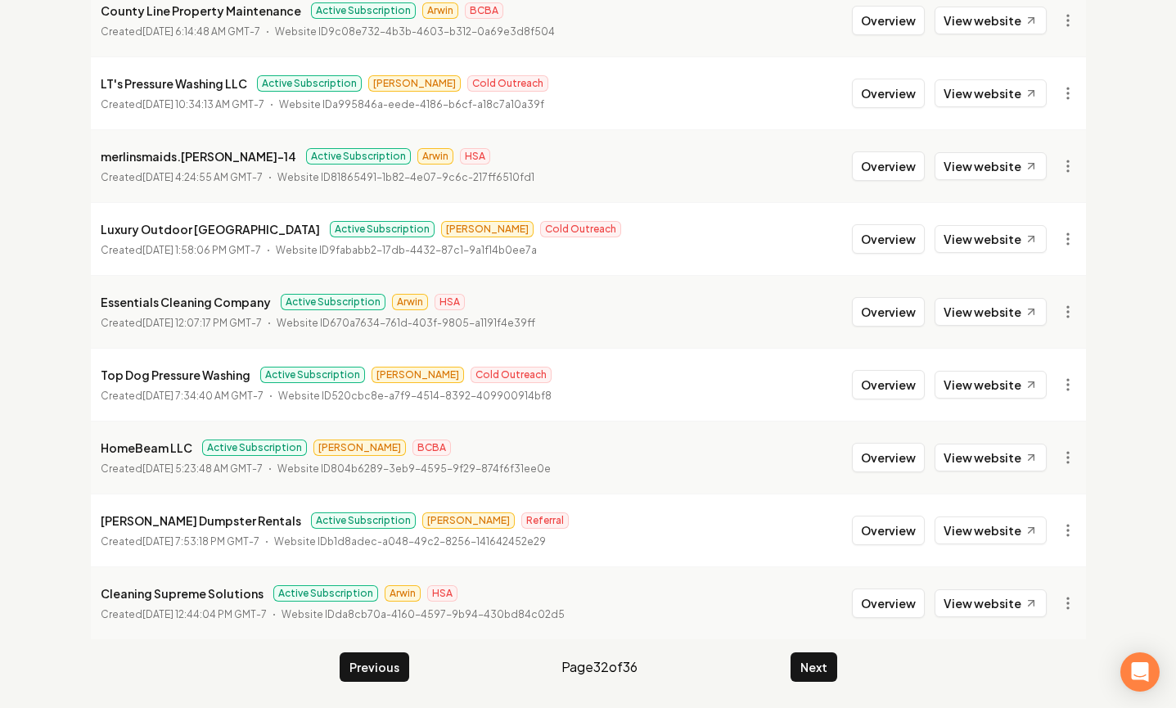
click at [822, 669] on button "Next" at bounding box center [813, 666] width 47 height 29
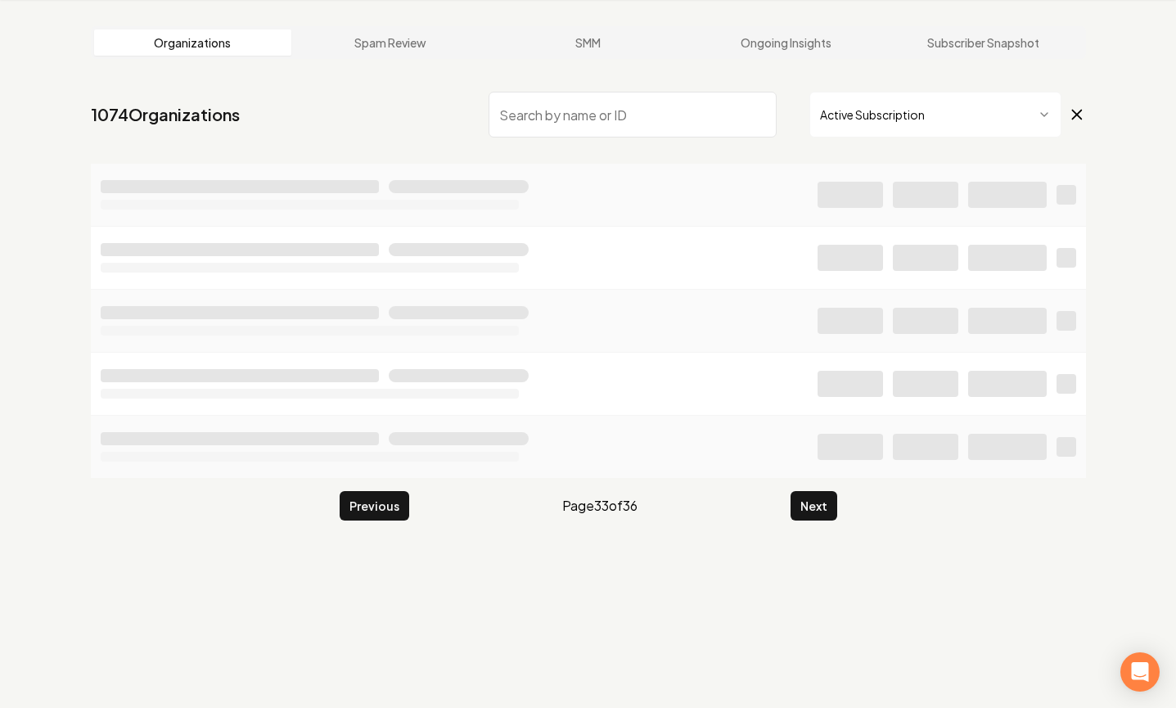
scroll to position [1771, 0]
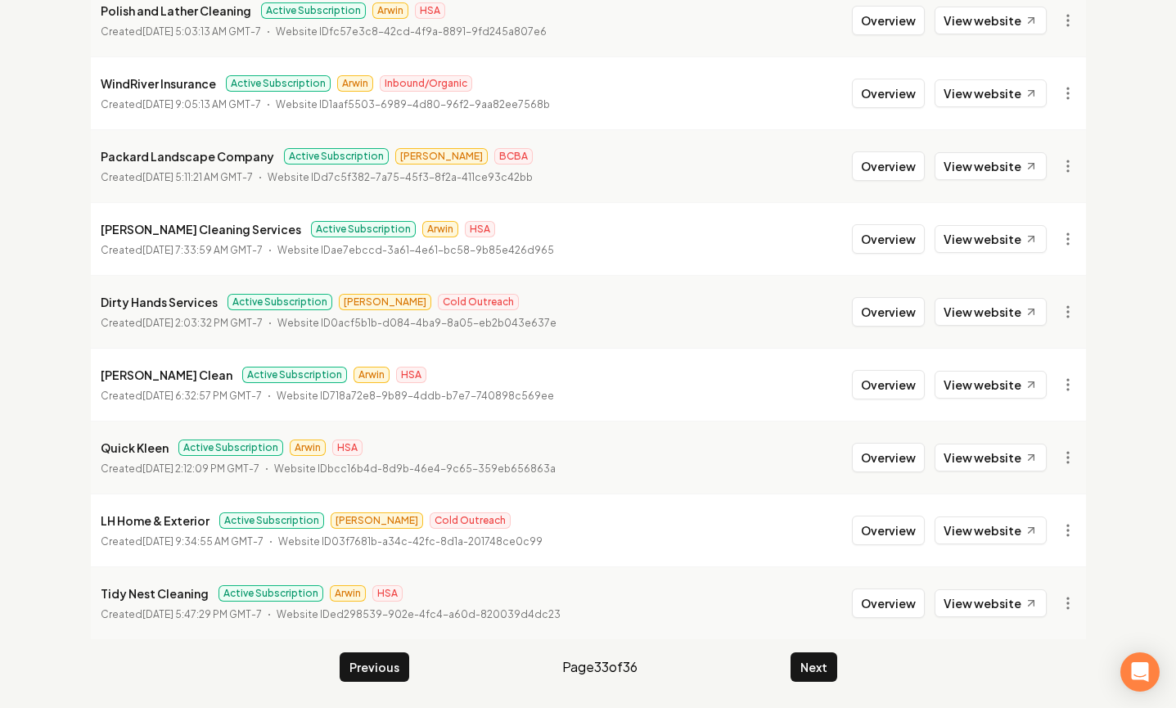
click at [820, 670] on button "Next" at bounding box center [813, 666] width 47 height 29
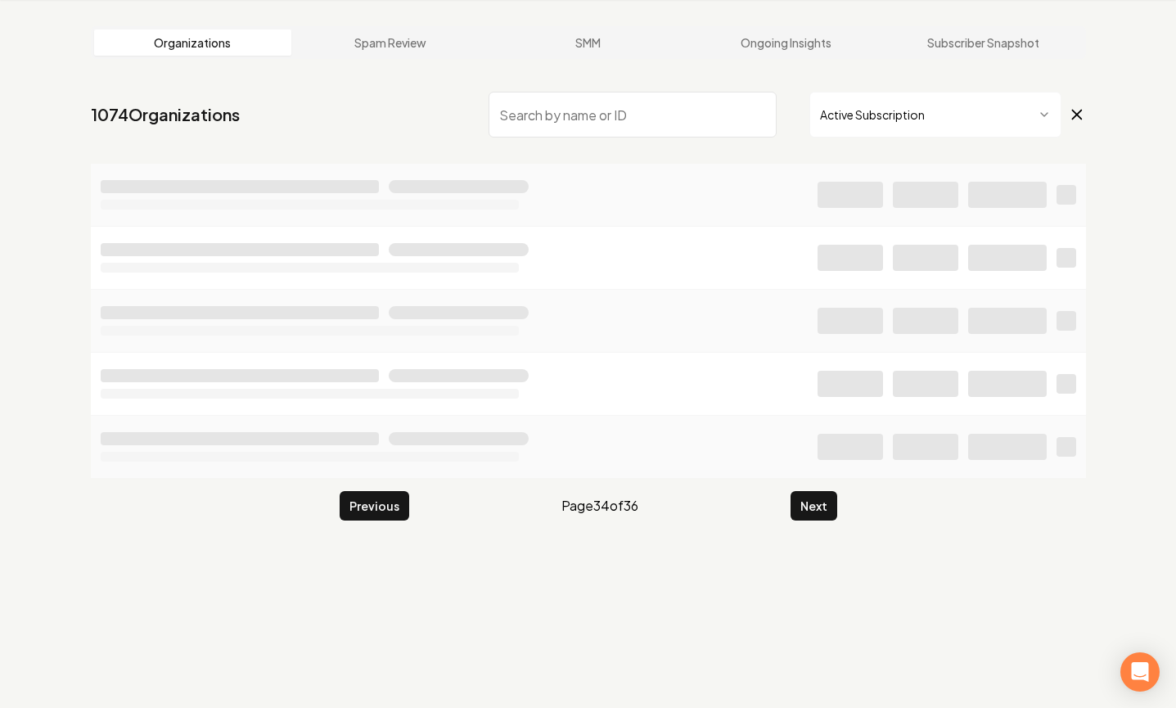
scroll to position [1771, 0]
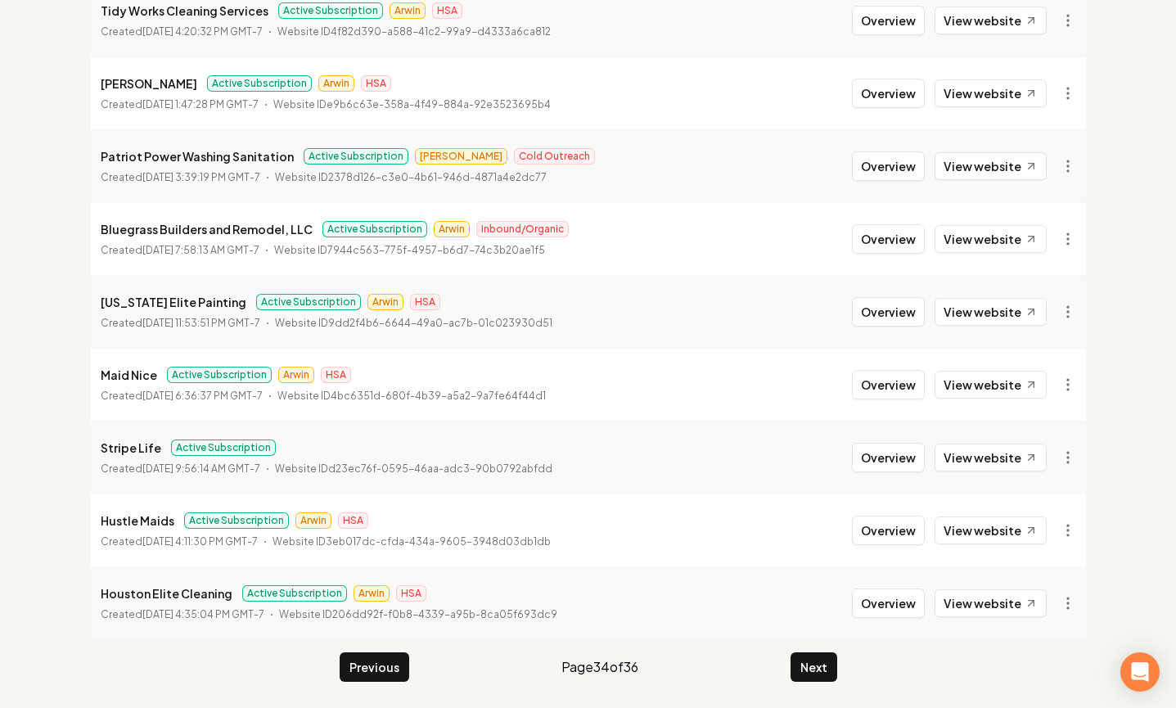
click at [820, 670] on button "Next" at bounding box center [813, 666] width 47 height 29
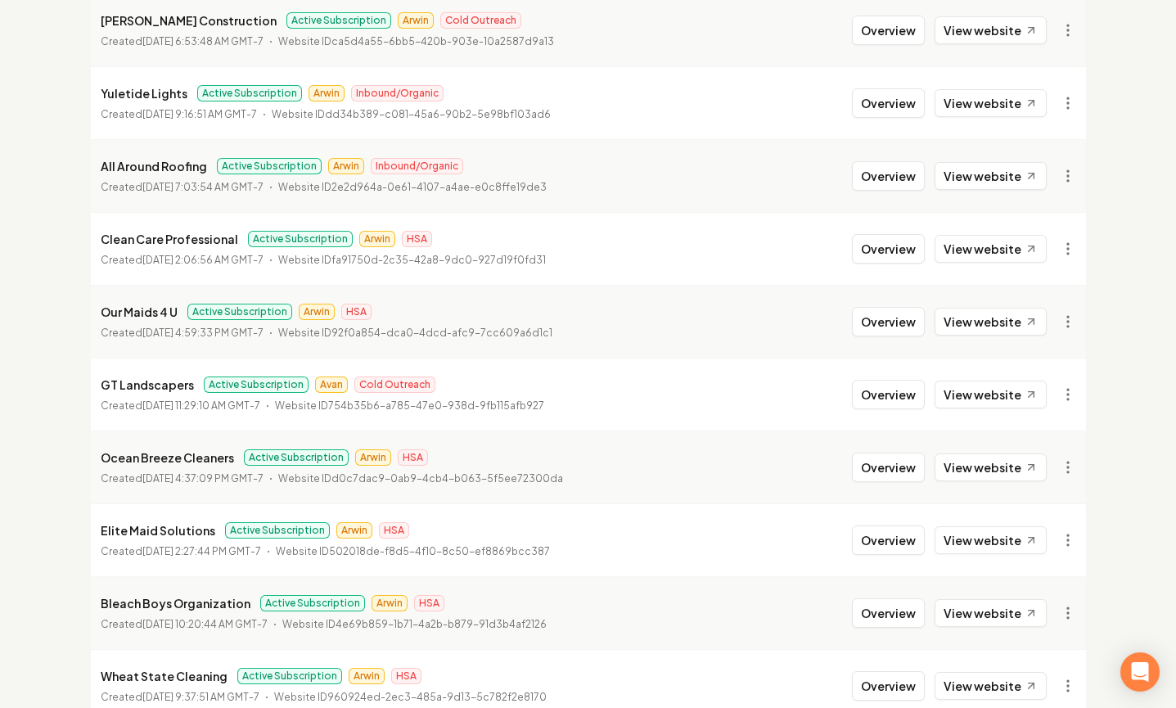
scroll to position [339, 0]
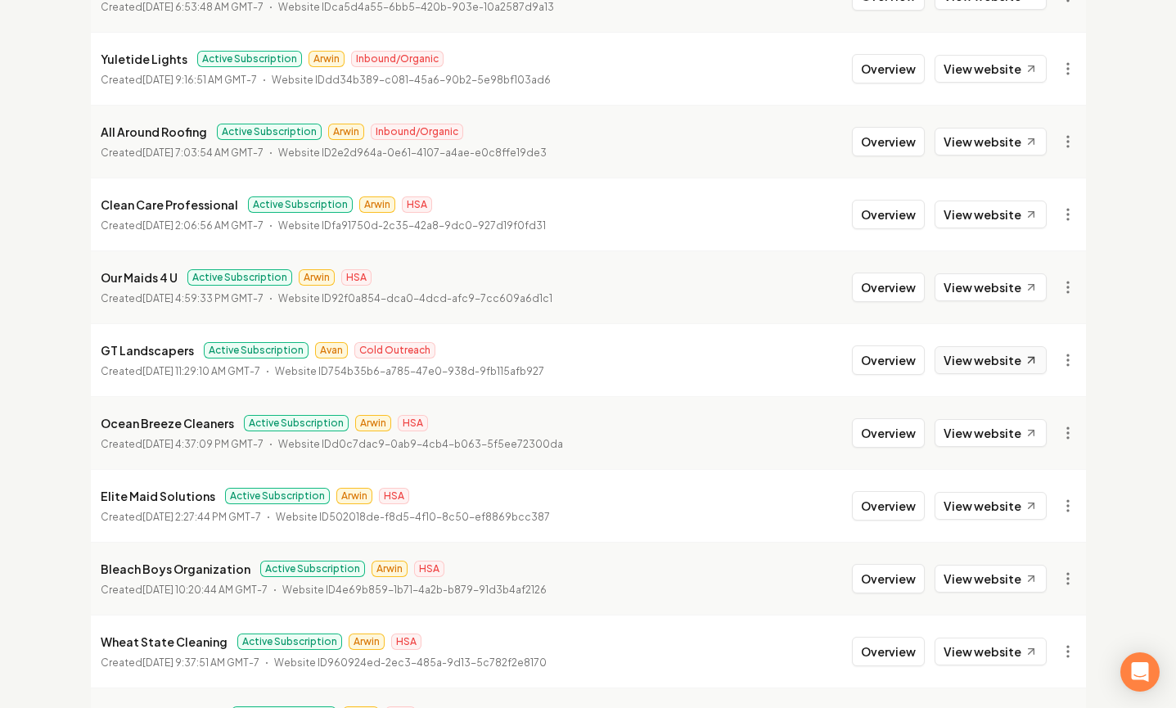
click at [1008, 360] on link "View website" at bounding box center [990, 360] width 112 height 28
click at [909, 361] on button "Overview" at bounding box center [888, 359] width 73 height 29
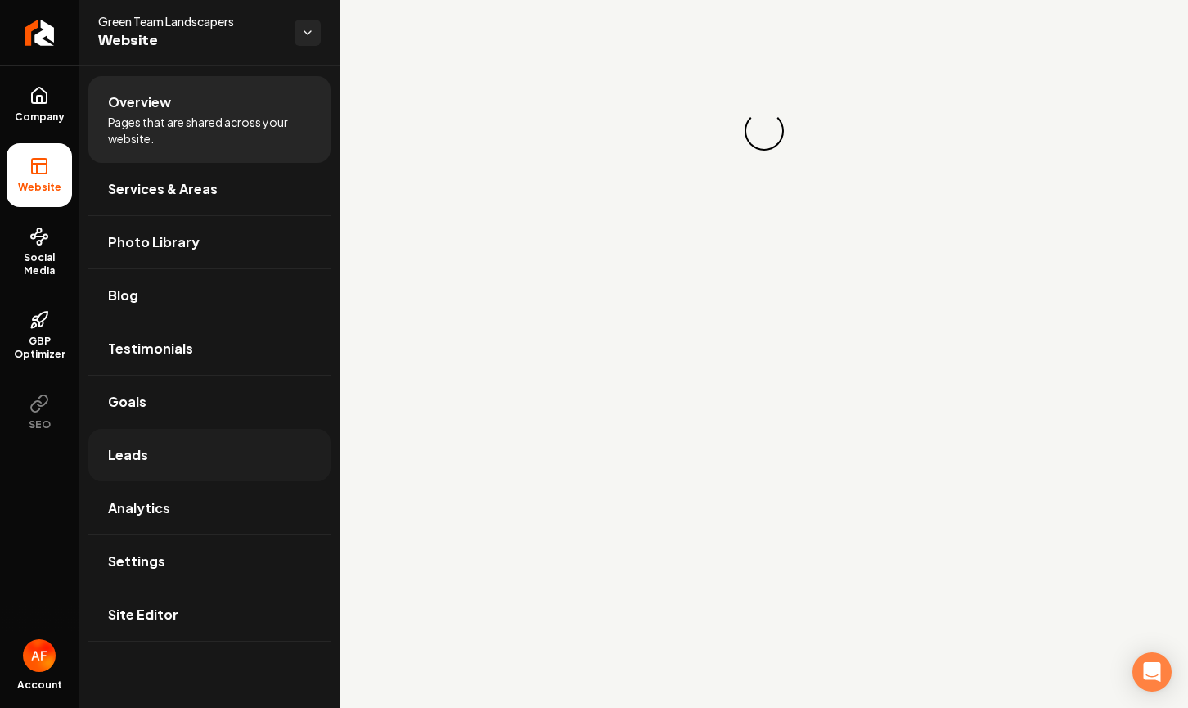
click at [157, 447] on link "Leads" at bounding box center [209, 455] width 242 height 52
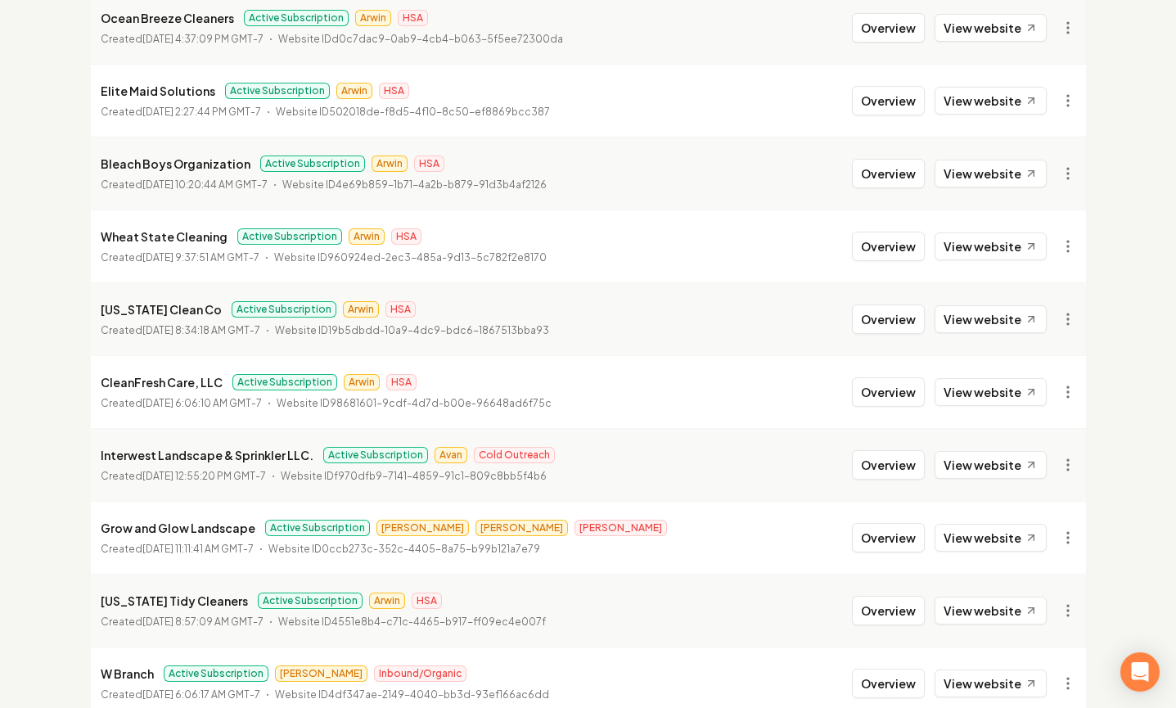
scroll to position [764, 0]
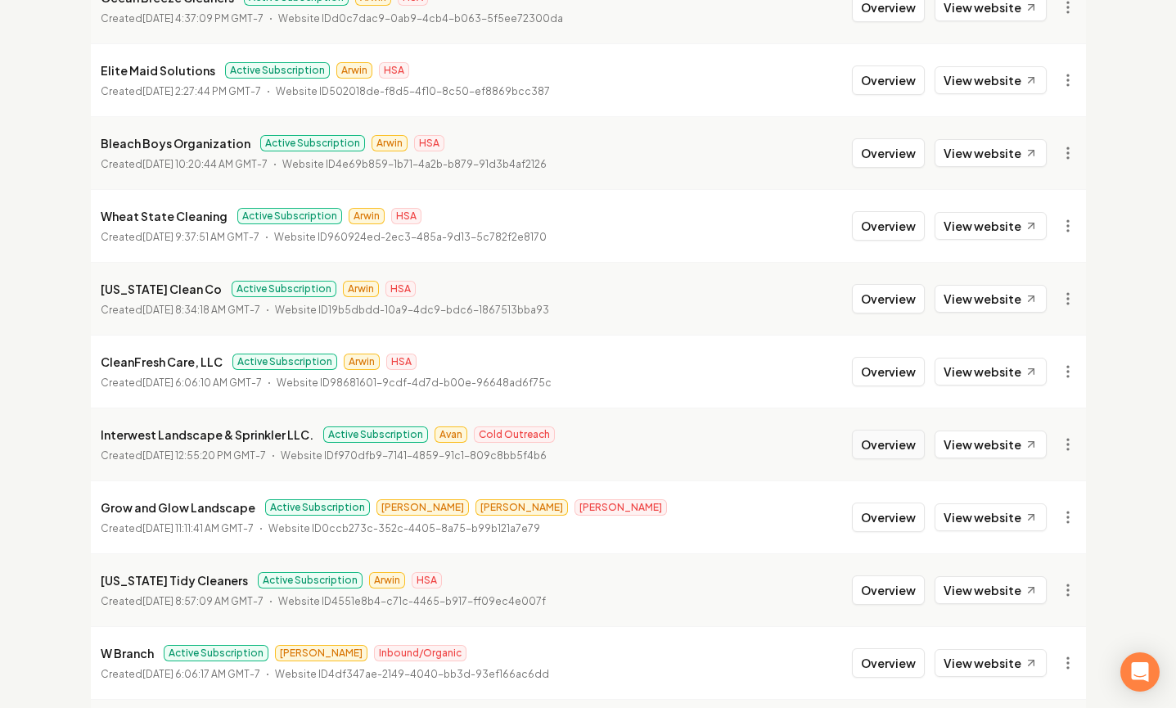
click at [900, 439] on button "Overview" at bounding box center [888, 444] width 73 height 29
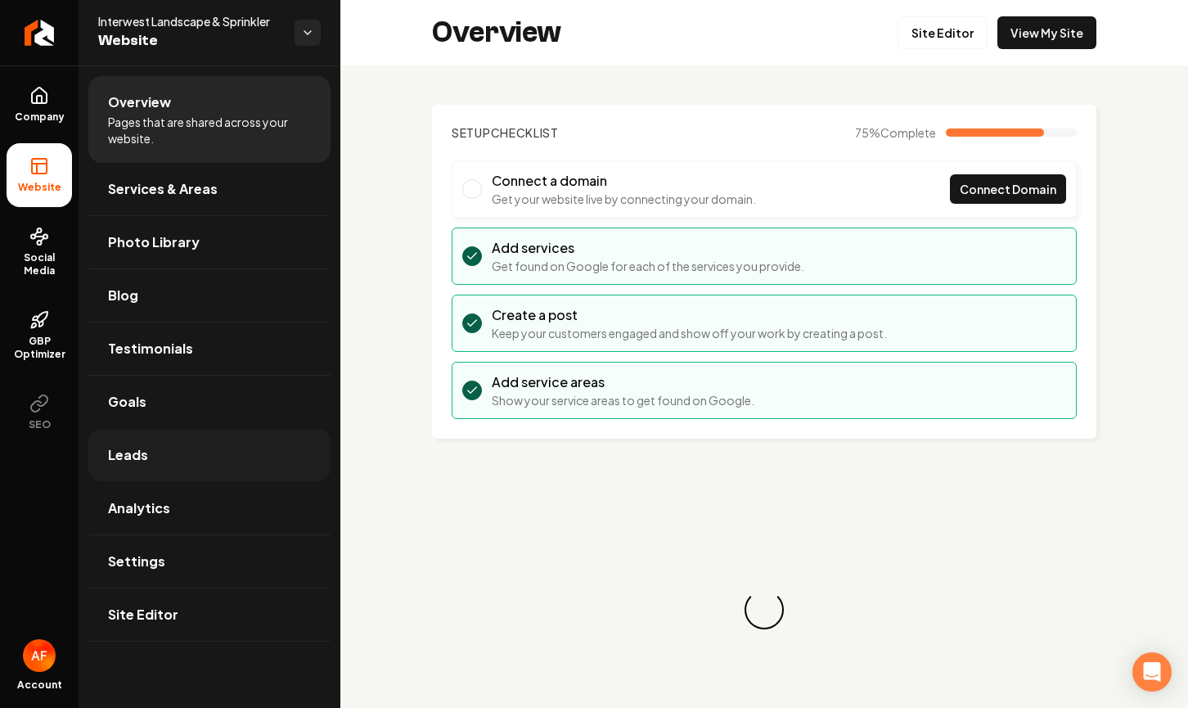
click at [189, 467] on link "Leads" at bounding box center [209, 455] width 242 height 52
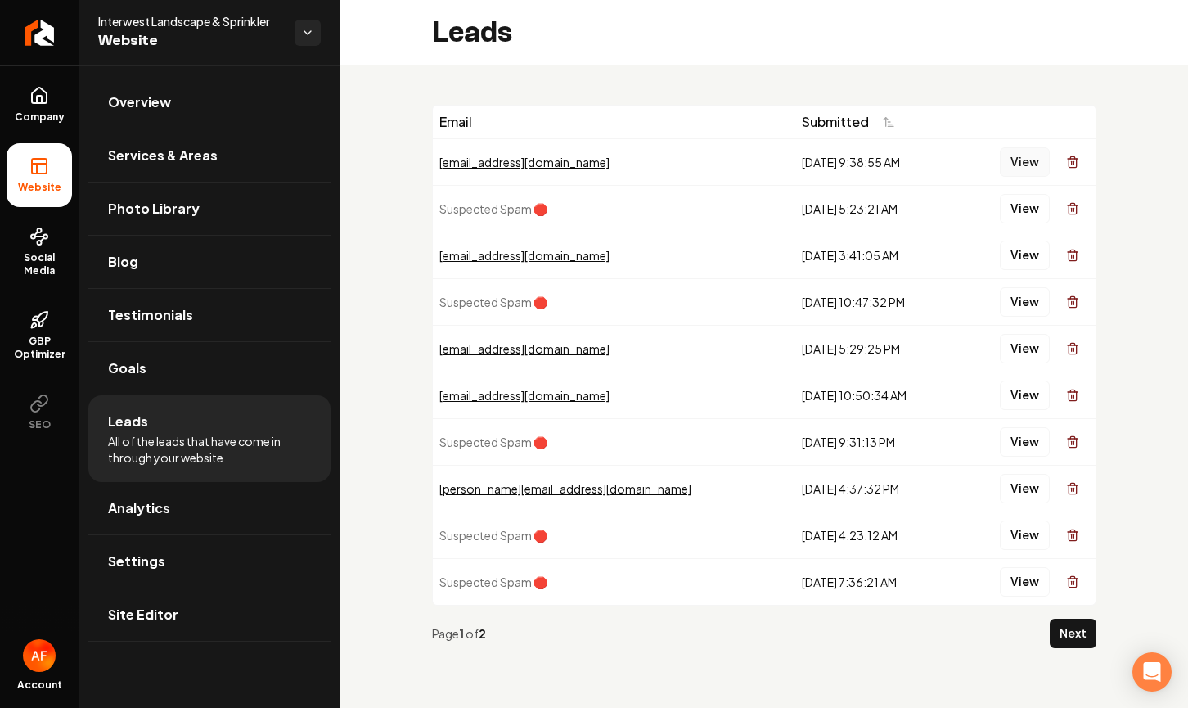
click at [1015, 153] on button "View" at bounding box center [1025, 161] width 50 height 29
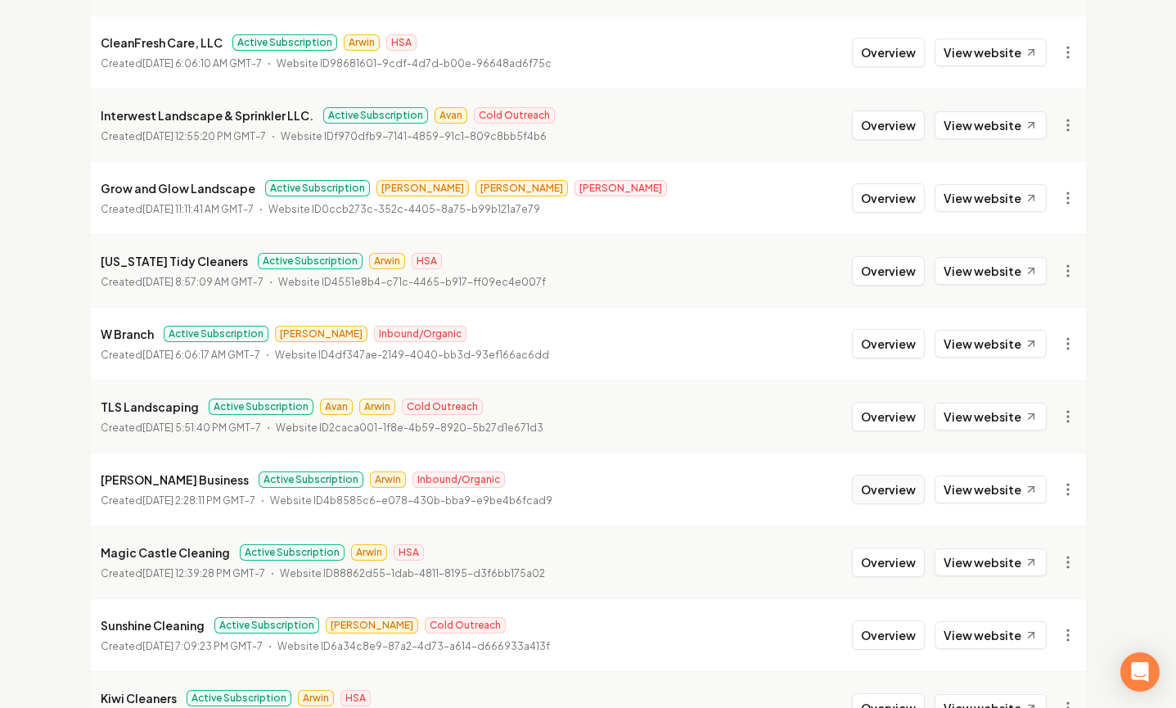
scroll to position [1104, 0]
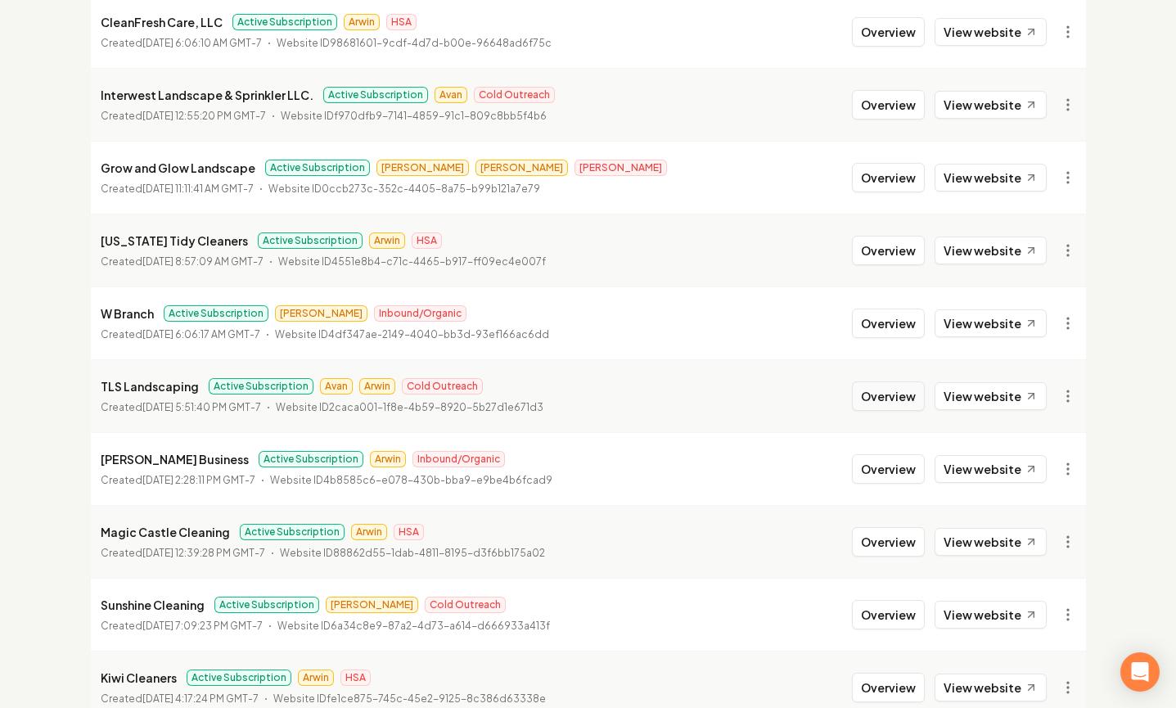
click at [893, 396] on button "Overview" at bounding box center [888, 395] width 73 height 29
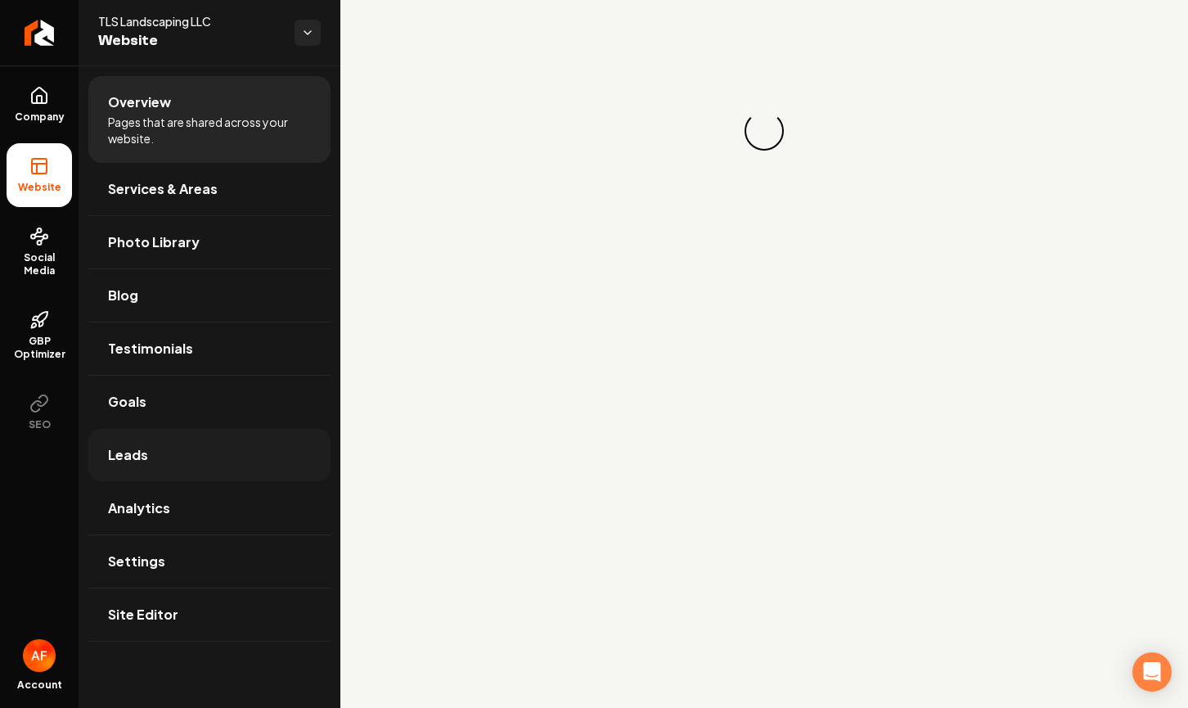
click at [212, 460] on link "Leads" at bounding box center [209, 455] width 242 height 52
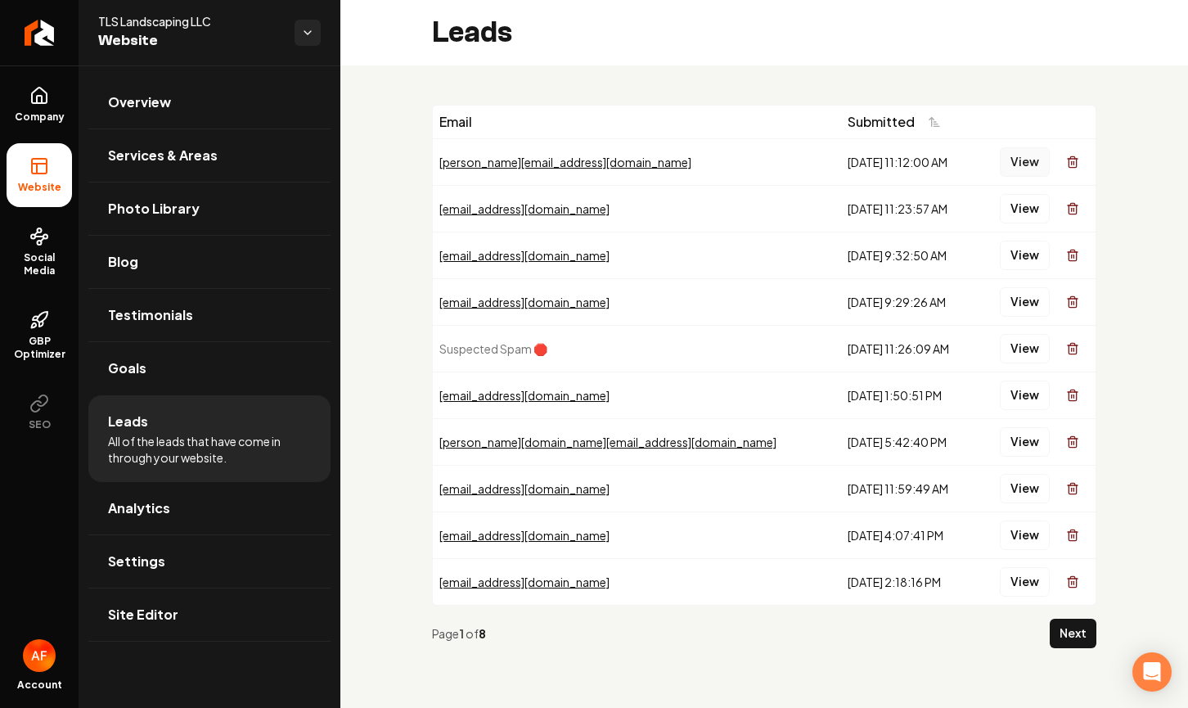
click at [1024, 169] on button "View" at bounding box center [1025, 161] width 50 height 29
click at [1017, 201] on button "View" at bounding box center [1025, 208] width 50 height 29
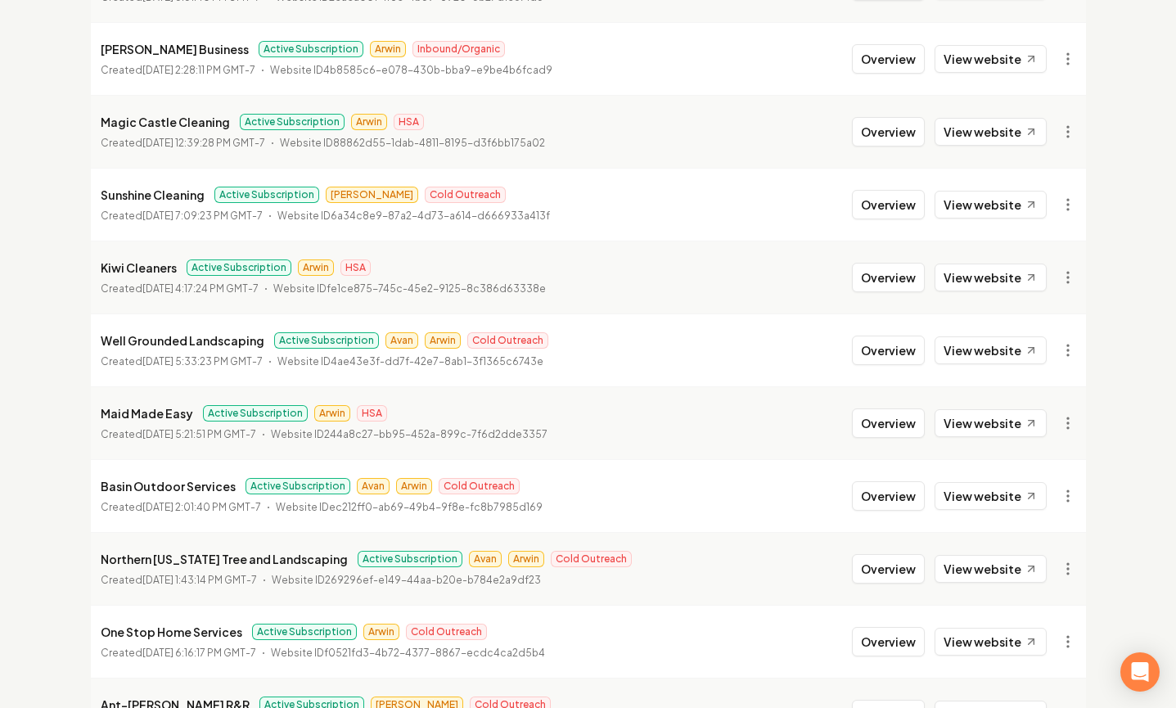
scroll to position [1539, 0]
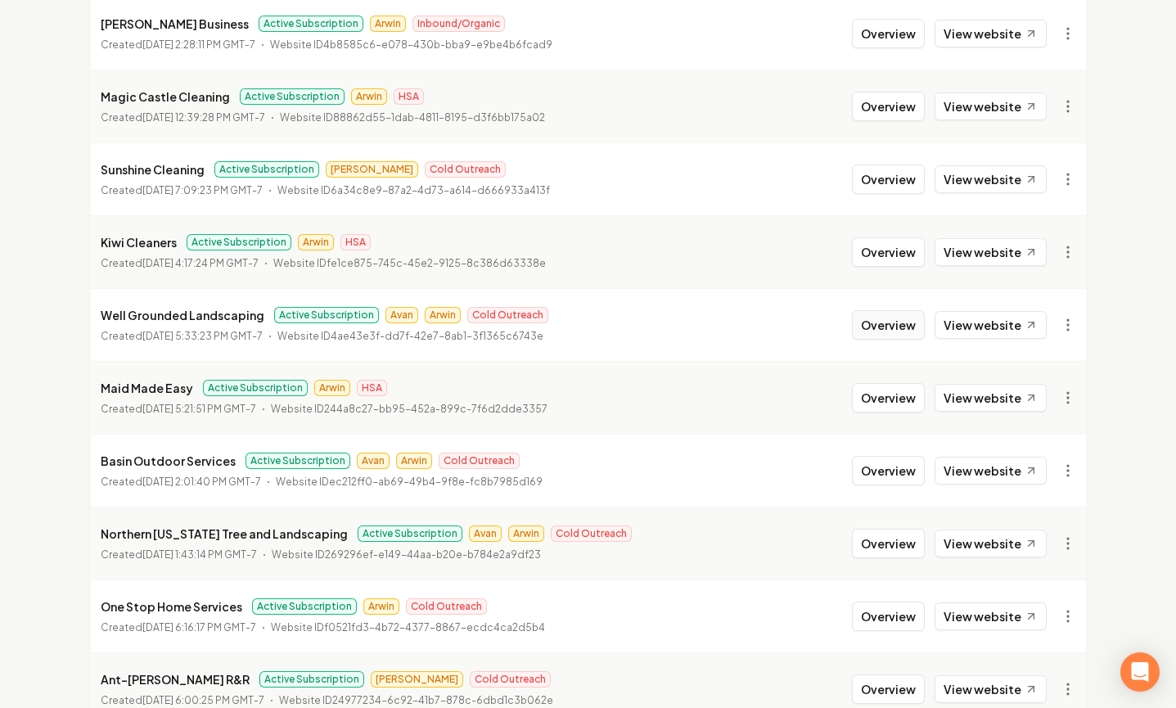
click at [880, 326] on button "Overview" at bounding box center [888, 324] width 73 height 29
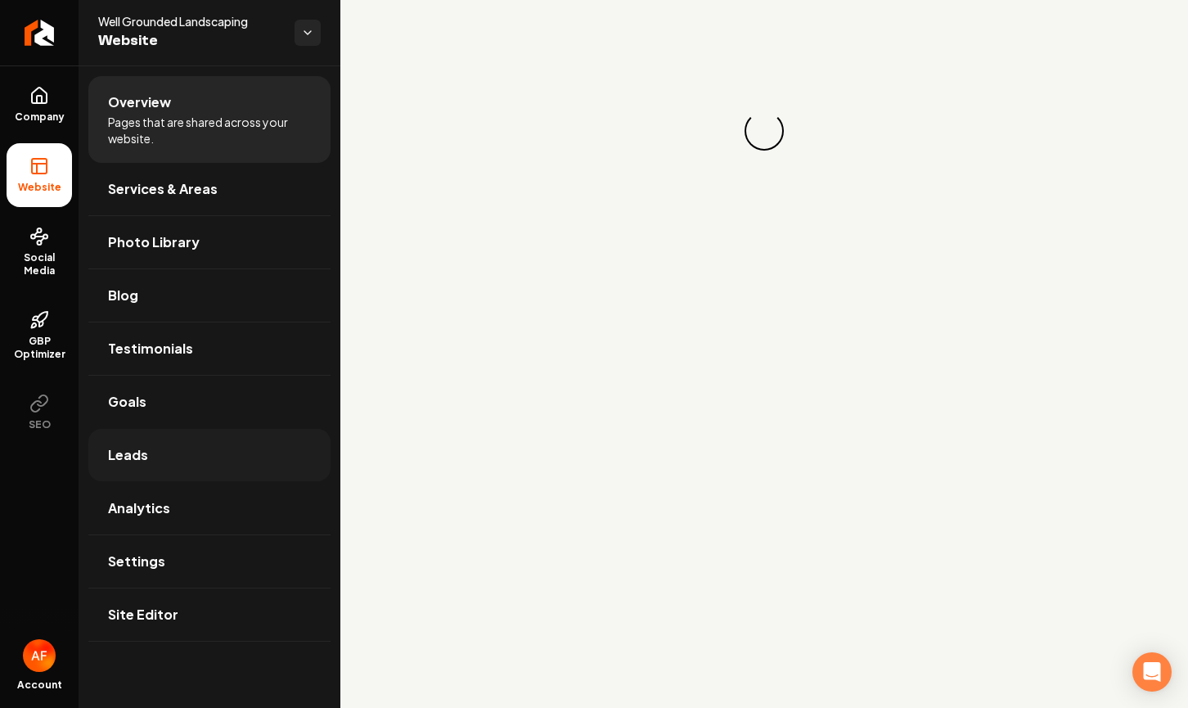
click at [126, 434] on link "Leads" at bounding box center [209, 455] width 242 height 52
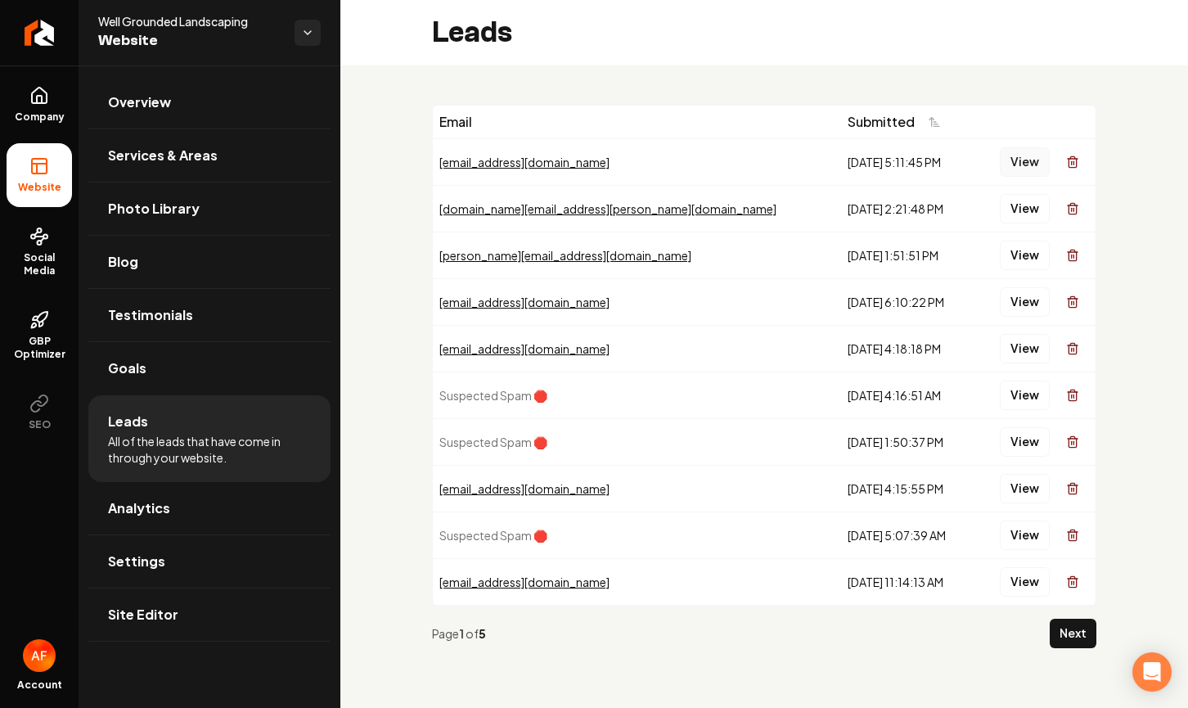
click at [1021, 164] on button "View" at bounding box center [1025, 161] width 50 height 29
click at [1024, 205] on button "View" at bounding box center [1025, 208] width 50 height 29
click at [1021, 261] on button "View" at bounding box center [1025, 255] width 50 height 29
click at [1006, 302] on button "View" at bounding box center [1025, 301] width 50 height 29
click at [1014, 339] on button "View" at bounding box center [1025, 348] width 50 height 29
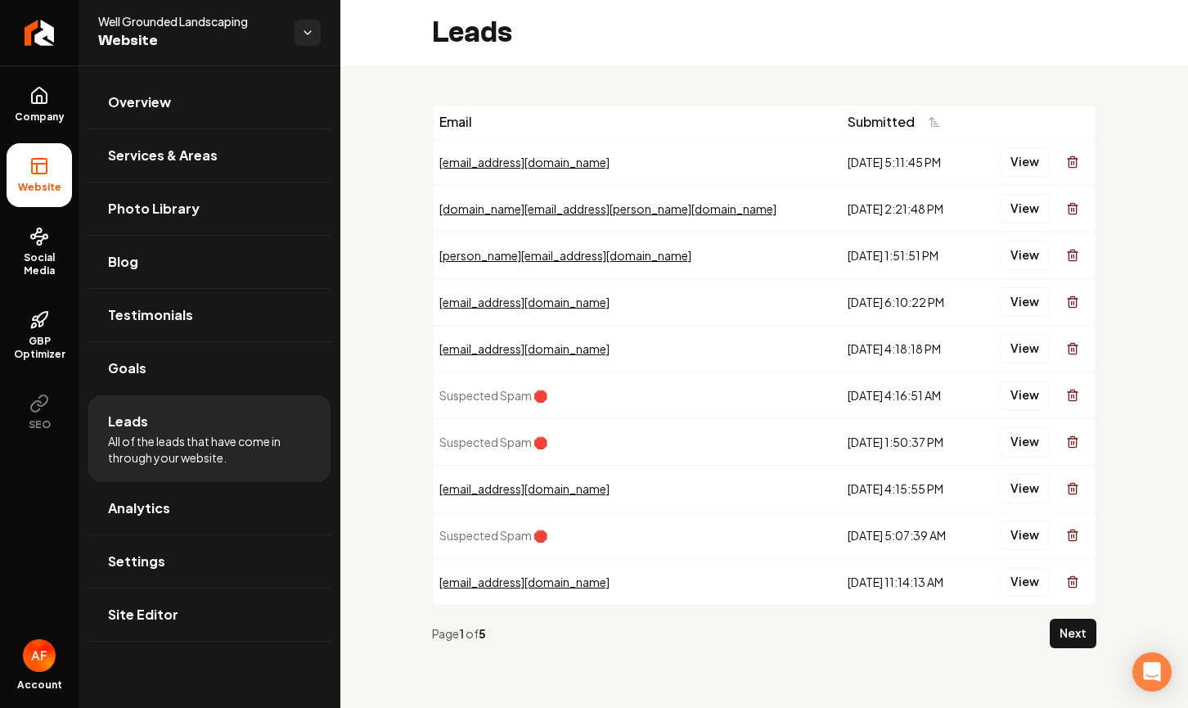
click at [1025, 410] on div "View" at bounding box center [1036, 395] width 106 height 33
click at [1024, 481] on button "View" at bounding box center [1025, 488] width 50 height 29
click at [1025, 583] on button "View" at bounding box center [1025, 581] width 50 height 29
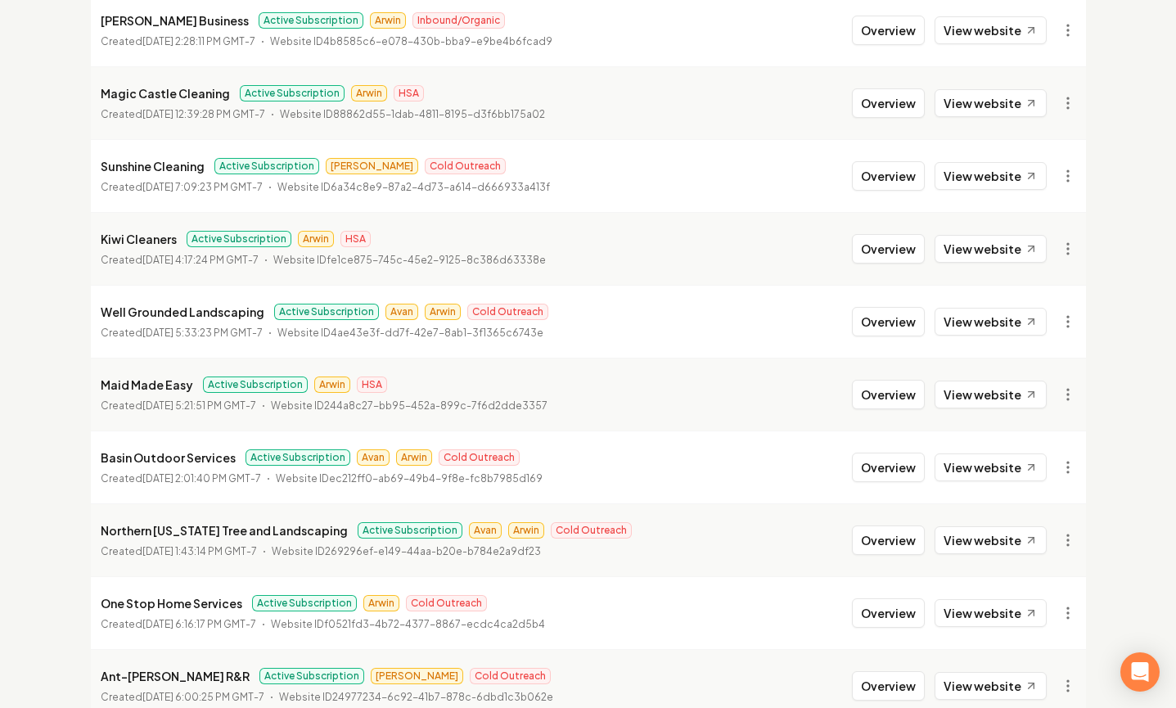
scroll to position [1753, 0]
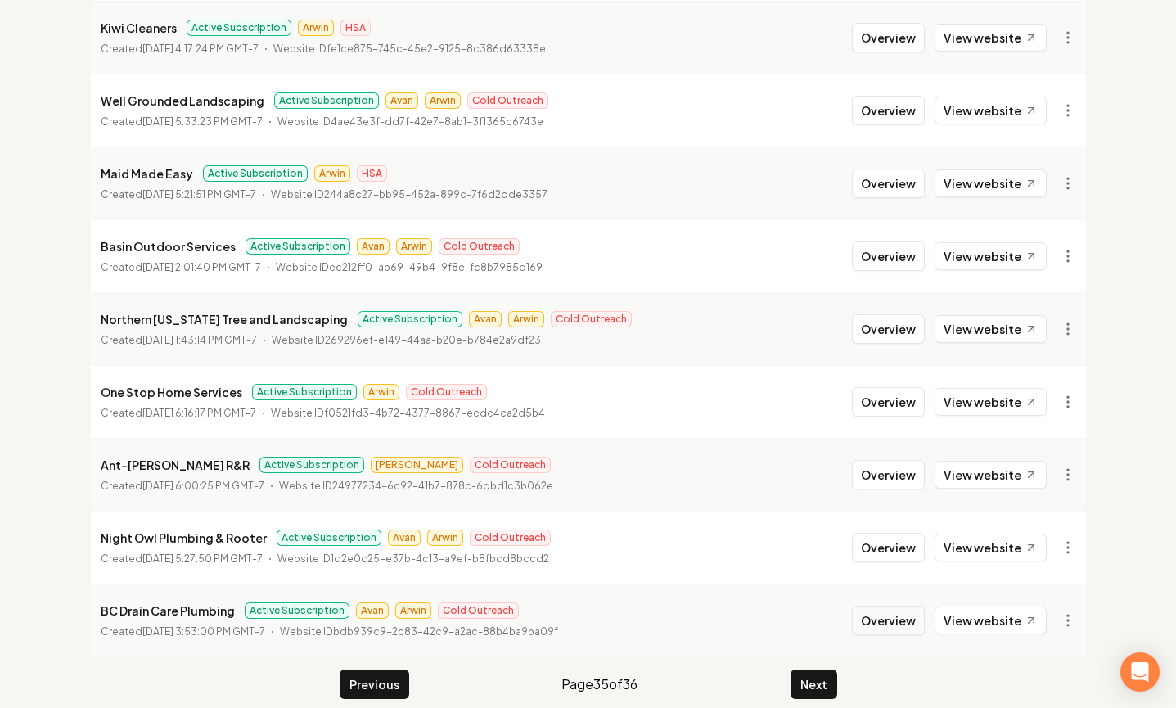
click at [901, 627] on button "Overview" at bounding box center [888, 619] width 73 height 29
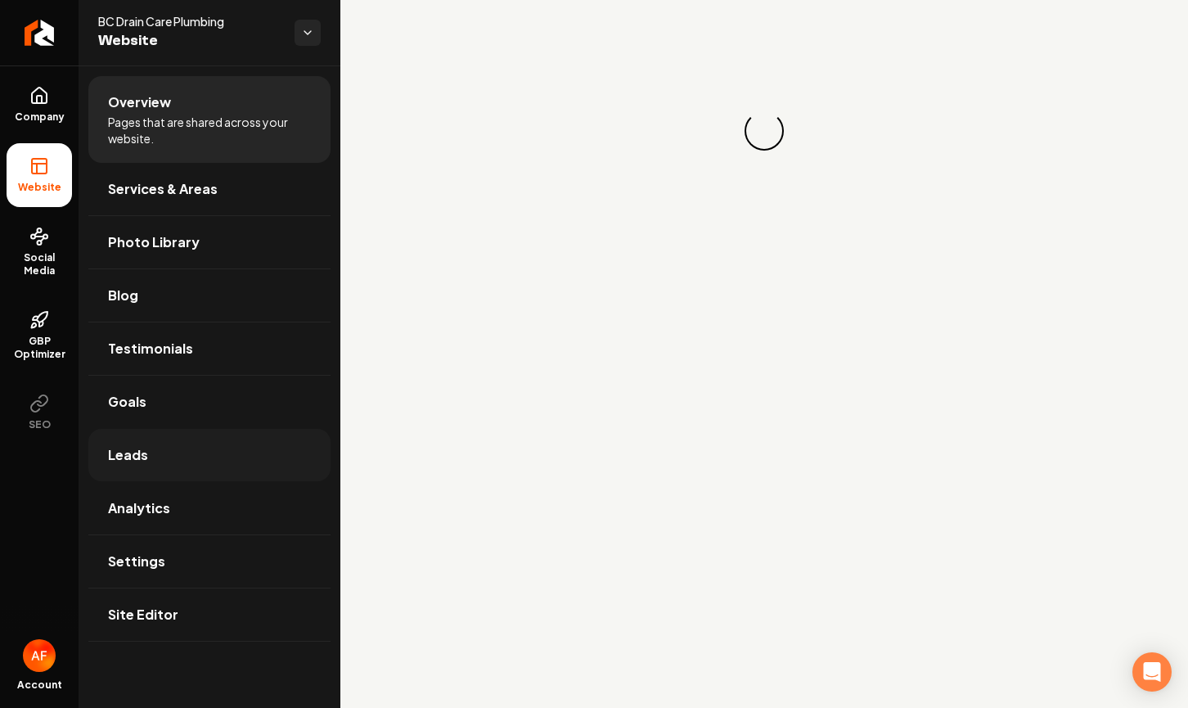
click at [179, 452] on link "Leads" at bounding box center [209, 455] width 242 height 52
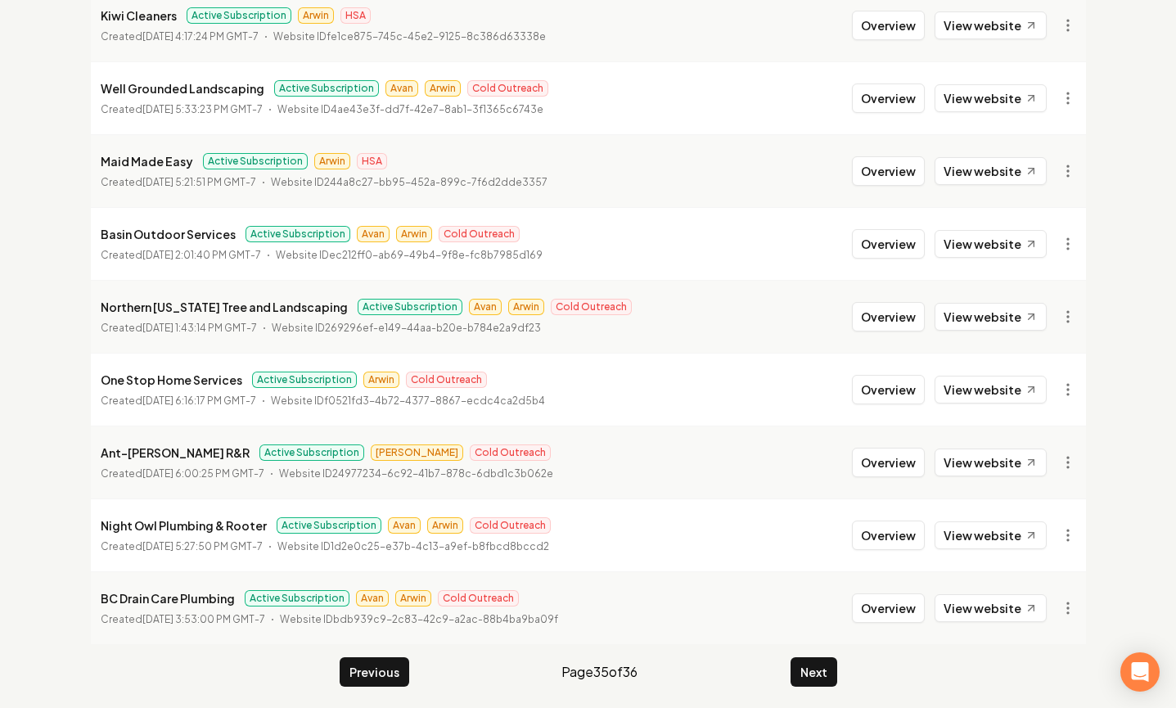
scroll to position [1771, 0]
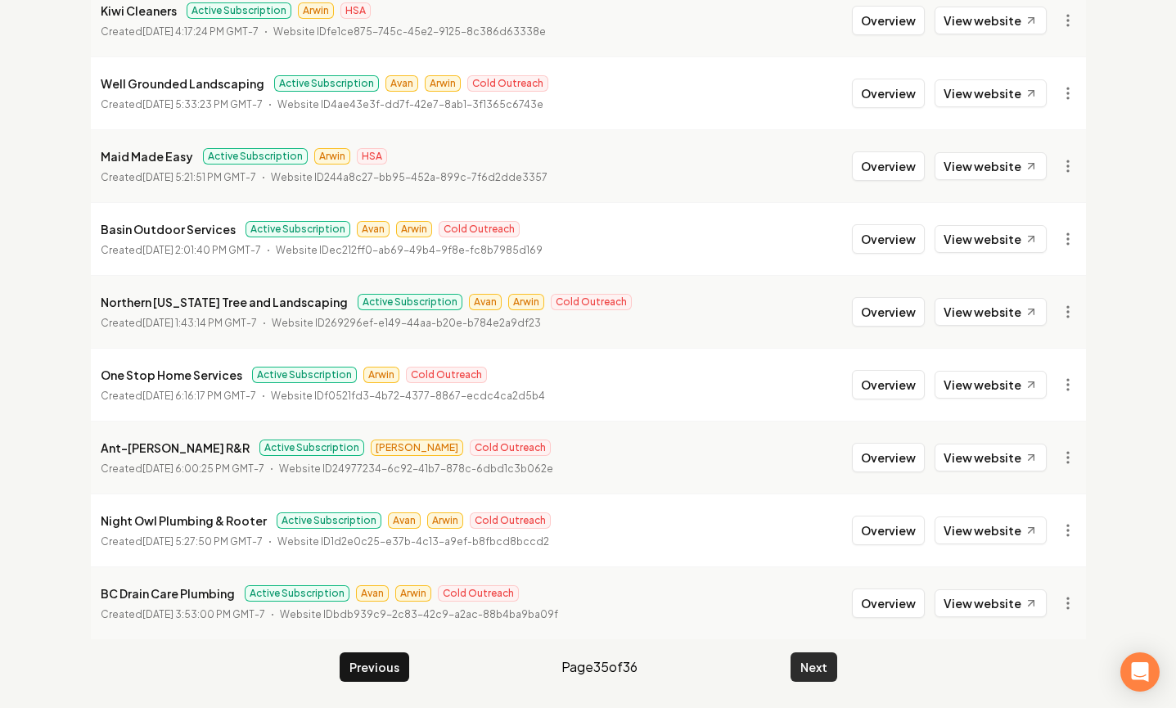
click at [815, 674] on button "Next" at bounding box center [813, 666] width 47 height 29
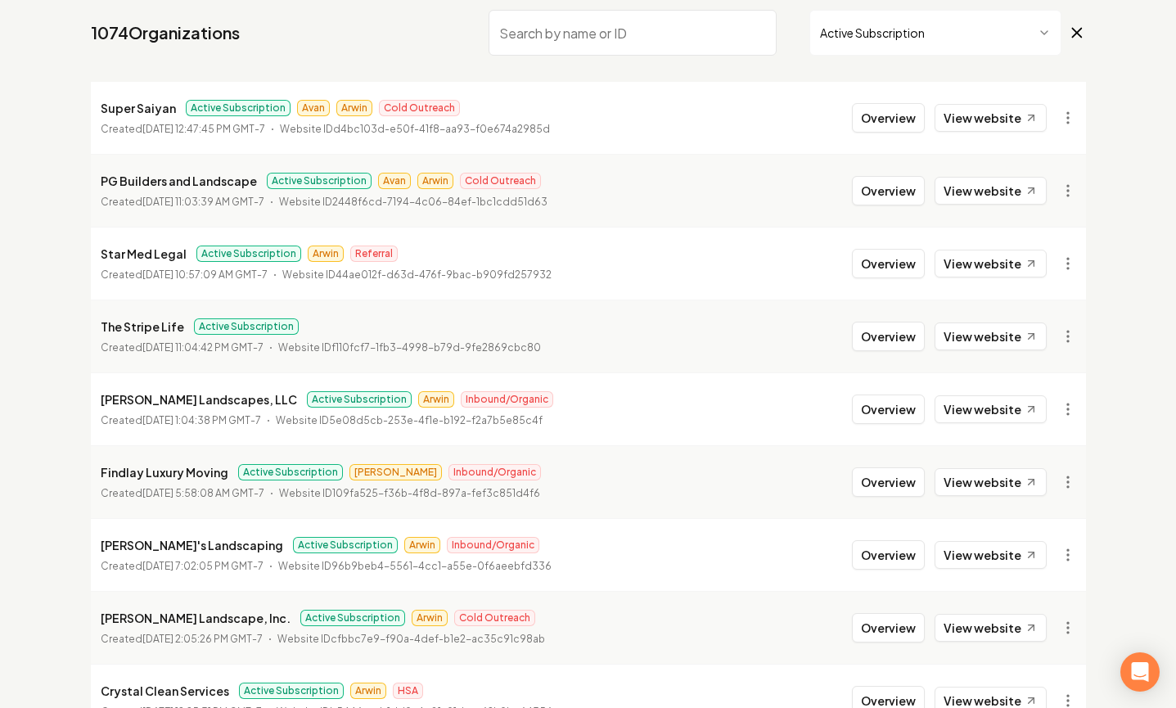
scroll to position [121, 0]
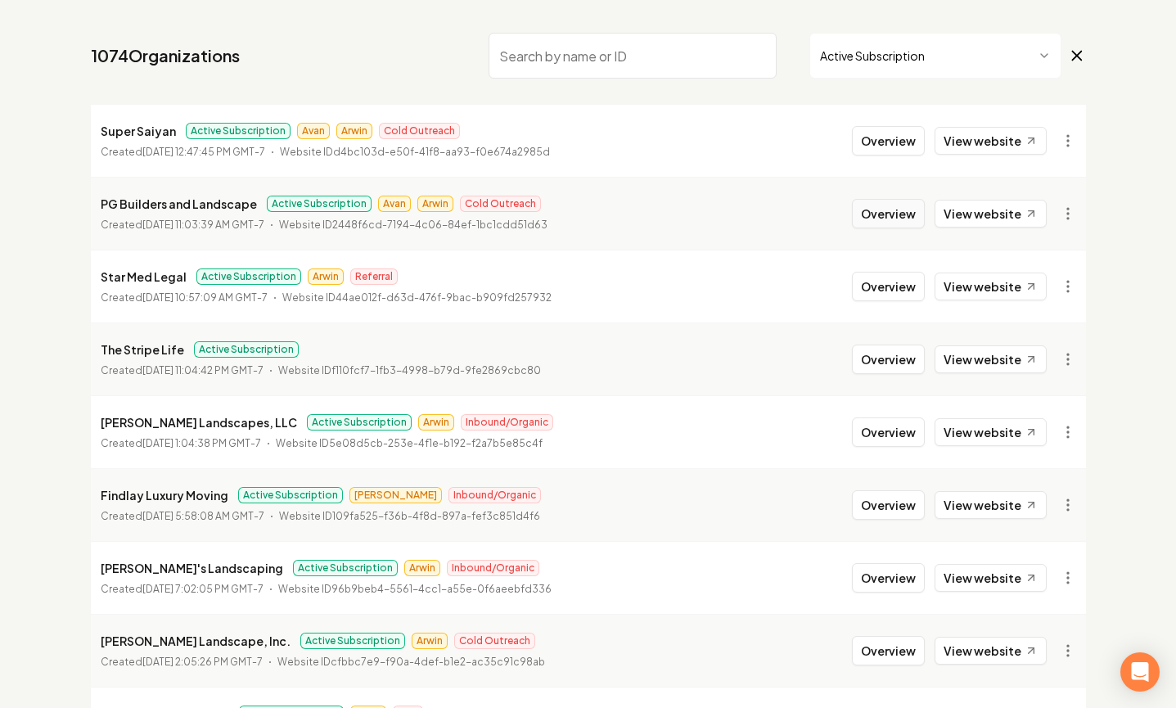
click at [904, 210] on button "Overview" at bounding box center [888, 213] width 73 height 29
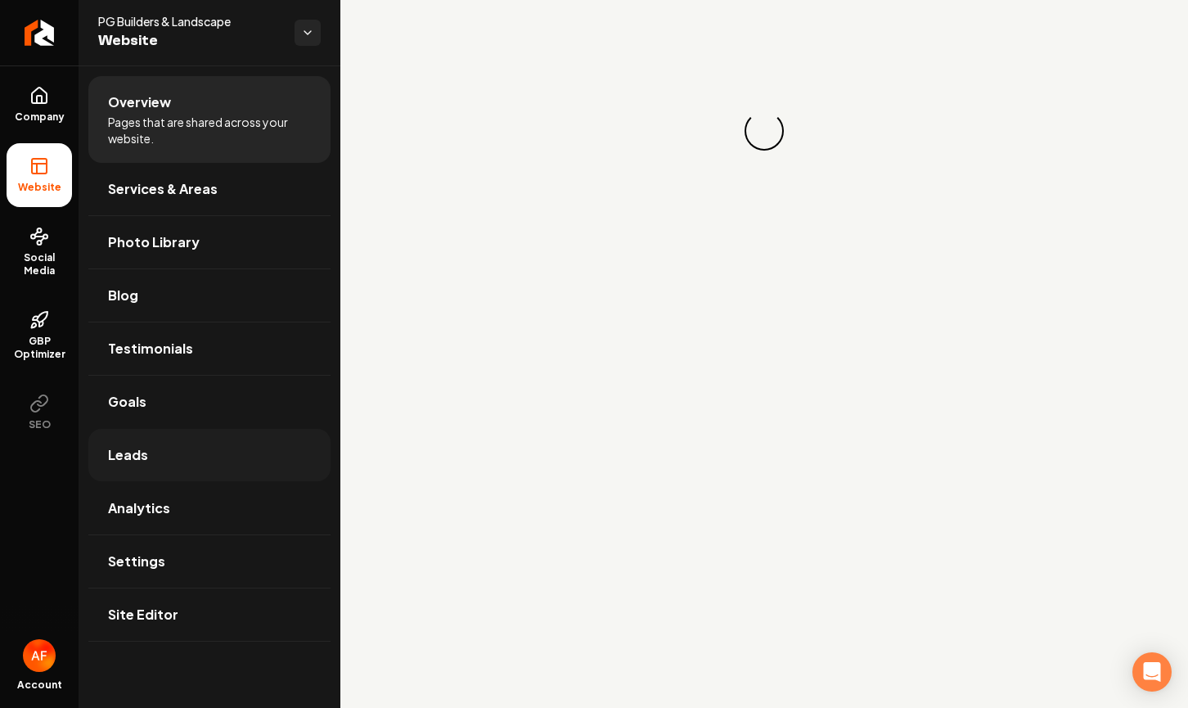
click at [187, 438] on link "Leads" at bounding box center [209, 455] width 242 height 52
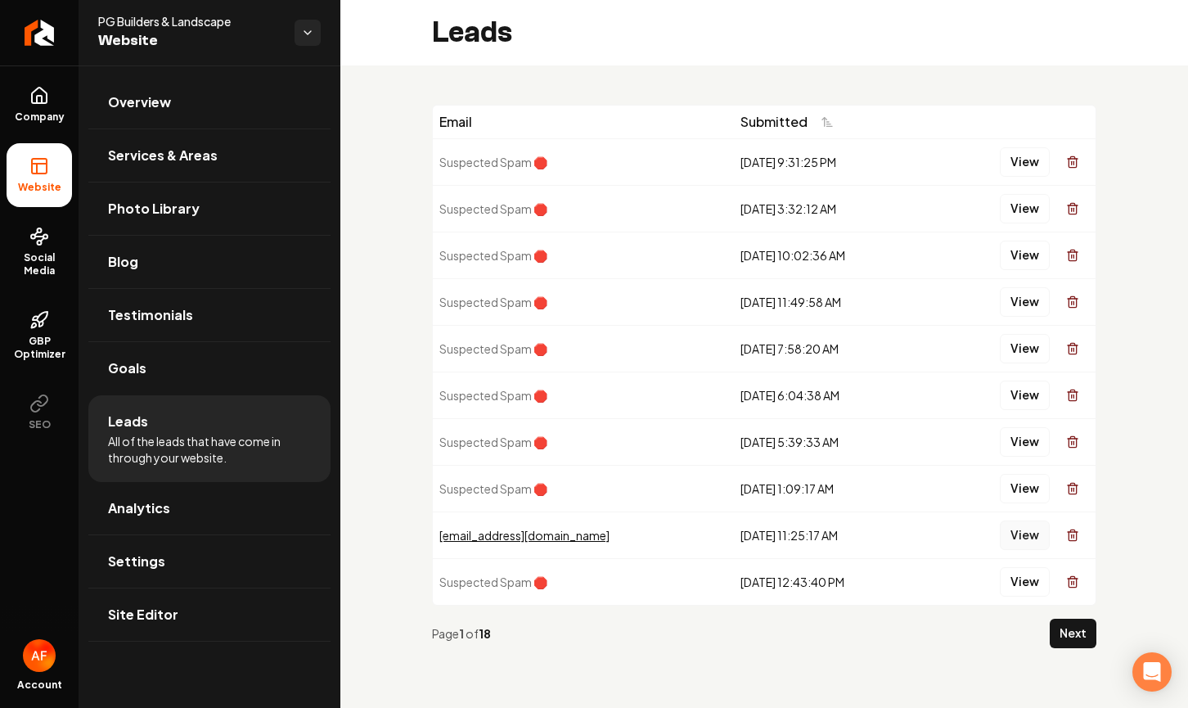
click at [1015, 535] on button "View" at bounding box center [1025, 534] width 50 height 29
click at [1078, 631] on button "Next" at bounding box center [1073, 633] width 47 height 29
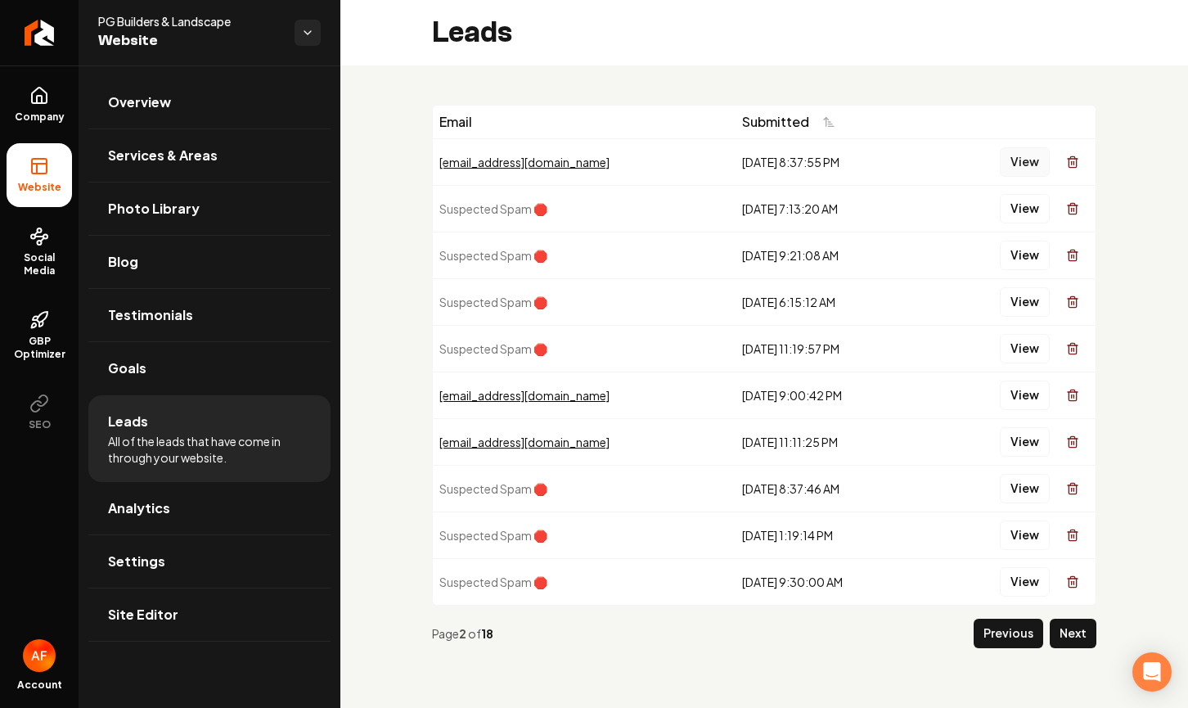
click at [1021, 156] on button "View" at bounding box center [1025, 161] width 50 height 29
drag, startPoint x: 934, startPoint y: 124, endPoint x: 1181, endPoint y: 214, distance: 262.2
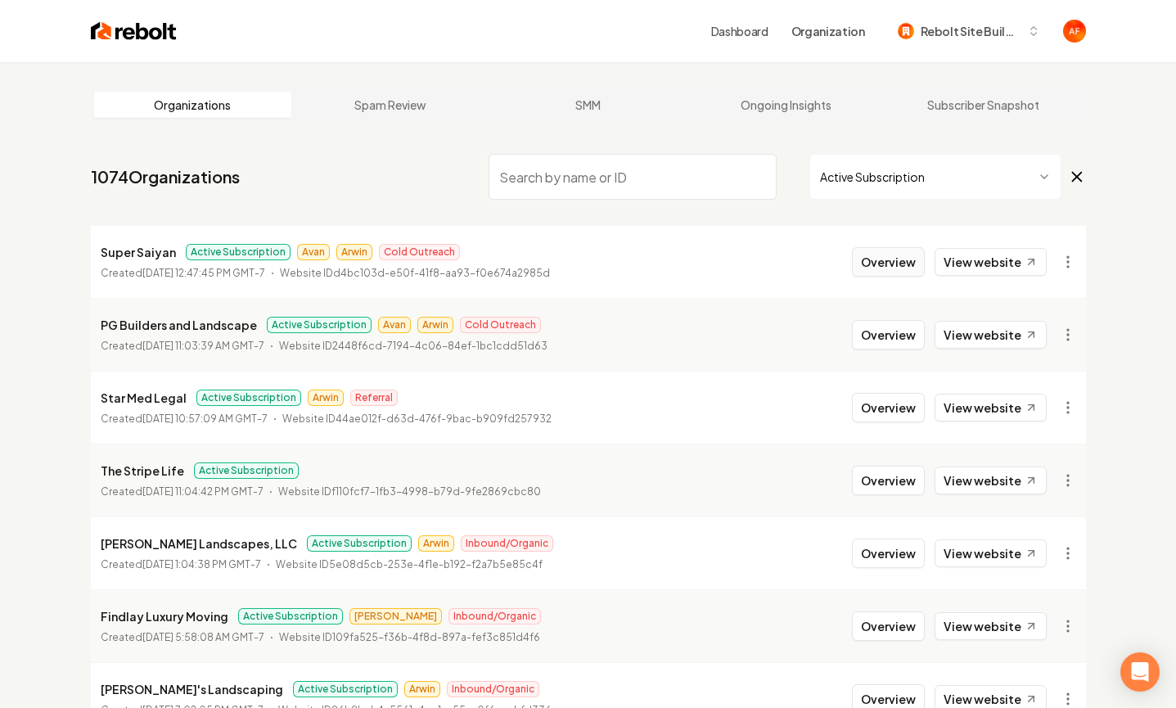
drag, startPoint x: 894, startPoint y: 276, endPoint x: 858, endPoint y: 274, distance: 36.0
click at [894, 276] on button "Overview" at bounding box center [888, 261] width 73 height 29
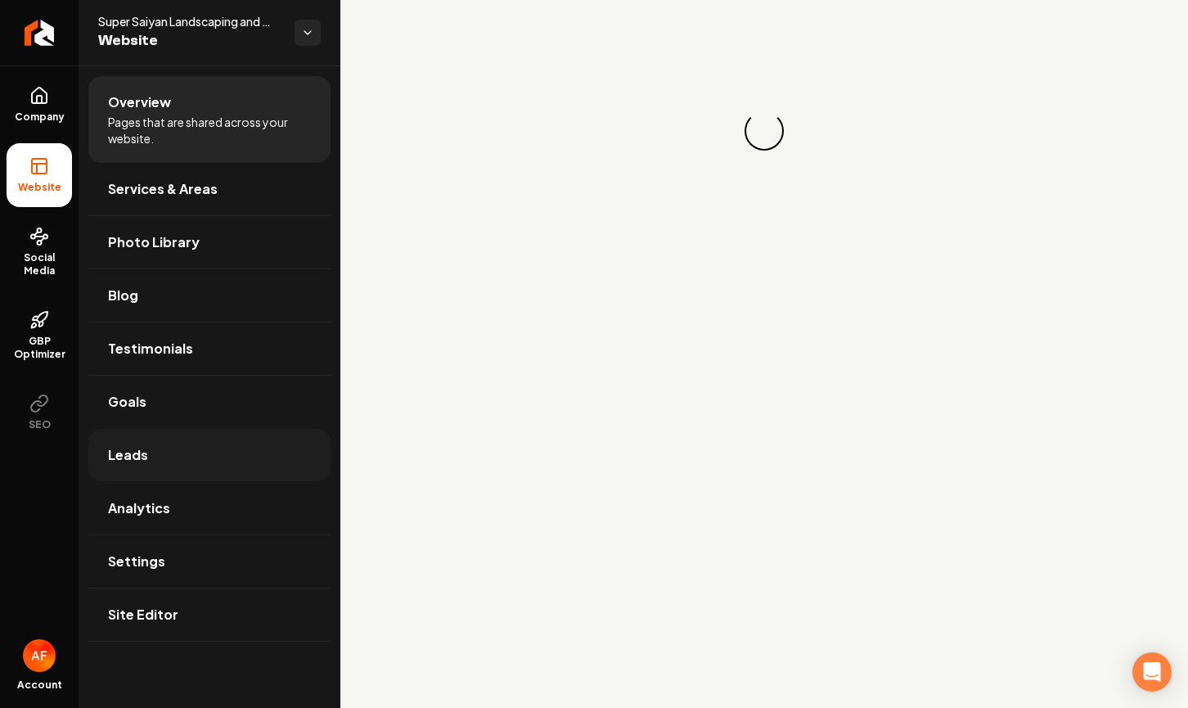
click at [178, 459] on link "Leads" at bounding box center [209, 455] width 242 height 52
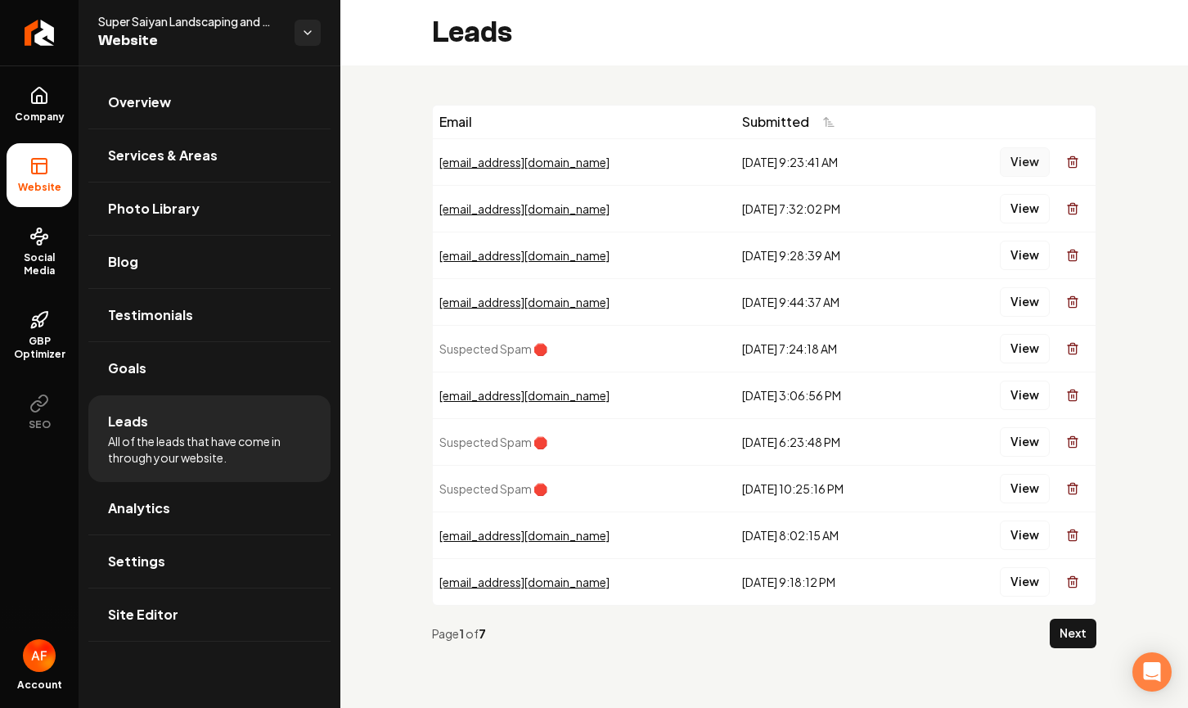
click at [1011, 163] on button "View" at bounding box center [1025, 161] width 50 height 29
drag, startPoint x: 990, startPoint y: 380, endPoint x: 916, endPoint y: 380, distance: 73.6
click at [984, 380] on div "View" at bounding box center [1011, 395] width 155 height 33
drag, startPoint x: 1060, startPoint y: 174, endPoint x: 1046, endPoint y: 166, distance: 16.1
click at [1047, 168] on div "View" at bounding box center [1011, 162] width 155 height 33
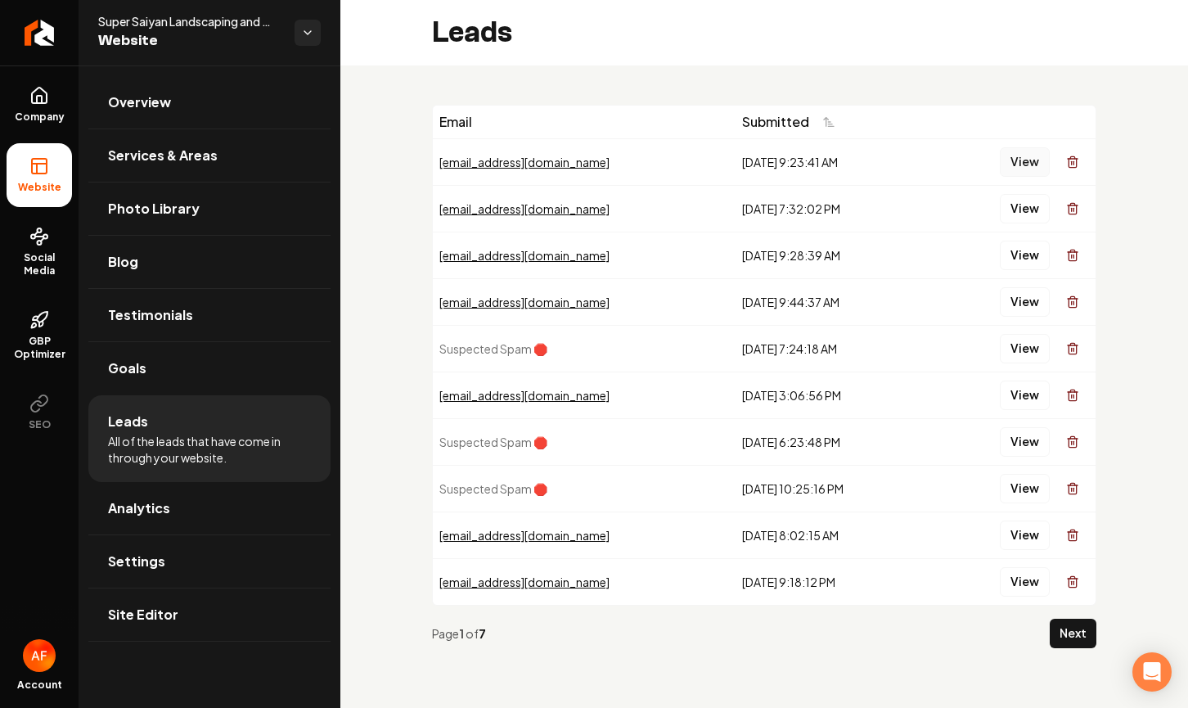
click at [1046, 166] on button "View" at bounding box center [1025, 161] width 50 height 29
click at [194, 20] on span "Super Saiyan Landscaping and Tree Service" at bounding box center [189, 21] width 183 height 16
copy span "Super Saiyan Landscaping and Tree Service"
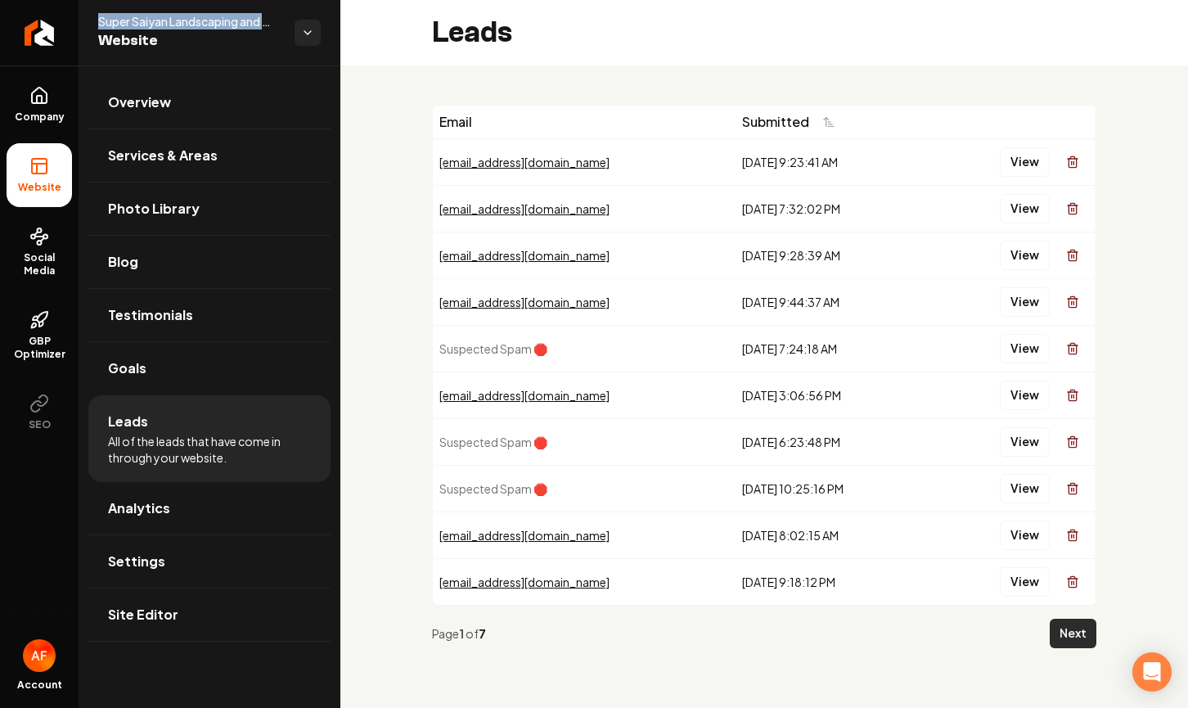
click at [1065, 646] on button "Next" at bounding box center [1073, 633] width 47 height 29
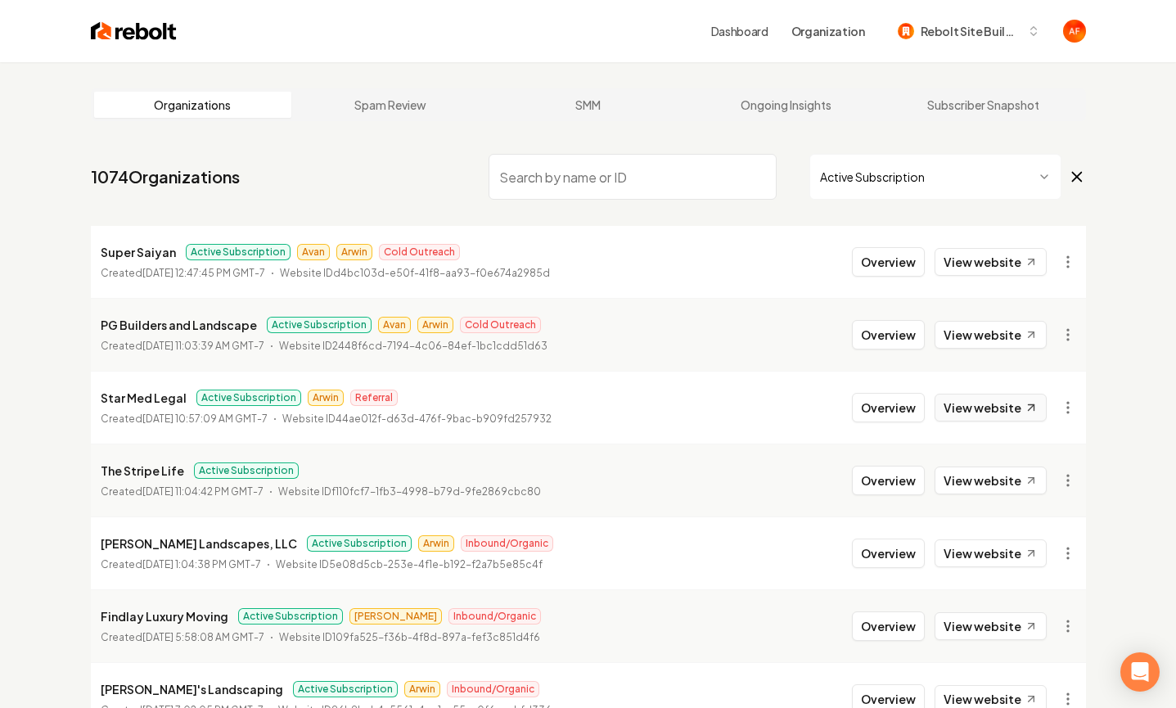
click at [1008, 412] on link "View website" at bounding box center [990, 408] width 112 height 28
click at [902, 161] on html "Dashboard Organization Rebolt Site Builder Organizations Spam Review SMM Ongoin…" at bounding box center [588, 354] width 1176 height 708
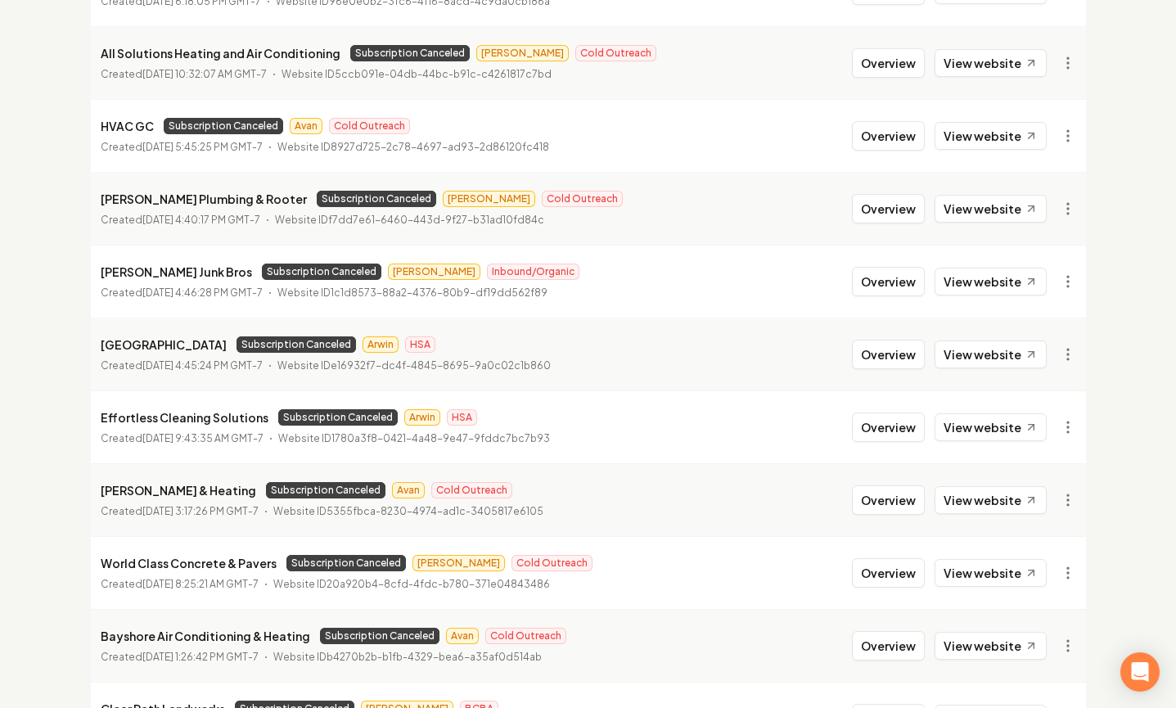
scroll to position [1001, 0]
click at [970, 501] on link "View website" at bounding box center [990, 499] width 112 height 28
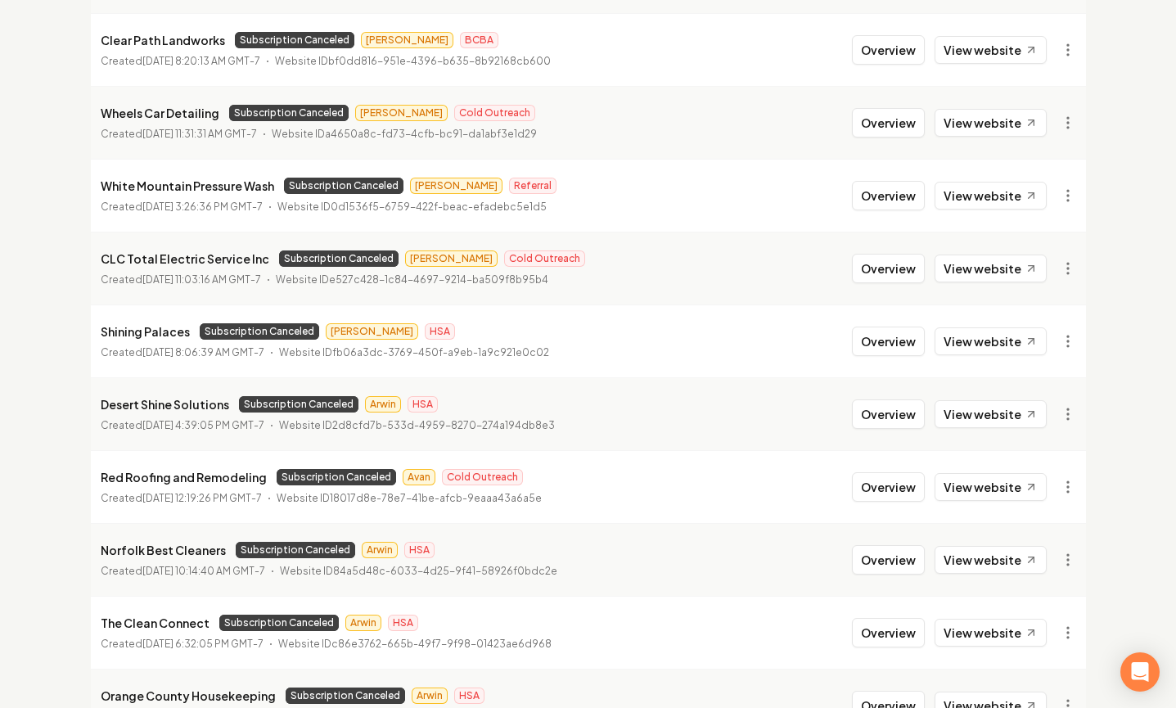
scroll to position [1740, 0]
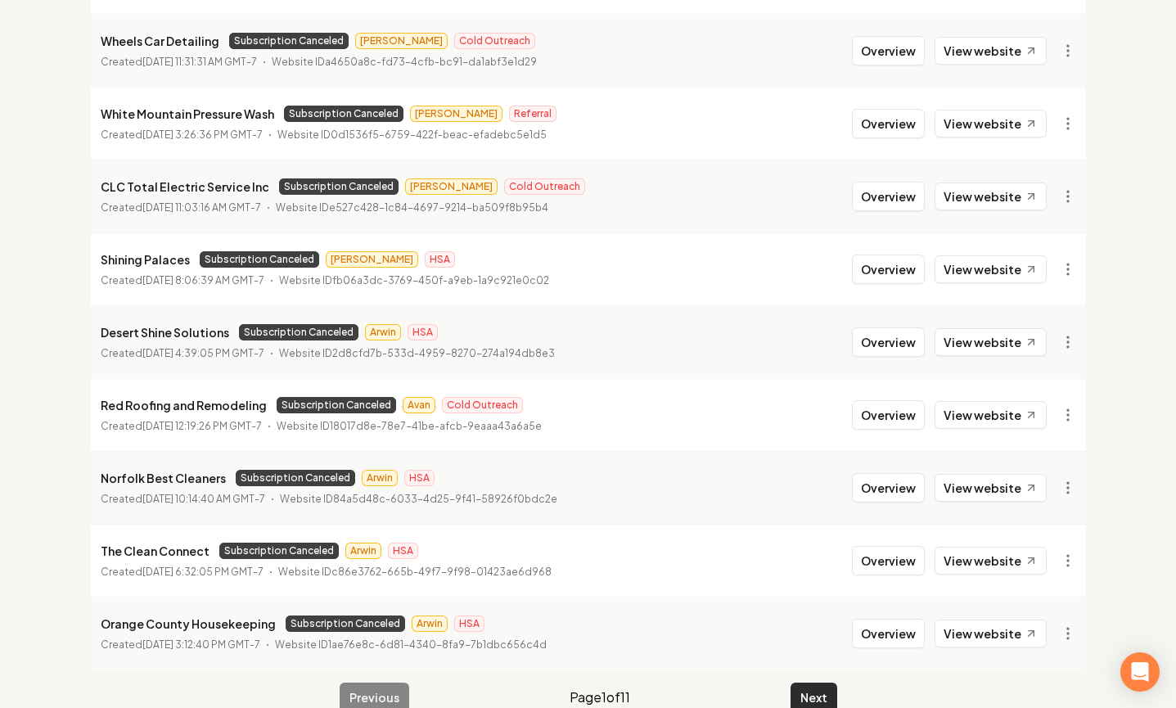
click at [830, 699] on button "Next" at bounding box center [813, 696] width 47 height 29
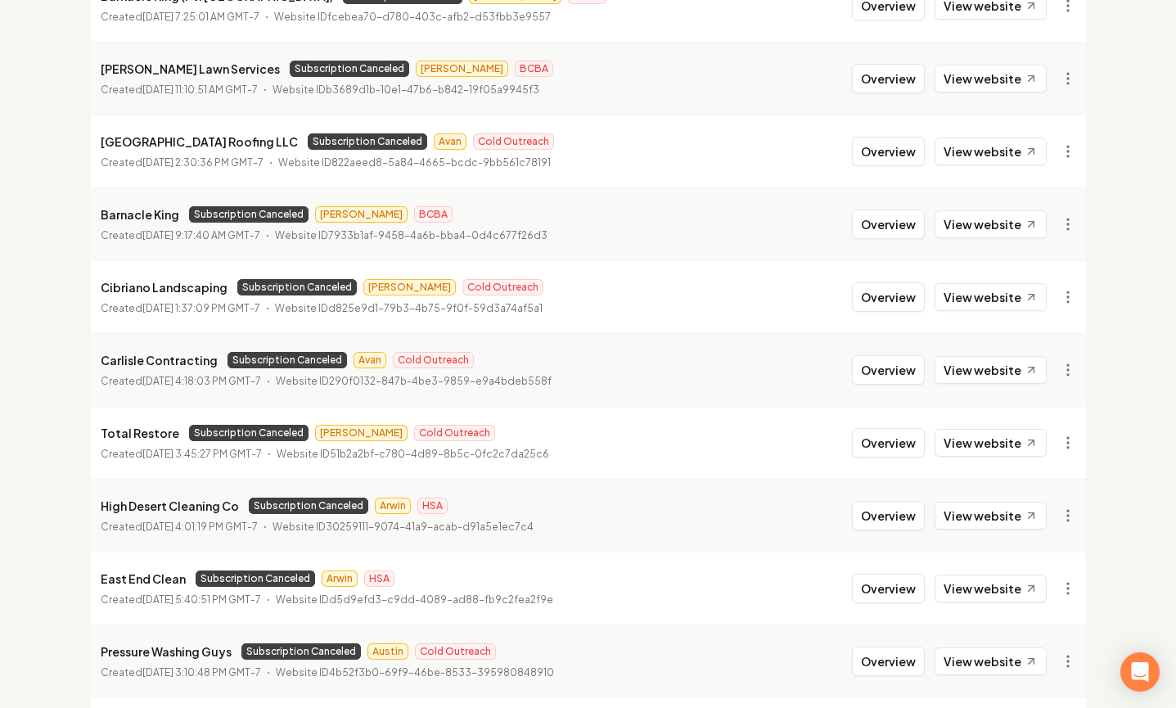
scroll to position [54, 0]
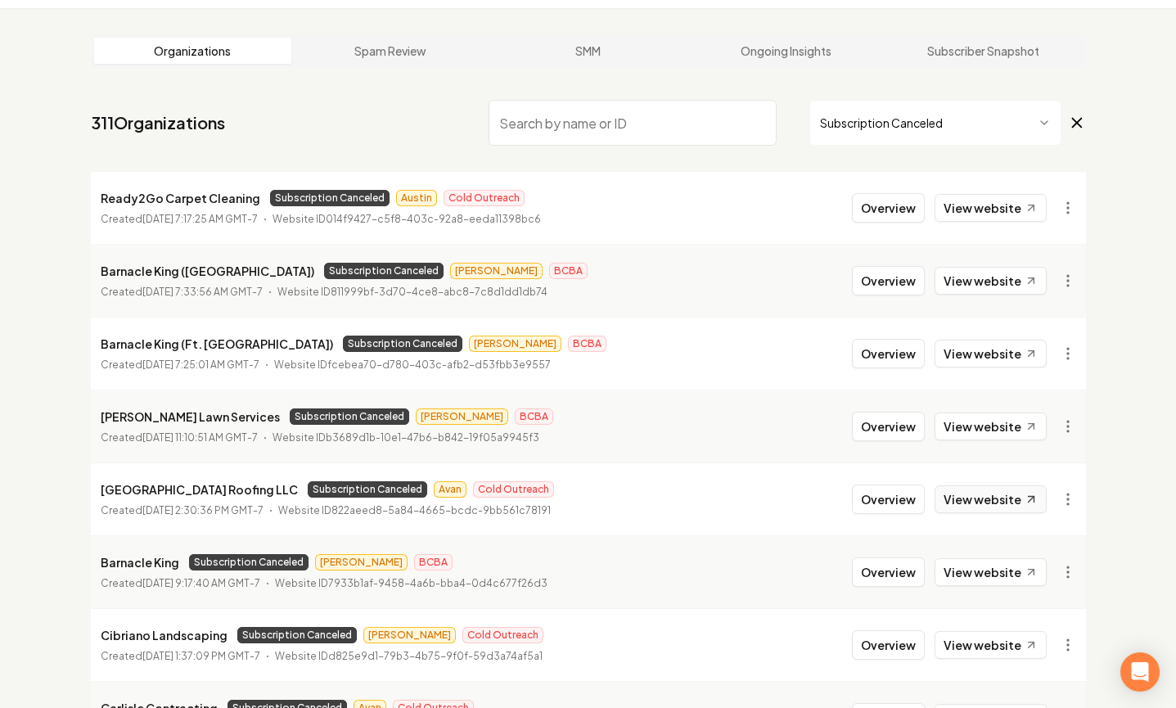
click at [989, 493] on link "View website" at bounding box center [990, 499] width 112 height 28
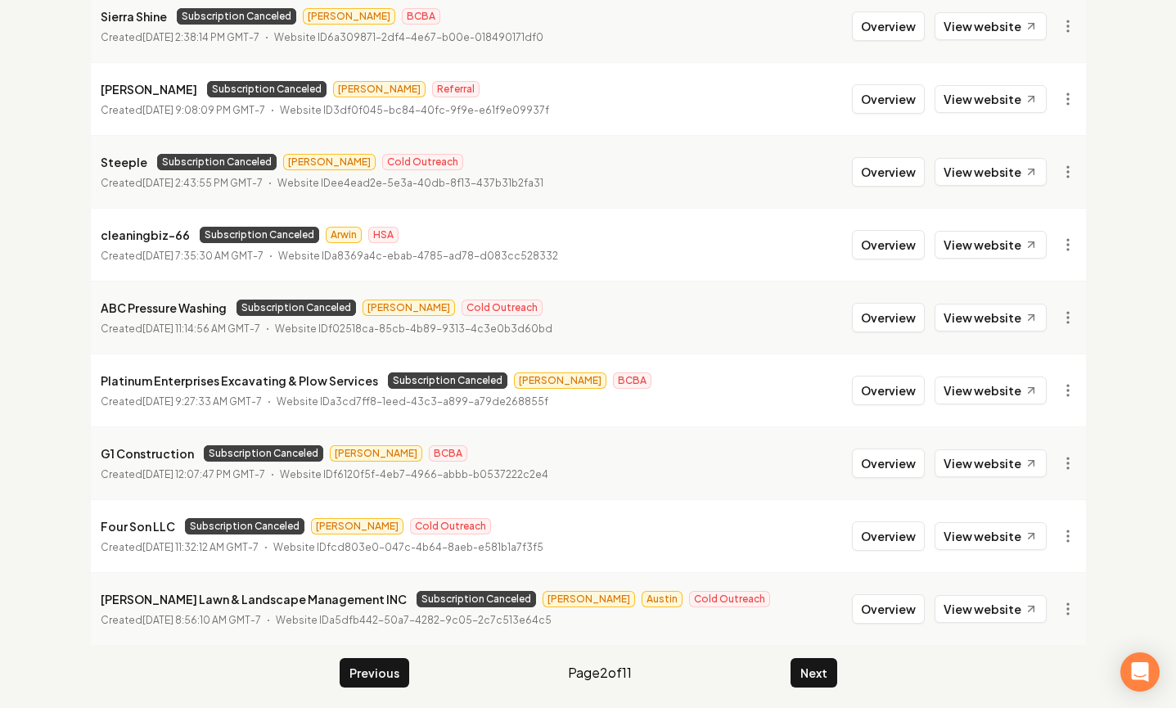
scroll to position [1771, 0]
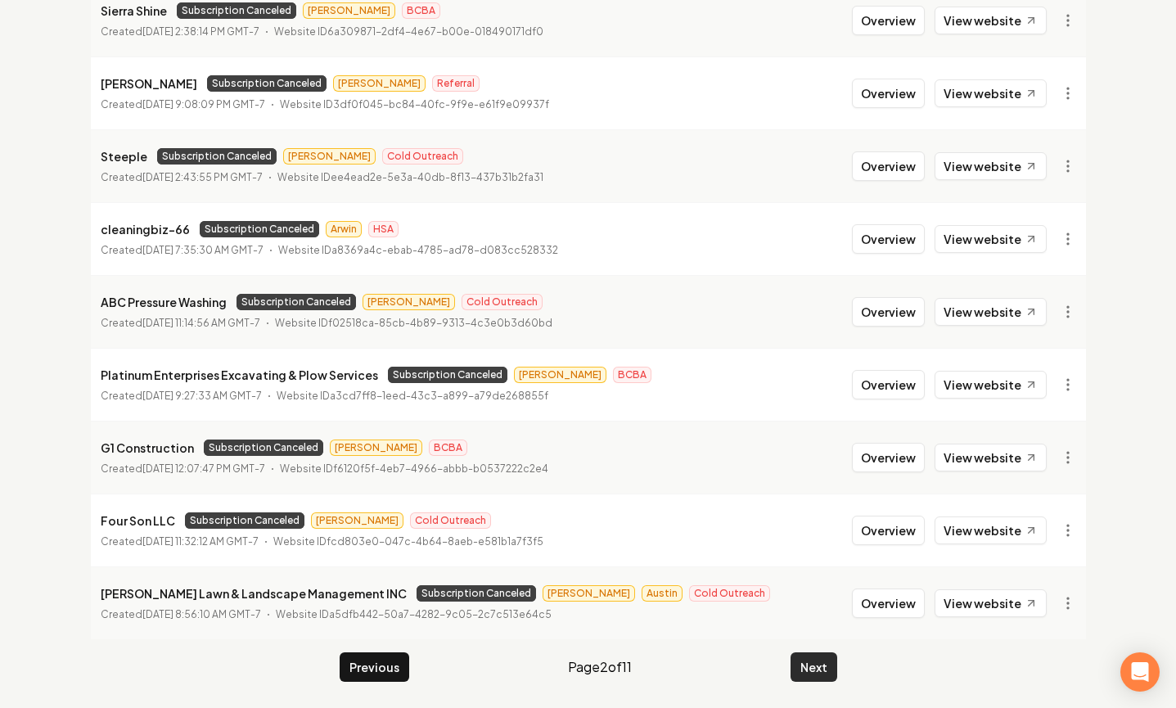
click at [823, 653] on button "Next" at bounding box center [813, 666] width 47 height 29
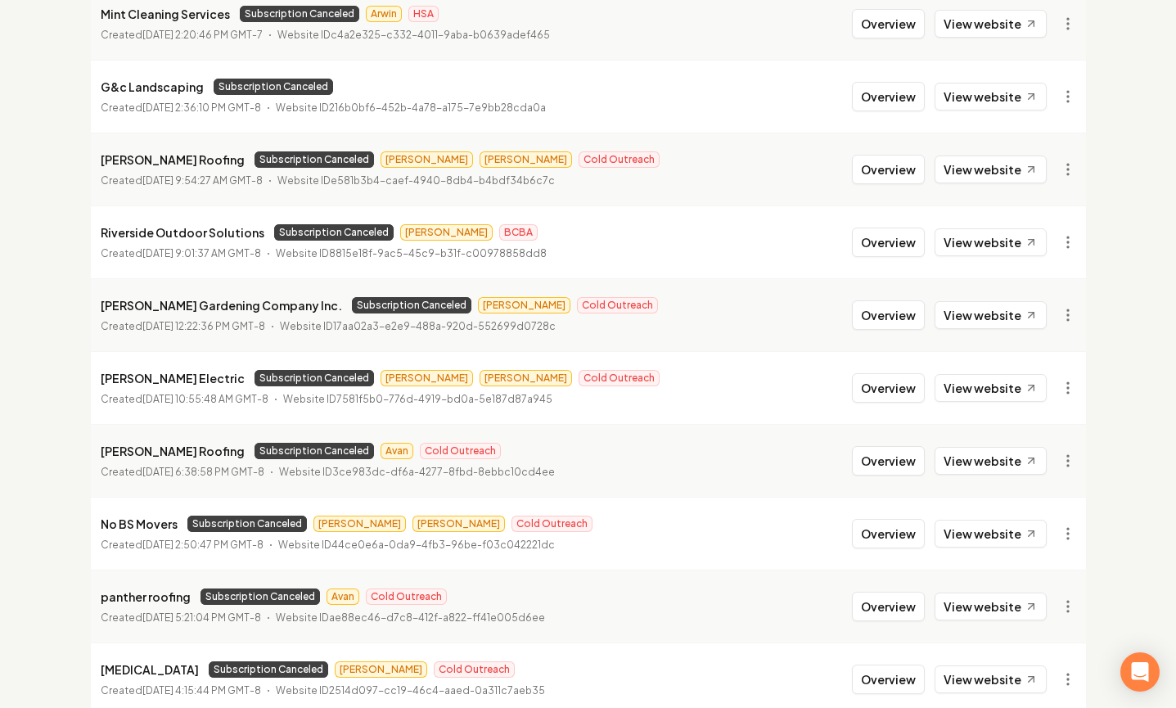
scroll to position [908, 0]
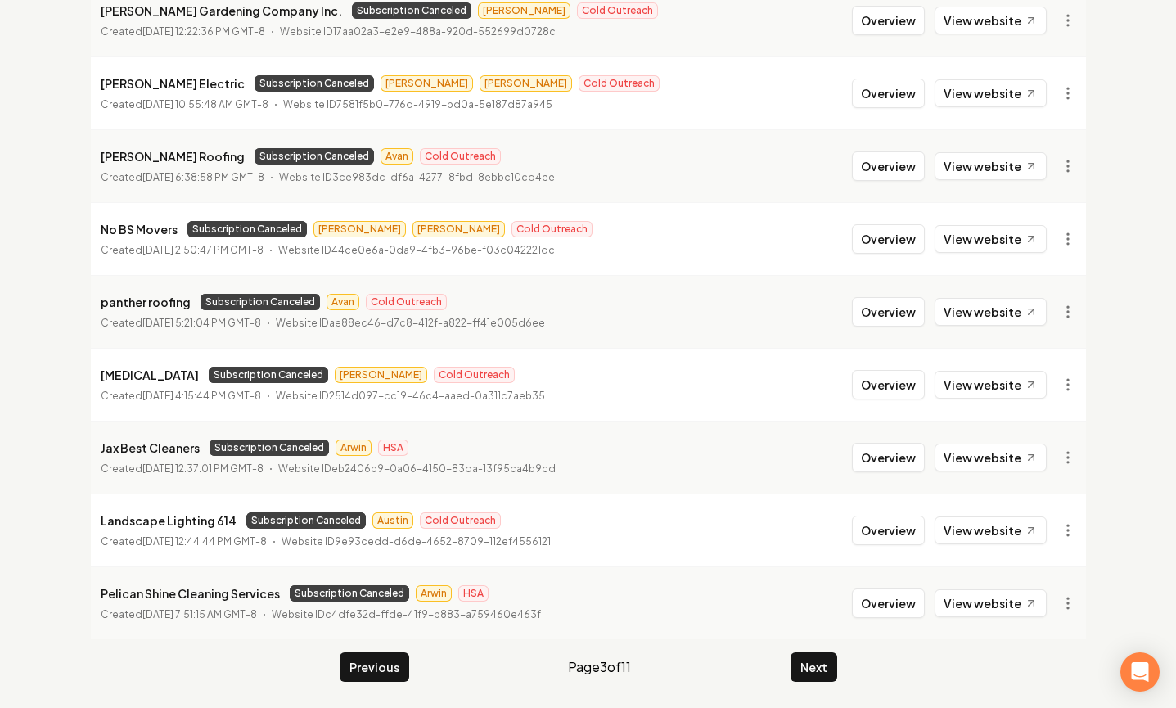
click at [806, 673] on button "Next" at bounding box center [813, 666] width 47 height 29
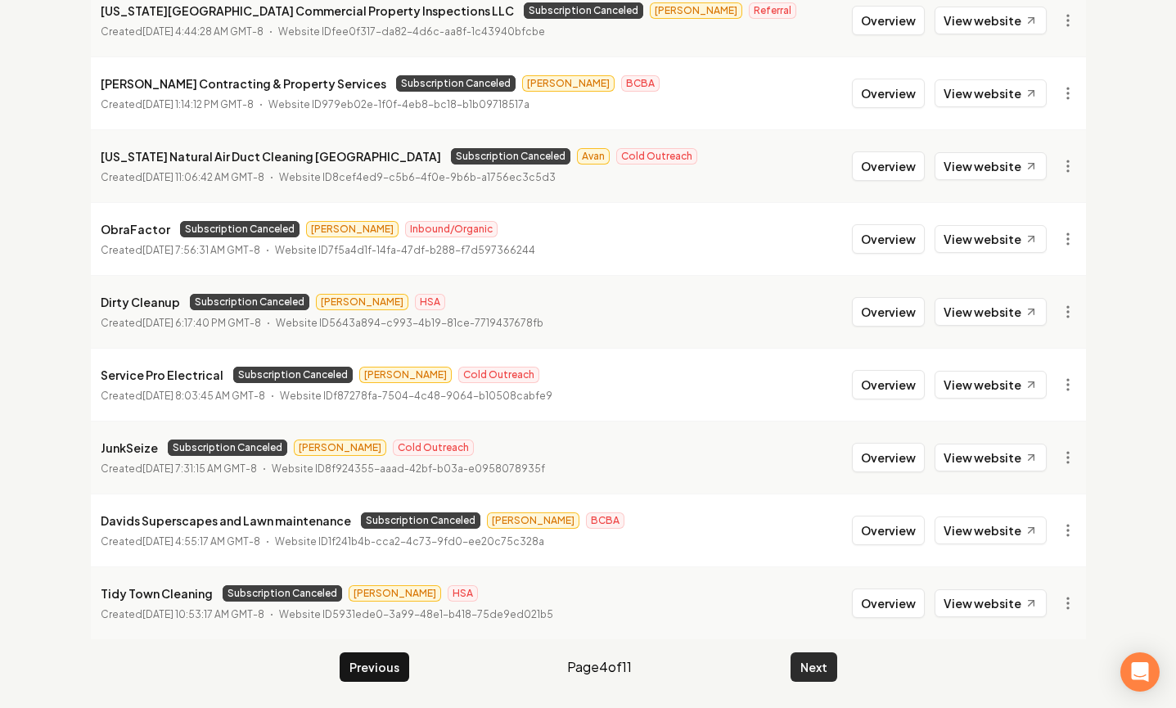
click at [797, 658] on button "Next" at bounding box center [813, 666] width 47 height 29
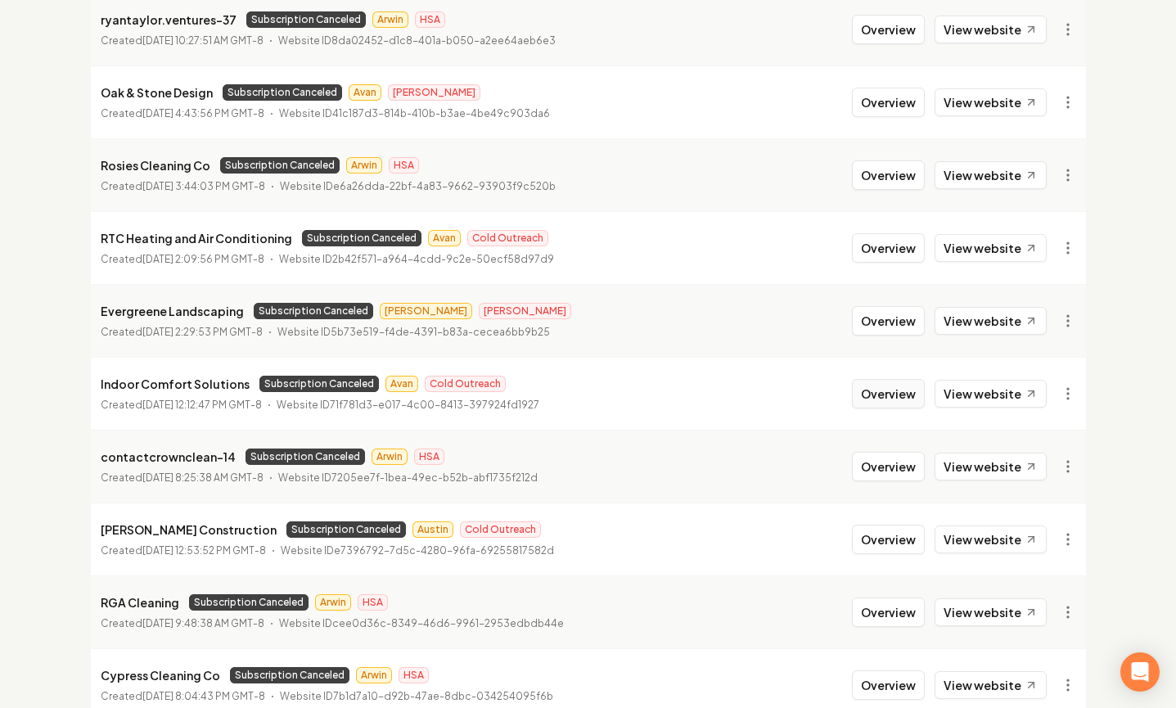
scroll to position [164, 0]
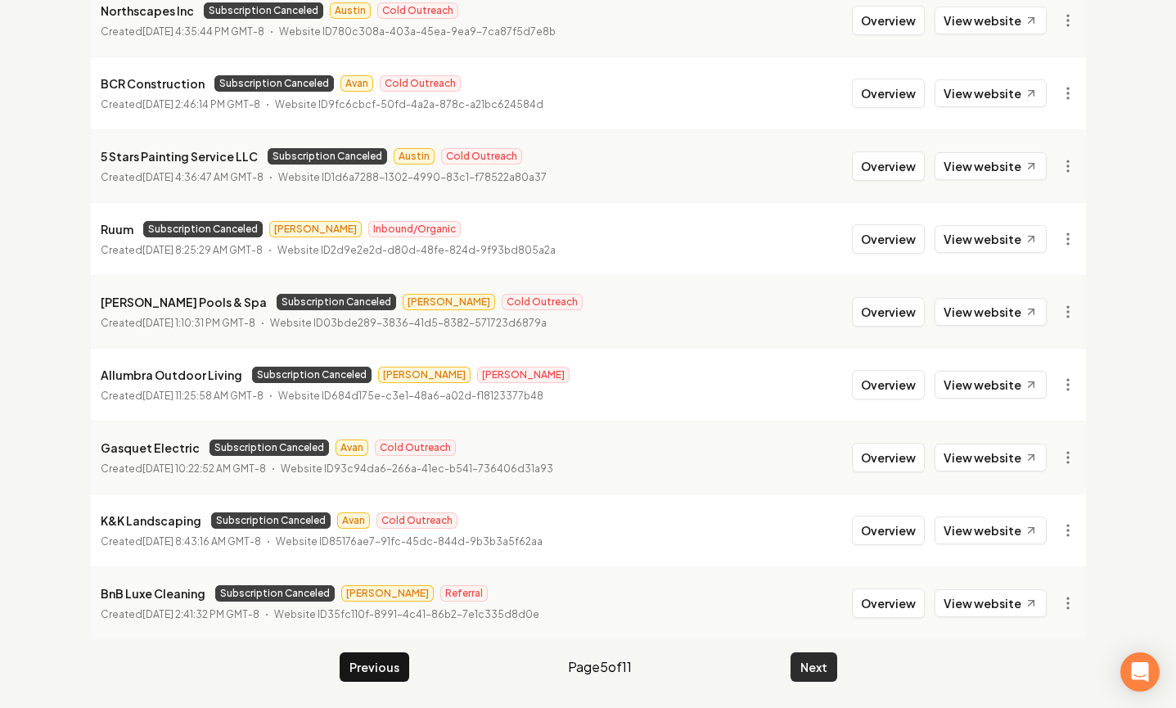
click at [832, 661] on button "Next" at bounding box center [813, 666] width 47 height 29
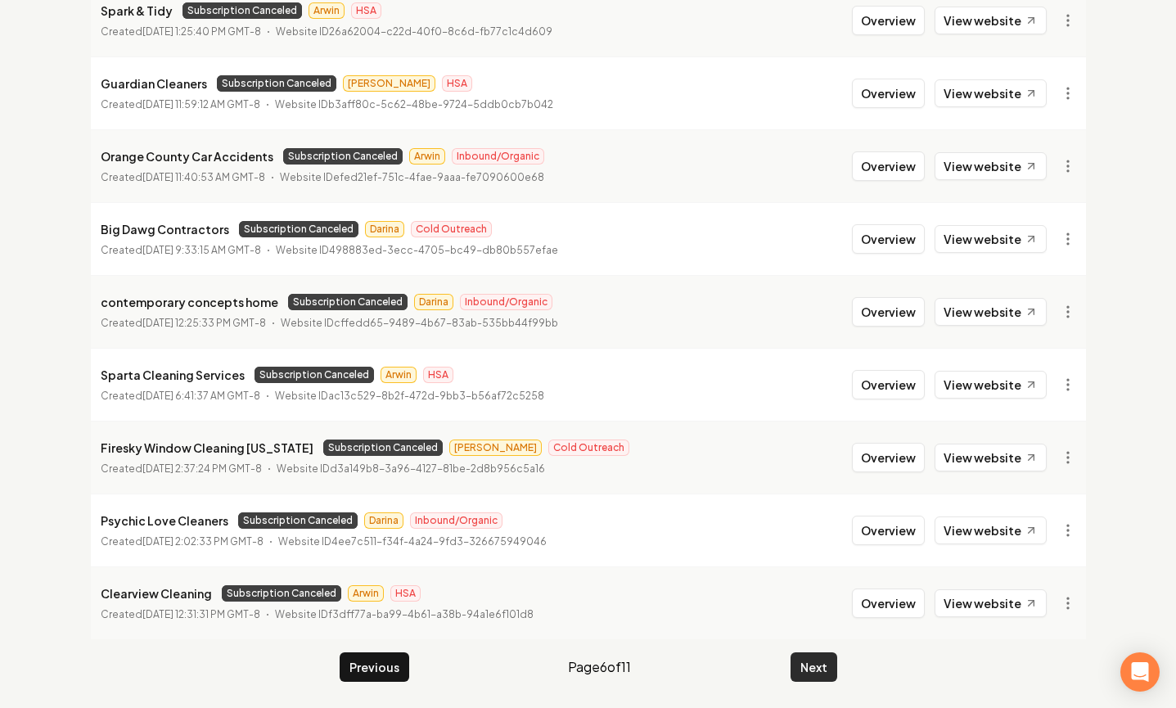
click at [812, 672] on button "Next" at bounding box center [813, 666] width 47 height 29
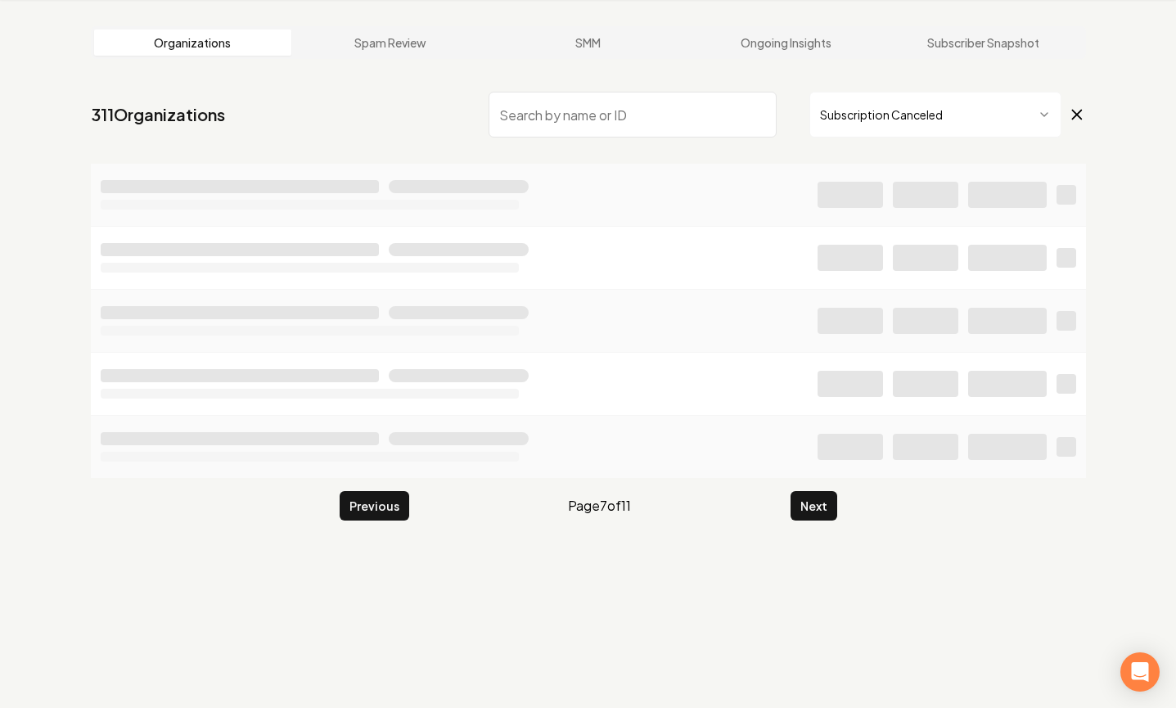
scroll to position [1771, 0]
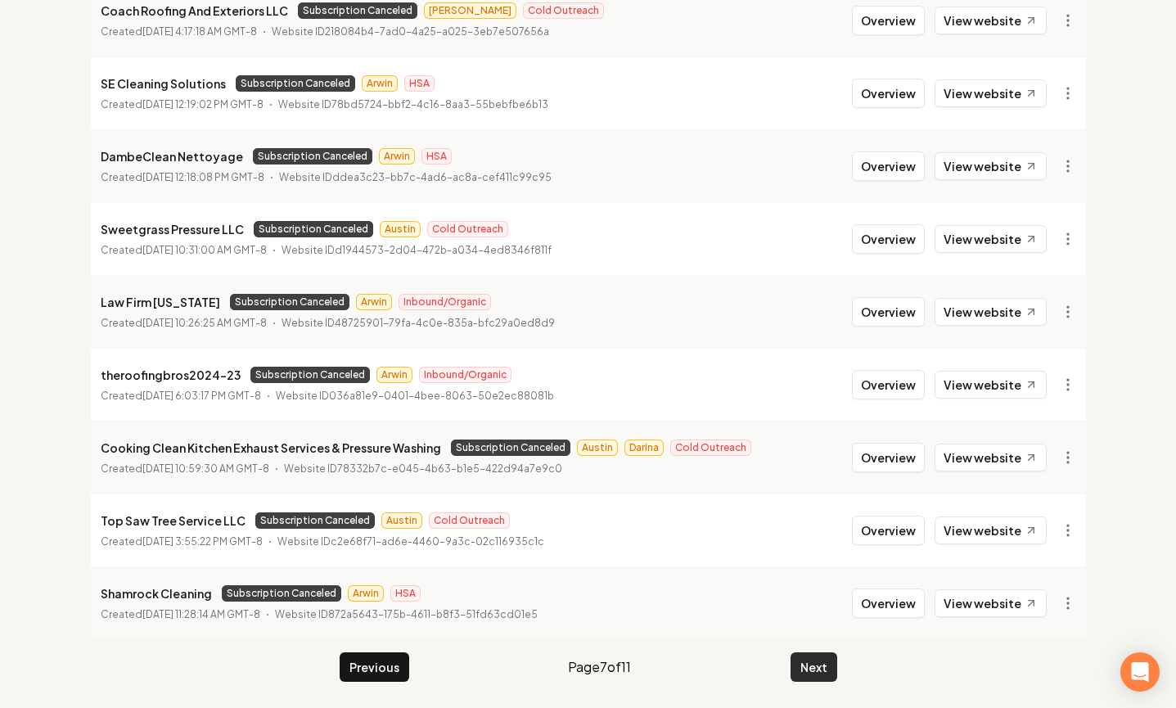
click at [808, 664] on button "Next" at bounding box center [813, 666] width 47 height 29
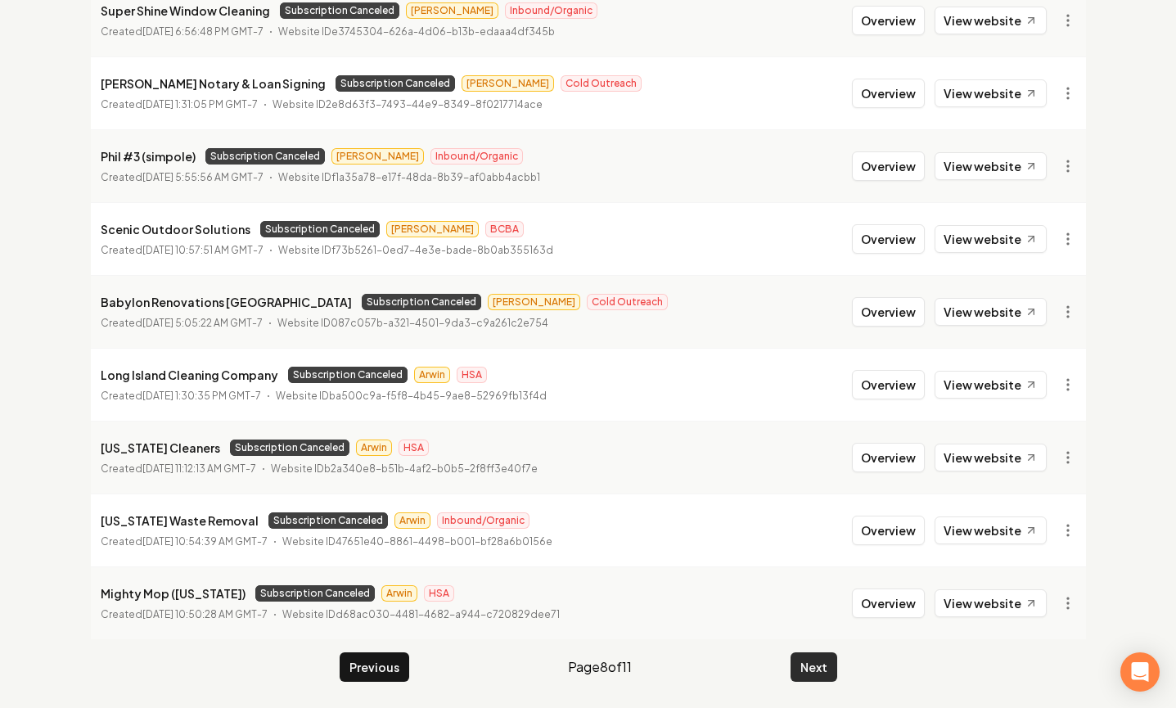
click at [808, 664] on button "Next" at bounding box center [813, 666] width 47 height 29
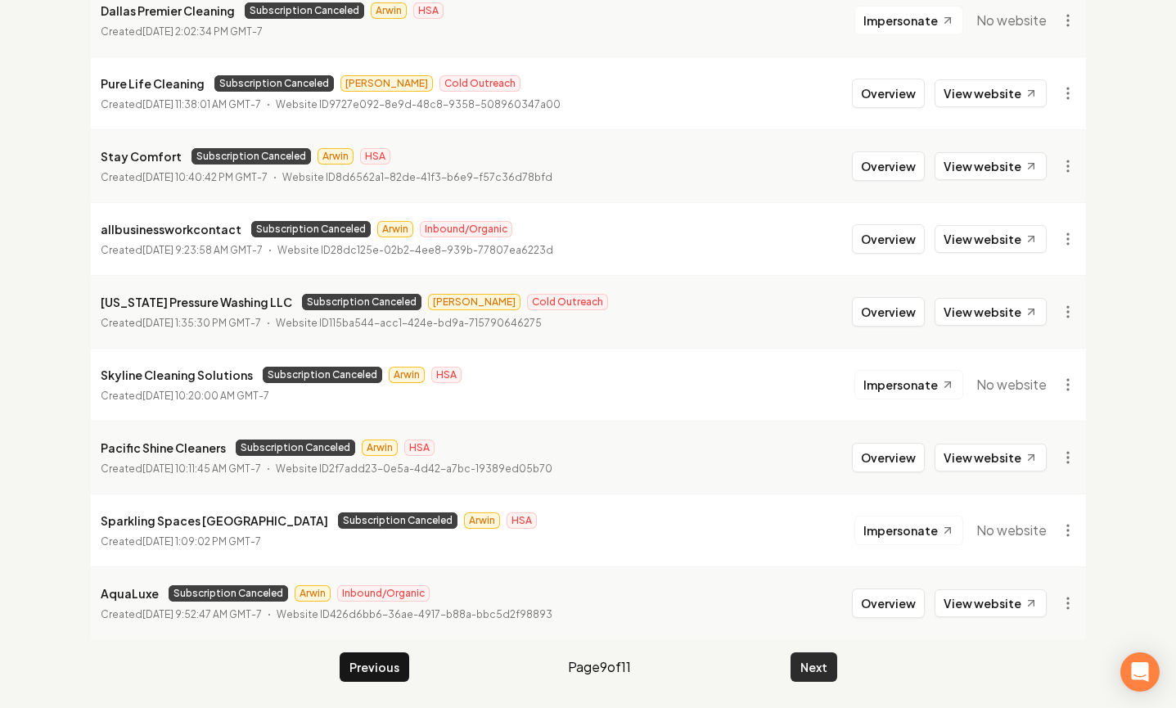
click at [808, 664] on button "Next" at bounding box center [813, 666] width 47 height 29
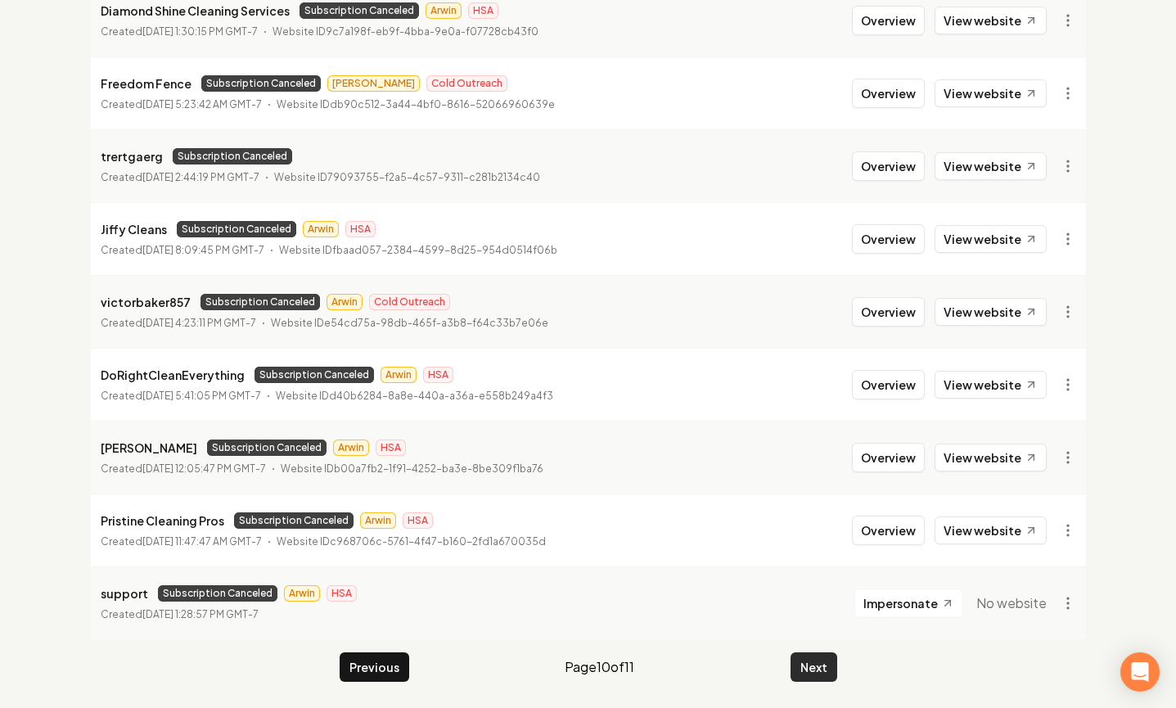
click at [808, 664] on button "Next" at bounding box center [813, 666] width 47 height 29
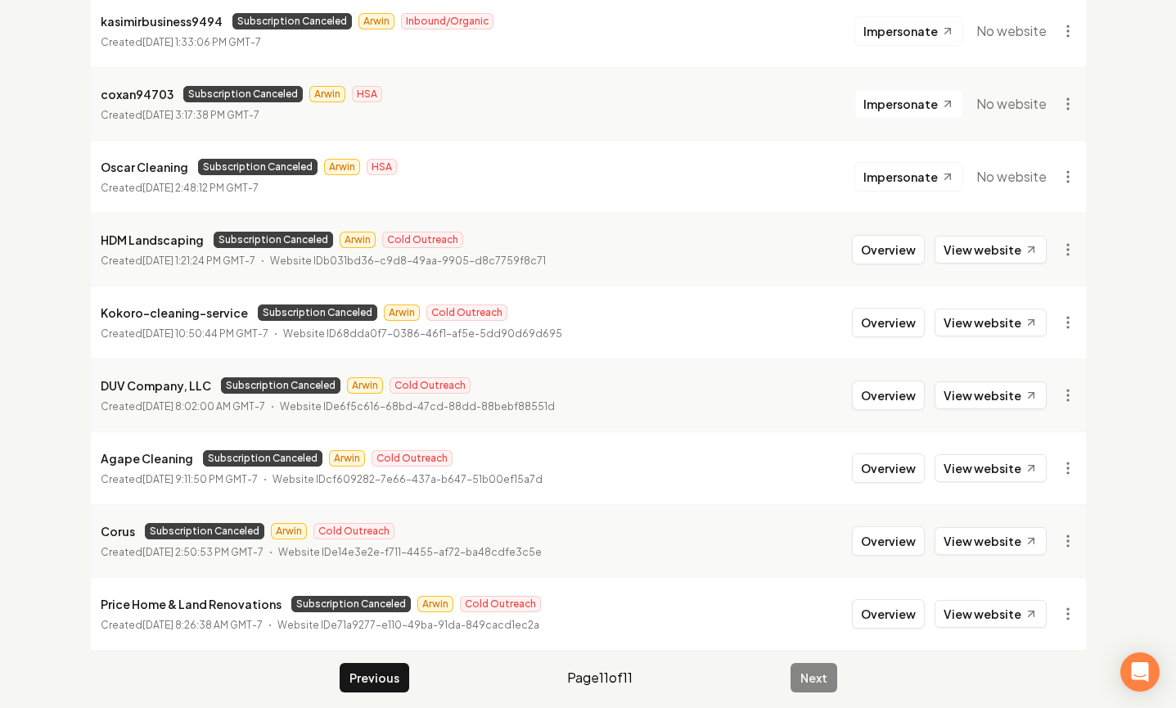
scroll to position [387, 0]
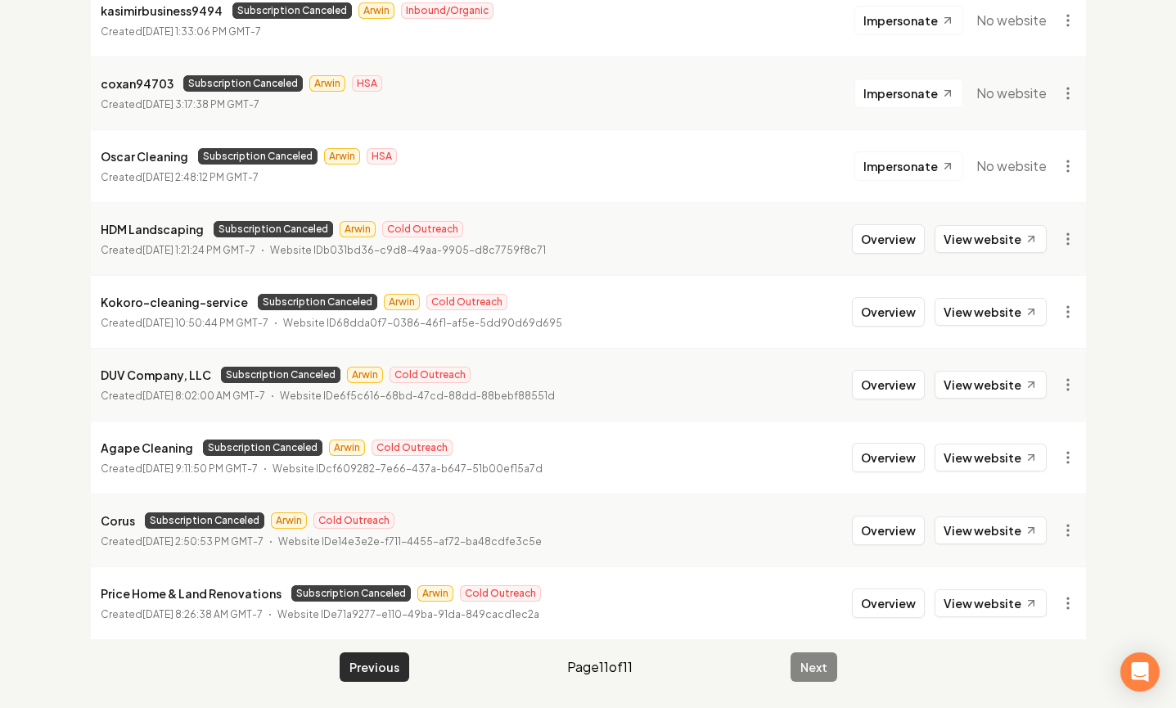
click at [378, 671] on button "Previous" at bounding box center [375, 666] width 70 height 29
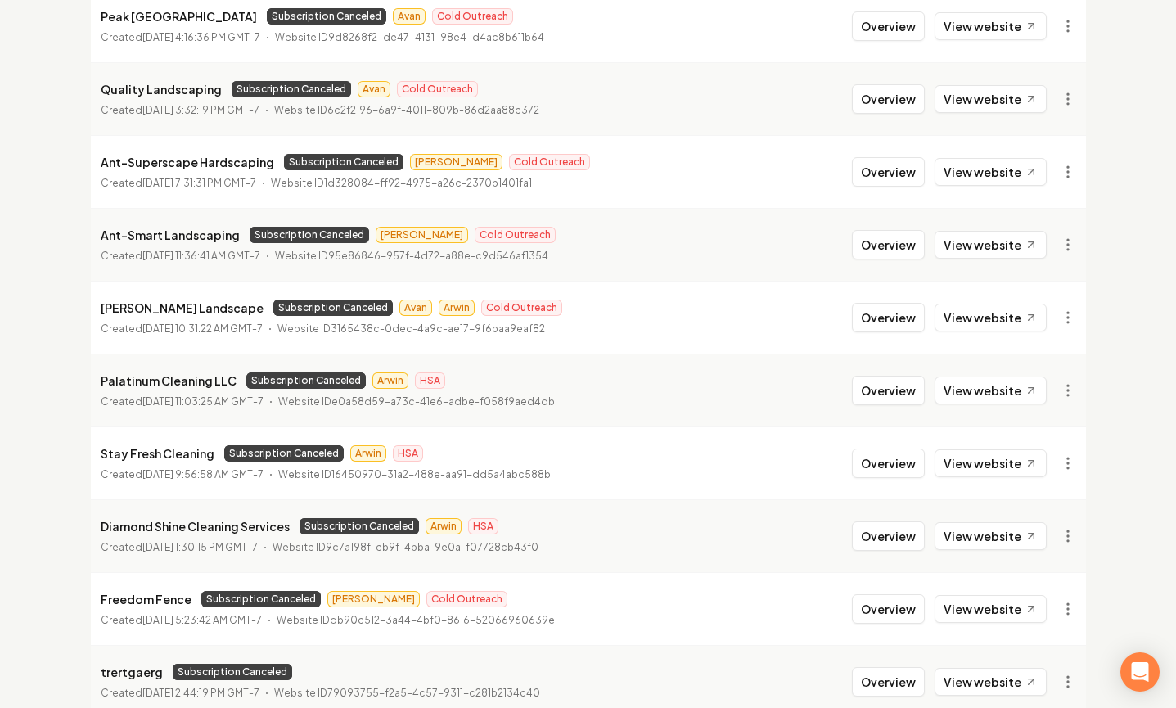
scroll to position [1230, 0]
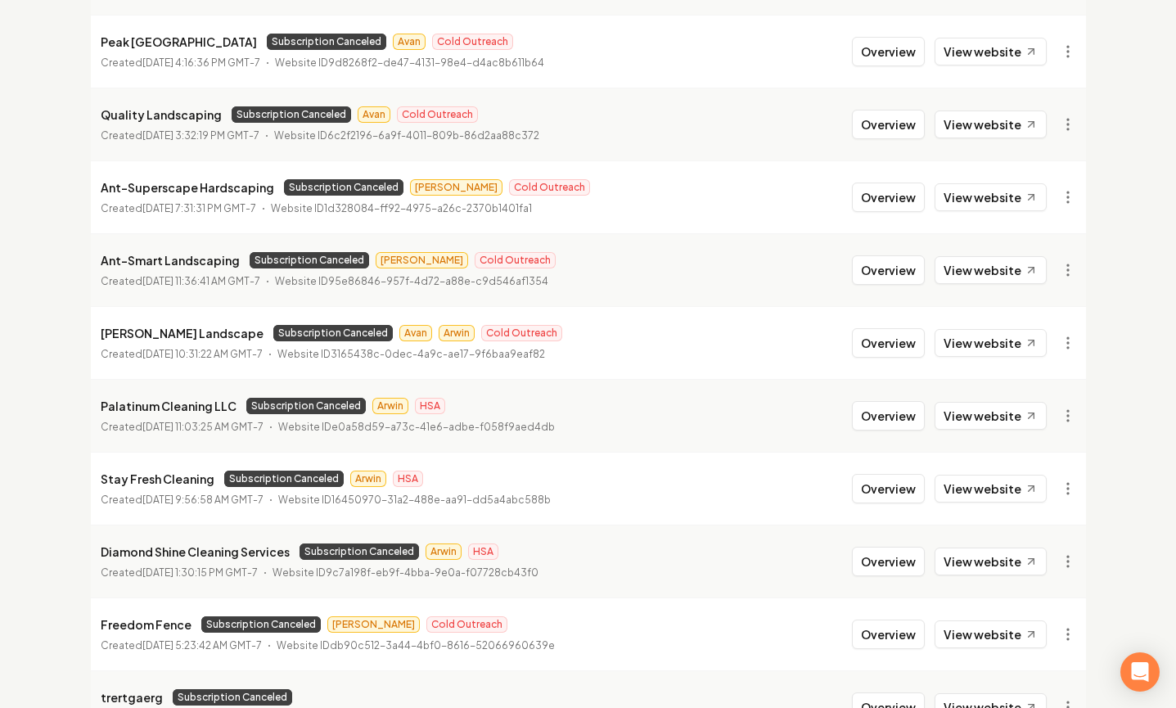
click at [129, 329] on p "Mora Landscape" at bounding box center [182, 333] width 163 height 20
copy p "Mora Landscape"
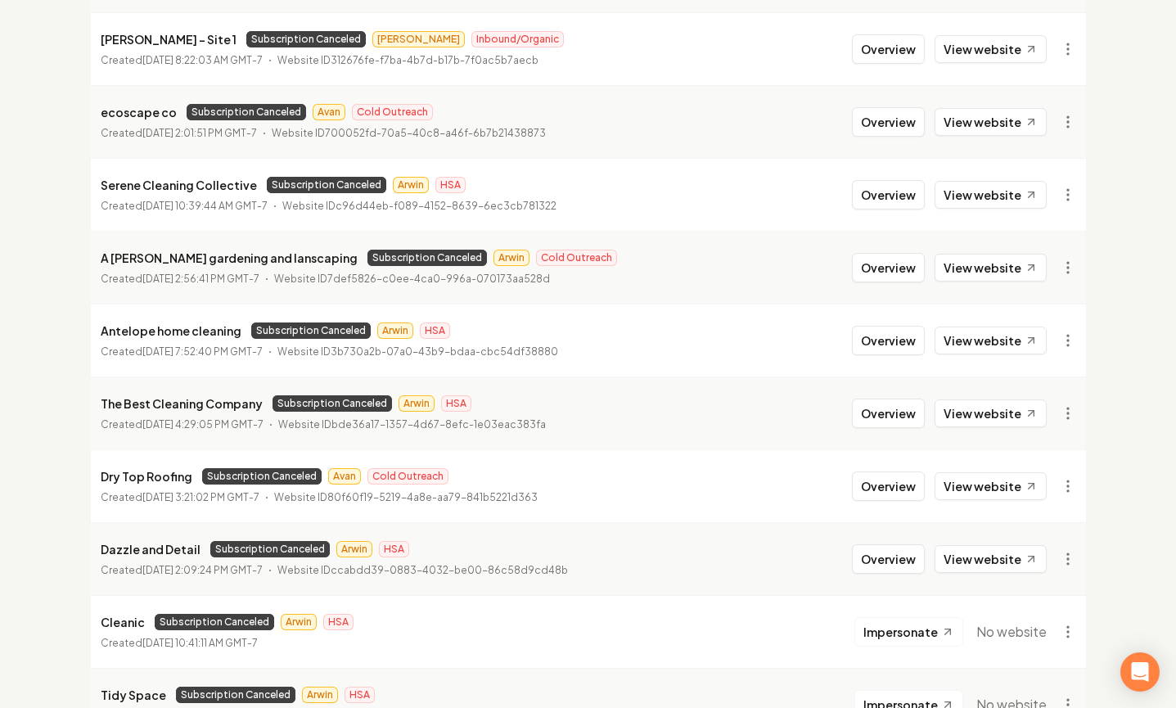
scroll to position [501, 0]
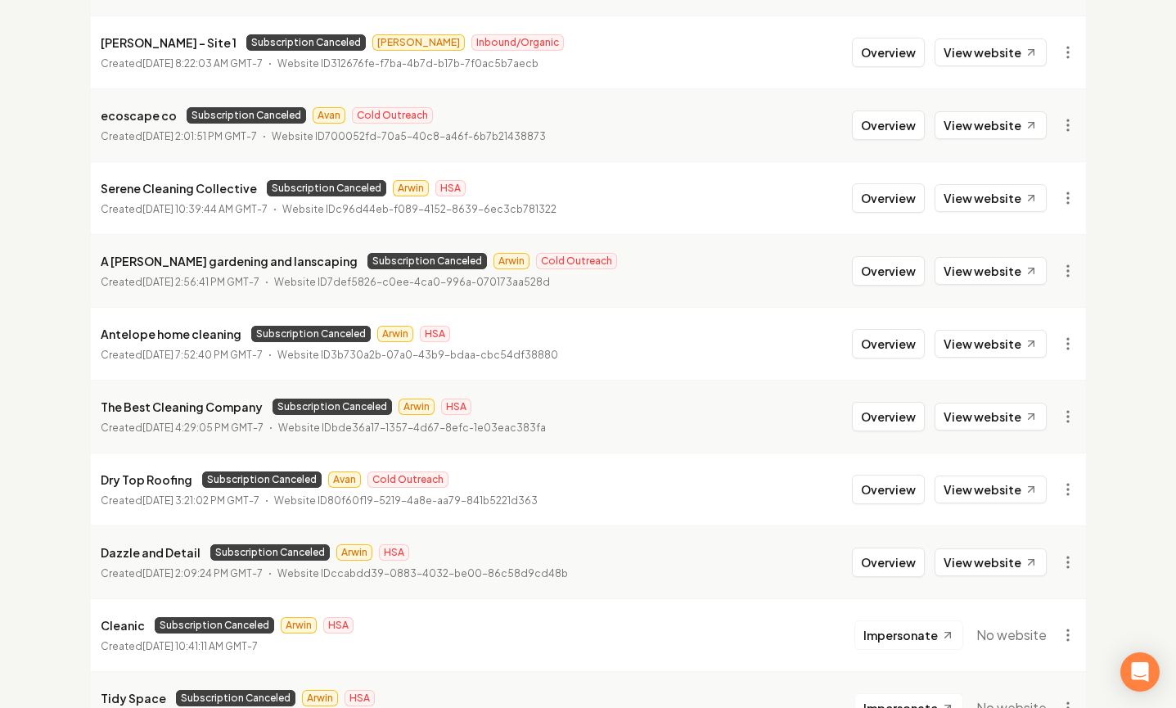
click at [136, 112] on p "ecoscape co" at bounding box center [139, 116] width 76 height 20
copy p "ecoscape co"
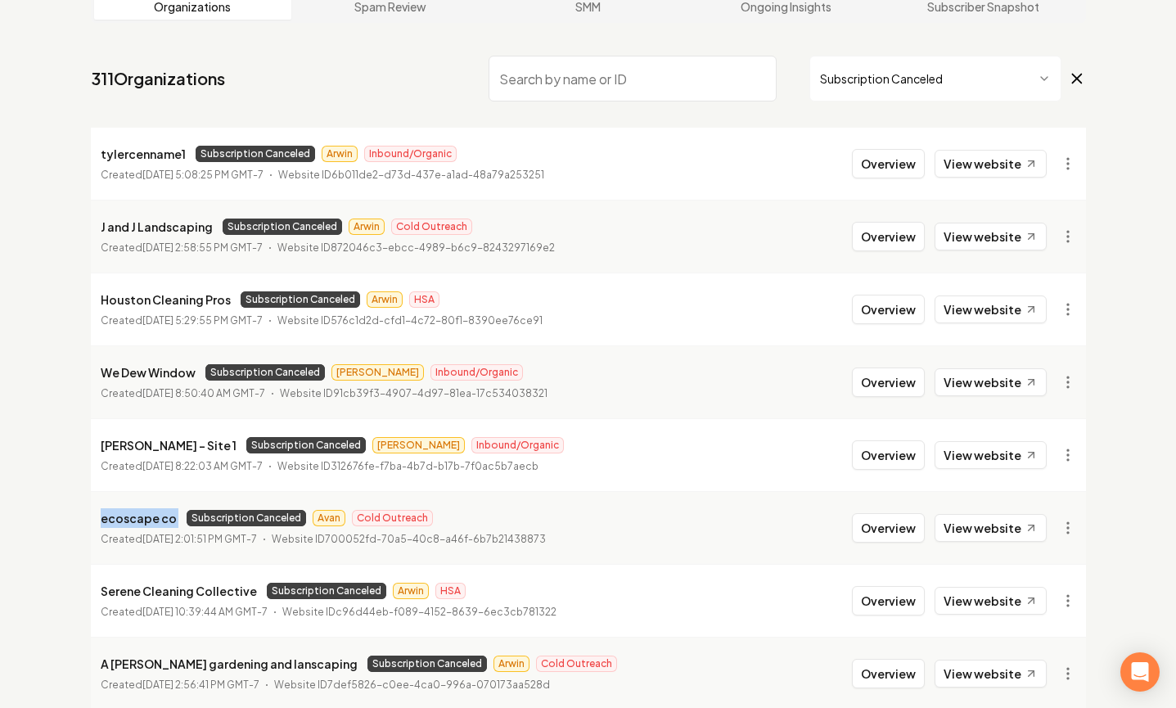
scroll to position [0, 0]
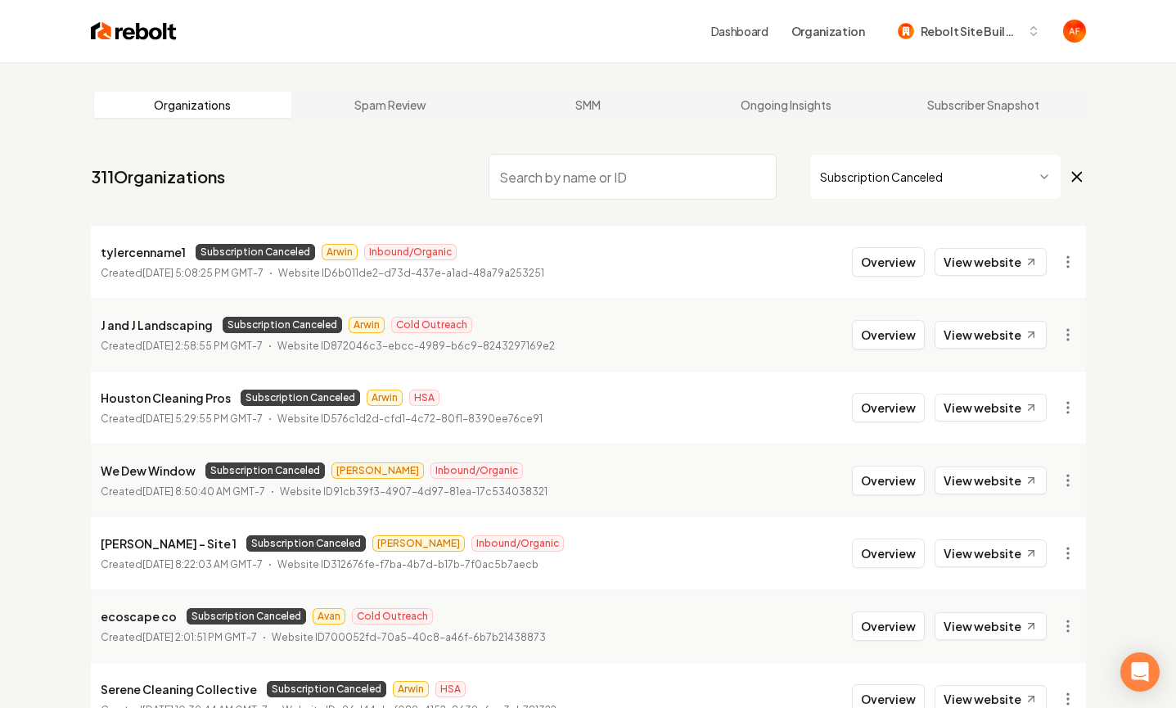
click at [646, 243] on li "tylercenname1 Subscription Canceled Arwin Inbound/Organic Created August 28, 20…" at bounding box center [588, 262] width 995 height 72
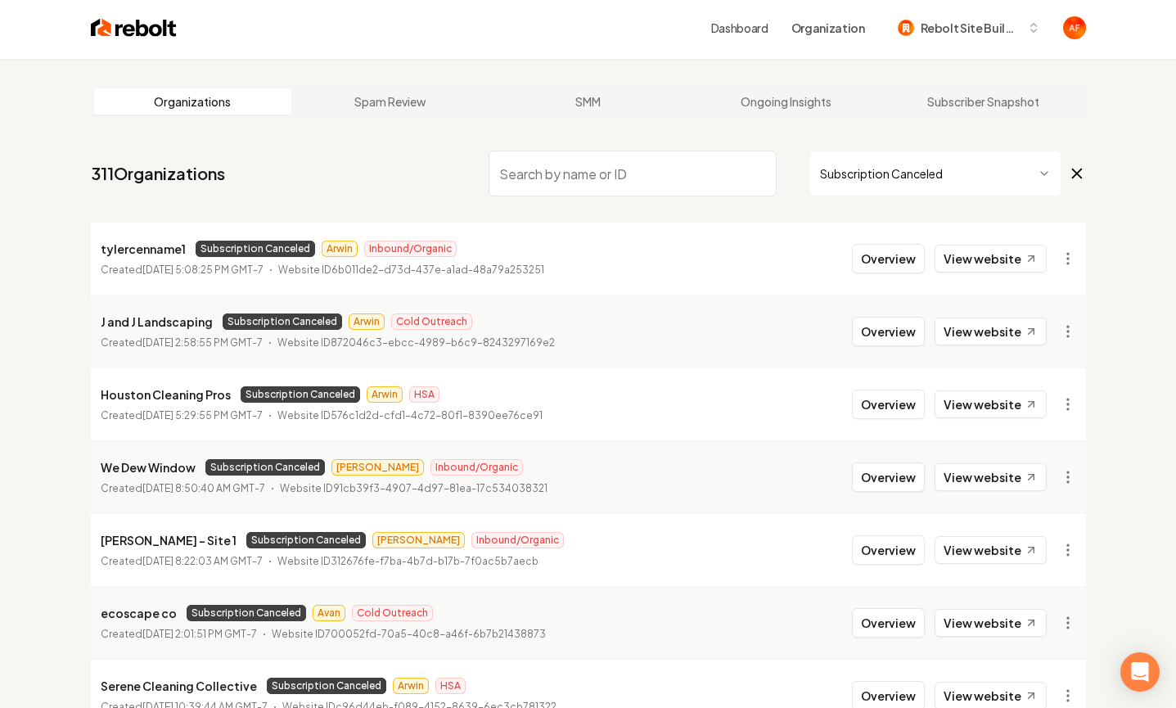
click at [110, 41] on div "Dashboard Organization Rebolt Site Builder" at bounding box center [588, 28] width 1047 height 62
click at [112, 29] on img at bounding box center [134, 27] width 86 height 23
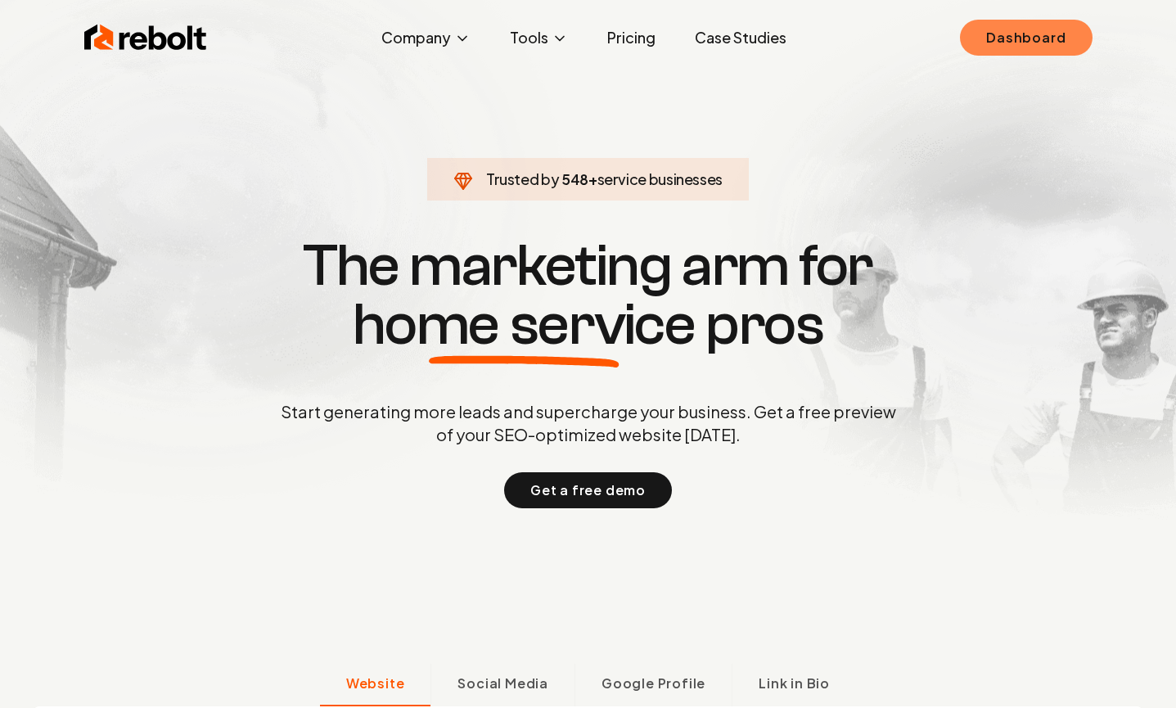
click at [1028, 34] on link "Dashboard" at bounding box center [1026, 38] width 132 height 36
